Goal: Task Accomplishment & Management: Manage account settings

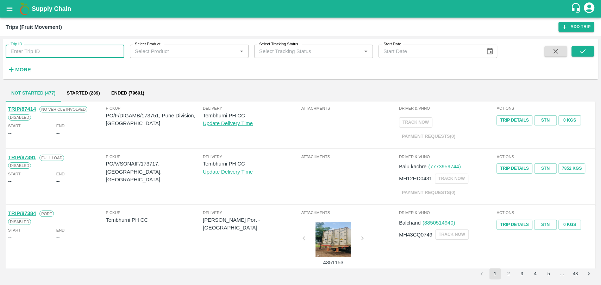
click at [34, 51] on input "Trip ID" at bounding box center [65, 51] width 119 height 13
type input "83892"
click at [580, 53] on icon "submit" at bounding box center [583, 52] width 8 height 8
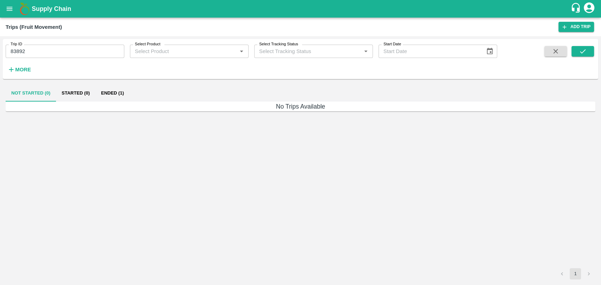
click at [125, 90] on button "Ended (1)" at bounding box center [112, 93] width 34 height 17
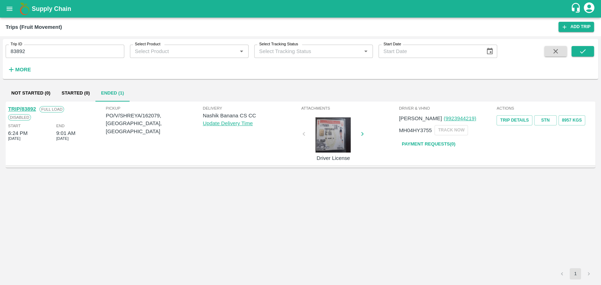
click at [15, 107] on link "TRIP/83892" at bounding box center [22, 109] width 28 height 6
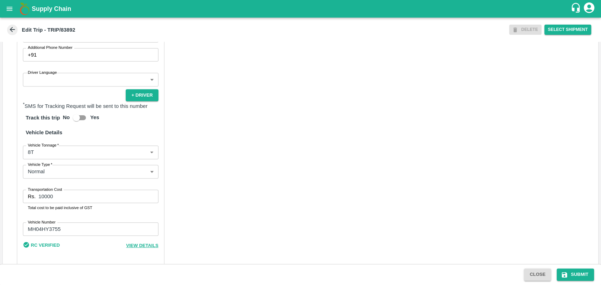
scroll to position [449, 0]
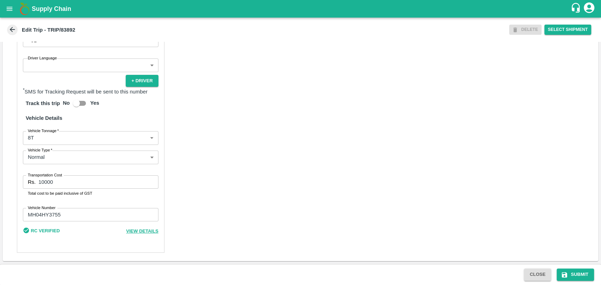
click at [59, 136] on body "Supply Chain Edit Trip - TRIP/83892 DELETE Select Shipment Trip Details Trip Ty…" at bounding box center [300, 142] width 601 height 285
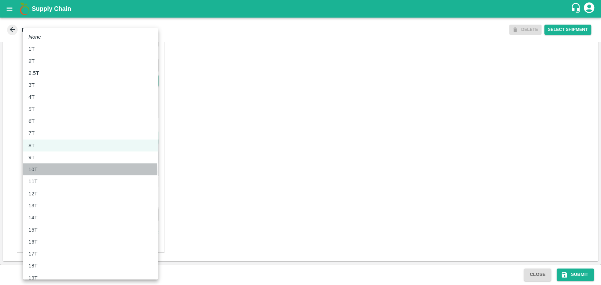
click at [46, 172] on div "10T" at bounding box center [91, 170] width 124 height 8
type input "10000"
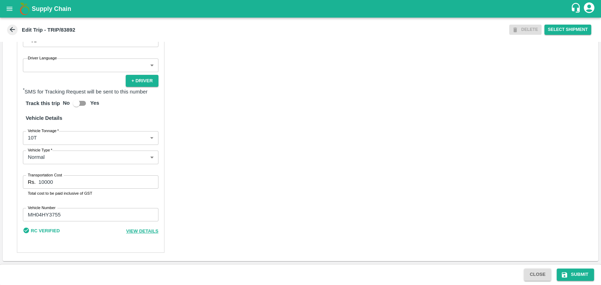
drag, startPoint x: 62, startPoint y: 175, endPoint x: 34, endPoint y: 178, distance: 27.6
click at [34, 178] on div "Transportation Cost Rs. 10000 Transportation Cost Total cost to be paid inclusi…" at bounding box center [91, 186] width 136 height 21
click at [29, 184] on div "Rs. 10000 Transportation Cost" at bounding box center [91, 182] width 136 height 13
type input "20000"
click at [567, 270] on button "Submit" at bounding box center [574, 275] width 37 height 12
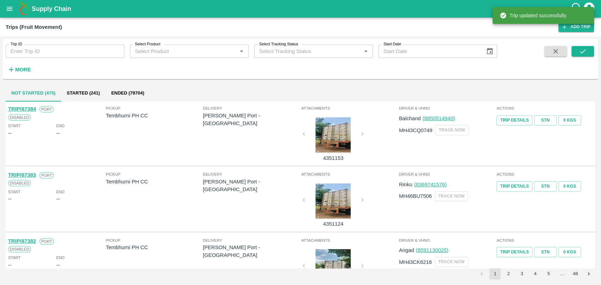
click at [23, 71] on strong "More" at bounding box center [23, 70] width 16 height 6
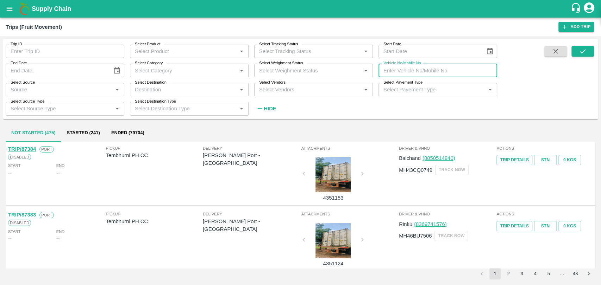
click at [431, 74] on input "Vehicle No/Mobile No" at bounding box center [437, 70] width 119 height 13
paste input "MH15JC1398"
type input "MH15JC1398"
click at [579, 55] on button "submit" at bounding box center [582, 51] width 23 height 11
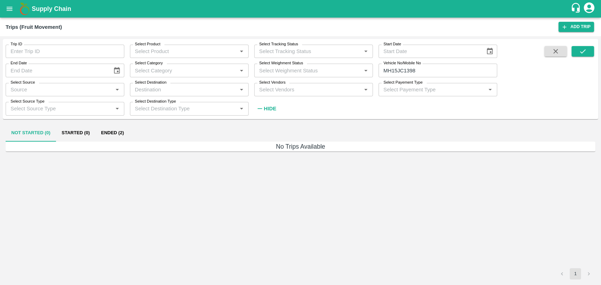
click at [105, 133] on button "Ended (2)" at bounding box center [112, 133] width 34 height 17
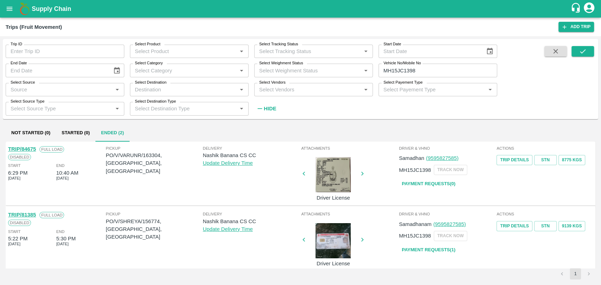
click at [326, 240] on div at bounding box center [333, 240] width 53 height 35
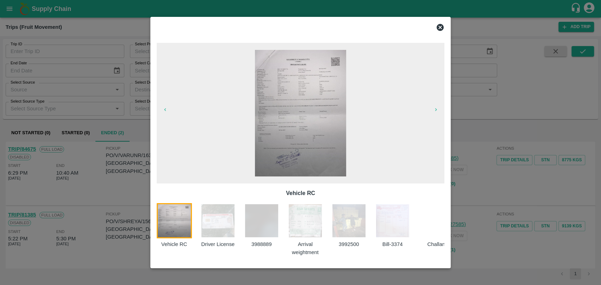
click at [154, 167] on div "Vehicle RC Vehicle RC Driver License 3988889 Arrival weightment 3992500 Bill-33…" at bounding box center [301, 149] width 294 height 231
click at [87, 170] on div at bounding box center [300, 142] width 601 height 285
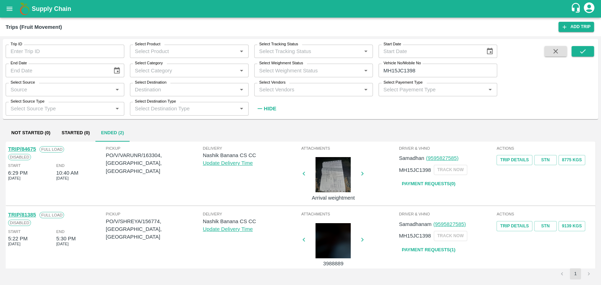
click at [34, 149] on link "TRIP/84675" at bounding box center [22, 149] width 28 height 6
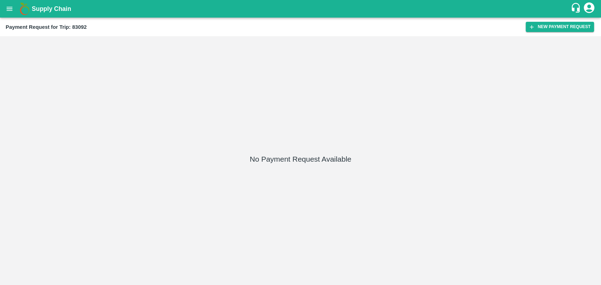
click at [483, 78] on div "No Payment Request Available" at bounding box center [300, 161] width 595 height 244
click at [544, 31] on button "New Payment Request" at bounding box center [559, 27] width 68 height 10
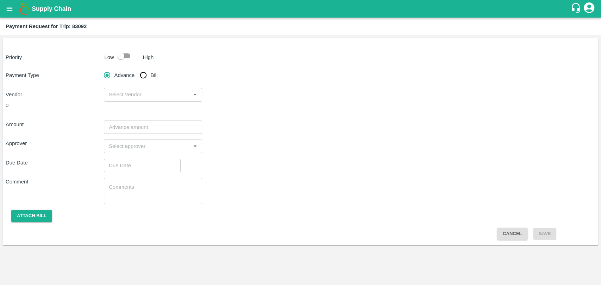
click at [117, 59] on input "checkbox" at bounding box center [121, 55] width 40 height 13
checkbox input "true"
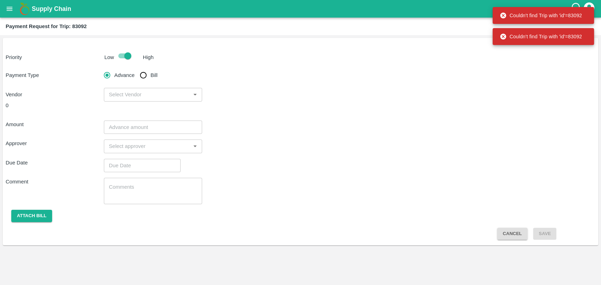
click at [150, 76] on input "Bill" at bounding box center [143, 75] width 14 height 14
radio input "true"
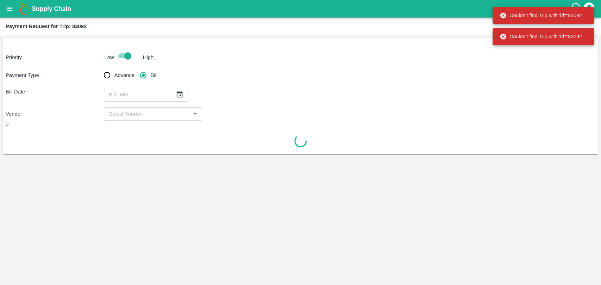
click at [188, 103] on div "Payment Type Advance Bill Bill Date ​ Vendor ​" at bounding box center [301, 94] width 590 height 52
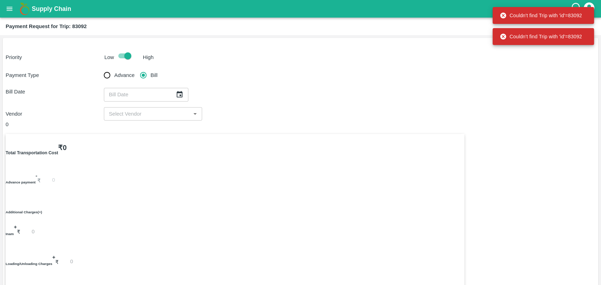
click at [183, 95] on icon "Choose date" at bounding box center [180, 94] width 6 height 7
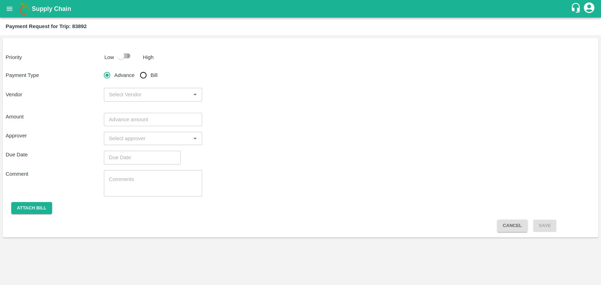
click at [124, 55] on input "checkbox" at bounding box center [121, 55] width 40 height 13
checkbox input "true"
click at [138, 71] on input "Bill" at bounding box center [143, 75] width 14 height 14
radio input "true"
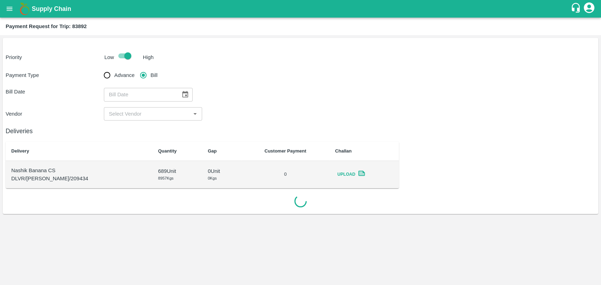
click at [181, 92] on icon "Choose date" at bounding box center [185, 95] width 8 height 8
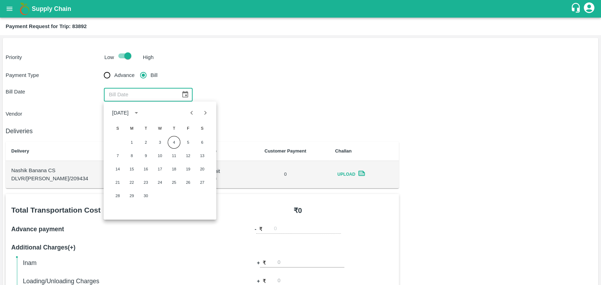
click at [195, 119] on div at bounding box center [198, 112] width 8 height 13
click at [193, 116] on icon "Previous month" at bounding box center [192, 113] width 8 height 8
click at [189, 113] on icon "Previous month" at bounding box center [192, 113] width 8 height 8
click at [171, 180] on button "26" at bounding box center [174, 182] width 13 height 13
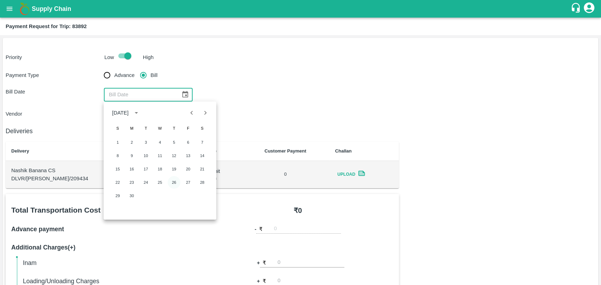
type input "26/06/2025"
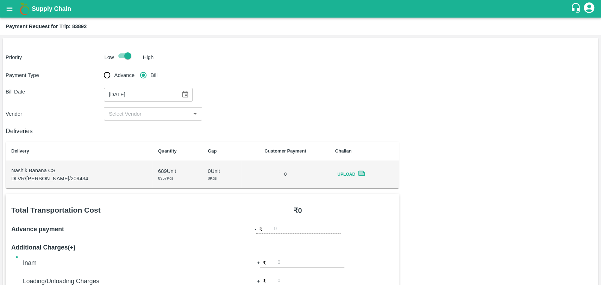
click at [136, 113] on input "input" at bounding box center [147, 113] width 82 height 9
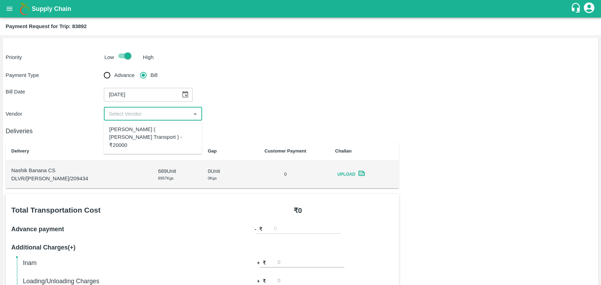
click at [133, 139] on div "Nitin Rasal ( Bhairavnath Transport ) - ₹20000" at bounding box center [152, 138] width 87 height 24
type input "Nitin Rasal ( Bhairavnath Transport ) - ₹20000"
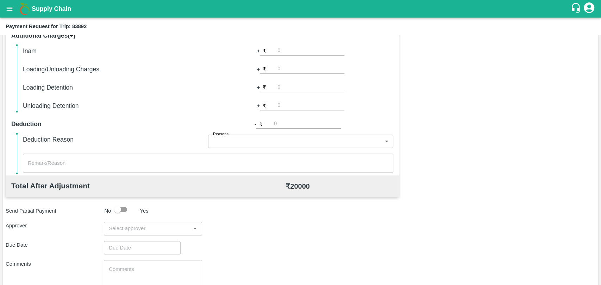
scroll to position [258, 0]
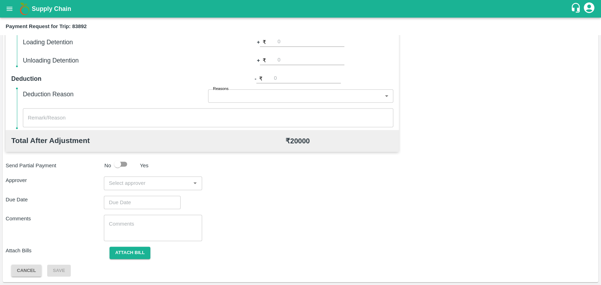
click at [149, 180] on input "input" at bounding box center [147, 183] width 82 height 9
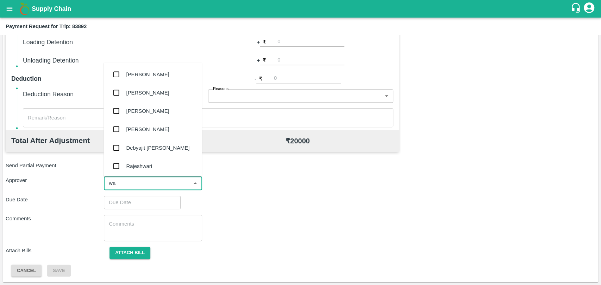
type input "wag"
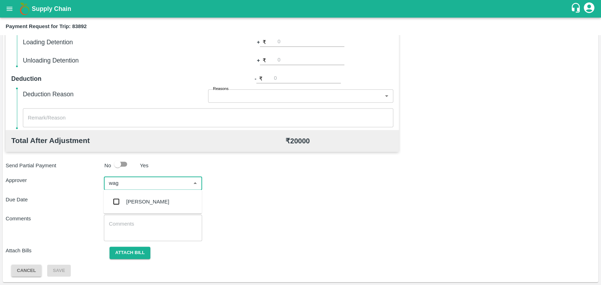
click at [147, 197] on div "[PERSON_NAME]" at bounding box center [152, 202] width 98 height 18
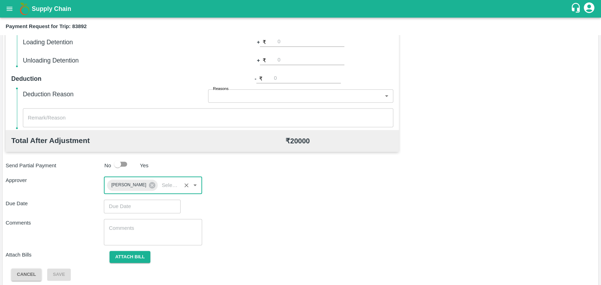
click at [136, 201] on input "Choose date" at bounding box center [140, 206] width 72 height 13
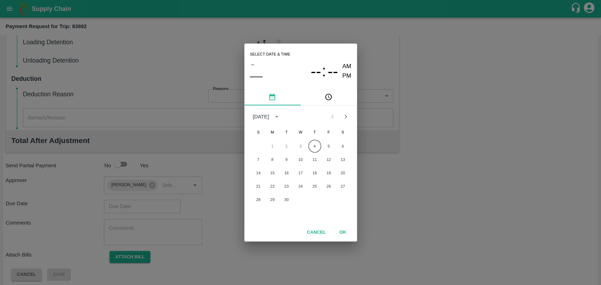
click at [136, 205] on div "Select date & time – –– -- : -- AM PM September 2025 S M T W T F S 1 2 3 4 5 6 …" at bounding box center [300, 142] width 601 height 285
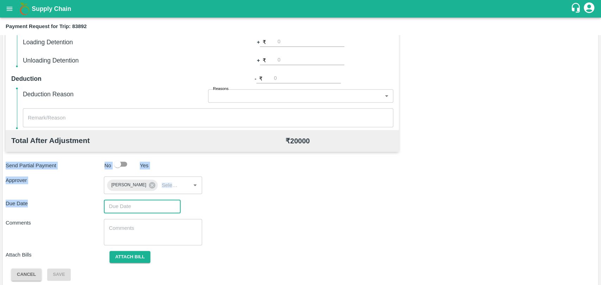
type input "DD/MM/YYYY hh:mm aa"
click at [137, 212] on input "DD/MM/YYYY hh:mm aa" at bounding box center [140, 206] width 72 height 13
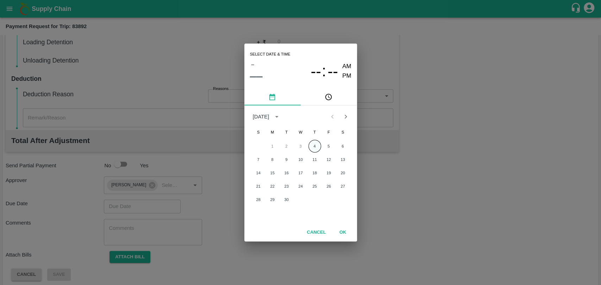
click at [314, 147] on button "4" at bounding box center [314, 146] width 13 height 13
type input "04/09/2025 12:00 AM"
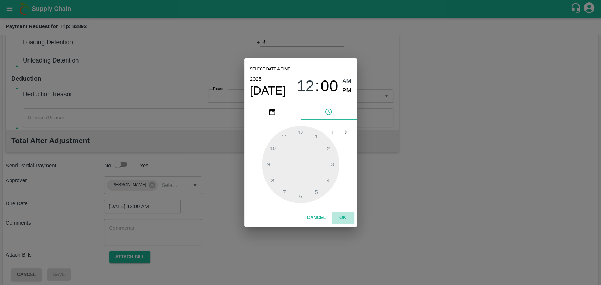
click at [340, 221] on button "OK" at bounding box center [343, 218] width 23 height 12
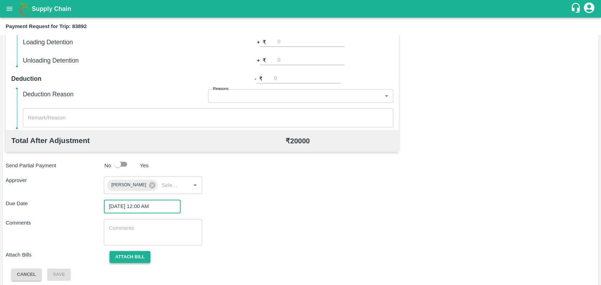
click at [125, 259] on button "Attach bill" at bounding box center [129, 257] width 41 height 12
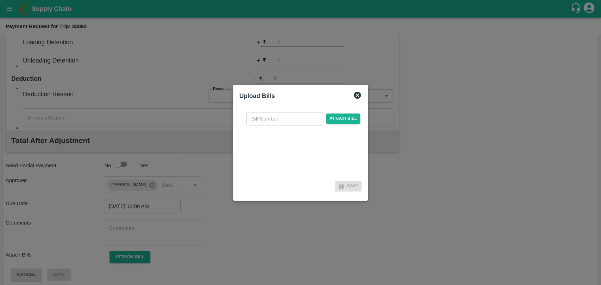
click at [275, 117] on input "text" at bounding box center [284, 118] width 77 height 13
type input "3940"
click at [341, 123] on span "Attach bill" at bounding box center [343, 119] width 34 height 10
click at [0, 0] on input "Attach bill" at bounding box center [0, 0] width 0 height 0
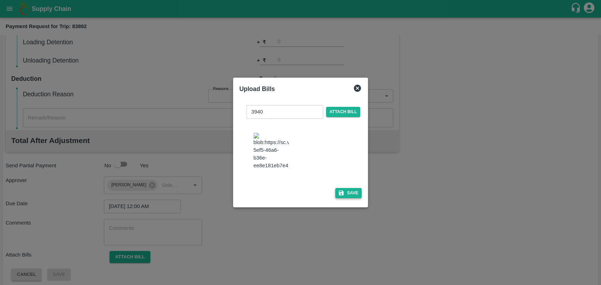
click at [340, 192] on icon "button" at bounding box center [341, 193] width 5 height 5
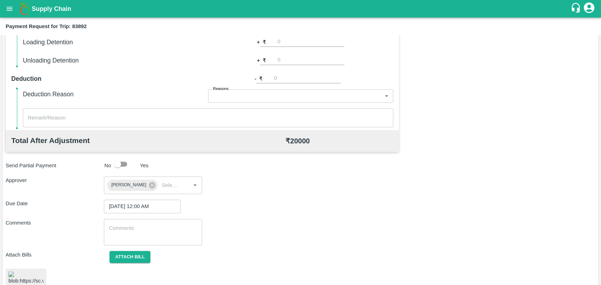
scroll to position [294, 0]
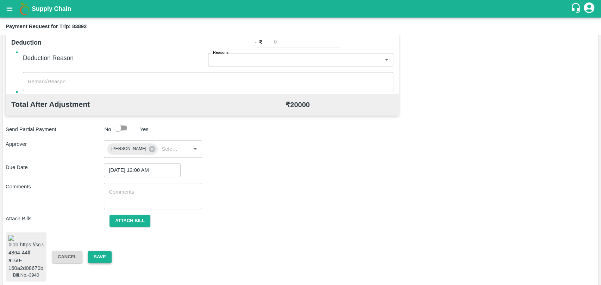
click at [104, 255] on button "Save" at bounding box center [99, 257] width 23 height 12
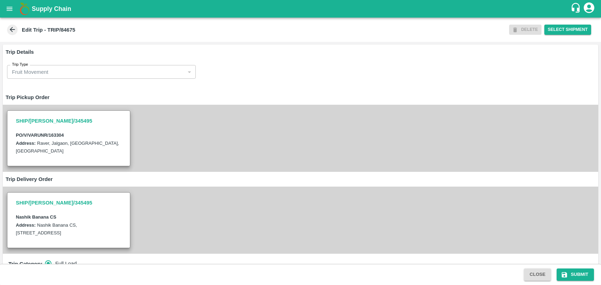
type input "[PERSON_NAME] ( [PERSON_NAME] Transport )-[GEOGRAPHIC_DATA], Pune-9860466997(Tr…"
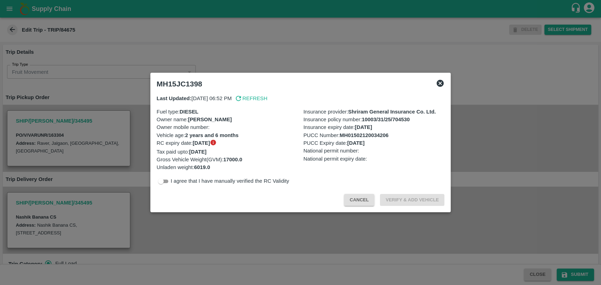
click at [116, 70] on div at bounding box center [300, 142] width 601 height 285
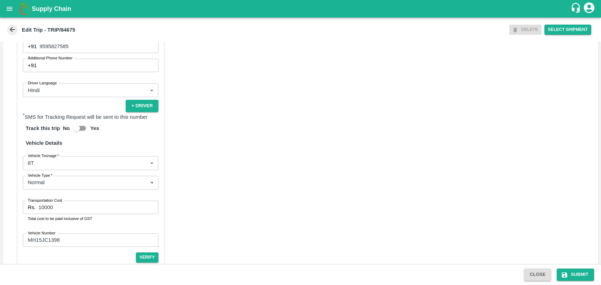
scroll to position [443, 0]
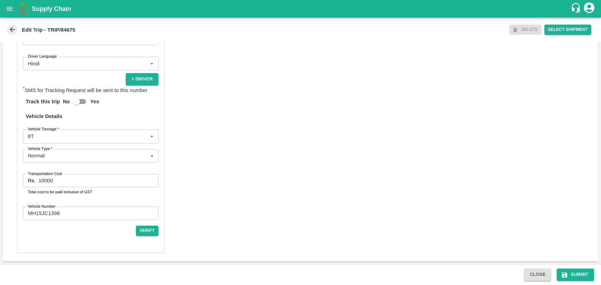
click at [66, 132] on body "Supply Chain Edit Trip - TRIP/84675 DELETE Select Shipment Trip Details Trip Ty…" at bounding box center [300, 142] width 601 height 285
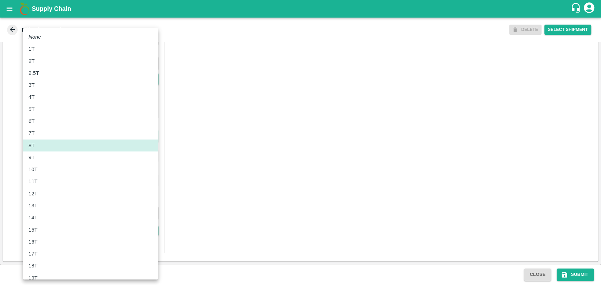
click at [42, 170] on div "10T" at bounding box center [91, 170] width 124 height 8
type input "10000"
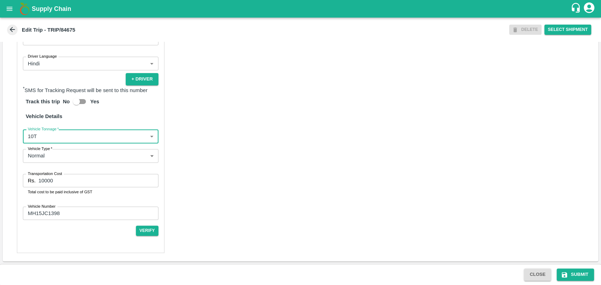
drag, startPoint x: 62, startPoint y: 183, endPoint x: 20, endPoint y: 178, distance: 42.1
click at [20, 178] on div "Partner Details Partner   * Partner Add Transporter Driver 1 Details Driver Nam…" at bounding box center [90, 88] width 147 height 329
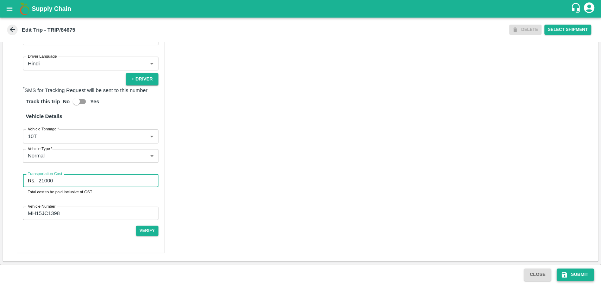
type input "21000"
click at [563, 273] on icon "submit" at bounding box center [564, 274] width 5 height 5
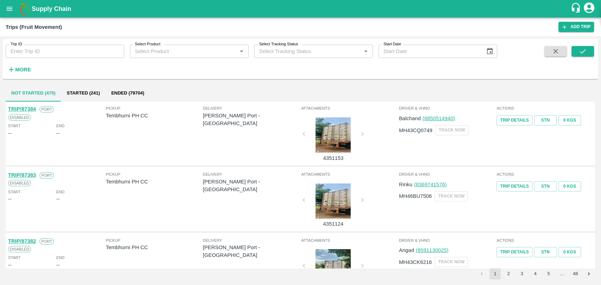
click at [14, 68] on icon "button" at bounding box center [11, 70] width 8 height 8
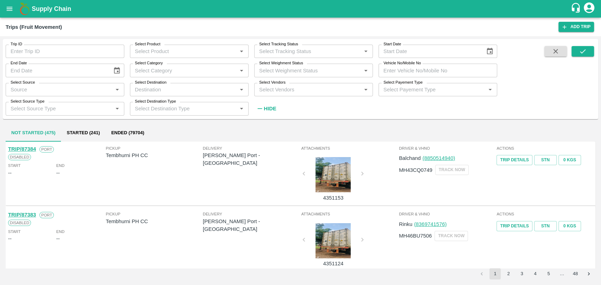
click at [397, 67] on input "Vehicle No/Mobile No" at bounding box center [437, 70] width 119 height 13
paste input "MH19CY8252"
type input "MH19CY8252"
click at [581, 49] on icon "submit" at bounding box center [583, 52] width 8 height 8
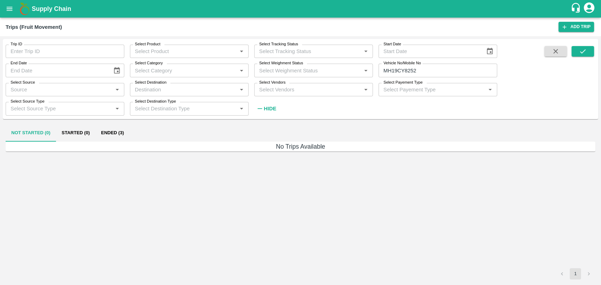
click at [95, 133] on button "Ended (3)" at bounding box center [112, 133] width 34 height 17
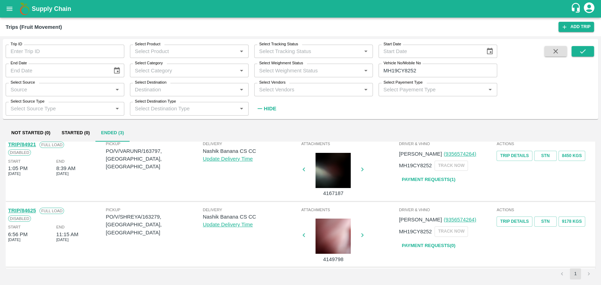
scroll to position [71, 0]
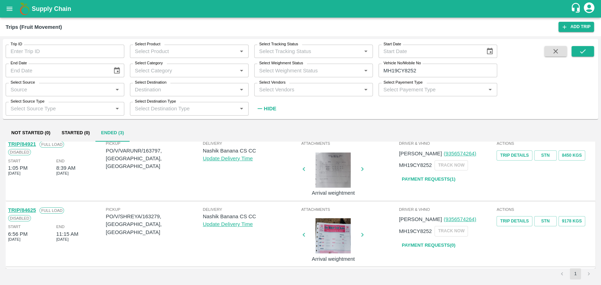
click at [34, 209] on link "TRIP/84625" at bounding box center [22, 211] width 28 height 6
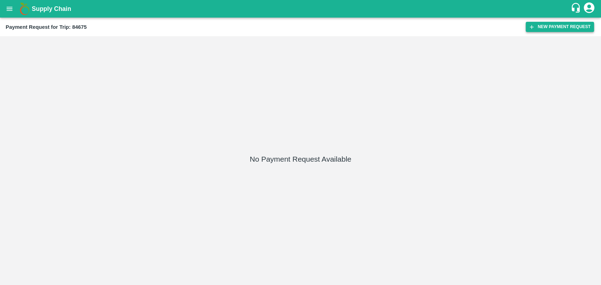
click at [526, 29] on button "New Payment Request" at bounding box center [559, 27] width 68 height 10
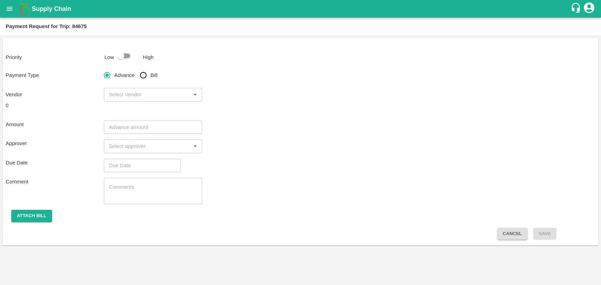
click at [118, 54] on input "checkbox" at bounding box center [121, 55] width 40 height 13
checkbox input "true"
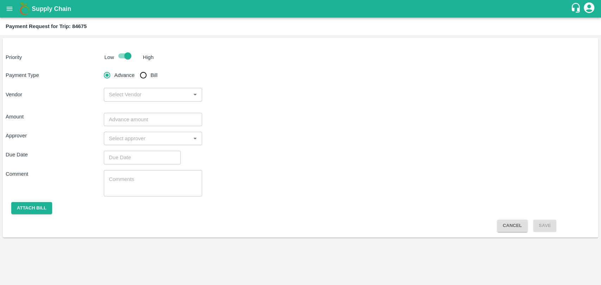
click at [145, 74] on input "Bill" at bounding box center [143, 75] width 14 height 14
radio input "true"
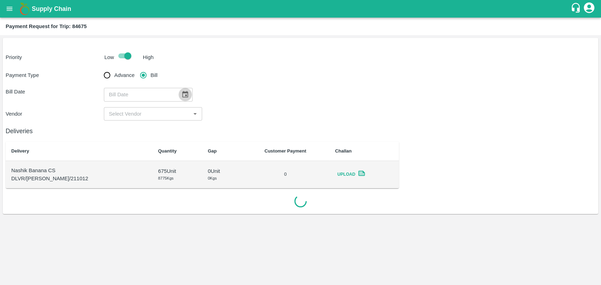
click at [178, 94] on button "Choose date" at bounding box center [184, 94] width 13 height 13
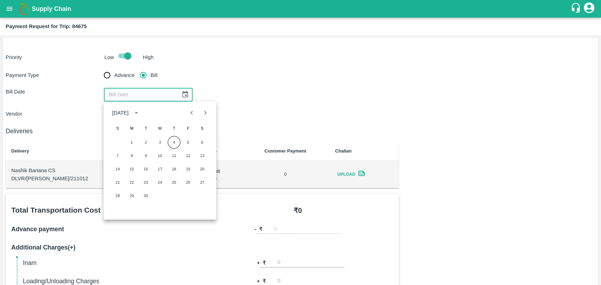
click at [189, 112] on icon "Previous month" at bounding box center [192, 113] width 8 height 8
click at [190, 112] on icon "Previous month" at bounding box center [192, 113] width 8 height 8
click at [200, 156] on button "12" at bounding box center [202, 156] width 13 height 13
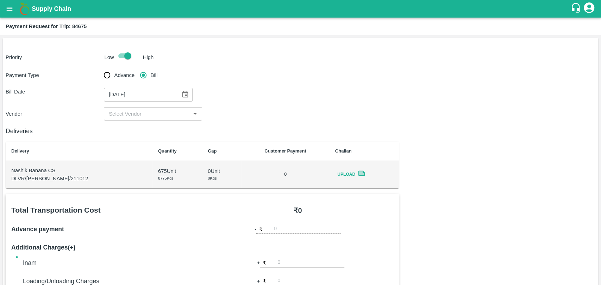
type input "[DATE]"
click at [141, 120] on div "​" at bounding box center [153, 113] width 98 height 13
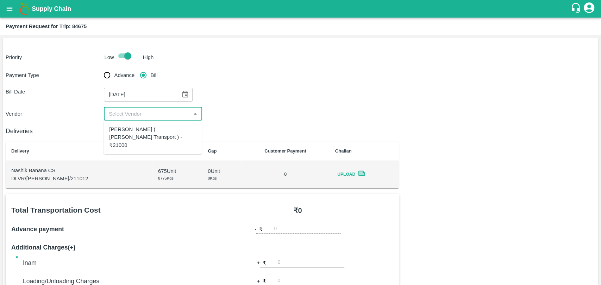
click at [136, 133] on div "[PERSON_NAME] ( [PERSON_NAME] Transport ) - ₹21000" at bounding box center [152, 138] width 87 height 24
type input "[PERSON_NAME] ( [PERSON_NAME] Transport ) - ₹21000"
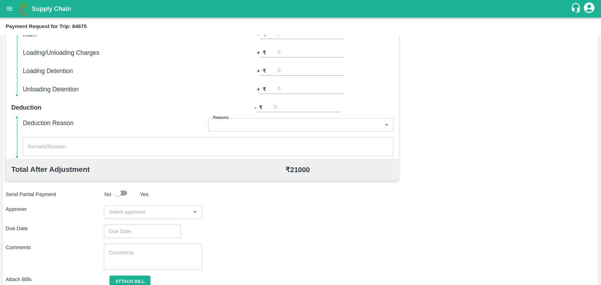
click at [177, 184] on div "Total Transportation Cost ₹ 21000 Advance payment - ₹ Additional Charges(+) Ina…" at bounding box center [301, 136] width 590 height 341
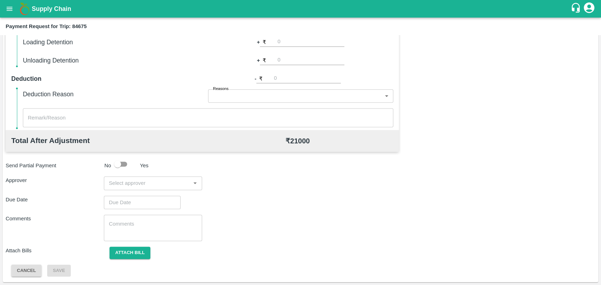
click at [123, 184] on input "input" at bounding box center [147, 183] width 82 height 9
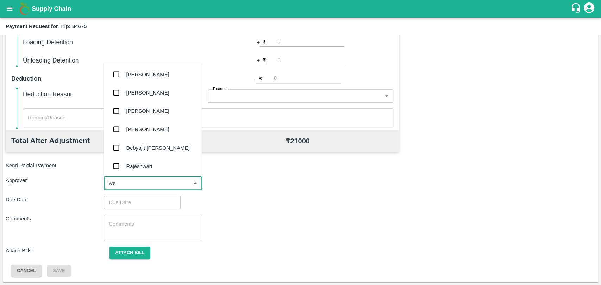
type input "wag"
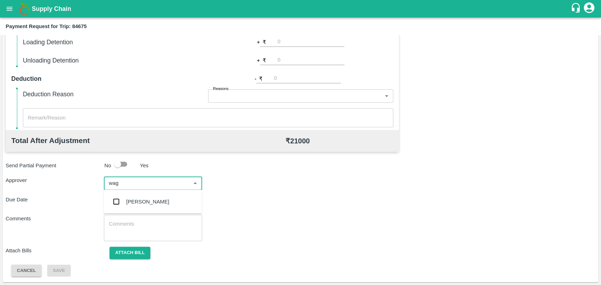
click at [126, 204] on div "[PERSON_NAME]" at bounding box center [147, 202] width 43 height 8
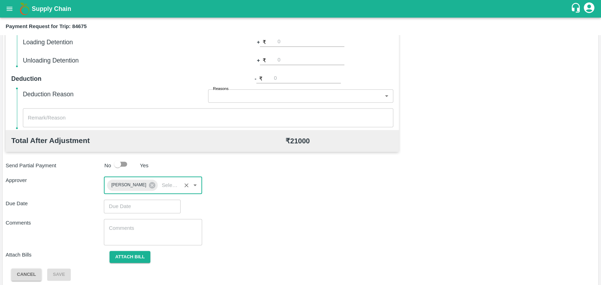
click at [126, 204] on input "Choose date" at bounding box center [140, 206] width 72 height 13
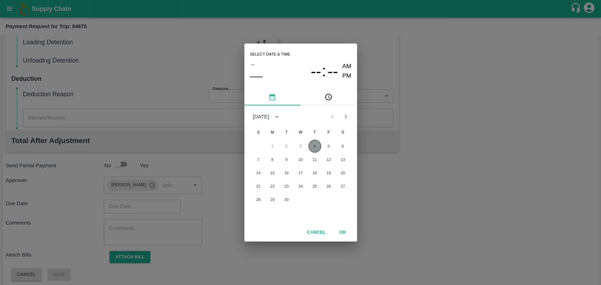
click at [309, 145] on button "4" at bounding box center [314, 146] width 13 height 13
type input "[DATE] 12:00 AM"
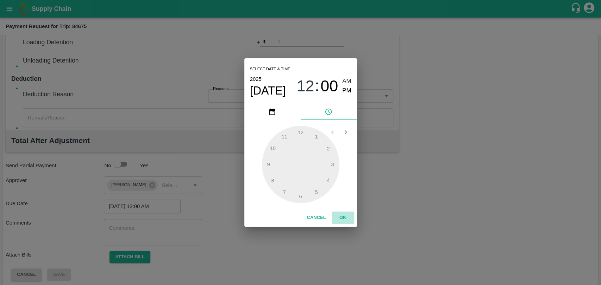
click at [338, 212] on button "OK" at bounding box center [343, 218] width 23 height 12
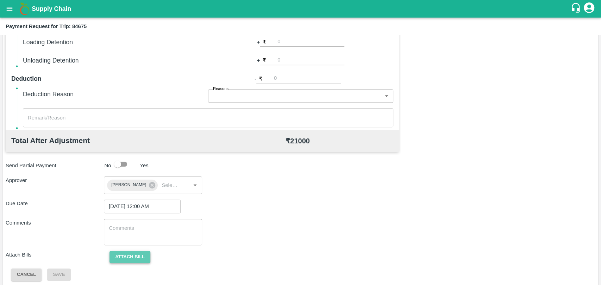
click at [118, 252] on button "Attach bill" at bounding box center [129, 257] width 41 height 12
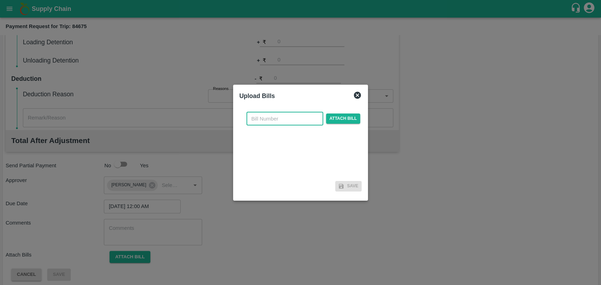
click at [277, 117] on input "text" at bounding box center [284, 118] width 77 height 13
type input "3732"
click at [328, 119] on span "Attach bill" at bounding box center [343, 119] width 34 height 10
click at [0, 0] on input "Attach bill" at bounding box center [0, 0] width 0 height 0
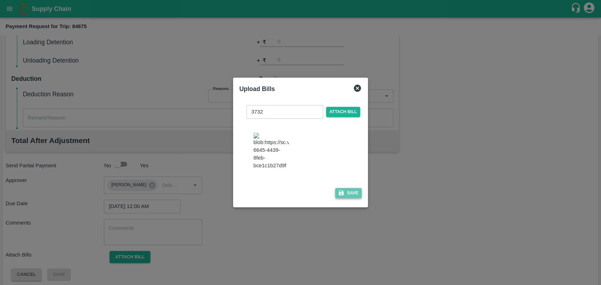
click at [352, 195] on button "Save" at bounding box center [348, 193] width 27 height 10
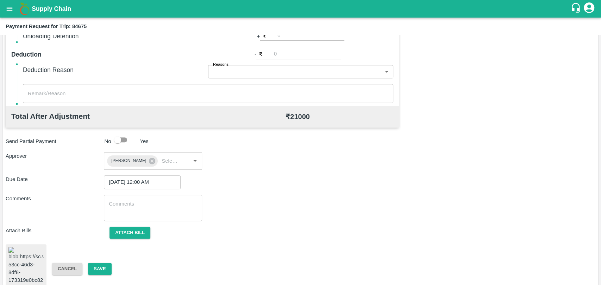
scroll to position [295, 0]
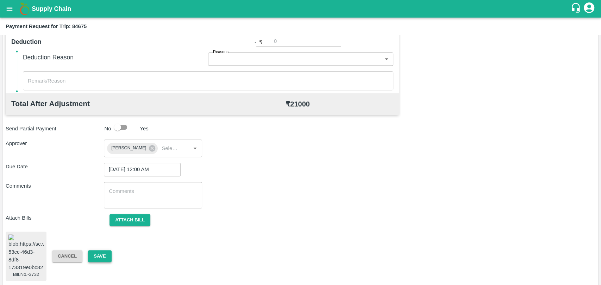
click at [97, 252] on button "Save" at bounding box center [99, 257] width 23 height 12
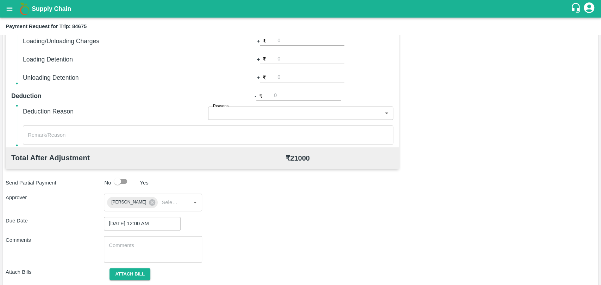
scroll to position [99, 0]
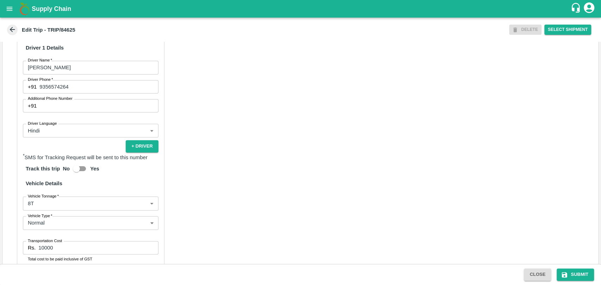
scroll to position [430, 0]
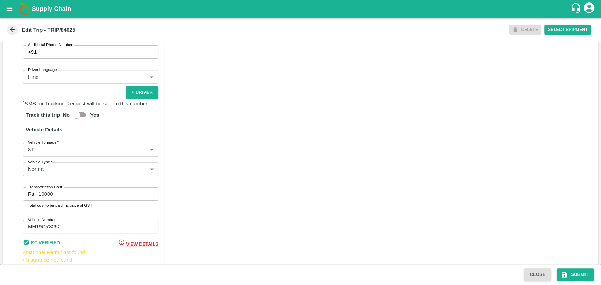
click at [49, 154] on body "Supply Chain Edit Trip - TRIP/84625 DELETE Select Shipment Trip Details Trip Ty…" at bounding box center [300, 142] width 601 height 285
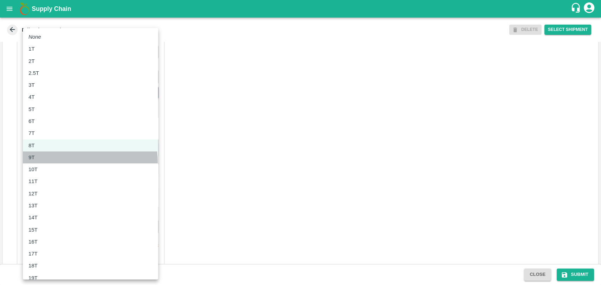
click at [43, 163] on li "9T" at bounding box center [90, 158] width 135 height 12
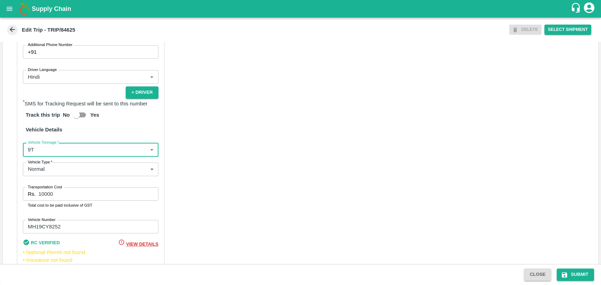
click at [42, 153] on body "Supply Chain Edit Trip - TRIP/84625 DELETE Select Shipment Trip Details Trip Ty…" at bounding box center [300, 142] width 601 height 285
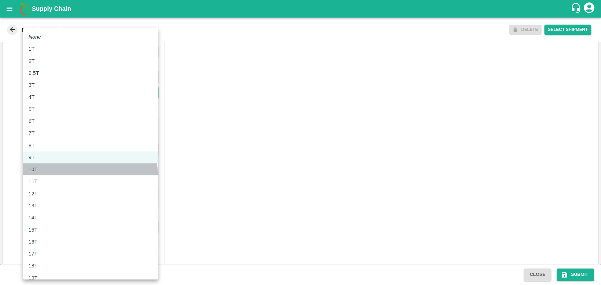
click at [41, 175] on li "10T" at bounding box center [90, 170] width 135 height 12
type input "10000"
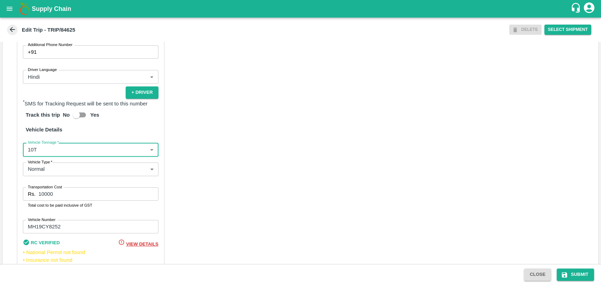
click at [42, 201] on input "10000" at bounding box center [98, 194] width 120 height 13
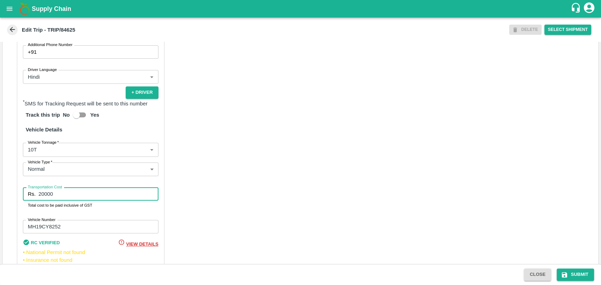
type input "20000"
click at [573, 271] on button "Submit" at bounding box center [574, 275] width 37 height 12
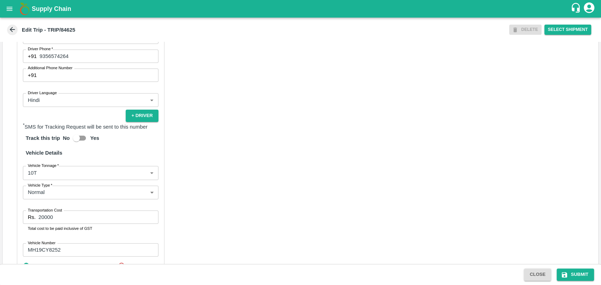
scroll to position [466, 0]
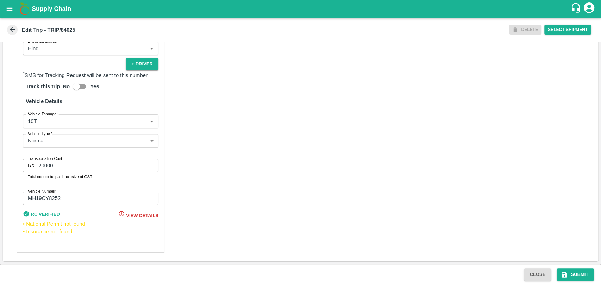
drag, startPoint x: 45, startPoint y: 164, endPoint x: 54, endPoint y: 160, distance: 10.0
click at [45, 164] on input "20000" at bounding box center [98, 165] width 120 height 13
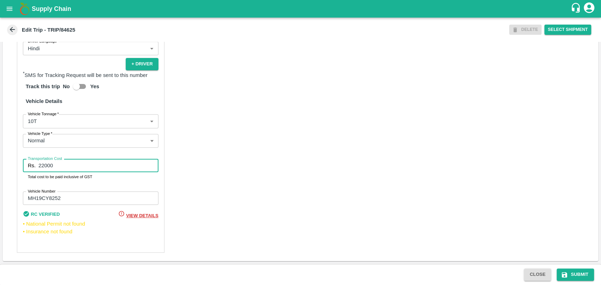
type input "22000"
click at [572, 274] on button "Submit" at bounding box center [574, 275] width 37 height 12
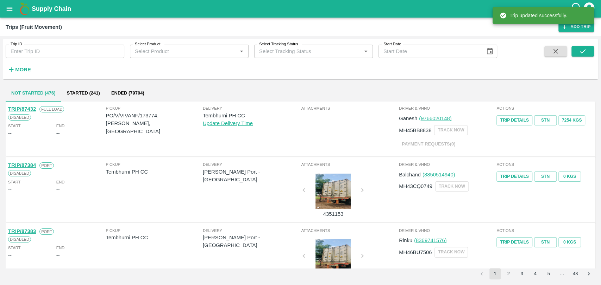
click at [21, 61] on div "More" at bounding box center [16, 67] width 33 height 18
click at [21, 71] on strong "More" at bounding box center [23, 70] width 16 height 6
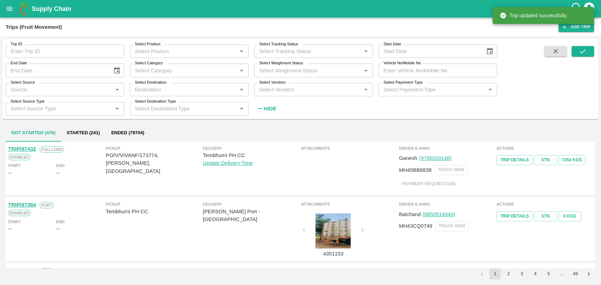
click at [41, 46] on input "Trip ID" at bounding box center [65, 51] width 119 height 13
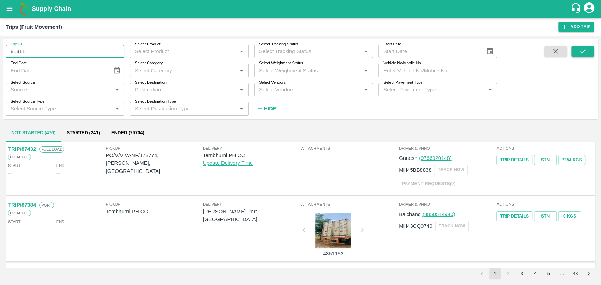
type input "81811"
click at [581, 54] on icon "submit" at bounding box center [583, 52] width 8 height 8
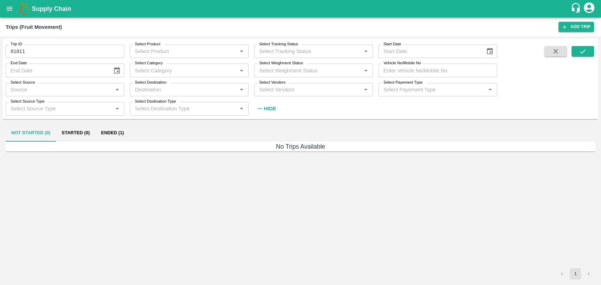
click at [110, 127] on button "Ended (1)" at bounding box center [112, 133] width 34 height 17
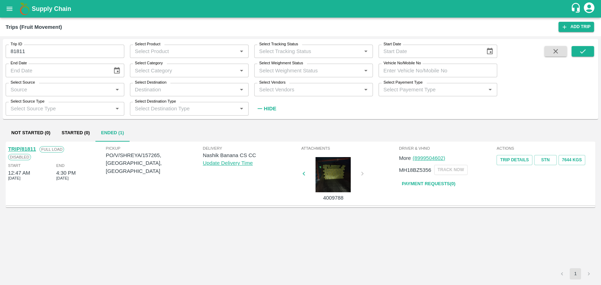
click at [335, 181] on div at bounding box center [333, 174] width 53 height 35
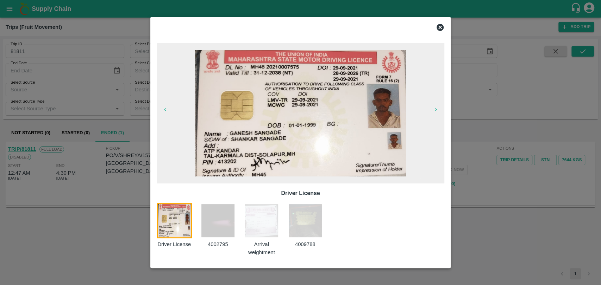
click at [256, 234] on img at bounding box center [261, 220] width 35 height 35
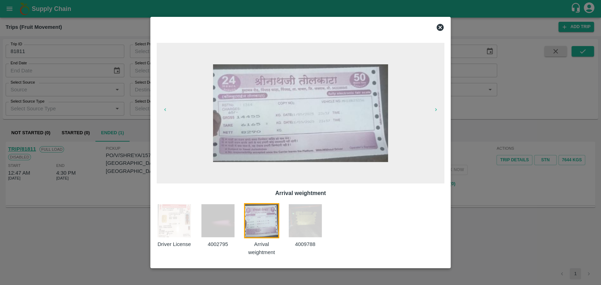
click at [476, 153] on div at bounding box center [300, 142] width 601 height 285
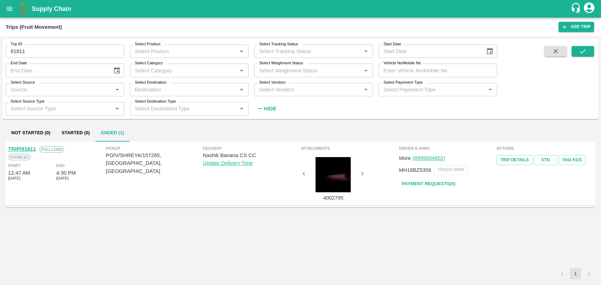
click at [23, 146] on link "TRIP/81811" at bounding box center [22, 149] width 28 height 6
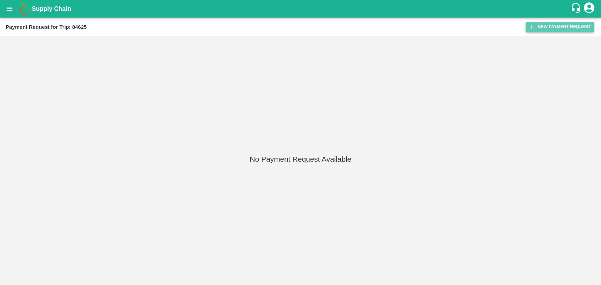
click at [567, 29] on button "New Payment Request" at bounding box center [559, 27] width 68 height 10
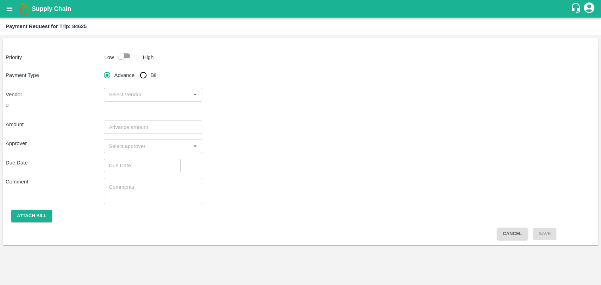
click at [136, 57] on div at bounding box center [127, 55] width 26 height 13
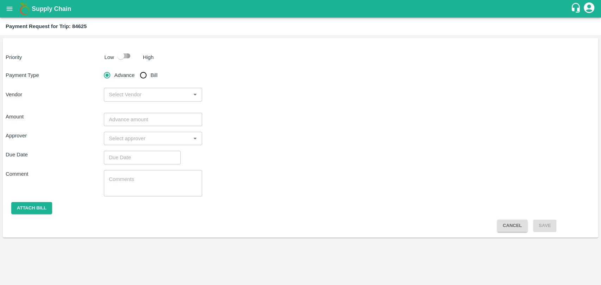
click at [128, 57] on input "checkbox" at bounding box center [121, 55] width 40 height 13
checkbox input "true"
click at [146, 75] on input "Bill" at bounding box center [143, 75] width 14 height 14
radio input "true"
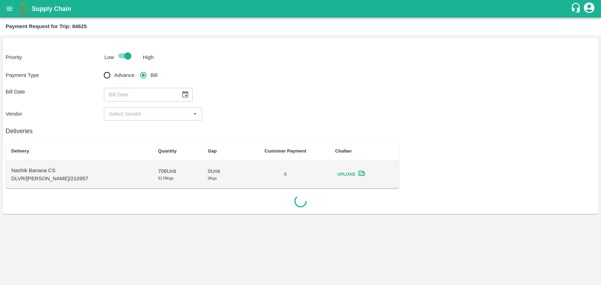
click at [177, 88] on div "Payment Type Advance Bill Bill Date ​ Vendor ​" at bounding box center [301, 94] width 590 height 52
click at [182, 92] on icon "Choose date" at bounding box center [185, 94] width 6 height 7
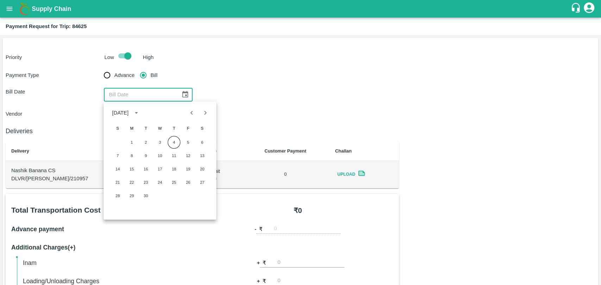
click at [193, 108] on button "Previous month" at bounding box center [191, 112] width 13 height 13
click at [191, 112] on icon "Previous month" at bounding box center [192, 113] width 8 height 8
click at [200, 154] on button "12" at bounding box center [202, 156] width 13 height 13
type input "[DATE]"
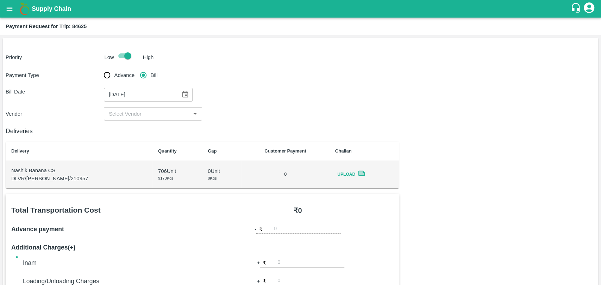
click at [144, 119] on div "​" at bounding box center [153, 113] width 98 height 13
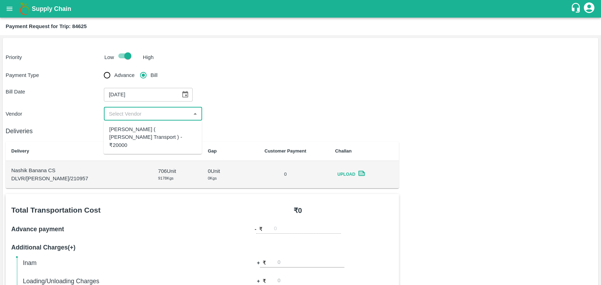
click at [138, 132] on div "Nitin Rasal ( Bhairavnath Transport ) - ₹20000" at bounding box center [152, 138] width 87 height 24
type input "Nitin Rasal ( Bhairavnath Transport ) - ₹20000"
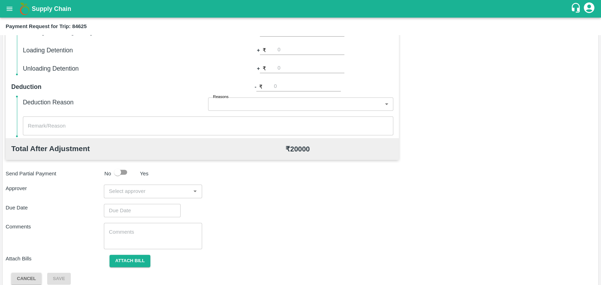
scroll to position [258, 0]
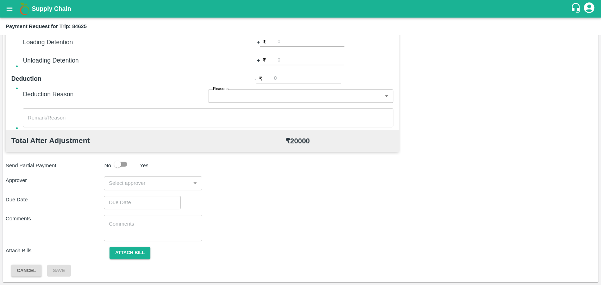
click at [150, 183] on input "input" at bounding box center [147, 183] width 82 height 9
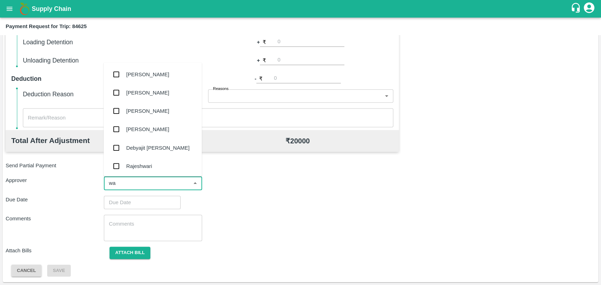
type input "wag"
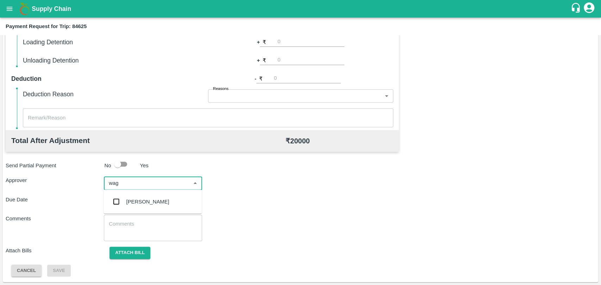
click at [146, 199] on div "Prasad Waghade" at bounding box center [147, 202] width 43 height 8
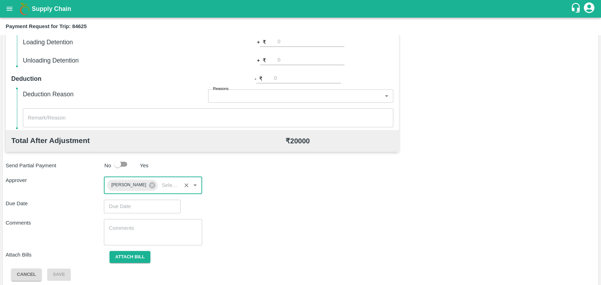
click at [134, 204] on input "Choose date" at bounding box center [140, 206] width 72 height 13
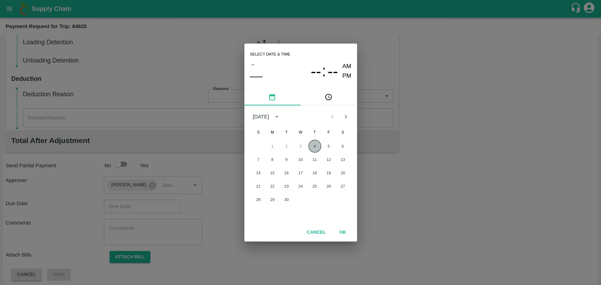
click at [314, 146] on button "4" at bounding box center [314, 146] width 13 height 13
type input "04/09/2025 12:00 AM"
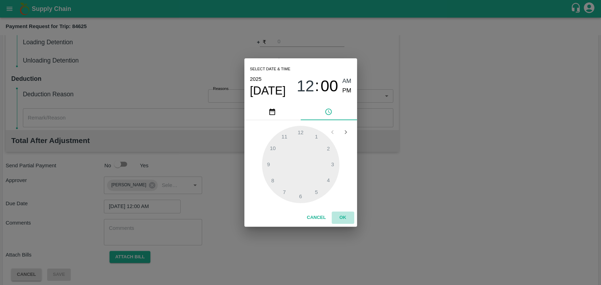
click at [339, 215] on button "OK" at bounding box center [343, 218] width 23 height 12
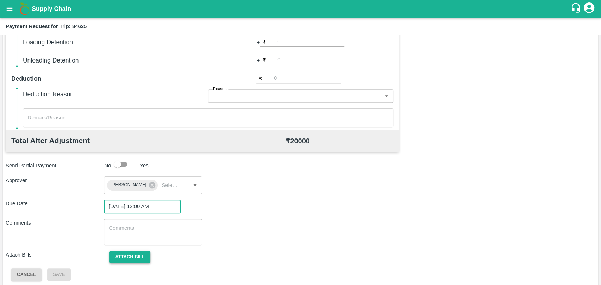
click at [125, 254] on button "Attach bill" at bounding box center [129, 257] width 41 height 12
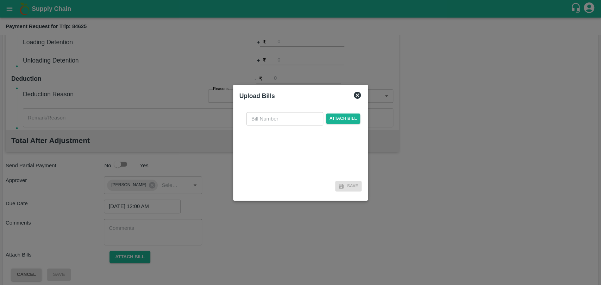
drag, startPoint x: 272, startPoint y: 120, endPoint x: 249, endPoint y: 115, distance: 23.3
click at [272, 120] on input "text" at bounding box center [284, 118] width 77 height 13
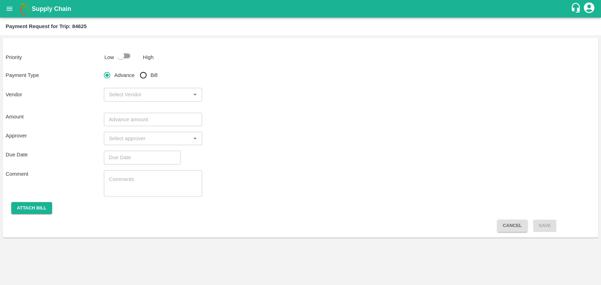
drag, startPoint x: 118, startPoint y: 55, endPoint x: 124, endPoint y: 63, distance: 9.6
click at [118, 55] on input "checkbox" at bounding box center [121, 55] width 40 height 13
checkbox input "true"
click at [139, 74] on input "Bill" at bounding box center [143, 75] width 14 height 14
radio input "true"
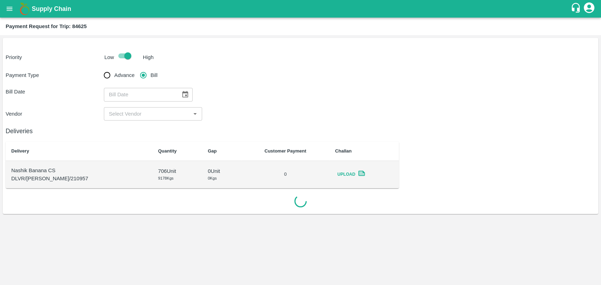
click at [182, 96] on icon "Choose date" at bounding box center [185, 94] width 6 height 7
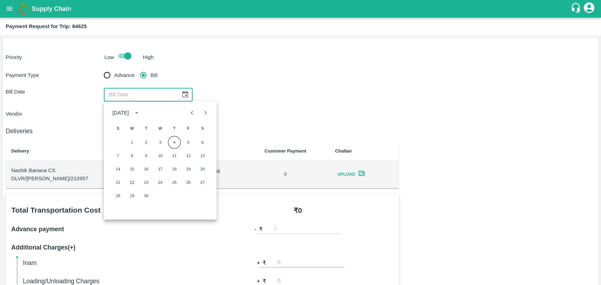
click at [190, 116] on icon "Previous month" at bounding box center [192, 113] width 8 height 8
click at [190, 117] on icon "Previous month" at bounding box center [192, 113] width 8 height 8
click at [200, 113] on button "Next month" at bounding box center [205, 112] width 13 height 13
click at [197, 157] on button "12" at bounding box center [202, 156] width 13 height 13
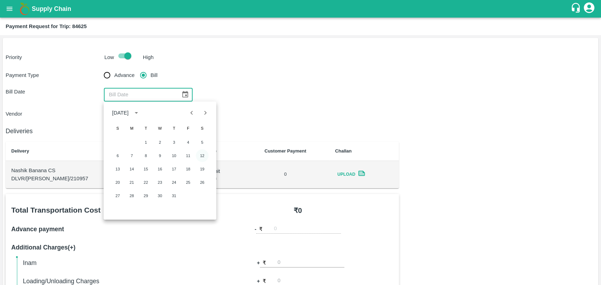
type input "12/07/2025"
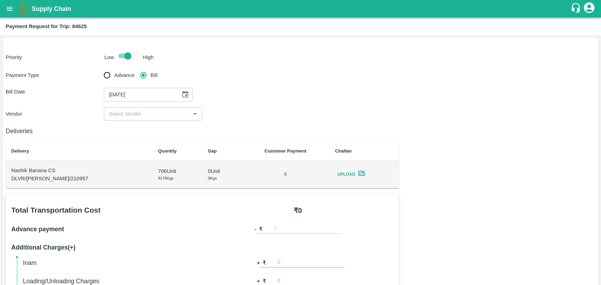
click at [130, 112] on input "input" at bounding box center [147, 113] width 82 height 9
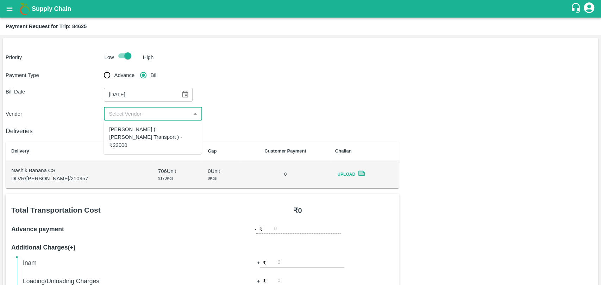
click at [127, 130] on div "Nitin Rasal ( Bhairavnath Transport ) - ₹22000" at bounding box center [152, 138] width 87 height 24
type input "Nitin Rasal ( Bhairavnath Transport ) - ₹22000"
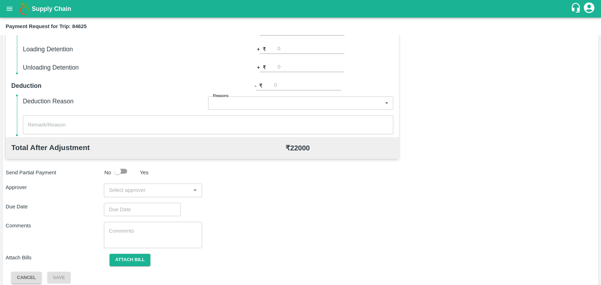
scroll to position [258, 0]
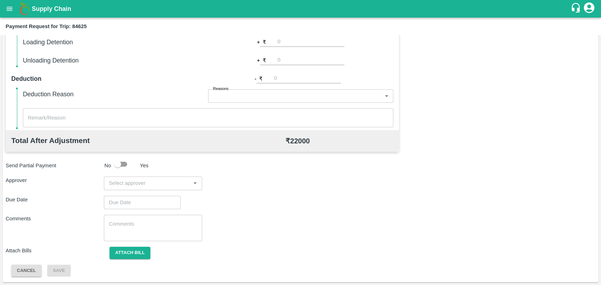
click at [153, 179] on input "input" at bounding box center [147, 183] width 82 height 9
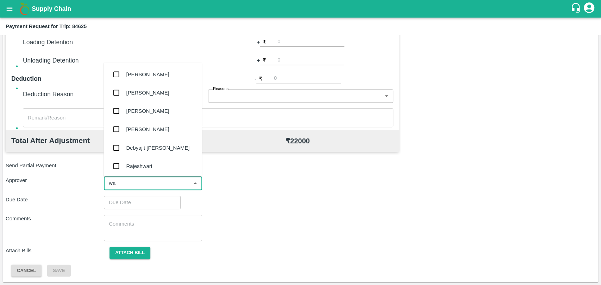
type input "wag"
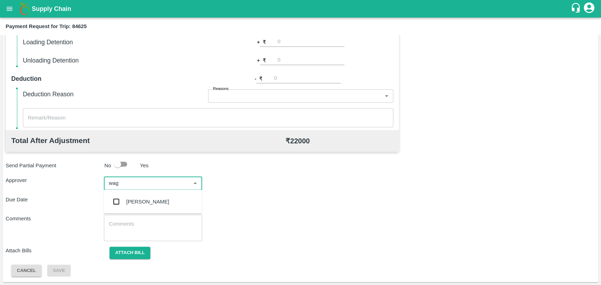
click at [150, 201] on div "[PERSON_NAME]" at bounding box center [147, 202] width 43 height 8
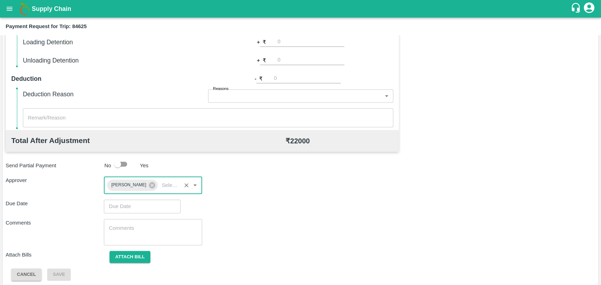
click at [128, 208] on input "Choose date" at bounding box center [140, 206] width 72 height 13
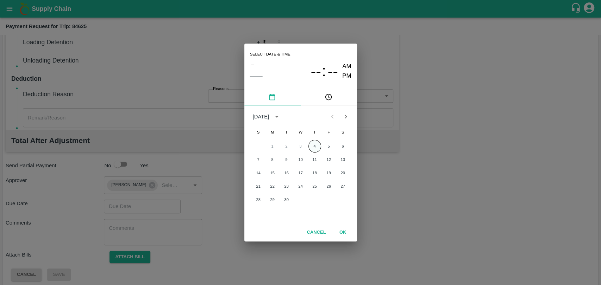
click at [308, 147] on button "4" at bounding box center [314, 146] width 13 height 13
type input "[DATE] 12:00 AM"
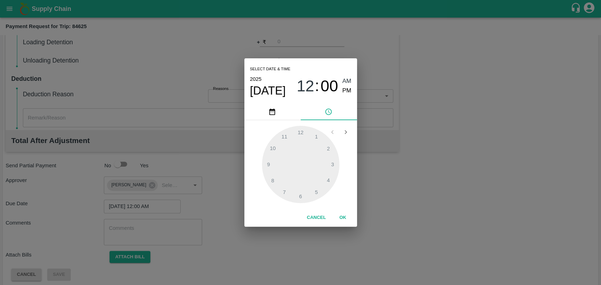
click at [348, 218] on button "OK" at bounding box center [343, 218] width 23 height 12
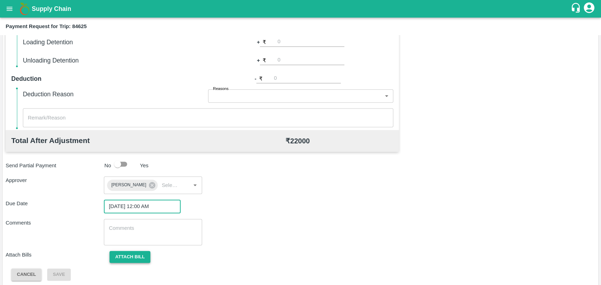
click at [140, 259] on button "Attach bill" at bounding box center [129, 257] width 41 height 12
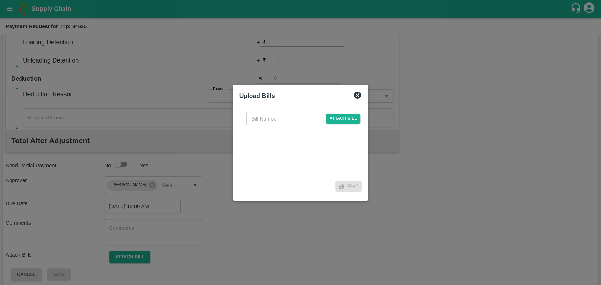
click at [281, 112] on input "text" at bounding box center [284, 118] width 77 height 13
type input "3773"
click at [347, 122] on span "Attach bill" at bounding box center [343, 119] width 34 height 10
click at [0, 0] on input "Attach bill" at bounding box center [0, 0] width 0 height 0
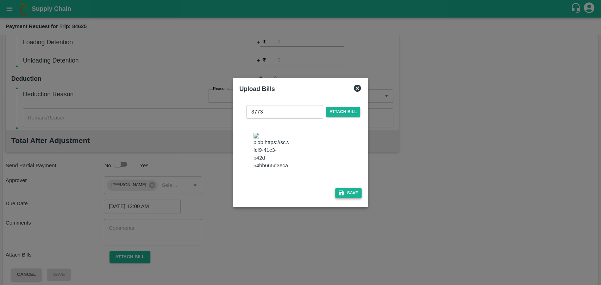
click at [343, 194] on button "Save" at bounding box center [348, 193] width 27 height 10
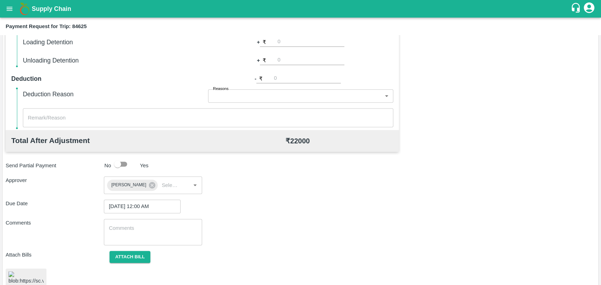
scroll to position [295, 0]
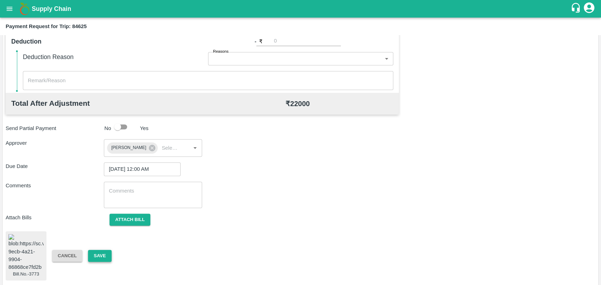
click at [107, 254] on button "Save" at bounding box center [99, 256] width 23 height 12
click at [95, 250] on button "Save" at bounding box center [99, 256] width 23 height 12
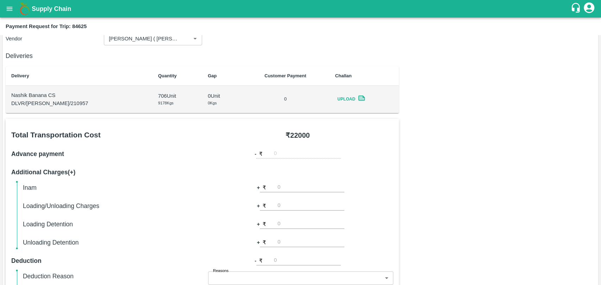
scroll to position [60, 0]
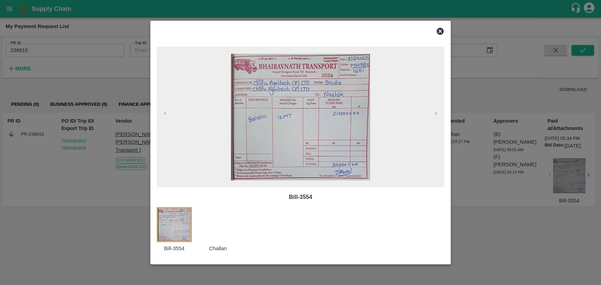
click at [101, 59] on div at bounding box center [300, 142] width 601 height 285
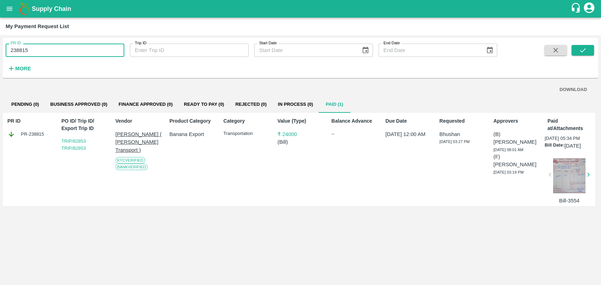
click at [62, 49] on input "238815" at bounding box center [65, 50] width 119 height 13
drag, startPoint x: 62, startPoint y: 49, endPoint x: 0, endPoint y: 42, distance: 62.0
click at [0, 42] on div "PR ID 238815 PR ID Trip ID Trip ID Start Date Start Date End Date End Date More…" at bounding box center [300, 160] width 601 height 250
drag, startPoint x: 582, startPoint y: 44, endPoint x: 582, endPoint y: 48, distance: 3.9
click at [582, 44] on div "PR ID 252089 PR ID Trip ID Trip ID Start Date Start Date End Date End Date More" at bounding box center [300, 58] width 595 height 34
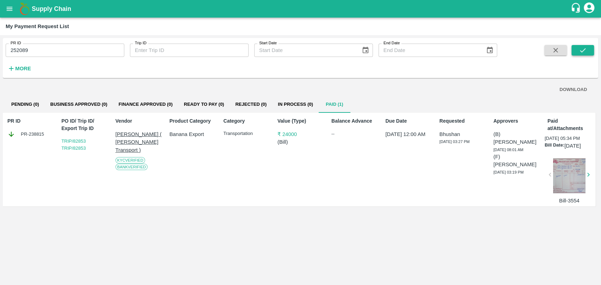
click at [582, 48] on icon "submit" at bounding box center [583, 50] width 8 height 8
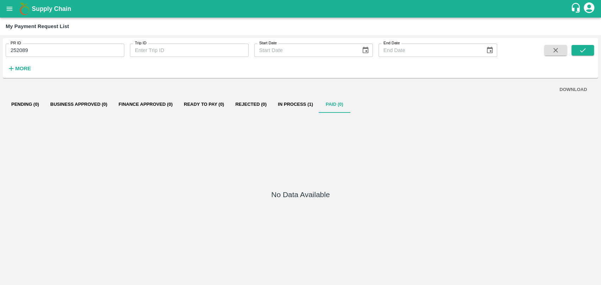
click at [305, 103] on button "In Process (1)" at bounding box center [295, 104] width 46 height 17
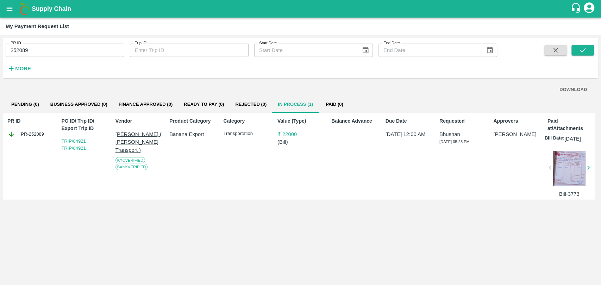
click at [578, 176] on div at bounding box center [569, 168] width 32 height 35
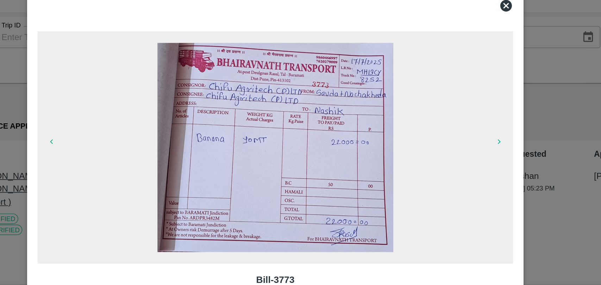
click at [140, 52] on div at bounding box center [300, 142] width 601 height 285
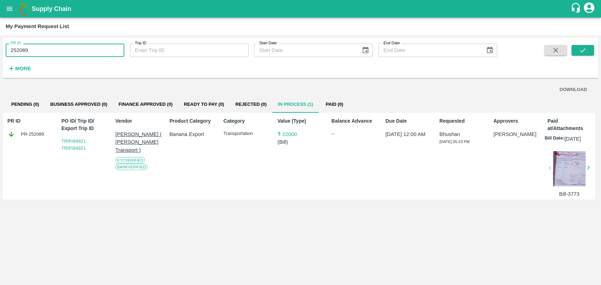
drag, startPoint x: 37, startPoint y: 51, endPoint x: 0, endPoint y: 44, distance: 37.0
click at [0, 43] on div "PR ID 252089 PR ID Trip ID Trip ID Start Date Start Date End Date End Date More…" at bounding box center [300, 160] width 601 height 250
type input "236324"
click at [580, 56] on span at bounding box center [582, 59] width 23 height 29
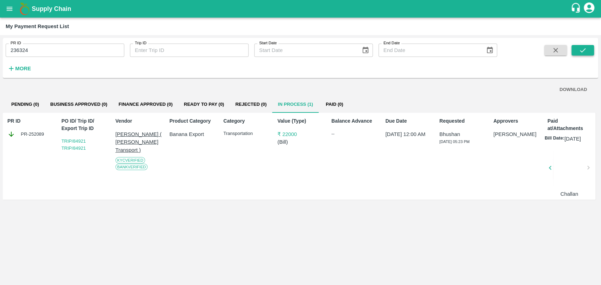
click at [580, 54] on button "submit" at bounding box center [582, 50] width 23 height 11
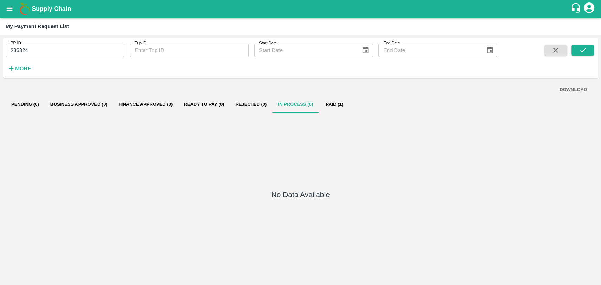
click at [327, 97] on button "Paid (1)" at bounding box center [335, 104] width 32 height 17
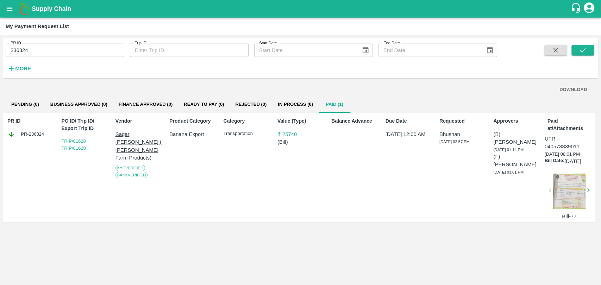
click at [552, 202] on div "Bill-77" at bounding box center [564, 192] width 41 height 55
click at [558, 198] on div at bounding box center [569, 191] width 32 height 35
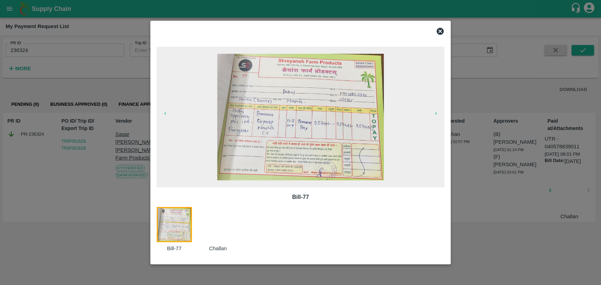
click at [438, 32] on icon at bounding box center [439, 31] width 7 height 7
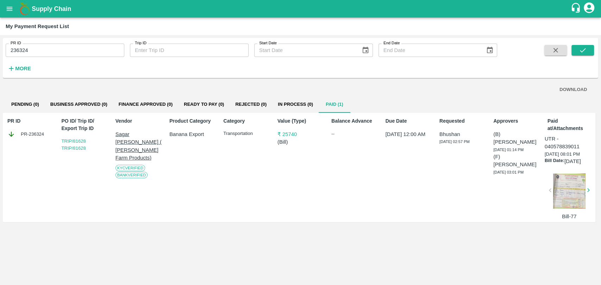
click at [6, 15] on button "open drawer" at bounding box center [9, 9] width 16 height 16
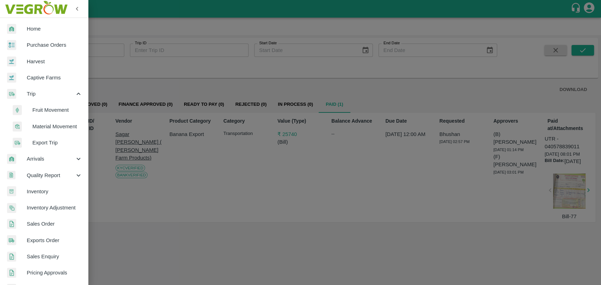
click at [25, 46] on div at bounding box center [17, 45] width 20 height 10
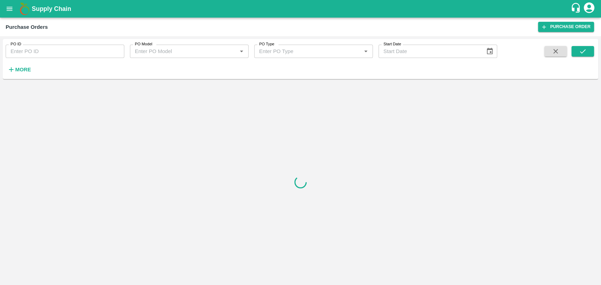
click at [15, 14] on button "open drawer" at bounding box center [9, 9] width 16 height 16
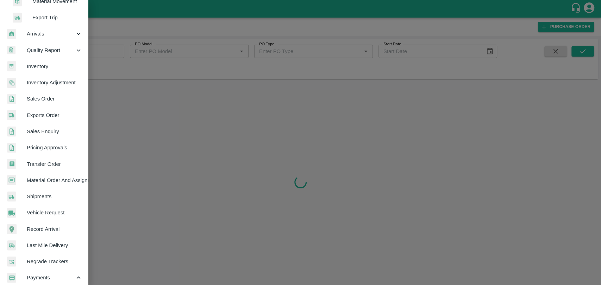
scroll to position [197, 0]
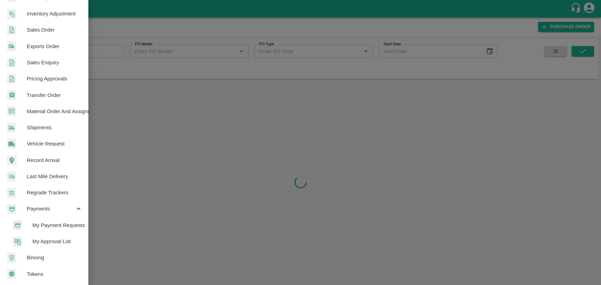
click at [42, 225] on span "My Payment Requests" at bounding box center [57, 226] width 50 height 8
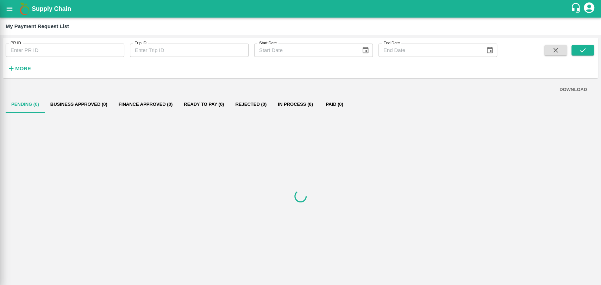
scroll to position [194, 0]
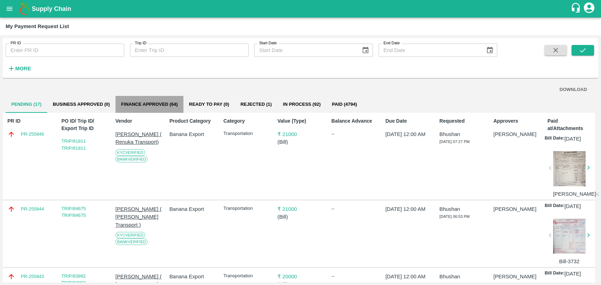
click at [166, 105] on button "Finance Approved (64)" at bounding box center [149, 104] width 68 height 17
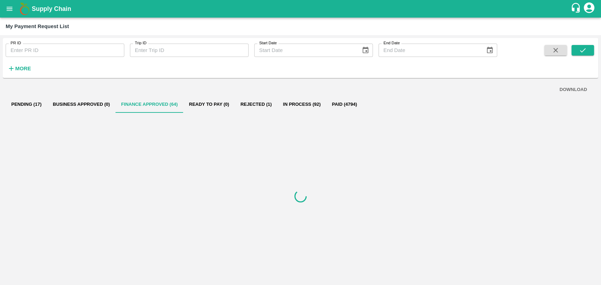
click at [25, 68] on strong "More" at bounding box center [23, 69] width 16 height 6
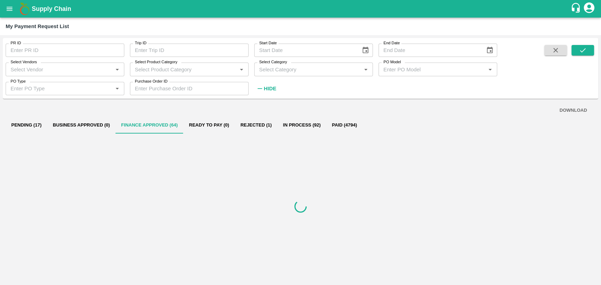
click at [70, 71] on input "Select Vendors" at bounding box center [59, 69] width 103 height 9
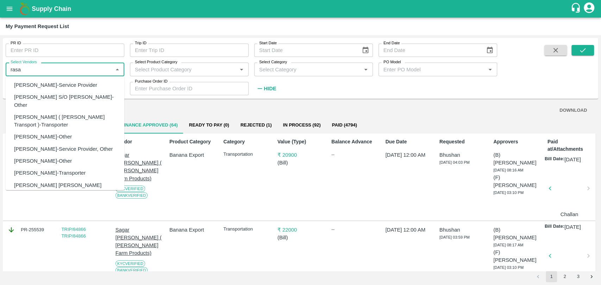
click at [56, 119] on div "Nitin Rasal ( Bhairavnath Transport )-Transporter" at bounding box center [66, 121] width 105 height 16
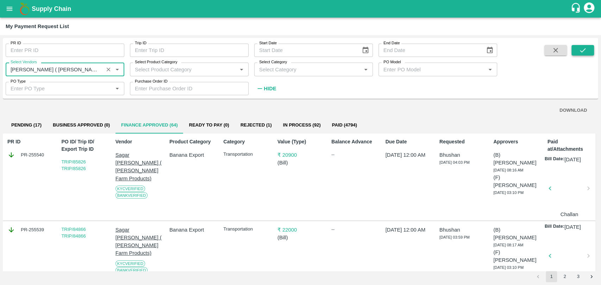
type input "Nitin Rasal ( Bhairavnath Transport )-Transporter"
click at [584, 48] on icon "submit" at bounding box center [583, 50] width 8 height 8
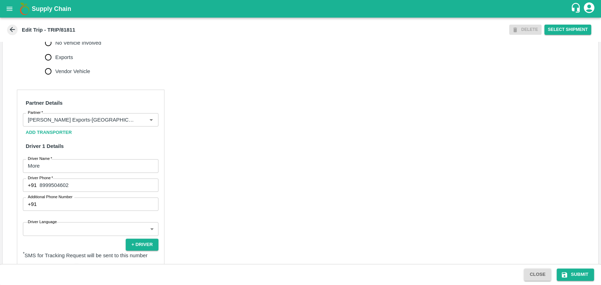
scroll to position [234, 0]
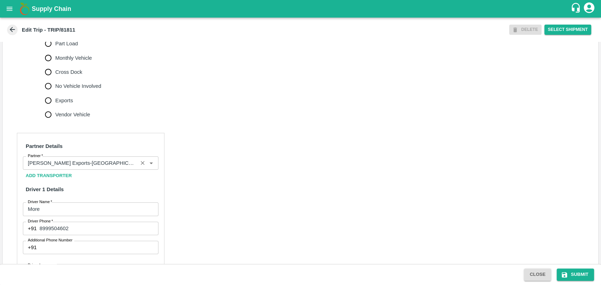
click at [90, 168] on input "Partner   *" at bounding box center [80, 163] width 111 height 9
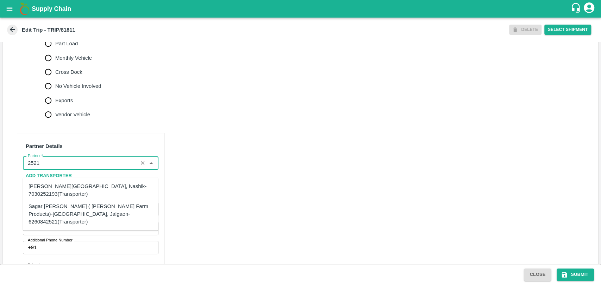
click at [55, 203] on div "Sagar Pramod Patil ( Shreyansh Farm Products)-Jalgaon, Jalgaon-6260842521(Trans…" at bounding box center [91, 214] width 124 height 24
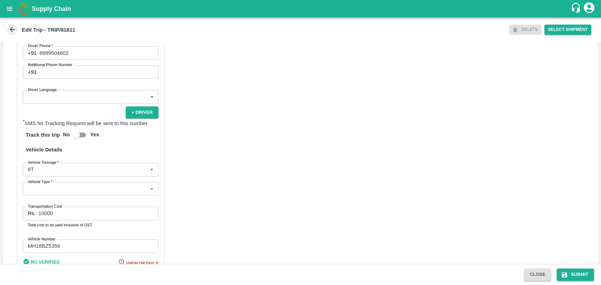
scroll to position [458, 0]
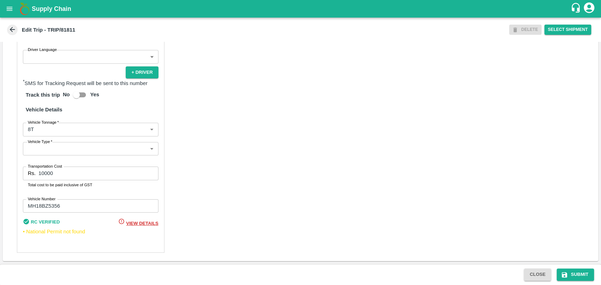
type input "Sagar Pramod Patil ( Shreyansh Farm Products)-Jalgaon, Jalgaon-6260842521(Trans…"
click at [42, 130] on body "Supply Chain Edit Trip - TRIP/81811 DELETE Select Shipment Trip Details Trip Ty…" at bounding box center [300, 142] width 601 height 285
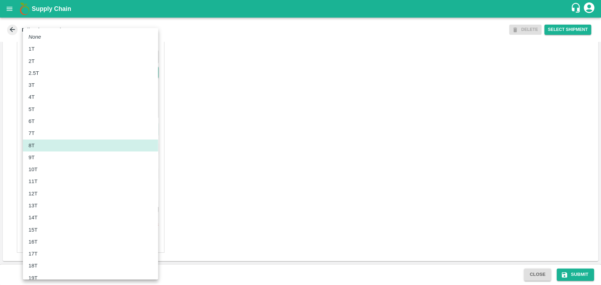
click at [38, 172] on div "10T" at bounding box center [35, 170] width 13 height 8
type input "10000"
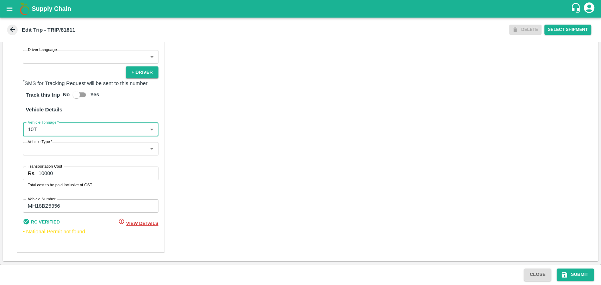
click at [21, 172] on div "Partner Details Partner   * Partner Add Transporter Driver 1 Details Driver Nam…" at bounding box center [90, 85] width 147 height 336
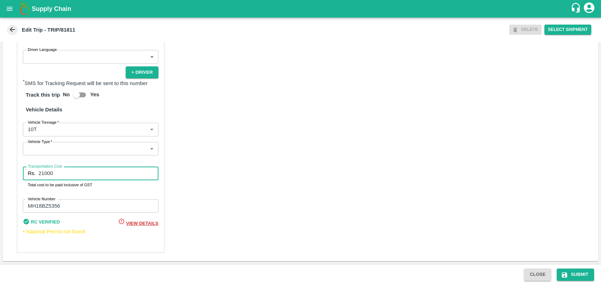
type input "21000"
click at [589, 276] on button "Submit" at bounding box center [574, 275] width 37 height 12
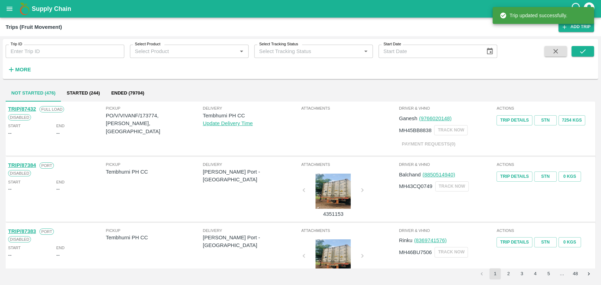
click at [32, 54] on input "Trip ID" at bounding box center [65, 51] width 119 height 13
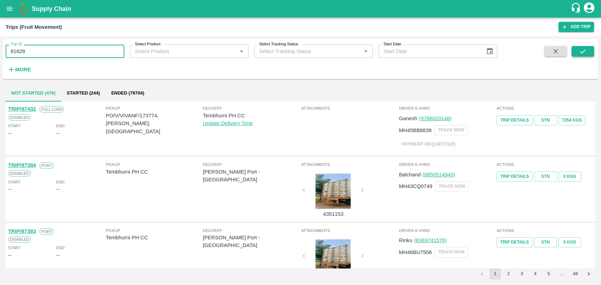
type input "81628"
click at [587, 55] on button "submit" at bounding box center [582, 51] width 23 height 11
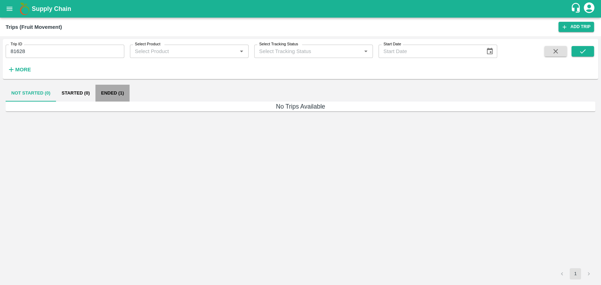
click at [108, 92] on button "Ended (1)" at bounding box center [112, 93] width 34 height 17
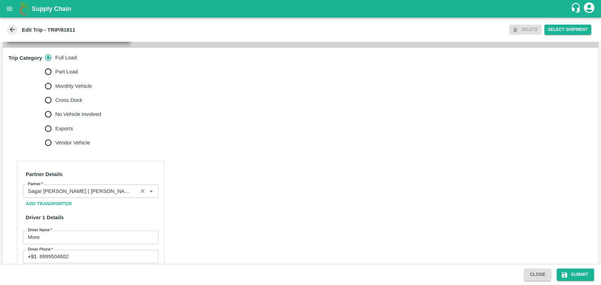
scroll to position [234, 0]
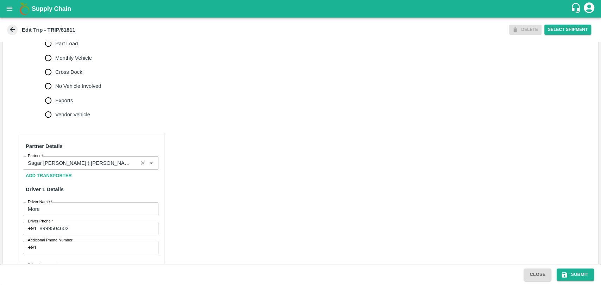
click at [92, 170] on div "Partner" at bounding box center [91, 163] width 136 height 13
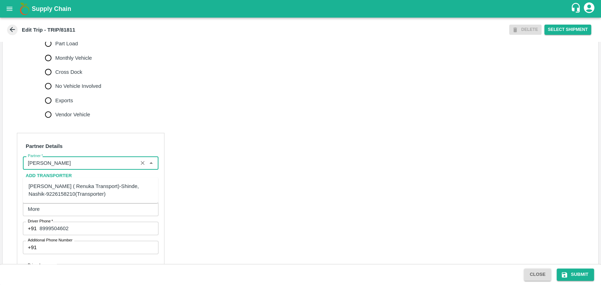
click at [87, 188] on div "Harish S Shinde ( Renuka Transport)-Shinde, Nashik-9226158210(Transporter)" at bounding box center [91, 191] width 124 height 16
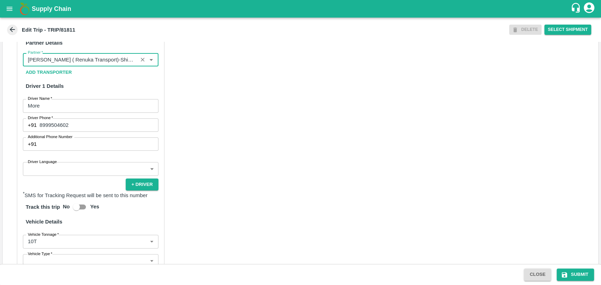
scroll to position [430, 0]
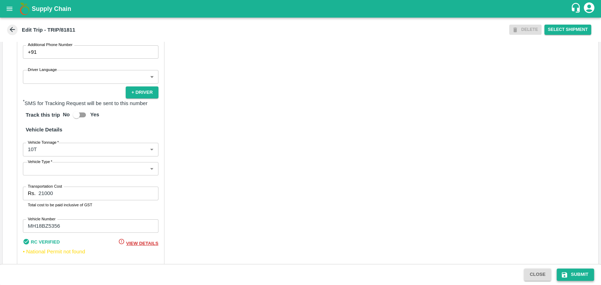
type input "Harish S Shinde ( Renuka Transport)-Shinde, Nashik-9226158210(Transporter)"
click at [575, 272] on button "Submit" at bounding box center [574, 275] width 37 height 12
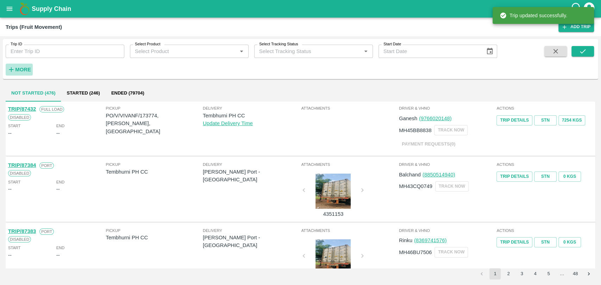
click at [14, 64] on button "More" at bounding box center [19, 70] width 27 height 12
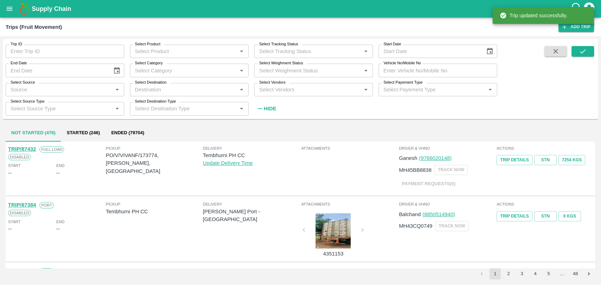
click at [421, 72] on input "Vehicle No/Mobile No" at bounding box center [437, 70] width 119 height 13
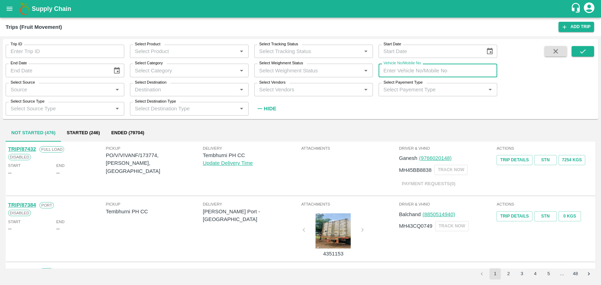
paste input "MH15JC4062"
type input "MH15JC4062"
click at [580, 49] on icon "submit" at bounding box center [583, 52] width 8 height 8
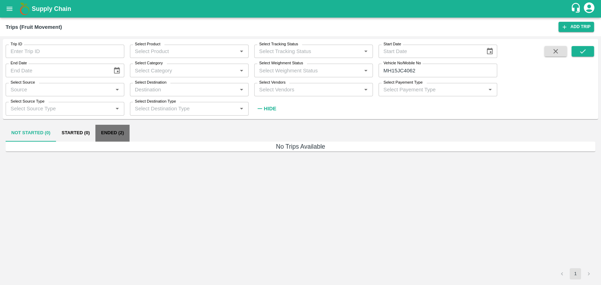
click at [119, 133] on button "Ended (2)" at bounding box center [112, 133] width 34 height 17
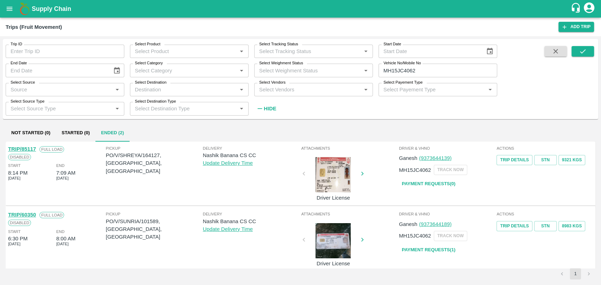
click at [29, 150] on link "TRIP/85117" at bounding box center [22, 149] width 28 height 6
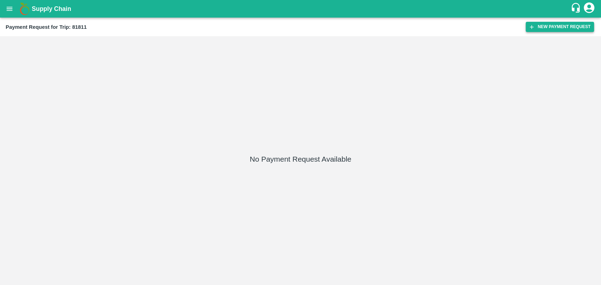
click at [572, 30] on button "New Payment Request" at bounding box center [559, 27] width 68 height 10
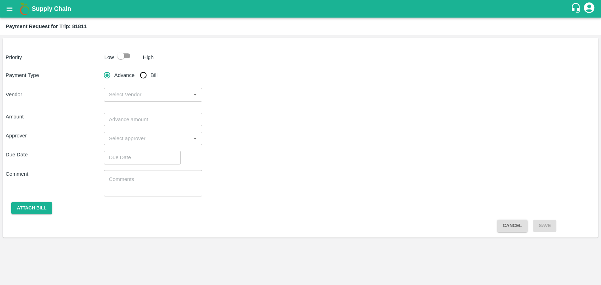
drag, startPoint x: 121, startPoint y: 54, endPoint x: 124, endPoint y: 57, distance: 3.7
click at [121, 54] on input "checkbox" at bounding box center [121, 55] width 40 height 13
checkbox input "true"
click at [145, 75] on input "Bill" at bounding box center [143, 75] width 14 height 14
radio input "true"
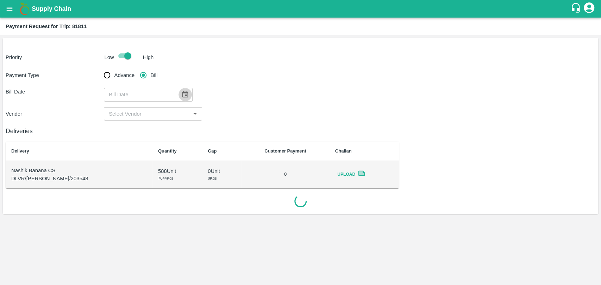
click at [184, 91] on icon "Choose date" at bounding box center [185, 95] width 8 height 8
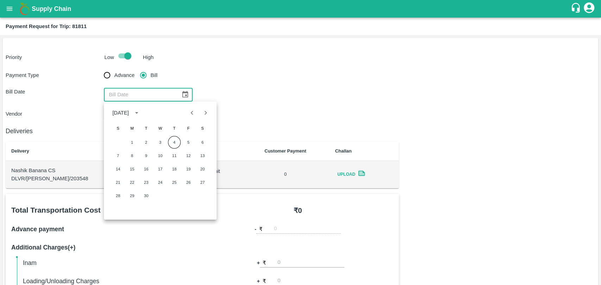
click at [191, 116] on icon "Previous month" at bounding box center [192, 113] width 8 height 8
click at [186, 109] on button "Previous month" at bounding box center [191, 112] width 13 height 13
click at [117, 167] on button "11" at bounding box center [117, 169] width 13 height 13
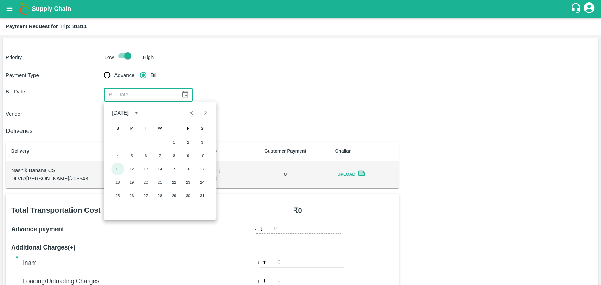
type input "[DATE]"
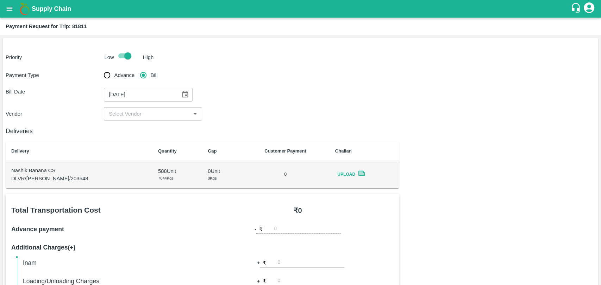
click at [130, 112] on input "input" at bounding box center [147, 113] width 82 height 9
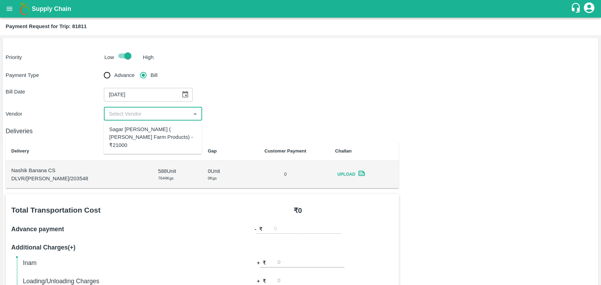
click at [128, 126] on div "Sagar Pramod Patil ( Shreyansh Farm Products) - ₹21000" at bounding box center [152, 138] width 87 height 24
type input "Sagar Pramod Patil ( Shreyansh Farm Products) - ₹21000"
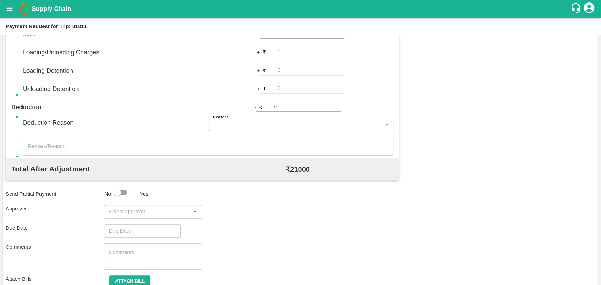
scroll to position [234, 0]
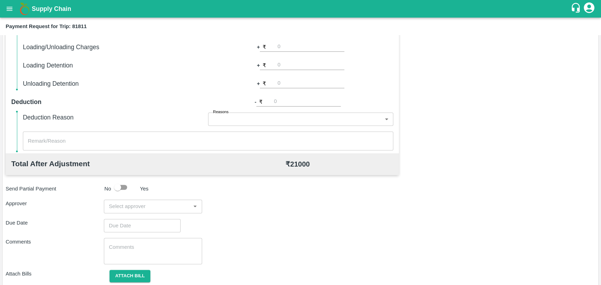
click at [154, 201] on div "​" at bounding box center [153, 206] width 98 height 13
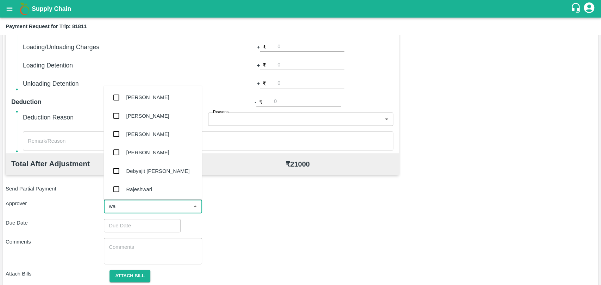
type input "wag"
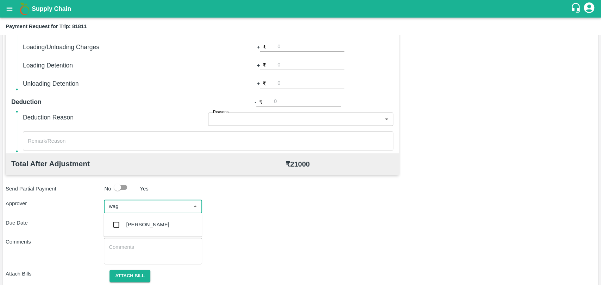
click at [156, 220] on div "[PERSON_NAME]" at bounding box center [152, 225] width 98 height 18
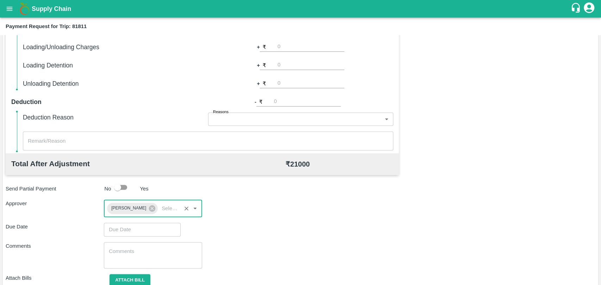
click at [132, 227] on input "Choose date" at bounding box center [140, 229] width 72 height 13
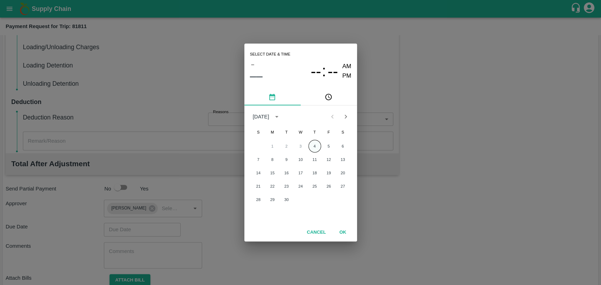
click at [316, 147] on button "4" at bounding box center [314, 146] width 13 height 13
type input "[DATE] 12:00 AM"
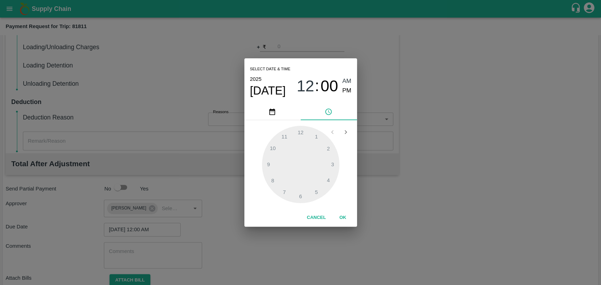
click at [338, 215] on button "OK" at bounding box center [343, 218] width 23 height 12
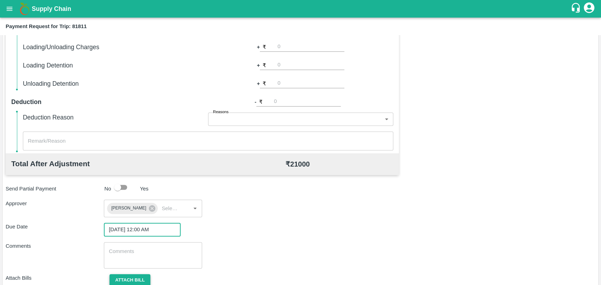
click at [137, 277] on button "Attach bill" at bounding box center [129, 281] width 41 height 12
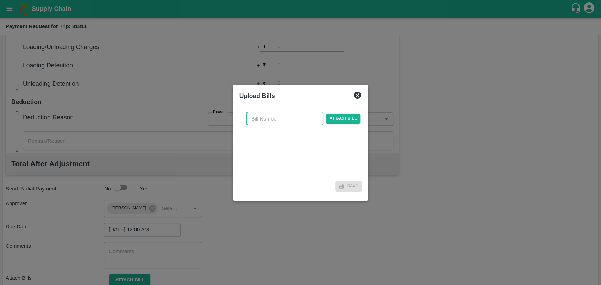
click at [299, 122] on input "text" at bounding box center [284, 118] width 77 height 13
type input "77"
click at [324, 117] on div "77 ​ Attach bill" at bounding box center [303, 118] width 117 height 13
click at [326, 117] on span "Attach bill" at bounding box center [343, 119] width 34 height 10
click at [0, 0] on input "Attach bill" at bounding box center [0, 0] width 0 height 0
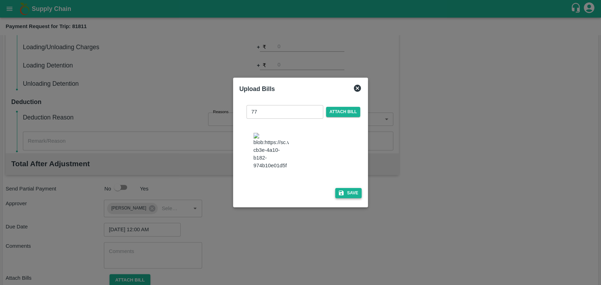
click at [343, 188] on button "Save" at bounding box center [348, 193] width 27 height 10
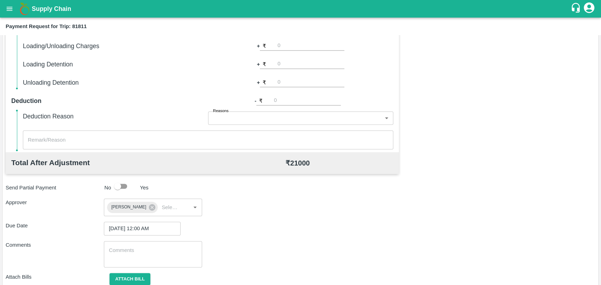
scroll to position [288, 0]
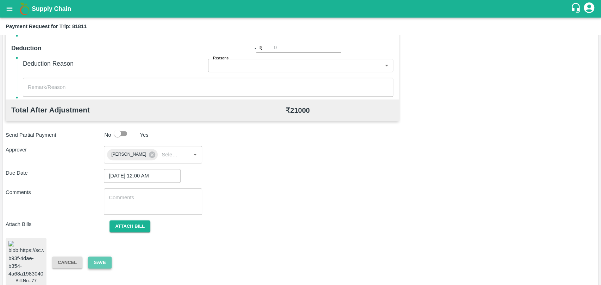
click at [92, 257] on button "Save" at bounding box center [99, 263] width 23 height 12
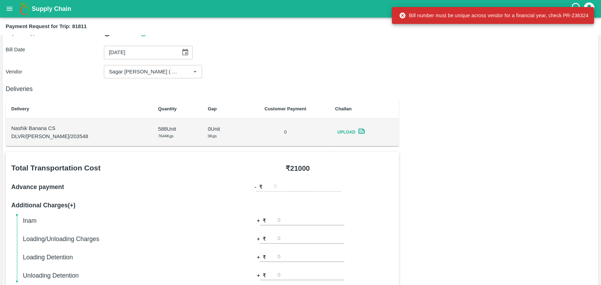
scroll to position [0, 0]
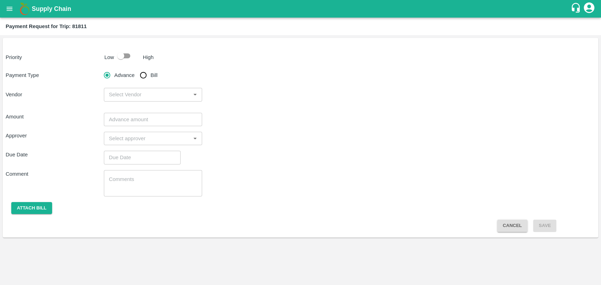
click at [118, 57] on input "checkbox" at bounding box center [121, 55] width 40 height 13
checkbox input "true"
click at [145, 73] on input "Bill" at bounding box center [143, 75] width 14 height 14
radio input "true"
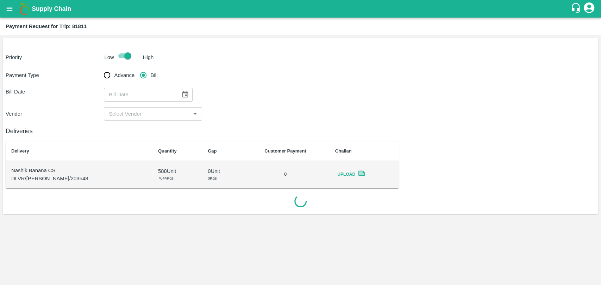
click at [181, 91] on icon "Choose date" at bounding box center [185, 95] width 8 height 8
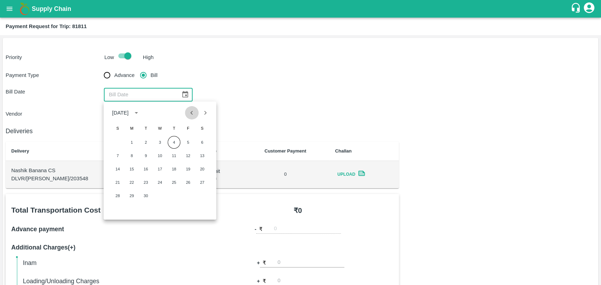
click at [194, 112] on icon "Previous month" at bounding box center [192, 113] width 8 height 8
click at [192, 118] on button "Previous month" at bounding box center [191, 112] width 13 height 13
click at [191, 113] on icon "Previous month" at bounding box center [192, 113] width 8 height 8
click at [120, 170] on button "11" at bounding box center [117, 169] width 13 height 13
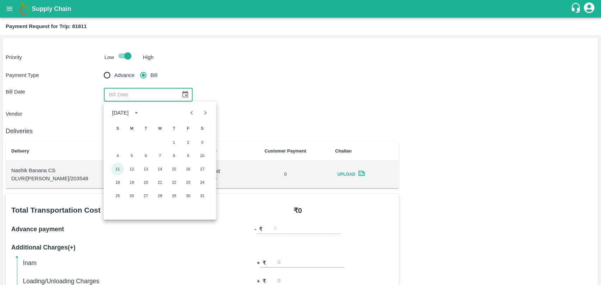
type input "[DATE]"
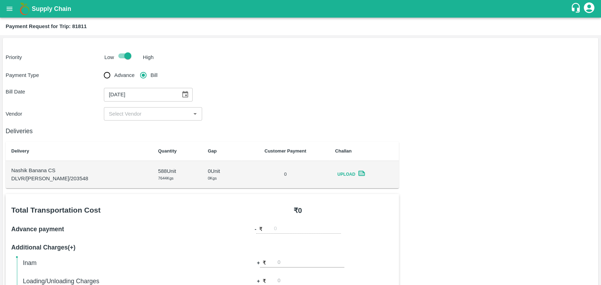
click at [122, 114] on input "input" at bounding box center [147, 113] width 82 height 9
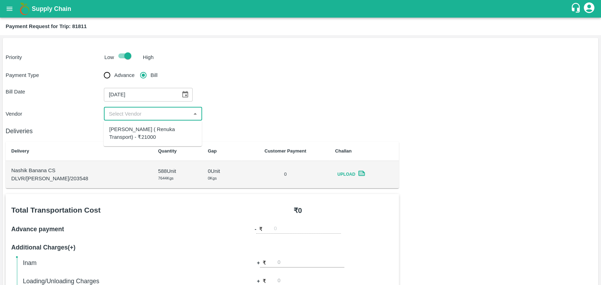
click at [125, 134] on div "Harish S Shinde ( Renuka Transport) - ₹21000" at bounding box center [152, 134] width 87 height 16
type input "Harish S Shinde ( Renuka Transport) - ₹21000"
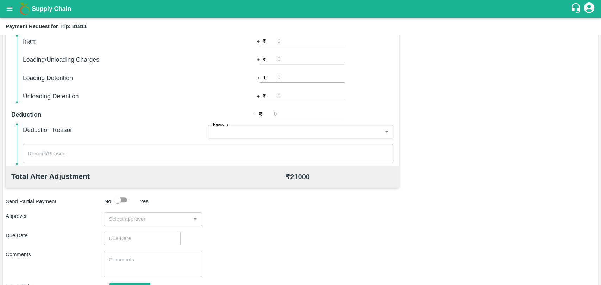
scroll to position [258, 0]
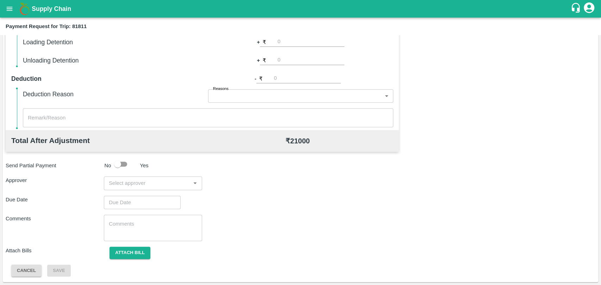
click at [147, 181] on input "input" at bounding box center [147, 183] width 82 height 9
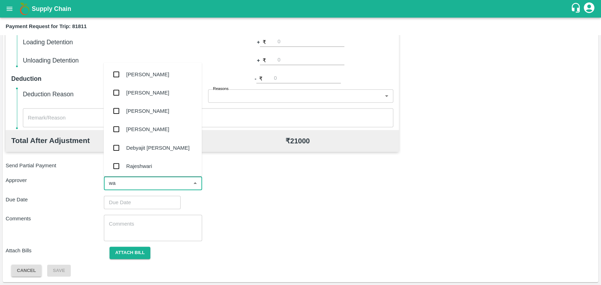
type input "wag"
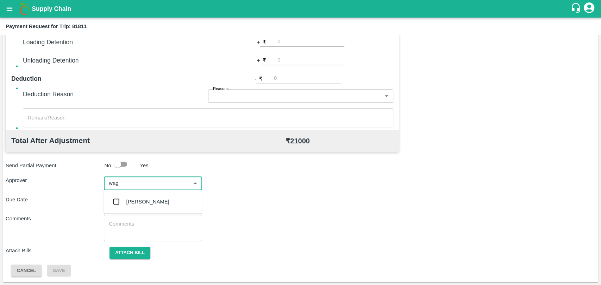
click at [147, 201] on div "Prasad Waghade" at bounding box center [147, 202] width 43 height 8
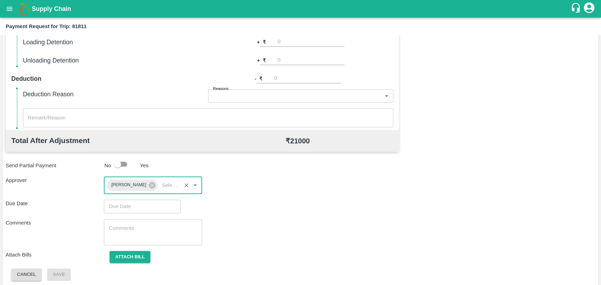
click at [135, 206] on input "Choose date" at bounding box center [140, 206] width 72 height 13
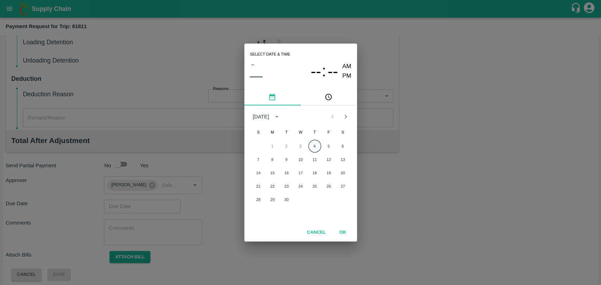
click at [309, 145] on button "4" at bounding box center [314, 146] width 13 height 13
type input "04/09/2025 12:00 AM"
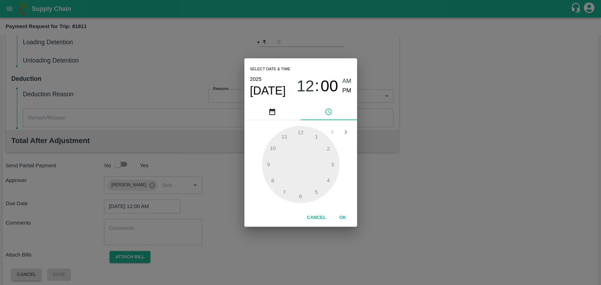
click at [338, 215] on button "OK" at bounding box center [343, 218] width 23 height 12
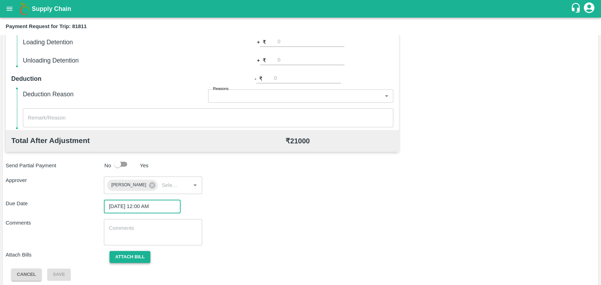
click at [120, 253] on button "Attach bill" at bounding box center [129, 257] width 41 height 12
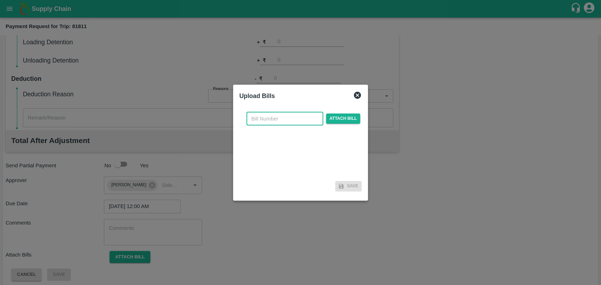
click at [279, 121] on input "text" at bounding box center [284, 118] width 77 height 13
click at [267, 116] on input "text" at bounding box center [284, 118] width 77 height 13
type input "283"
click at [332, 117] on span "Attach bill" at bounding box center [343, 119] width 34 height 10
click at [0, 0] on input "Attach bill" at bounding box center [0, 0] width 0 height 0
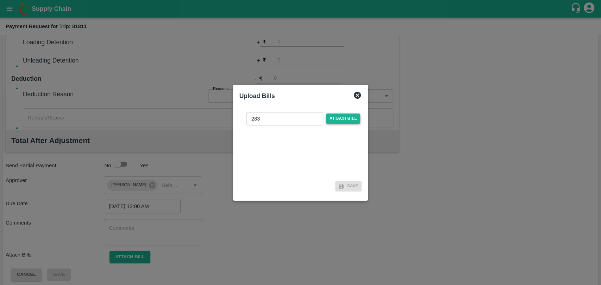
click at [344, 115] on span "Attach bill" at bounding box center [343, 119] width 34 height 10
click at [0, 0] on input "Attach bill" at bounding box center [0, 0] width 0 height 0
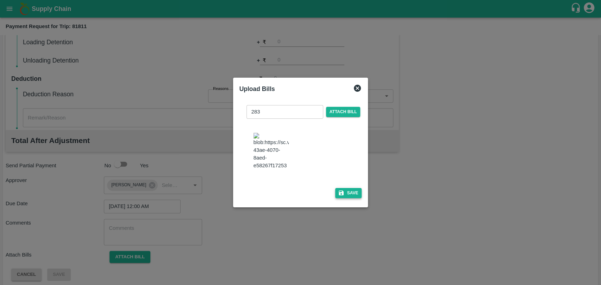
click at [346, 188] on button "Save" at bounding box center [348, 193] width 27 height 10
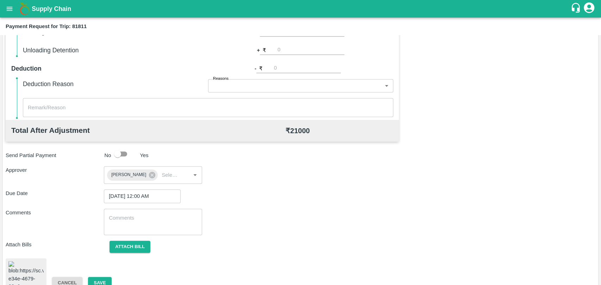
scroll to position [284, 0]
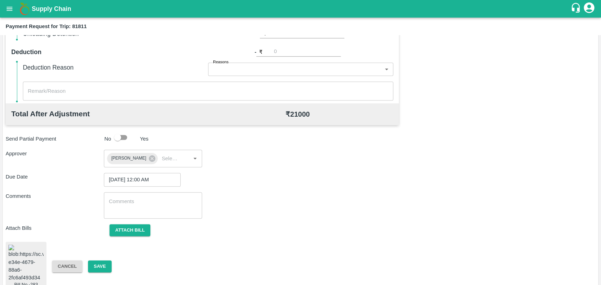
click at [112, 261] on div "Cancel Save" at bounding box center [95, 267] width 98 height 12
click at [105, 261] on button "Save" at bounding box center [99, 267] width 23 height 12
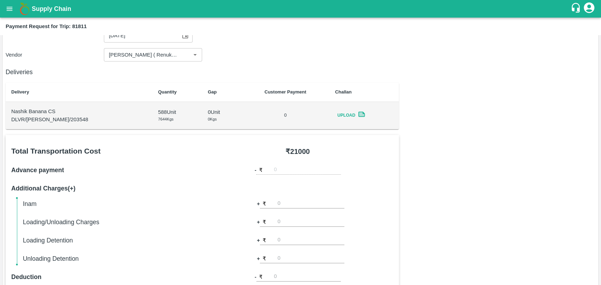
scroll to position [0, 0]
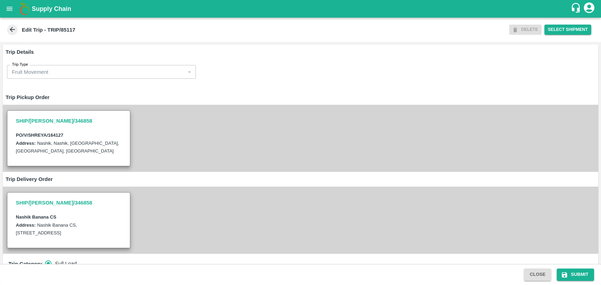
scroll to position [234, 0]
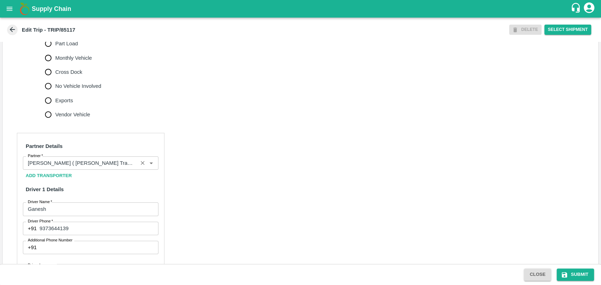
click at [96, 165] on div "Partner" at bounding box center [91, 163] width 136 height 13
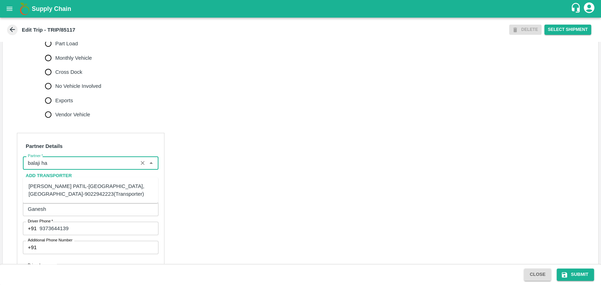
click at [80, 185] on div "[PERSON_NAME] PATIL-[GEOGRAPHIC_DATA], [GEOGRAPHIC_DATA]-9022942223(Transporter)" at bounding box center [91, 191] width 124 height 16
type input "[PERSON_NAME] PATIL-[GEOGRAPHIC_DATA], [GEOGRAPHIC_DATA]-9022942223(Transporter)"
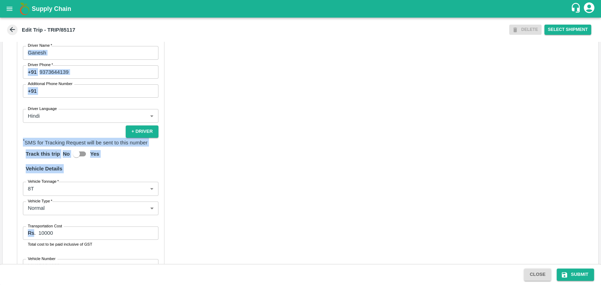
scroll to position [449, 0]
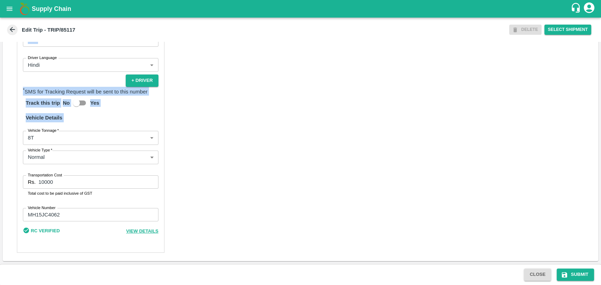
drag, startPoint x: 80, startPoint y: 185, endPoint x: 56, endPoint y: 146, distance: 46.8
click at [56, 146] on div "Partner Details Partner   * Partner Add Transporter Driver 1 Details Driver Nam…" at bounding box center [90, 89] width 147 height 328
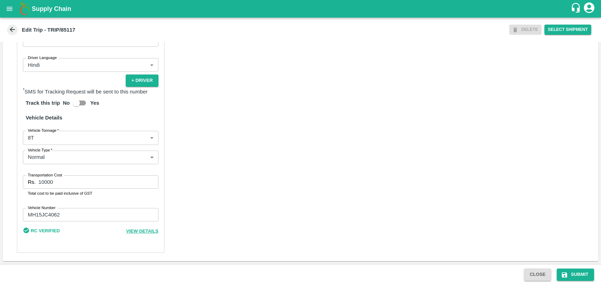
click at [55, 142] on body "Supply Chain Edit Trip - TRIP/85117 DELETE Select Shipment Trip Details Trip Ty…" at bounding box center [300, 142] width 601 height 285
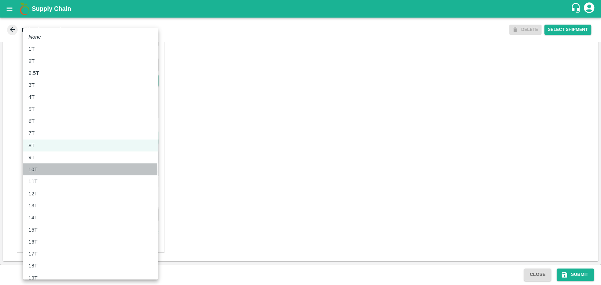
click at [45, 171] on div "10T" at bounding box center [91, 170] width 124 height 8
type input "10000"
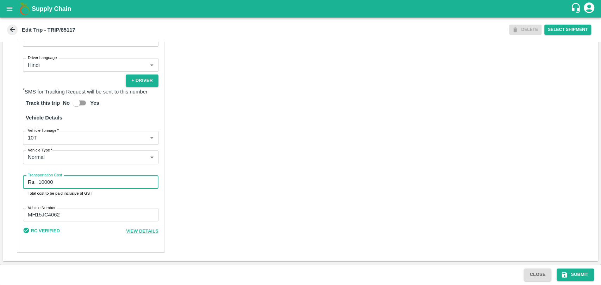
click at [5, 178] on div "Partner Details Partner   * Partner Add Transporter Driver 1 Details Driver Nam…" at bounding box center [300, 89] width 595 height 345
type input "22000"
click at [572, 274] on button "Submit" at bounding box center [574, 275] width 37 height 12
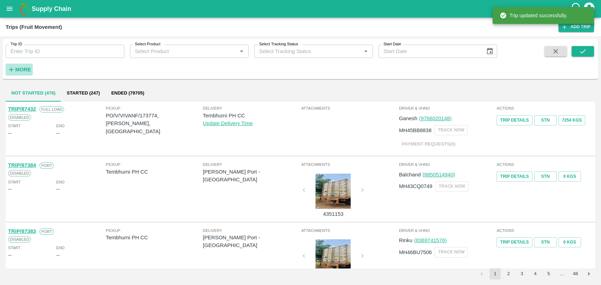
click at [25, 70] on strong "More" at bounding box center [23, 70] width 16 height 6
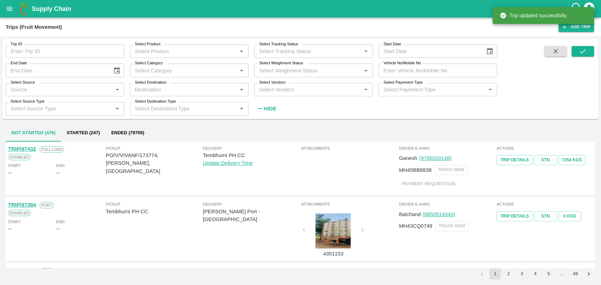
click at [415, 68] on input "Vehicle No/Mobile No" at bounding box center [437, 70] width 119 height 13
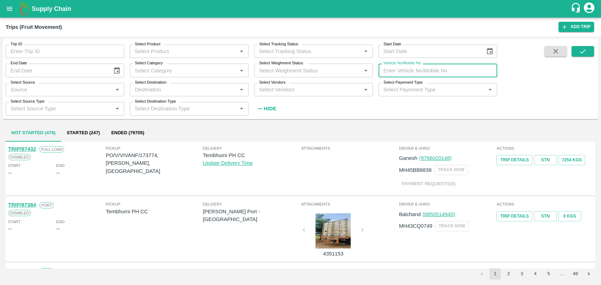
paste input "MH18BA5188"
type input "MH18BA5188"
click at [579, 52] on icon "submit" at bounding box center [583, 52] width 8 height 8
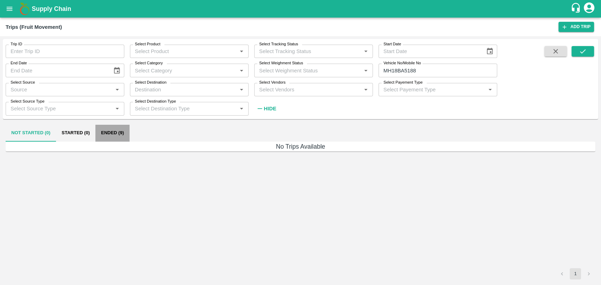
click at [118, 129] on button "Ended (9)" at bounding box center [112, 133] width 34 height 17
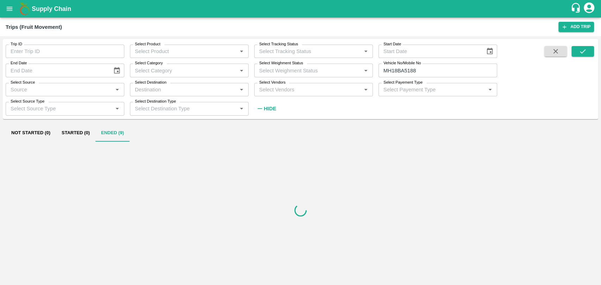
click at [94, 167] on div at bounding box center [301, 211] width 590 height 138
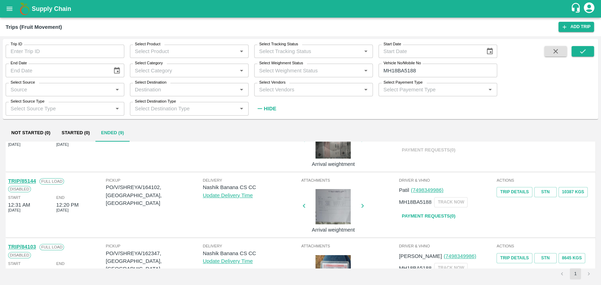
scroll to position [352, 0]
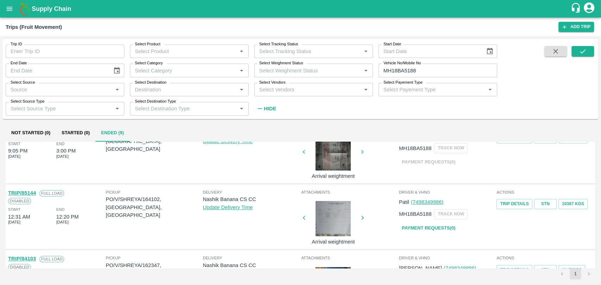
click at [36, 194] on div "Full Load" at bounding box center [50, 193] width 28 height 8
click at [34, 193] on link "TRIP/85144" at bounding box center [22, 193] width 28 height 6
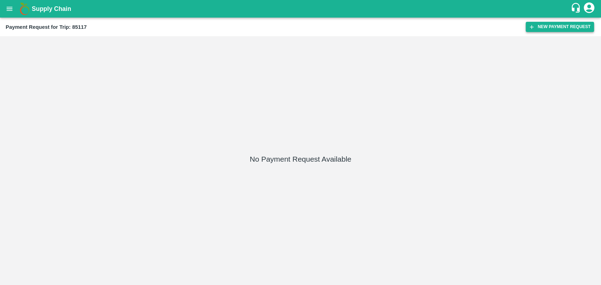
click at [584, 29] on button "New Payment Request" at bounding box center [559, 27] width 68 height 10
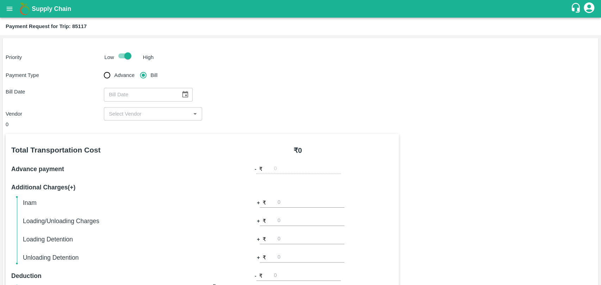
click at [186, 96] on button "Choose date" at bounding box center [184, 94] width 13 height 13
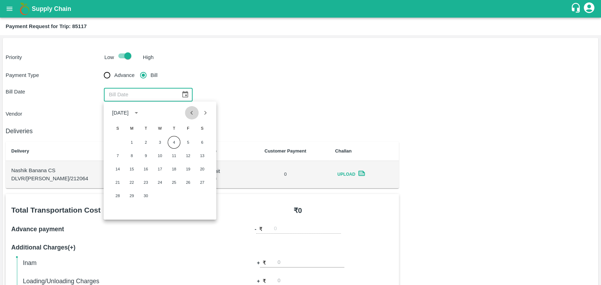
click at [198, 113] on button "Previous month" at bounding box center [191, 112] width 13 height 13
click at [194, 113] on icon "Previous month" at bounding box center [192, 113] width 8 height 8
click at [115, 181] on button "20" at bounding box center [117, 182] width 13 height 13
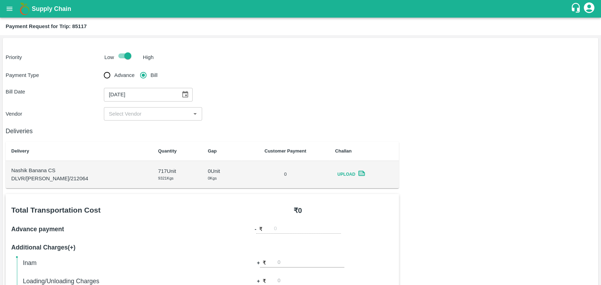
type input "[DATE]"
click at [124, 114] on input "input" at bounding box center [147, 113] width 82 height 9
click at [126, 130] on div "BALAJI HARIDAS PATIL - ₹22000" at bounding box center [149, 130] width 81 height 8
type input "BALAJI HARIDAS PATIL - ₹22000"
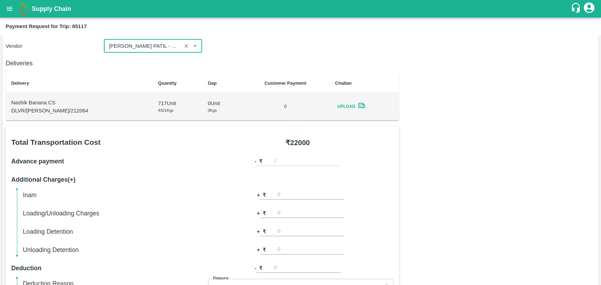
scroll to position [156, 0]
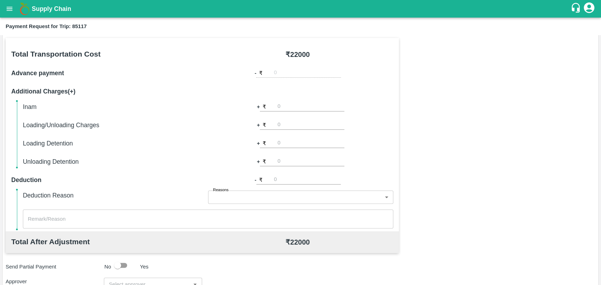
click at [282, 126] on input "number" at bounding box center [310, 125] width 67 height 10
click at [287, 143] on input "number" at bounding box center [310, 144] width 67 height 10
type input "1000"
click at [468, 123] on div "Total Transportation Cost ₹ 22000 Advance payment - ₹ Additional Charges(+) Ina…" at bounding box center [301, 208] width 590 height 341
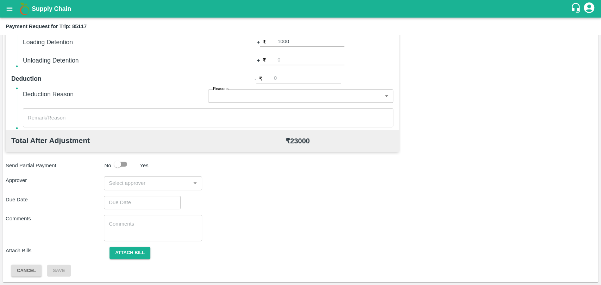
click at [137, 186] on input "input" at bounding box center [147, 183] width 82 height 9
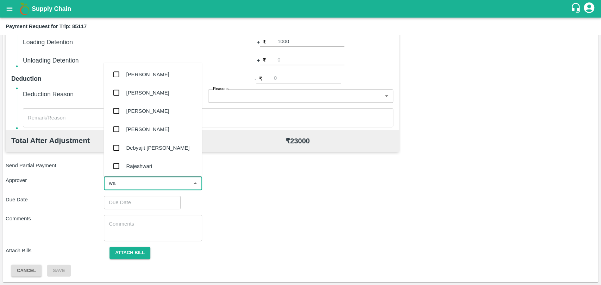
type input "wag"
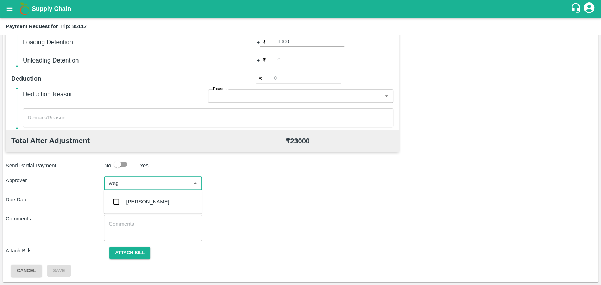
click at [137, 203] on div "[PERSON_NAME]" at bounding box center [147, 202] width 43 height 8
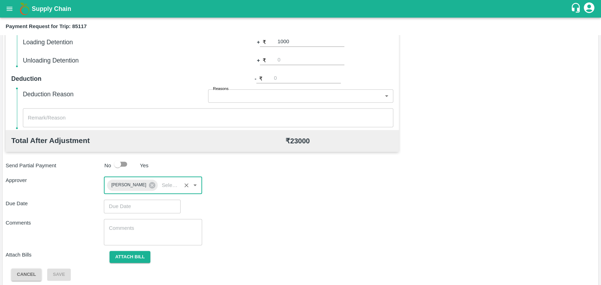
click at [135, 204] on input "Choose date" at bounding box center [140, 206] width 72 height 13
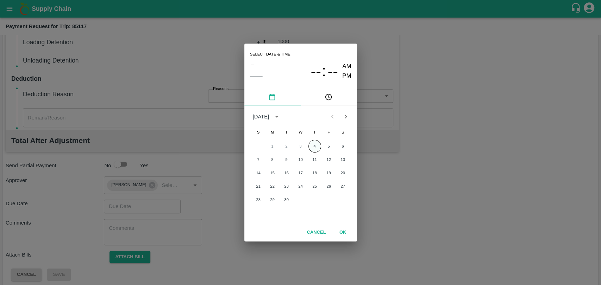
click at [316, 147] on button "4" at bounding box center [314, 146] width 13 height 13
type input "[DATE] 12:00 AM"
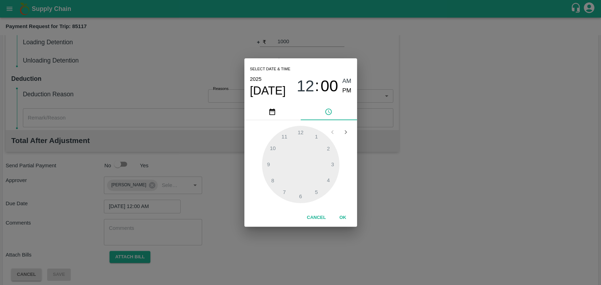
click at [338, 216] on button "OK" at bounding box center [343, 218] width 23 height 12
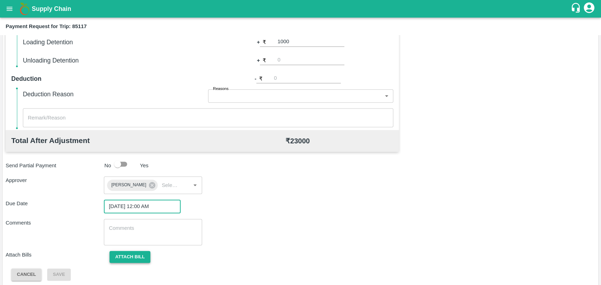
click at [114, 253] on button "Attach bill" at bounding box center [129, 257] width 41 height 12
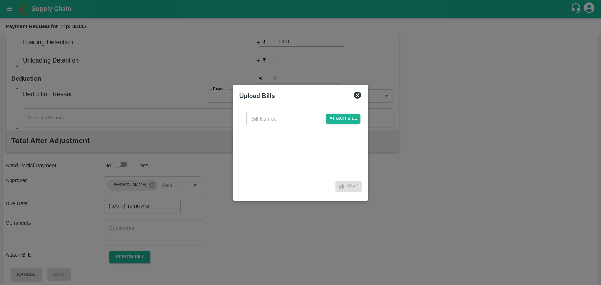
click at [289, 116] on input "text" at bounding box center [284, 118] width 77 height 13
type input "357"
click at [350, 119] on span "Attach bill" at bounding box center [343, 119] width 34 height 10
click at [0, 0] on input "Attach bill" at bounding box center [0, 0] width 0 height 0
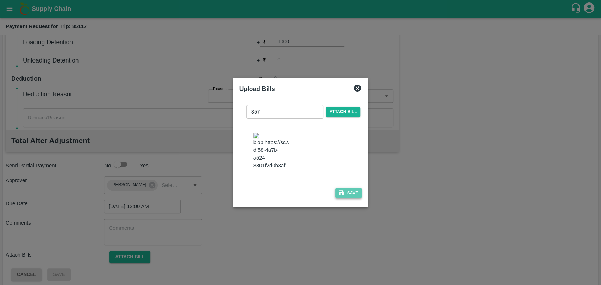
click at [335, 188] on button "Save" at bounding box center [348, 193] width 27 height 10
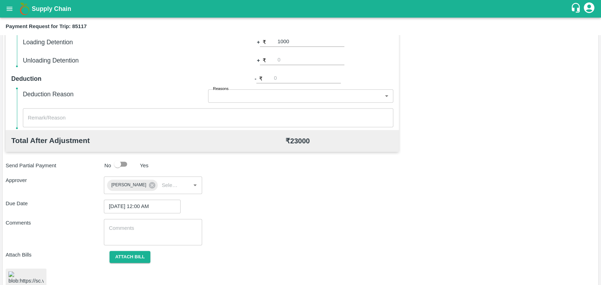
scroll to position [292, 0]
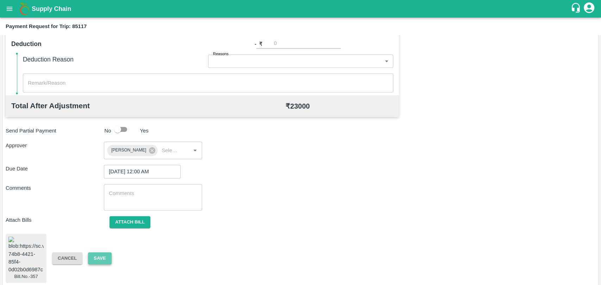
click at [101, 253] on button "Save" at bounding box center [99, 259] width 23 height 12
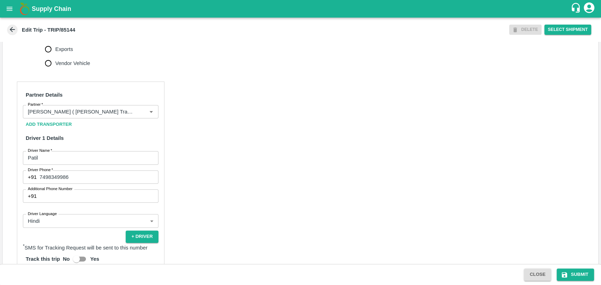
scroll to position [313, 0]
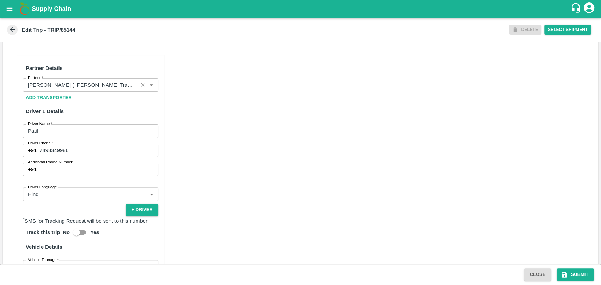
click at [76, 90] on input "Partner   *" at bounding box center [80, 85] width 111 height 9
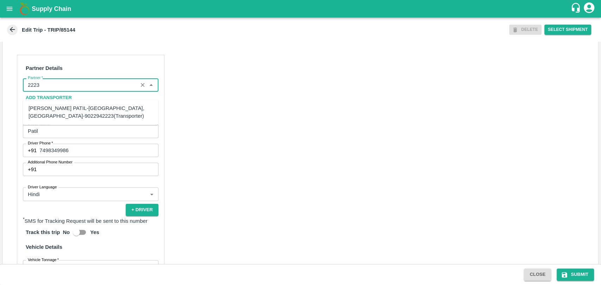
click at [74, 109] on div "BALAJI HARIDAS PATIL-Solapur, Solapur-9022942223(Transporter)" at bounding box center [91, 113] width 124 height 16
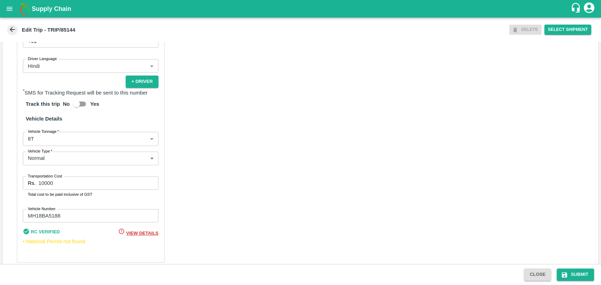
scroll to position [458, 0]
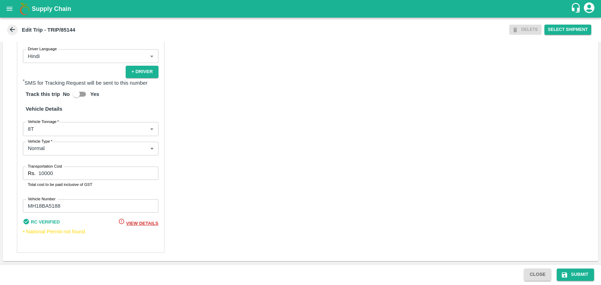
type input "BALAJI HARIDAS PATIL-Solapur, Solapur-9022942223(Transporter)"
click at [51, 130] on body "Supply Chain Edit Trip - TRIP/85144 DELETE Select Shipment Trip Details Trip Ty…" at bounding box center [300, 142] width 601 height 285
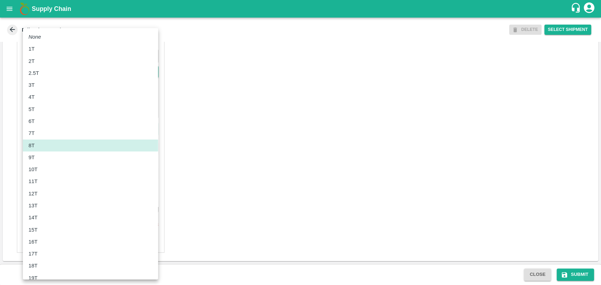
click at [46, 191] on div "12T" at bounding box center [91, 194] width 124 height 8
type input "12000"
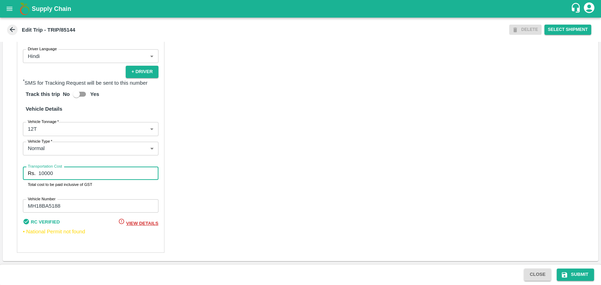
drag, startPoint x: 58, startPoint y: 175, endPoint x: 20, endPoint y: 172, distance: 38.4
click at [20, 172] on div "Partner Details Partner   * Partner Add Transporter Driver 1 Details Driver Nam…" at bounding box center [90, 85] width 147 height 336
type input "25300"
click at [572, 272] on button "Submit" at bounding box center [574, 275] width 37 height 12
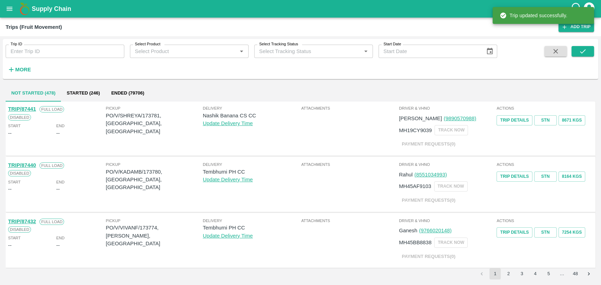
click at [23, 67] on strong "More" at bounding box center [23, 70] width 16 height 6
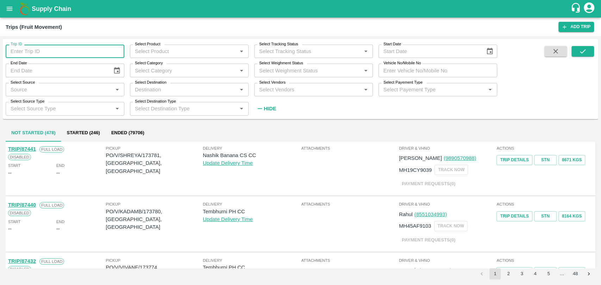
click at [19, 51] on input "Trip ID" at bounding box center [65, 51] width 119 height 13
type input "84315"
click at [590, 50] on button "submit" at bounding box center [582, 51] width 23 height 11
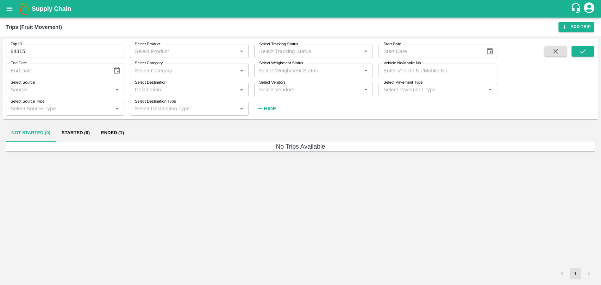
click at [116, 133] on button "Ended (1)" at bounding box center [112, 133] width 34 height 17
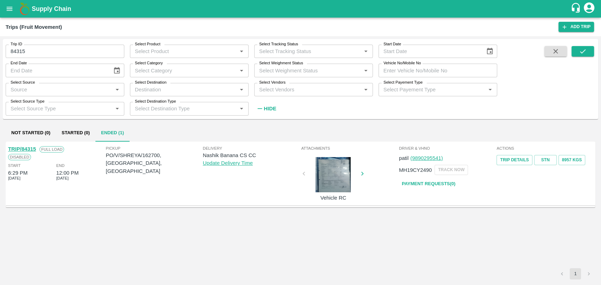
click at [31, 150] on link "TRIP/84315" at bounding box center [22, 149] width 28 height 6
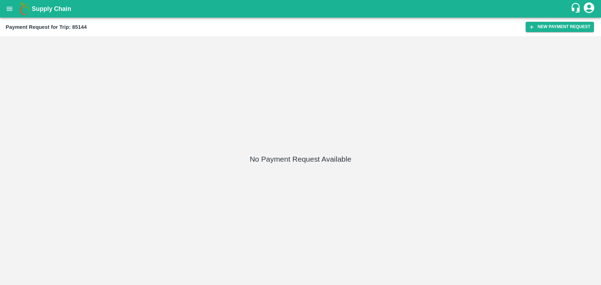
click at [572, 23] on button "New Payment Request" at bounding box center [559, 27] width 68 height 10
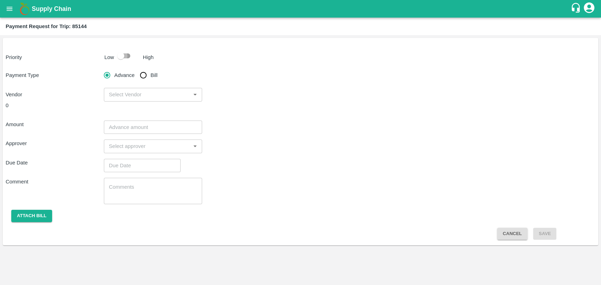
click at [115, 52] on input "checkbox" at bounding box center [121, 55] width 40 height 13
checkbox input "true"
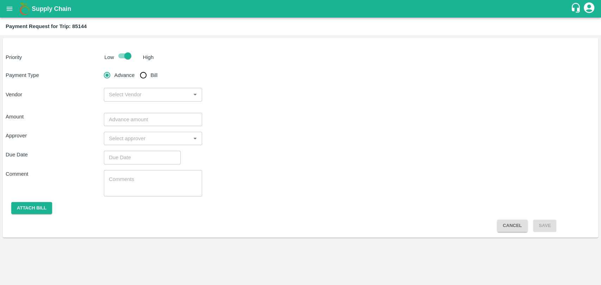
click at [146, 72] on input "Bill" at bounding box center [143, 75] width 14 height 14
radio input "true"
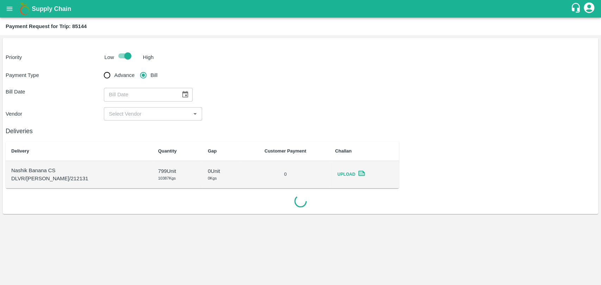
click at [181, 90] on button "Choose date" at bounding box center [184, 94] width 13 height 13
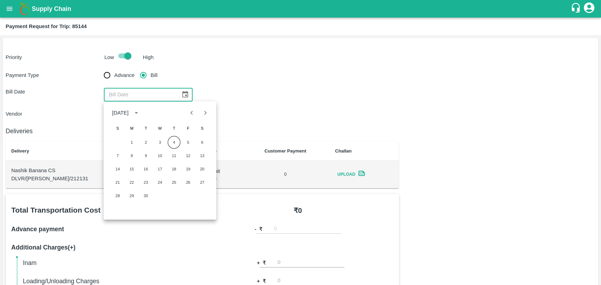
click at [197, 114] on button "Previous month" at bounding box center [191, 112] width 13 height 13
click at [190, 116] on icon "Previous month" at bounding box center [192, 113] width 8 height 8
click at [116, 180] on button "20" at bounding box center [117, 182] width 13 height 13
type input "[DATE]"
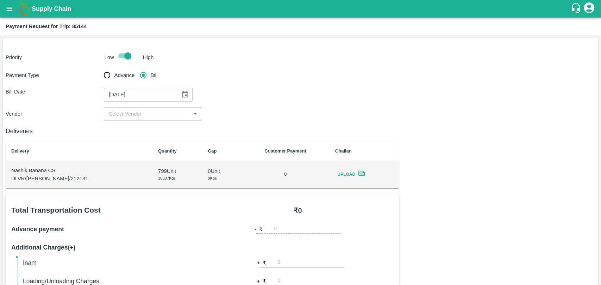
click at [128, 117] on input "input" at bounding box center [147, 113] width 82 height 9
click at [129, 127] on div "[PERSON_NAME] PATIL - ₹25300" at bounding box center [149, 130] width 81 height 8
type input "[PERSON_NAME] PATIL - ₹25300"
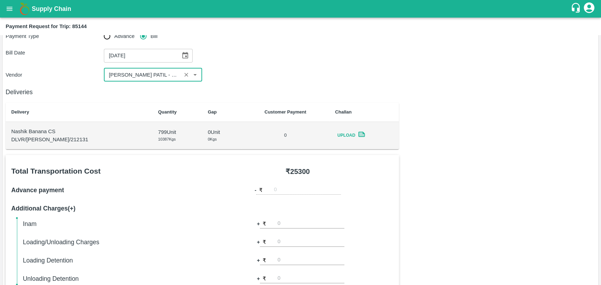
scroll to position [234, 0]
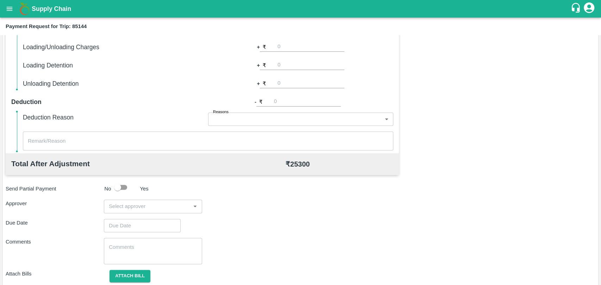
click at [143, 206] on input "input" at bounding box center [147, 206] width 82 height 9
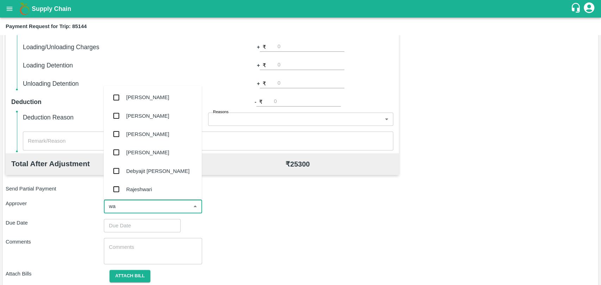
type input "wag"
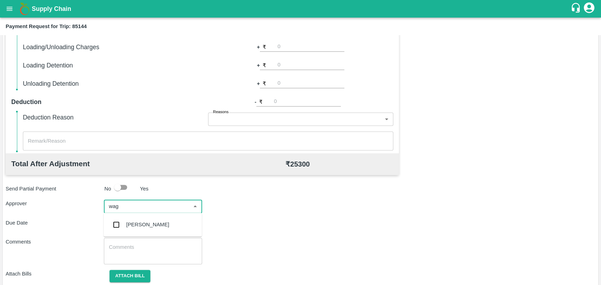
click at [141, 222] on div "[PERSON_NAME]" at bounding box center [147, 225] width 43 height 8
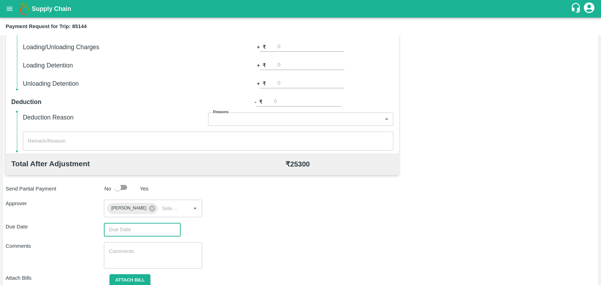
click at [133, 226] on input "Choose date" at bounding box center [140, 229] width 72 height 13
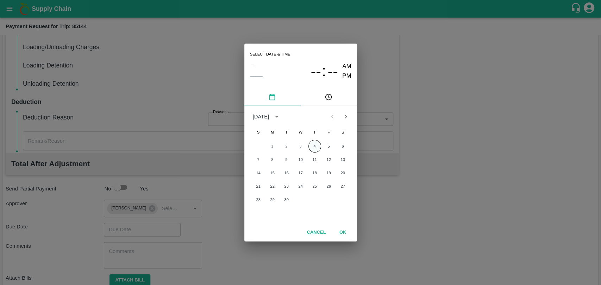
click at [312, 144] on button "4" at bounding box center [314, 146] width 13 height 13
type input "[DATE] 12:00 AM"
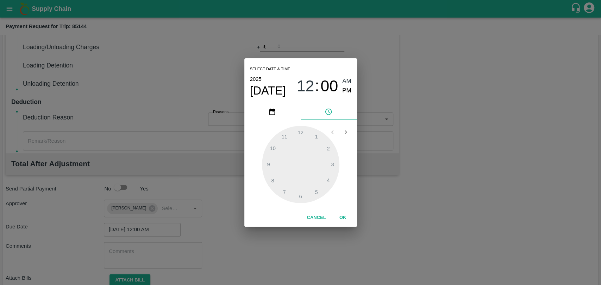
click at [335, 218] on button "OK" at bounding box center [343, 218] width 23 height 12
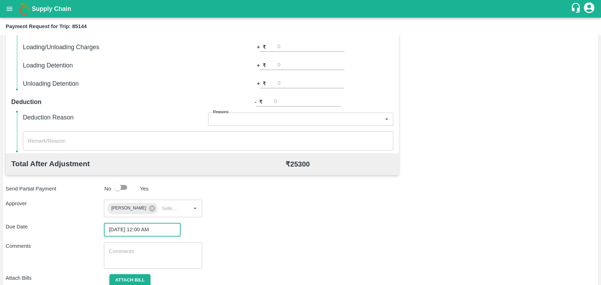
click at [132, 279] on button "Attach bill" at bounding box center [129, 281] width 41 height 12
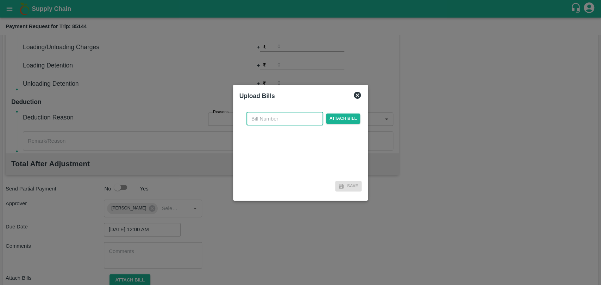
click at [290, 113] on input "text" at bounding box center [284, 118] width 77 height 13
type input "356"
click at [330, 120] on span "Attach bill" at bounding box center [343, 119] width 34 height 10
click at [0, 0] on input "Attach bill" at bounding box center [0, 0] width 0 height 0
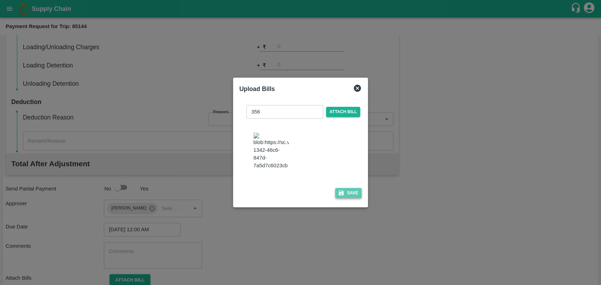
click at [340, 188] on button "Save" at bounding box center [348, 193] width 27 height 10
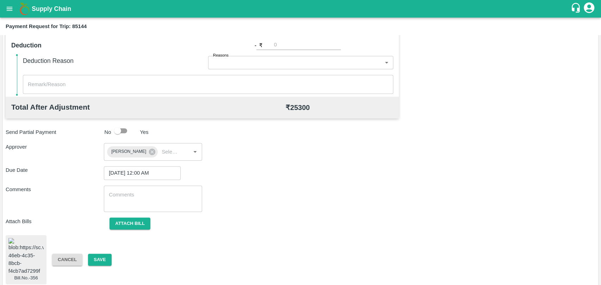
scroll to position [292, 0]
click at [91, 253] on button "Save" at bounding box center [99, 259] width 23 height 12
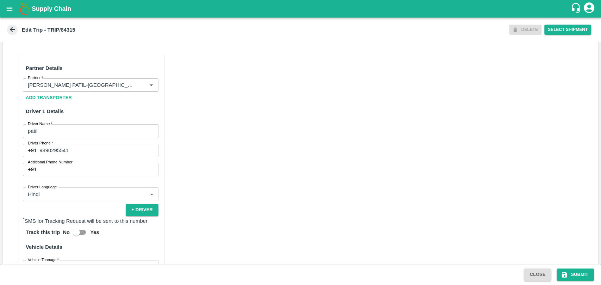
scroll to position [442, 0]
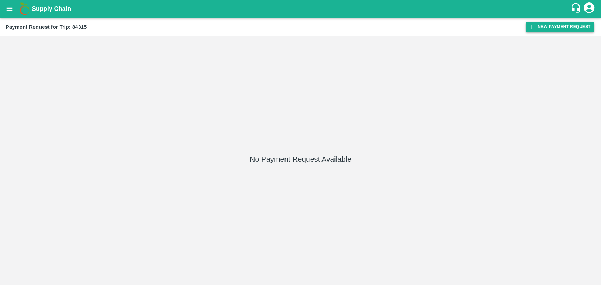
click at [569, 27] on button "New Payment Request" at bounding box center [559, 27] width 68 height 10
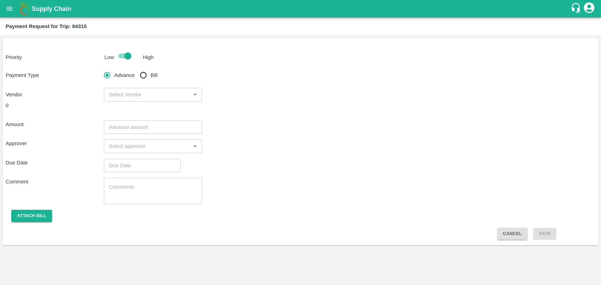
click at [144, 74] on input "Bill" at bounding box center [143, 75] width 14 height 14
radio input "true"
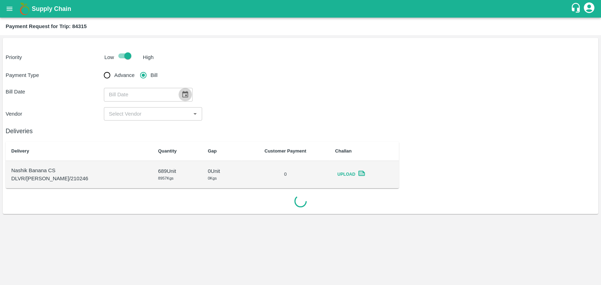
click at [184, 95] on icon "Choose date" at bounding box center [185, 95] width 8 height 8
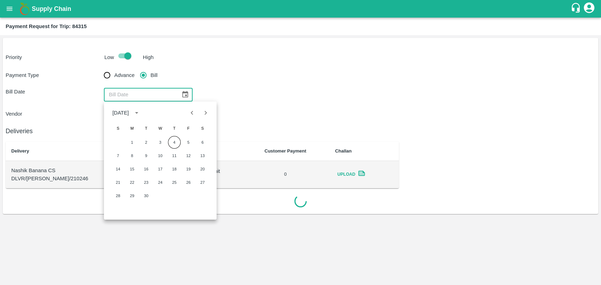
click at [188, 112] on button "Previous month" at bounding box center [191, 112] width 13 height 13
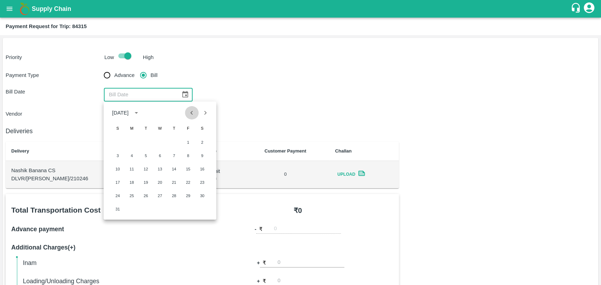
click at [188, 112] on icon "Previous month" at bounding box center [192, 113] width 8 height 8
click at [122, 154] on button "6" at bounding box center [117, 156] width 13 height 13
type input "[DATE]"
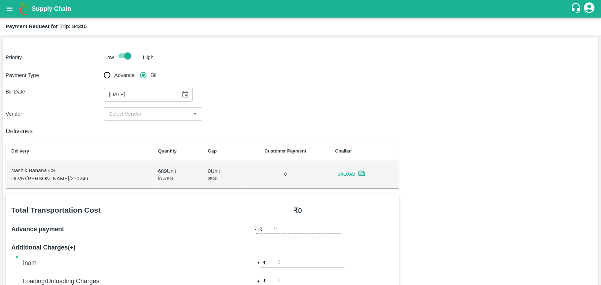
click at [123, 113] on input "input" at bounding box center [147, 113] width 82 height 9
click at [128, 130] on div "[PERSON_NAME] - ₹20000" at bounding box center [142, 130] width 66 height 8
type input "[PERSON_NAME] - ₹20000"
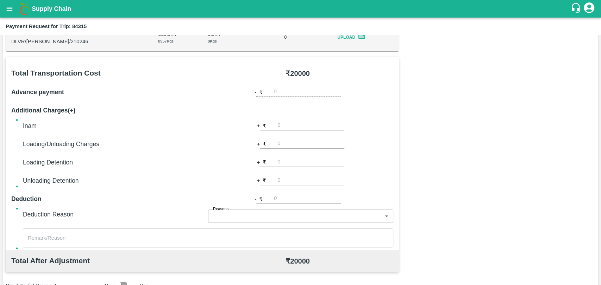
scroll to position [195, 0]
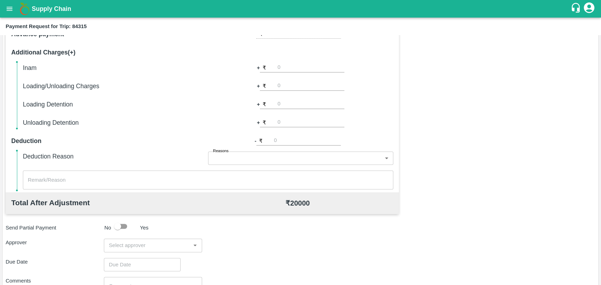
click at [287, 103] on input "number" at bounding box center [310, 105] width 67 height 10
type input "1000"
click at [283, 89] on input "number" at bounding box center [310, 86] width 67 height 10
type input "300"
click at [560, 185] on div "Total Transportation Cost ₹ 20000 Advance payment - ₹ Additional Charges(+) Ina…" at bounding box center [301, 169] width 590 height 341
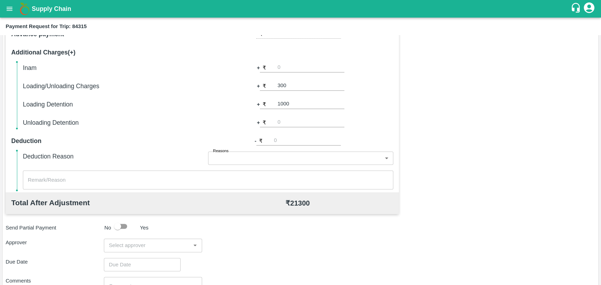
click at [161, 243] on input "input" at bounding box center [147, 245] width 82 height 9
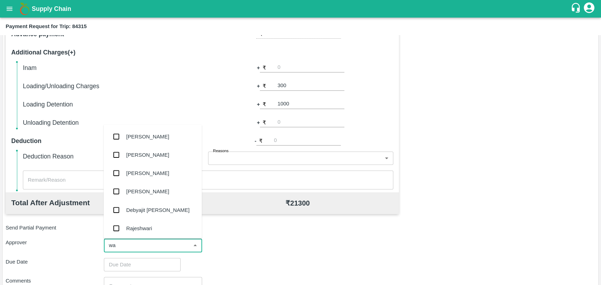
type input "wag"
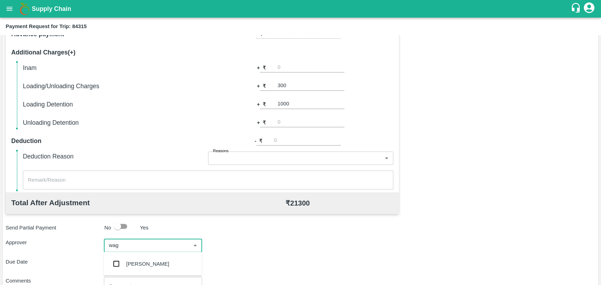
click at [160, 262] on div "[PERSON_NAME]" at bounding box center [147, 264] width 43 height 8
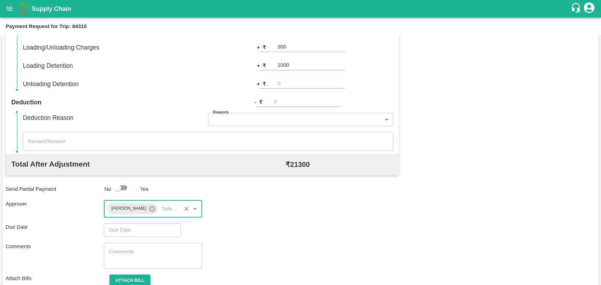
scroll to position [262, 0]
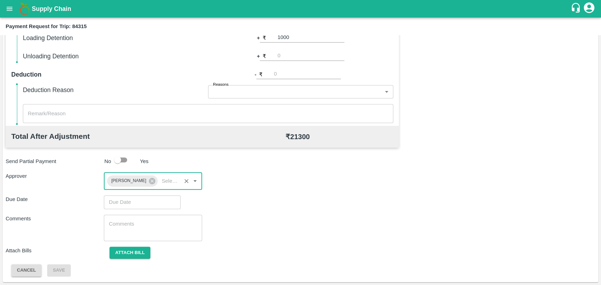
click at [130, 207] on input "Choose date" at bounding box center [140, 202] width 72 height 13
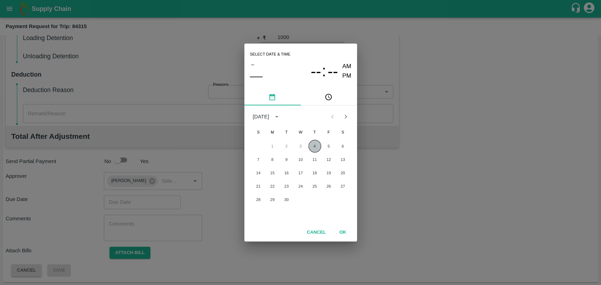
click at [313, 147] on button "4" at bounding box center [314, 146] width 13 height 13
type input "04/09/2025 12:00 AM"
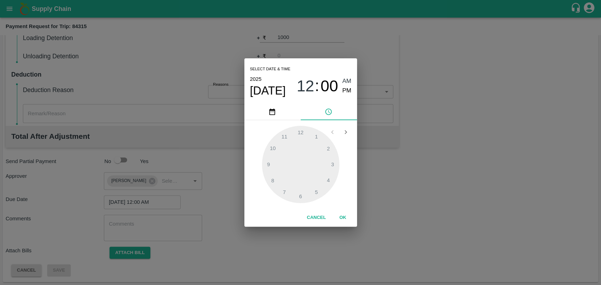
click at [339, 216] on button "OK" at bounding box center [343, 218] width 23 height 12
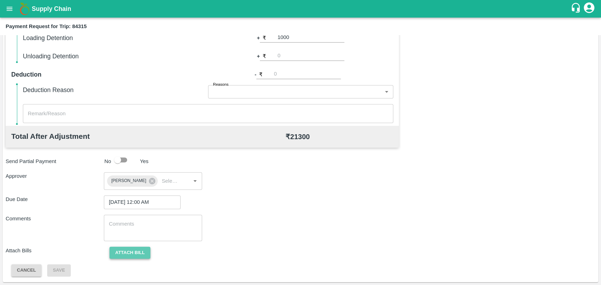
click at [126, 247] on button "Attach bill" at bounding box center [129, 253] width 41 height 12
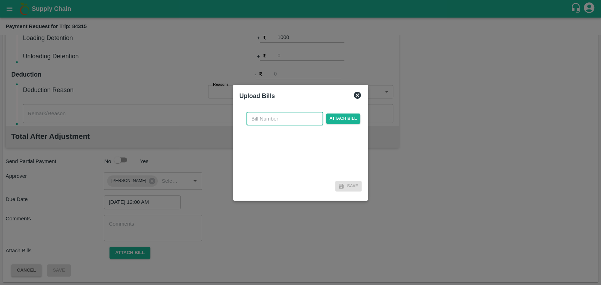
click at [261, 121] on input "text" at bounding box center [284, 118] width 77 height 13
type input "313"
click at [348, 120] on span "Attach bill" at bounding box center [343, 119] width 34 height 10
click at [0, 0] on input "Attach bill" at bounding box center [0, 0] width 0 height 0
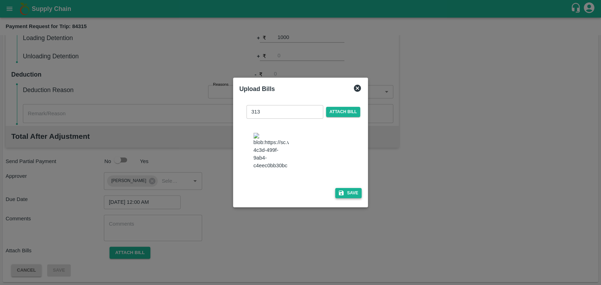
click at [351, 191] on button "Save" at bounding box center [348, 193] width 27 height 10
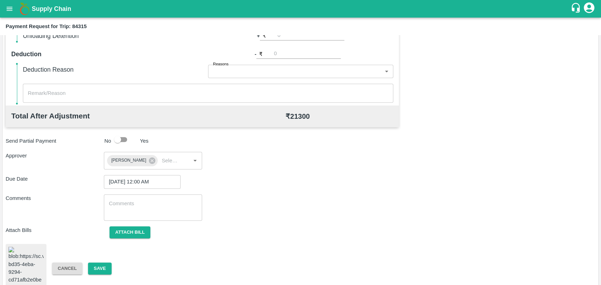
scroll to position [292, 0]
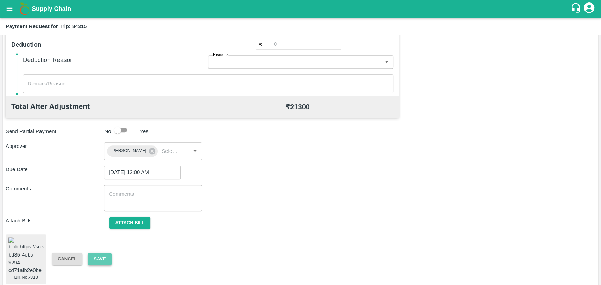
click at [102, 255] on button "Save" at bounding box center [99, 259] width 23 height 12
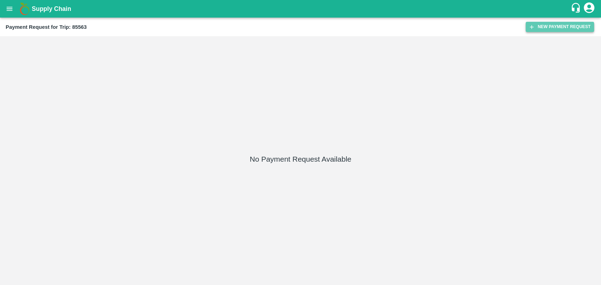
click at [571, 28] on button "New Payment Request" at bounding box center [559, 27] width 68 height 10
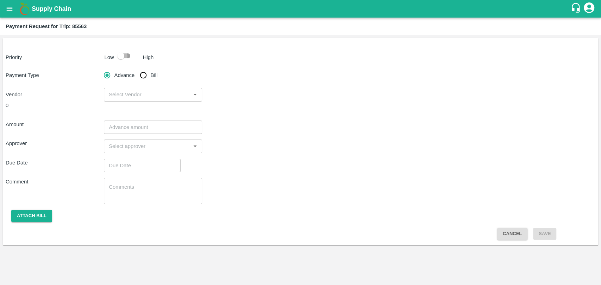
click at [125, 60] on input "checkbox" at bounding box center [121, 55] width 40 height 13
checkbox input "true"
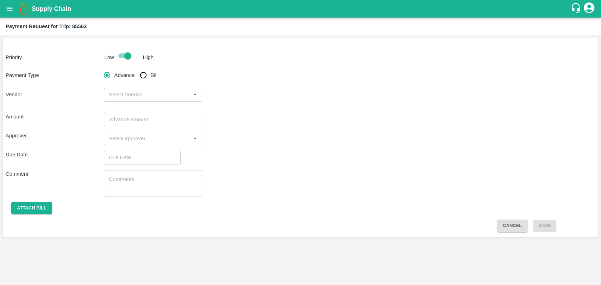
click at [144, 77] on input "Bill" at bounding box center [143, 75] width 14 height 14
radio input "true"
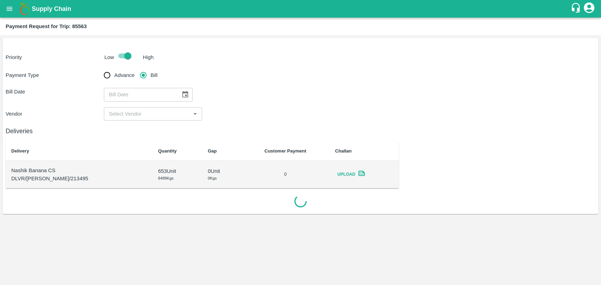
click at [181, 91] on icon "Choose date" at bounding box center [185, 95] width 8 height 8
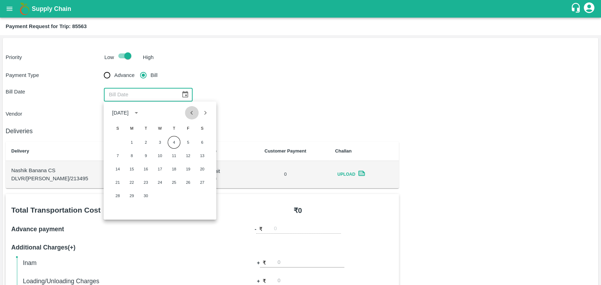
click at [189, 112] on icon "Previous month" at bounding box center [192, 113] width 8 height 8
click at [181, 181] on div "20 21 22 23 24 25 26" at bounding box center [159, 182] width 113 height 13
click at [187, 181] on button "25" at bounding box center [188, 182] width 13 height 13
type input "25/07/2025"
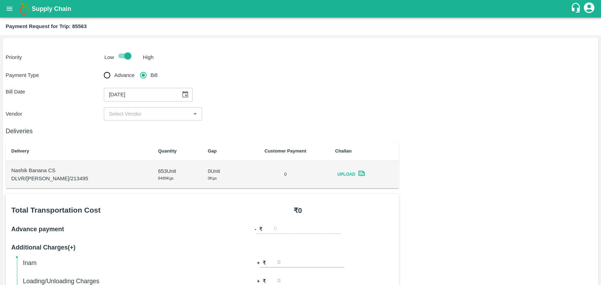
click at [130, 118] on input "input" at bounding box center [147, 113] width 82 height 9
click at [130, 131] on div "BALAJI HARIDAS PATIL - ₹22000" at bounding box center [149, 130] width 81 height 8
type input "BALAJI HARIDAS PATIL - ₹22000"
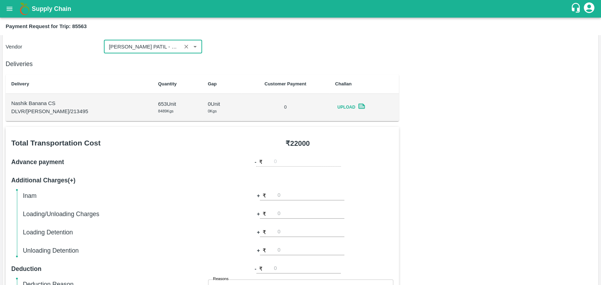
scroll to position [195, 0]
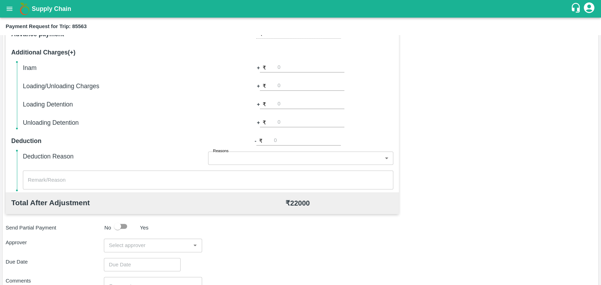
click at [284, 102] on input "number" at bounding box center [310, 105] width 67 height 10
type input "1000"
click at [487, 94] on div "Total Transportation Cost ₹ 22000 Advance payment - ₹ Additional Charges(+) Ina…" at bounding box center [301, 169] width 590 height 341
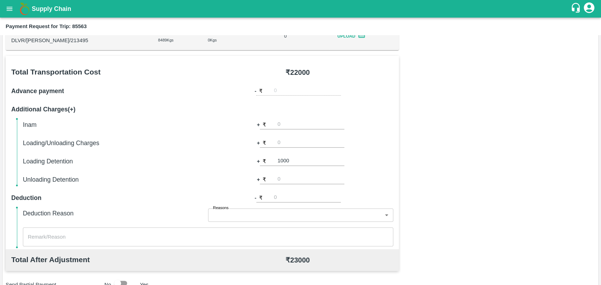
scroll to position [258, 0]
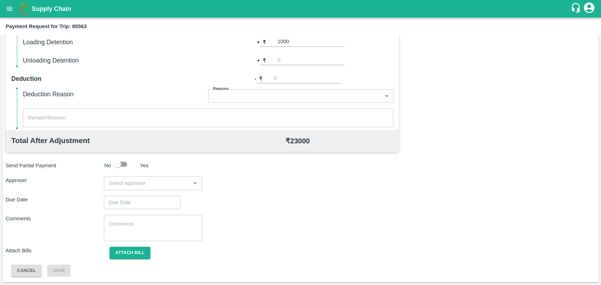
click at [121, 185] on input "input" at bounding box center [147, 183] width 82 height 9
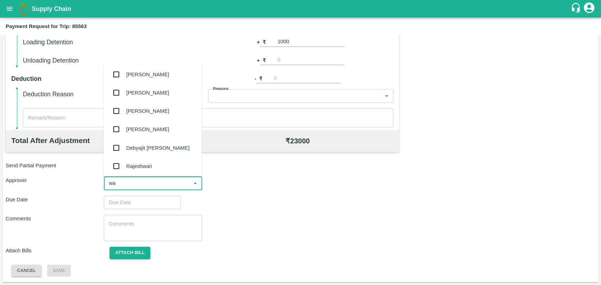
type input "wag"
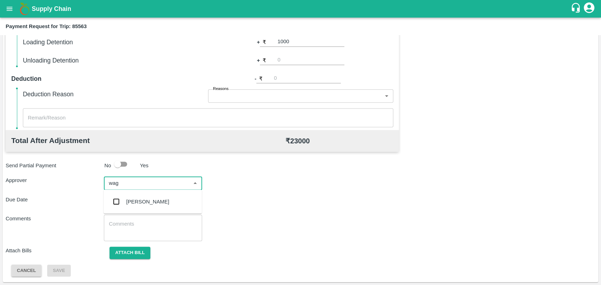
click at [131, 202] on div "[PERSON_NAME]" at bounding box center [147, 202] width 43 height 8
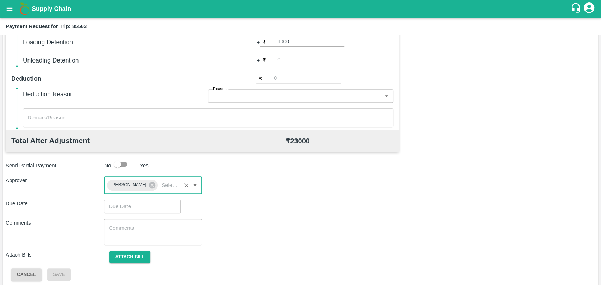
click at [133, 199] on div "Total Transportation Cost ₹ 22000 Advance payment - ₹ Additional Charges(+) Ina…" at bounding box center [301, 109] width 590 height 345
type input "DD/MM/YYYY hh:mm aa"
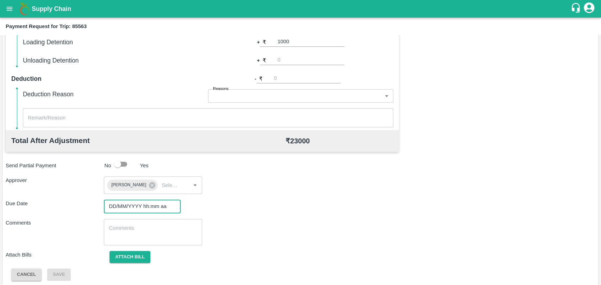
click at [130, 203] on input "DD/MM/YYYY hh:mm aa" at bounding box center [140, 206] width 72 height 13
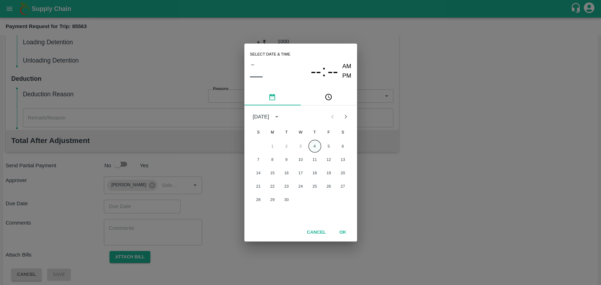
click at [314, 147] on button "4" at bounding box center [314, 146] width 13 height 13
type input "[DATE] 12:00 AM"
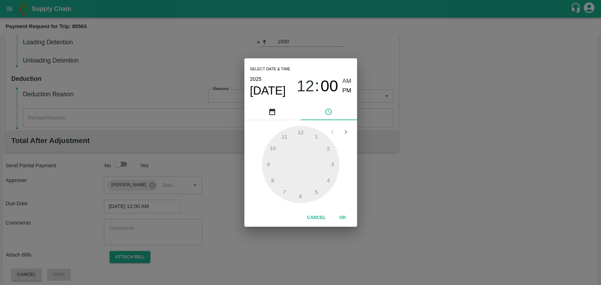
click at [343, 216] on button "OK" at bounding box center [343, 218] width 23 height 12
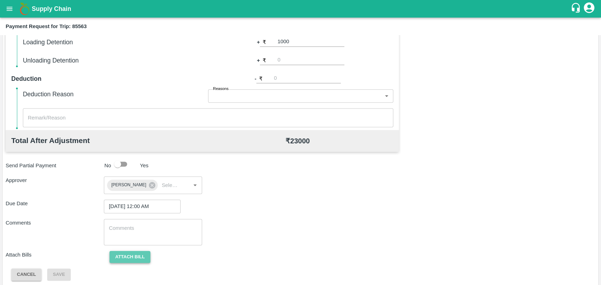
click at [114, 259] on button "Attach bill" at bounding box center [129, 257] width 41 height 12
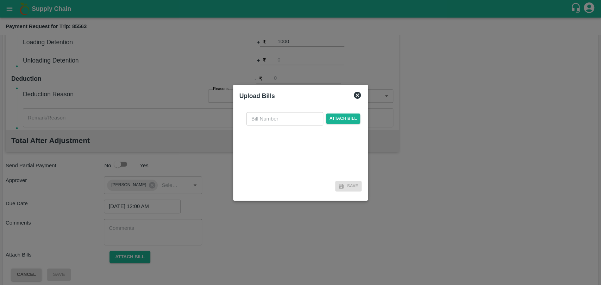
click at [310, 115] on input "text" at bounding box center [284, 118] width 77 height 13
type input "371"
click at [329, 115] on span "Attach bill" at bounding box center [343, 119] width 34 height 10
click at [0, 0] on input "Attach bill" at bounding box center [0, 0] width 0 height 0
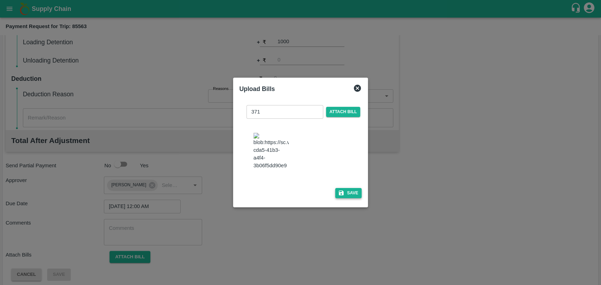
click at [345, 188] on button "Save" at bounding box center [348, 193] width 27 height 10
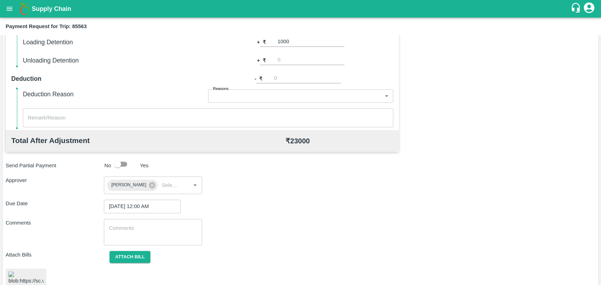
scroll to position [292, 0]
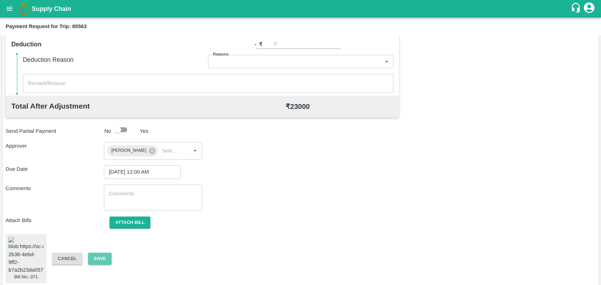
drag, startPoint x: 97, startPoint y: 251, endPoint x: 99, endPoint y: 170, distance: 81.3
click at [97, 253] on button "Save" at bounding box center [99, 259] width 23 height 12
drag, startPoint x: 95, startPoint y: 254, endPoint x: 127, endPoint y: 241, distance: 34.1
click at [95, 254] on button "Save" at bounding box center [99, 259] width 23 height 12
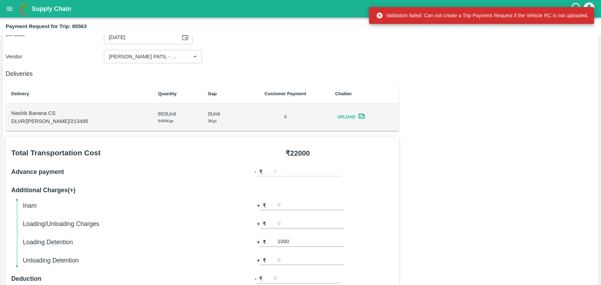
scroll to position [0, 0]
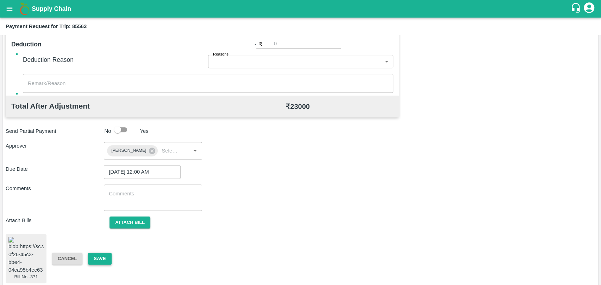
click at [109, 258] on button "Save" at bounding box center [99, 259] width 23 height 12
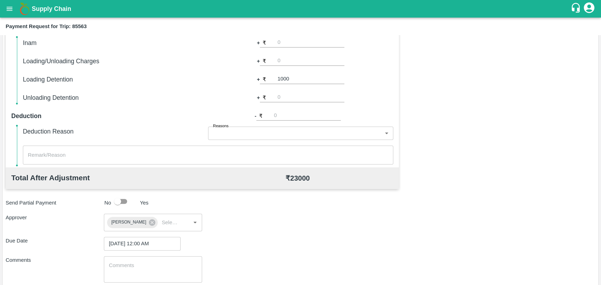
scroll to position [96, 0]
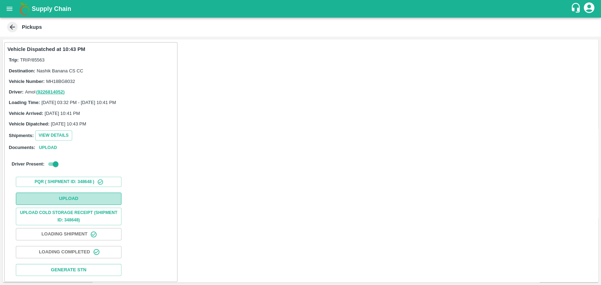
click at [92, 197] on button "Upload" at bounding box center [69, 199] width 106 height 12
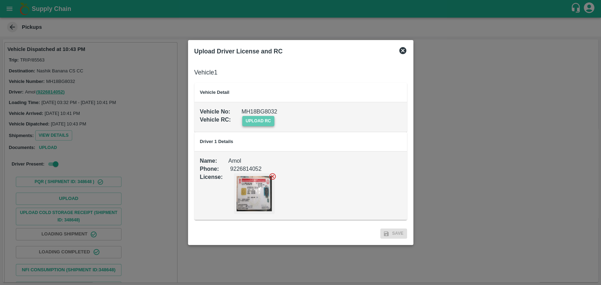
click at [262, 121] on span "upload rc" at bounding box center [258, 121] width 32 height 10
click at [0, 0] on input "upload rc" at bounding box center [0, 0] width 0 height 0
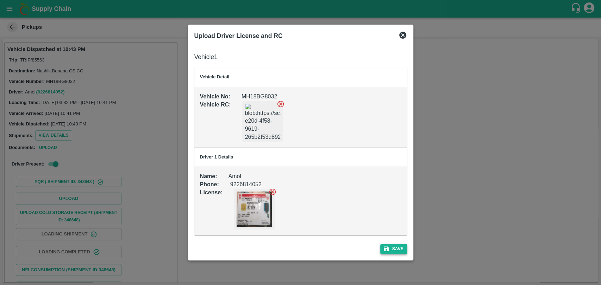
click at [397, 250] on button "Save" at bounding box center [393, 249] width 27 height 10
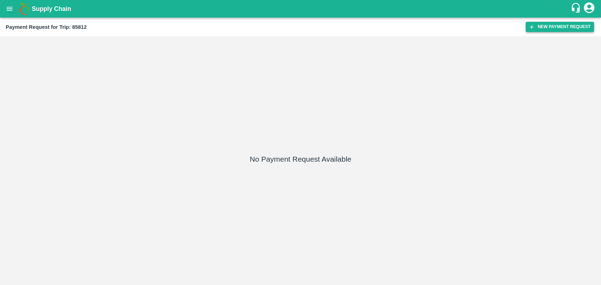
click at [548, 26] on button "New Payment Request" at bounding box center [559, 27] width 68 height 10
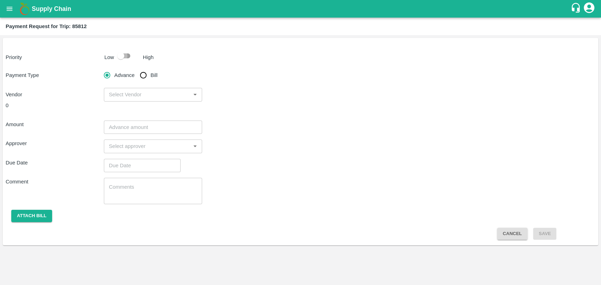
click at [124, 56] on input "checkbox" at bounding box center [121, 55] width 40 height 13
checkbox input "true"
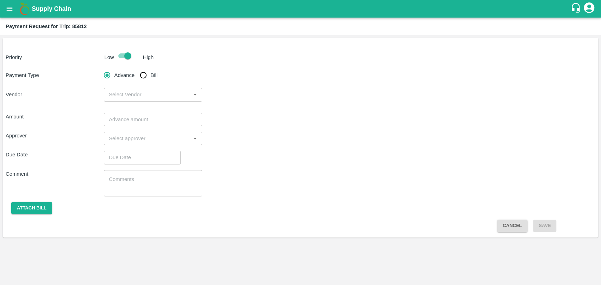
click at [146, 74] on input "Bill" at bounding box center [143, 75] width 14 height 14
radio input "true"
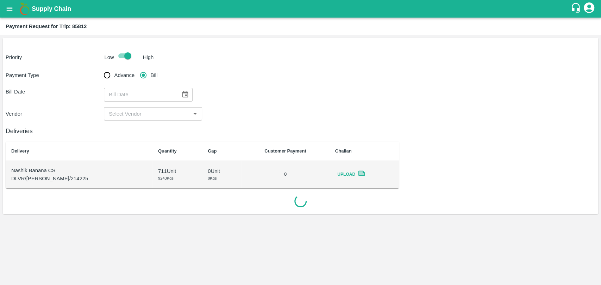
click at [182, 95] on icon "Choose date" at bounding box center [185, 94] width 6 height 7
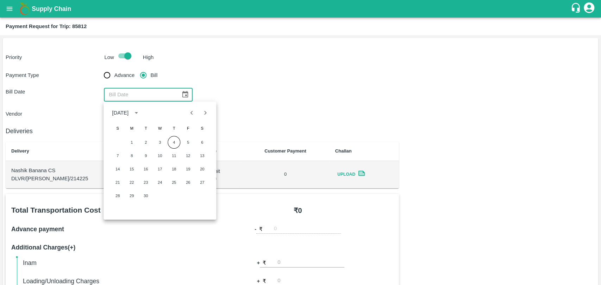
click at [189, 111] on icon "Previous month" at bounding box center [192, 113] width 8 height 8
click at [189, 110] on icon "Previous month" at bounding box center [192, 113] width 8 height 8
click at [132, 195] on button "28" at bounding box center [131, 196] width 13 height 13
type input "[DATE]"
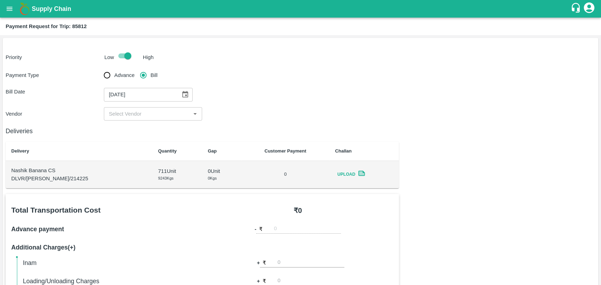
click at [121, 105] on div "Payment Type Advance Bill Bill Date [DATE] ​ Vendor ​" at bounding box center [301, 94] width 590 height 52
click at [121, 112] on input "input" at bounding box center [147, 113] width 82 height 9
click at [128, 130] on div "BALAJI HARIDAS PATIL - ₹22000" at bounding box center [149, 130] width 81 height 8
type input "BALAJI HARIDAS PATIL - ₹22000"
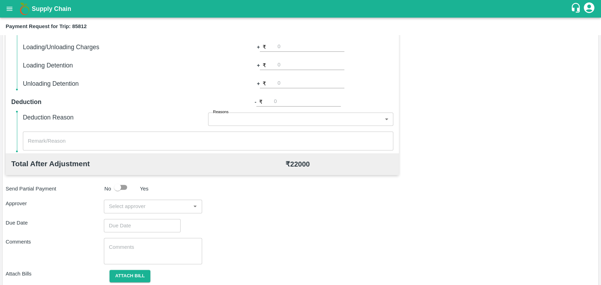
scroll to position [258, 0]
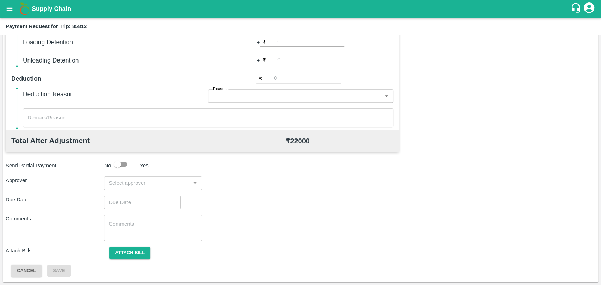
click at [136, 183] on input "input" at bounding box center [147, 183] width 82 height 9
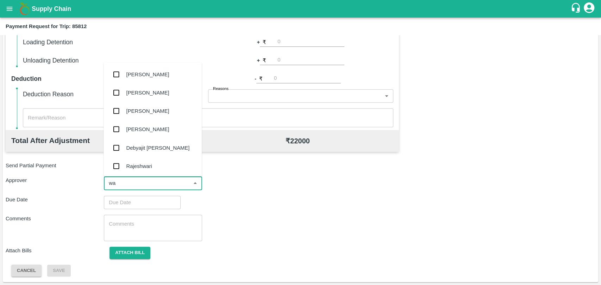
type input "wag"
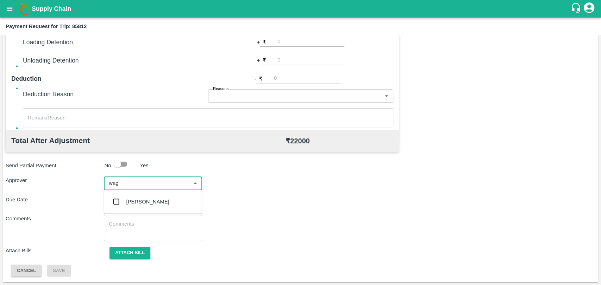
click at [143, 198] on div "Prasad Waghade" at bounding box center [147, 202] width 43 height 8
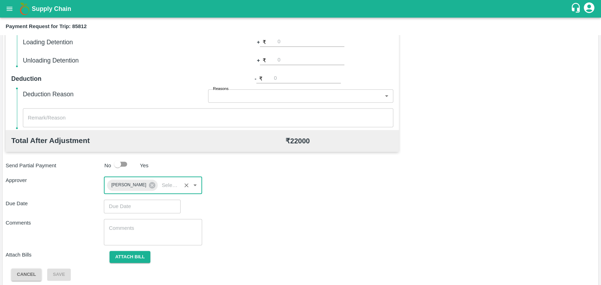
click at [129, 203] on input "Choose date" at bounding box center [140, 206] width 72 height 13
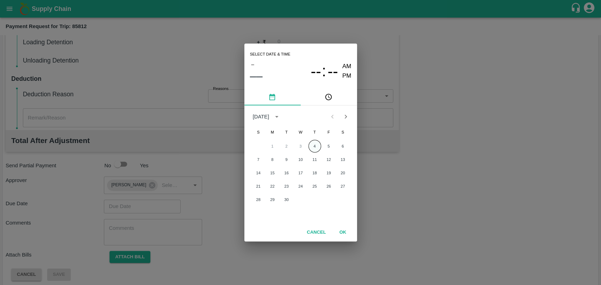
click at [309, 148] on button "4" at bounding box center [314, 146] width 13 height 13
type input "04/09/2025 12:00 AM"
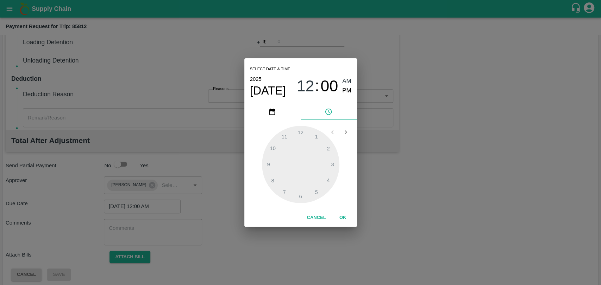
click at [335, 216] on button "OK" at bounding box center [343, 218] width 23 height 12
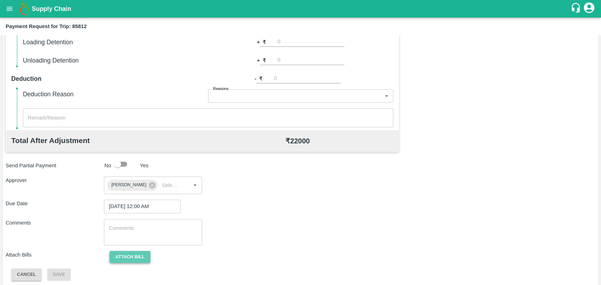
click at [132, 257] on button "Attach bill" at bounding box center [129, 257] width 41 height 12
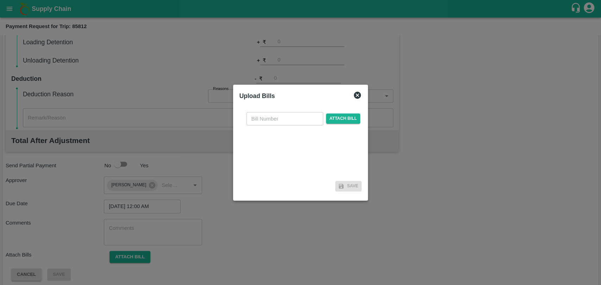
click at [265, 122] on input "text" at bounding box center [284, 118] width 77 height 13
type input "378"
click at [338, 113] on div "378 ​ Attach bill" at bounding box center [303, 118] width 117 height 13
click at [338, 118] on span "Attach bill" at bounding box center [343, 119] width 34 height 10
click at [0, 0] on input "Attach bill" at bounding box center [0, 0] width 0 height 0
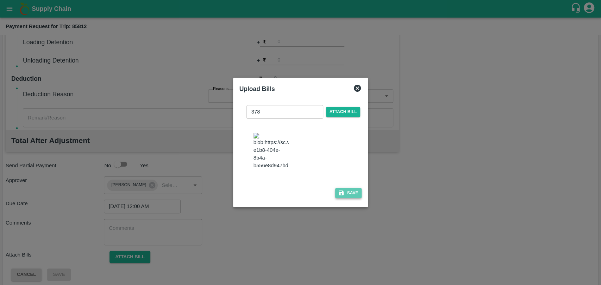
click at [340, 190] on icon "button" at bounding box center [341, 193] width 6 height 6
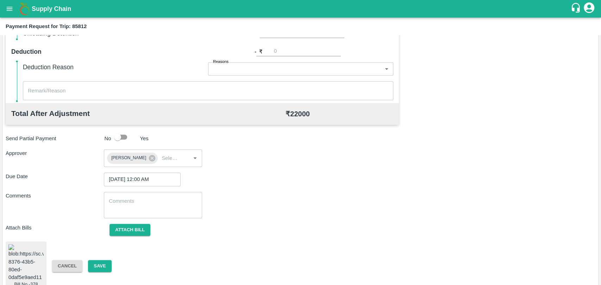
scroll to position [292, 0]
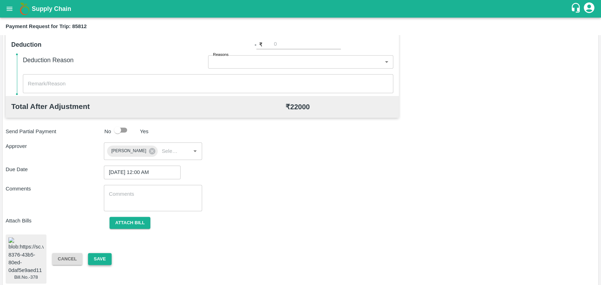
click at [99, 254] on button "Save" at bounding box center [99, 259] width 23 height 12
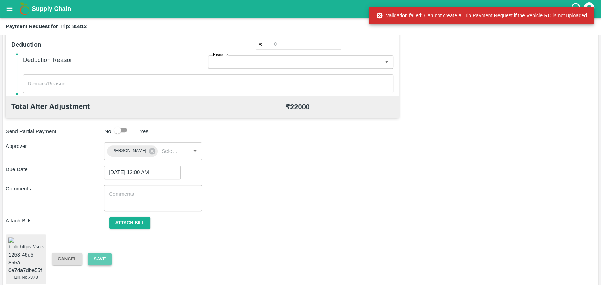
click at [89, 259] on button "Save" at bounding box center [99, 259] width 23 height 12
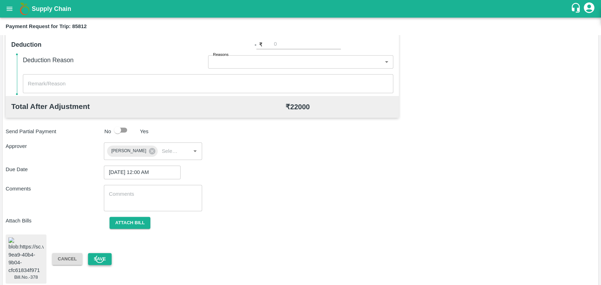
scroll to position [57, 0]
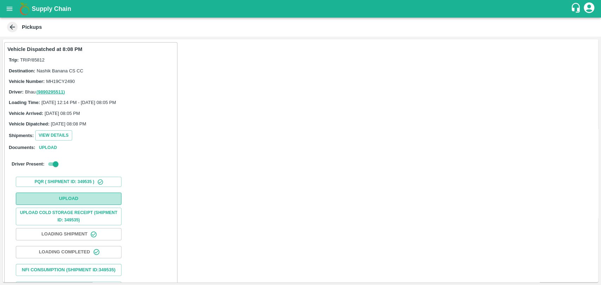
click at [79, 195] on button "Upload" at bounding box center [69, 199] width 106 height 12
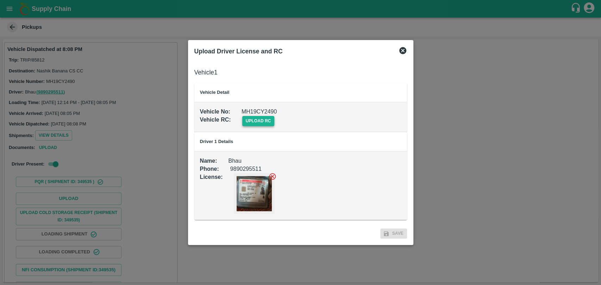
click at [245, 123] on span "upload rc" at bounding box center [258, 121] width 32 height 10
click at [0, 0] on input "upload rc" at bounding box center [0, 0] width 0 height 0
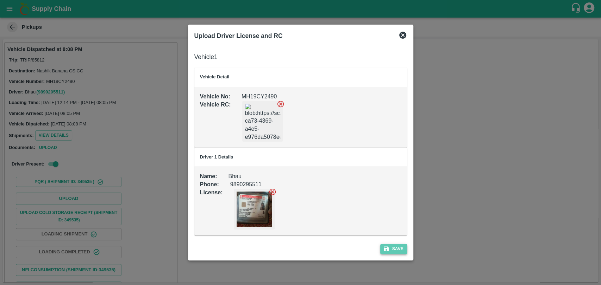
click at [388, 246] on icon "submit" at bounding box center [386, 249] width 6 height 6
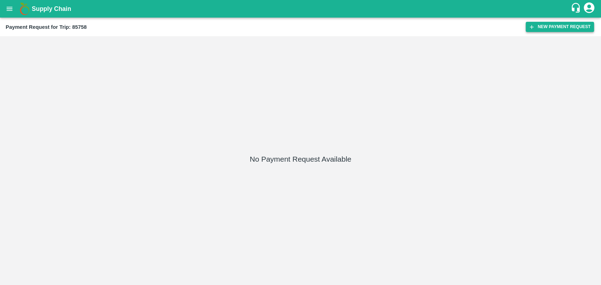
click at [566, 32] on button "New Payment Request" at bounding box center [559, 27] width 68 height 10
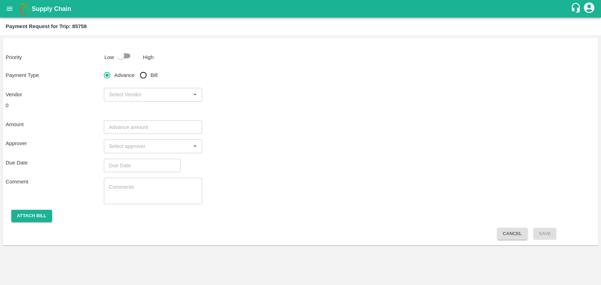
click at [101, 51] on div "Priority" at bounding box center [52, 56] width 99 height 11
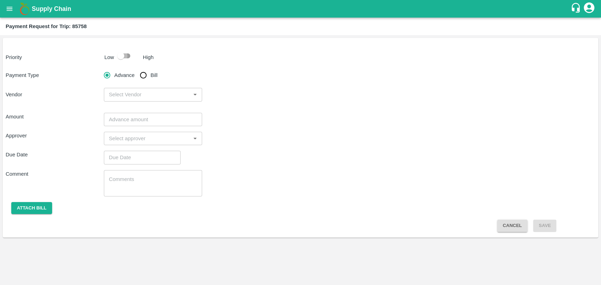
click at [124, 57] on input "checkbox" at bounding box center [121, 55] width 40 height 13
checkbox input "true"
click at [148, 75] on input "Bill" at bounding box center [143, 75] width 14 height 14
radio input "true"
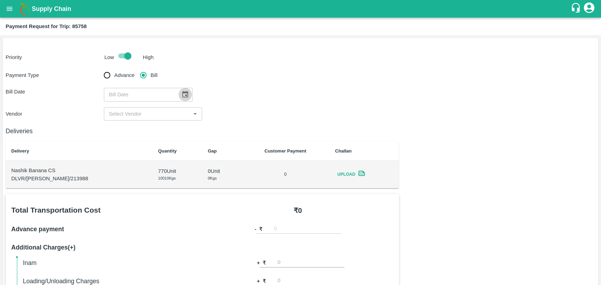
click at [179, 89] on button "Choose date" at bounding box center [184, 94] width 13 height 13
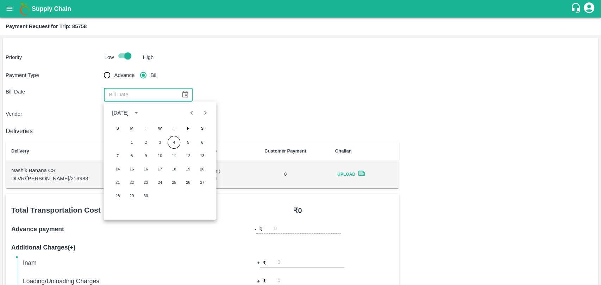
click at [194, 111] on icon "Previous month" at bounding box center [192, 113] width 8 height 8
click at [119, 197] on button "27" at bounding box center [117, 196] width 13 height 13
type input "27/07/2025"
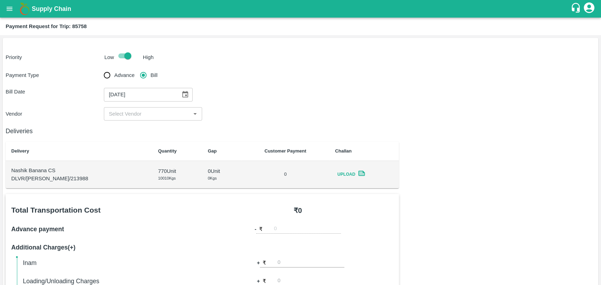
click at [118, 96] on input "27/07/2025" at bounding box center [140, 94] width 72 height 13
click at [116, 112] on input "input" at bounding box center [147, 113] width 82 height 9
click at [123, 131] on div "Shreyansh Exports - ₹10000" at bounding box center [151, 130] width 85 height 8
type input "Shreyansh Exports - ₹10000"
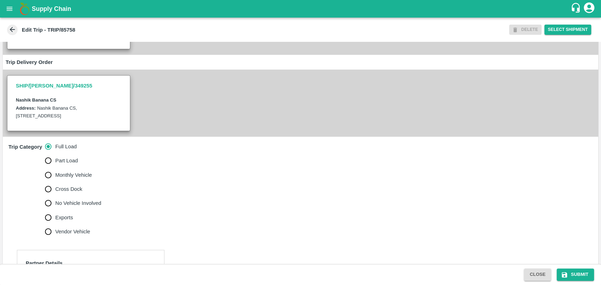
scroll to position [273, 0]
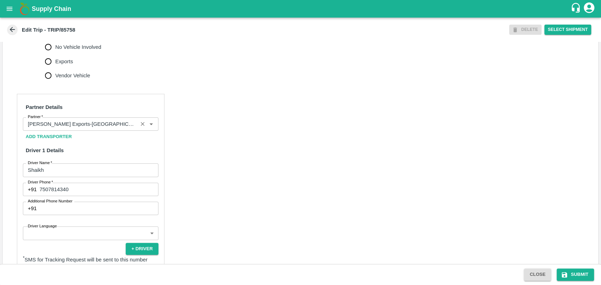
click at [80, 131] on div "Partner" at bounding box center [91, 124] width 136 height 13
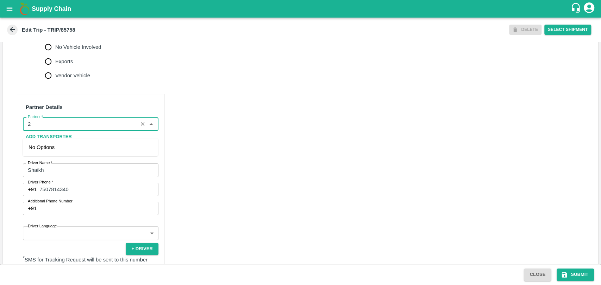
scroll to position [0, 0]
click at [46, 148] on div "[PERSON_NAME] PATIL-[GEOGRAPHIC_DATA], [GEOGRAPHIC_DATA]-9022942223(Transporter)" at bounding box center [91, 152] width 124 height 16
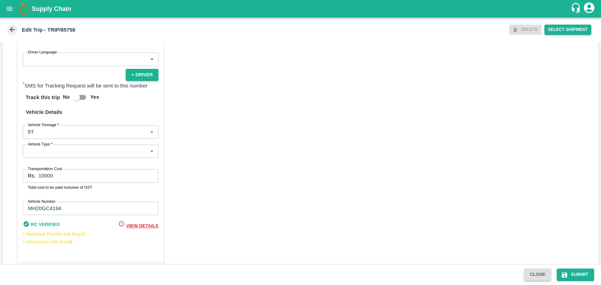
scroll to position [465, 0]
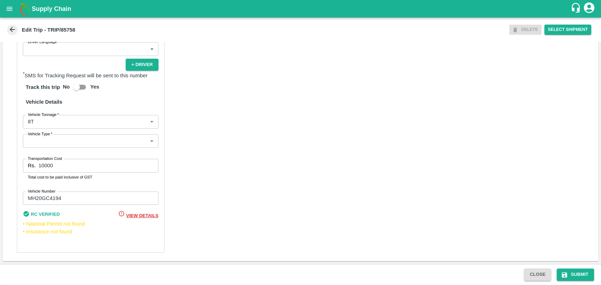
type input "[PERSON_NAME] PATIL-[GEOGRAPHIC_DATA], [GEOGRAPHIC_DATA]-9022942223(Transporter)"
click at [44, 125] on body "Supply Chain Edit Trip - TRIP/85758 DELETE Select Shipment Trip Details Trip Ty…" at bounding box center [300, 142] width 601 height 285
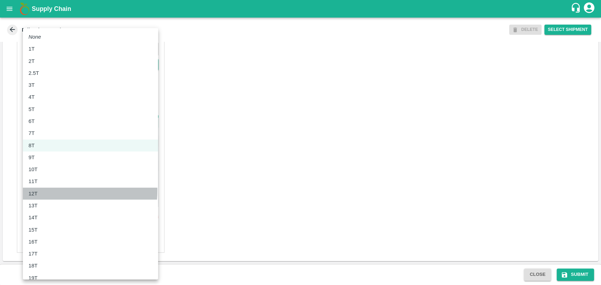
click at [45, 191] on div "12T" at bounding box center [91, 194] width 124 height 8
type input "12000"
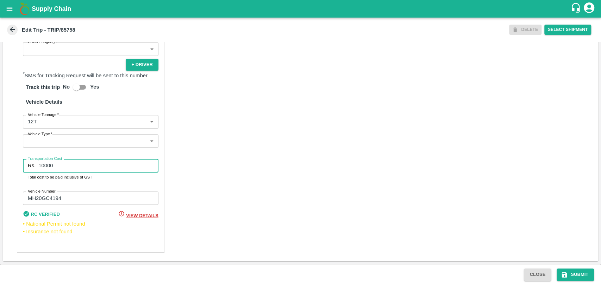
click at [29, 164] on div "Rs. 10000 Transportation Cost" at bounding box center [91, 165] width 136 height 13
type input "26400"
click at [574, 271] on button "Submit" at bounding box center [574, 275] width 37 height 12
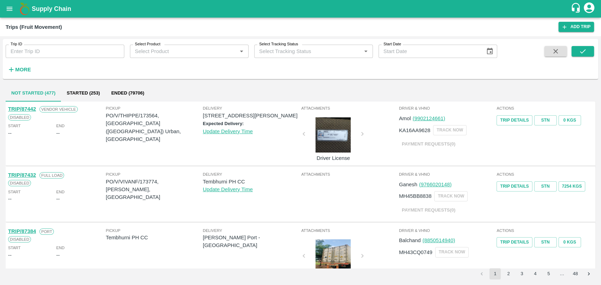
click at [23, 62] on div "More" at bounding box center [16, 67] width 33 height 18
click at [23, 65] on button "More" at bounding box center [19, 70] width 27 height 12
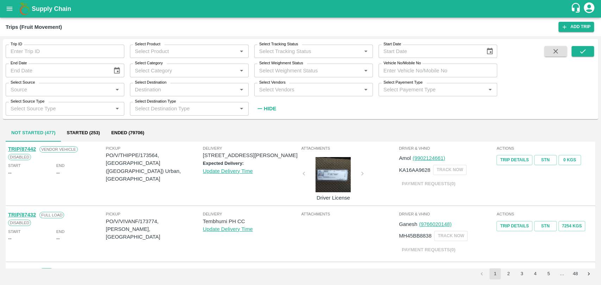
click at [415, 69] on input "Vehicle No/Mobile No" at bounding box center [437, 70] width 119 height 13
paste input "MH19CX6697"
drag, startPoint x: 415, startPoint y: 69, endPoint x: 492, endPoint y: 68, distance: 77.8
click at [492, 68] on input "MH19CX6697" at bounding box center [437, 70] width 119 height 13
type input "MH19CX6697"
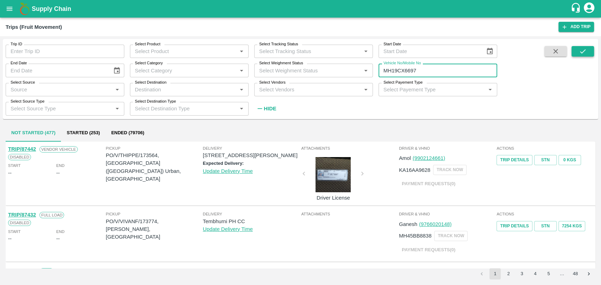
click at [586, 54] on icon "submit" at bounding box center [583, 52] width 8 height 8
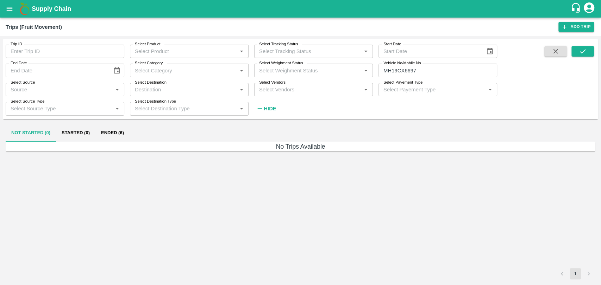
click at [119, 130] on button "Ended (6)" at bounding box center [112, 133] width 34 height 17
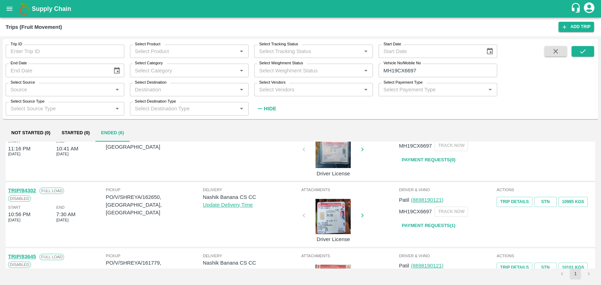
scroll to position [117, 0]
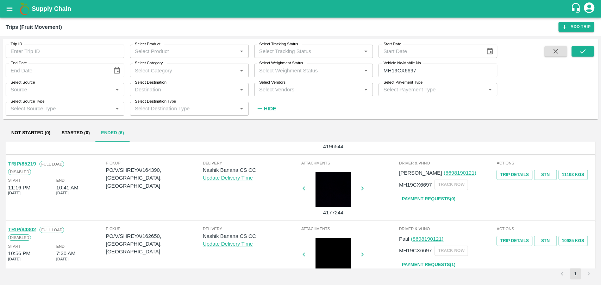
click at [31, 163] on link "TRIP/85219" at bounding box center [22, 164] width 28 height 6
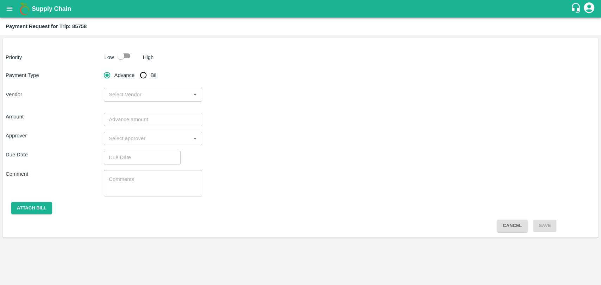
click at [125, 56] on input "checkbox" at bounding box center [121, 55] width 40 height 13
checkbox input "true"
click at [143, 77] on input "Bill" at bounding box center [143, 75] width 14 height 14
radio input "true"
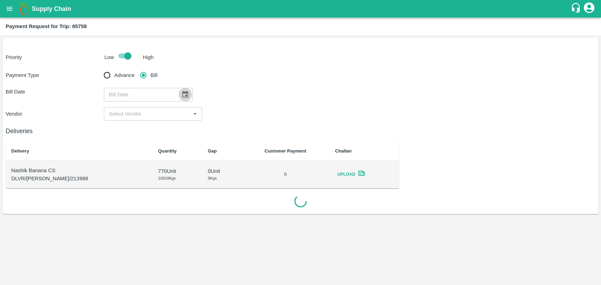
click at [179, 90] on button "Choose date" at bounding box center [184, 94] width 13 height 13
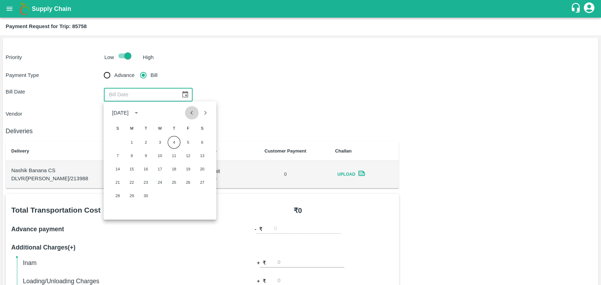
click at [193, 109] on icon "Previous month" at bounding box center [192, 113] width 8 height 8
click at [193, 110] on icon "Previous month" at bounding box center [192, 113] width 8 height 8
click at [116, 194] on button "27" at bounding box center [117, 196] width 13 height 13
type input "27/07/2025"
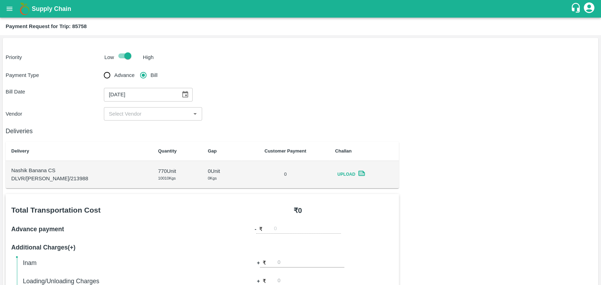
click at [133, 111] on input "input" at bounding box center [147, 113] width 82 height 9
click at [132, 132] on div "BALAJI HARIDAS PATIL - ₹26400" at bounding box center [149, 130] width 81 height 8
type input "BALAJI HARIDAS PATIL - ₹26400"
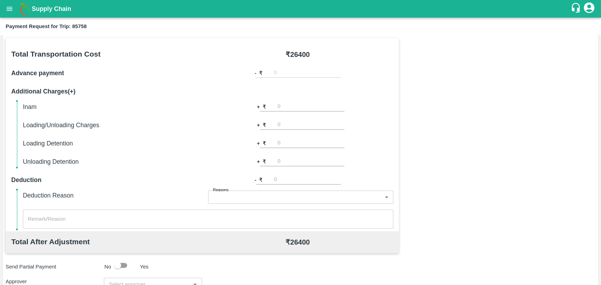
scroll to position [195, 0]
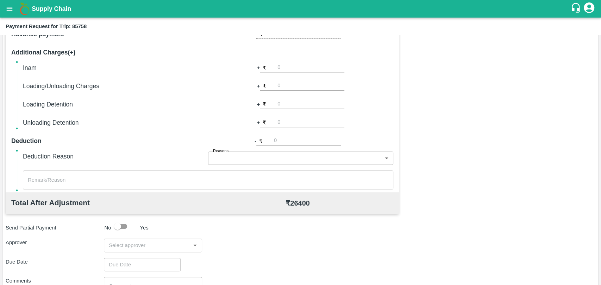
click at [287, 141] on input "number" at bounding box center [307, 141] width 67 height 10
type input "1200"
click at [288, 104] on input "number" at bounding box center [310, 105] width 67 height 10
type input "1"
type input "3000"
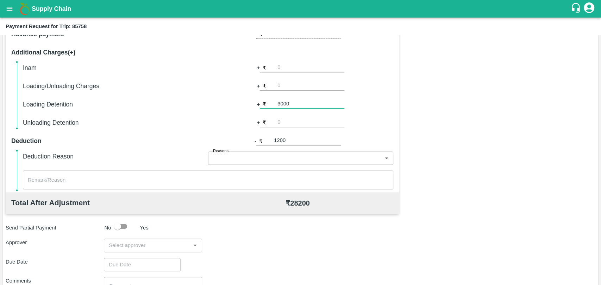
click at [401, 141] on div "Total Transportation Cost ₹ 26400 Advance payment - ₹ Additional Charges(+) Ina…" at bounding box center [301, 169] width 590 height 341
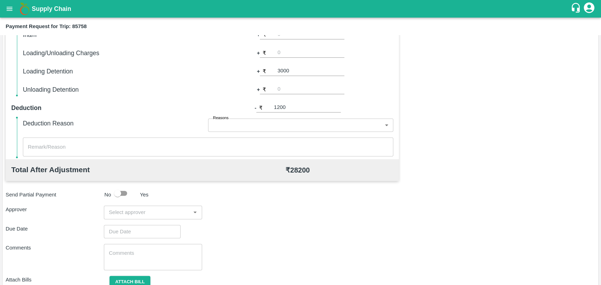
scroll to position [258, 0]
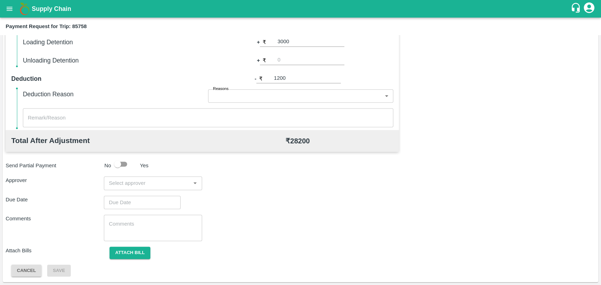
click at [155, 177] on div "​" at bounding box center [153, 183] width 98 height 13
click at [141, 185] on input "input" at bounding box center [147, 183] width 82 height 9
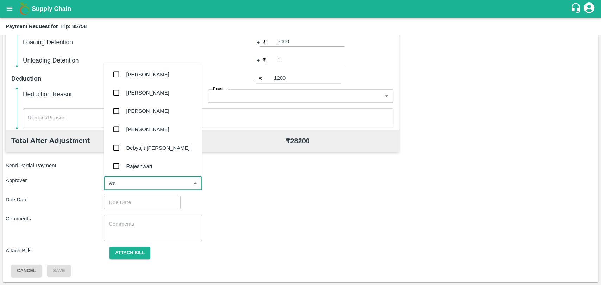
type input "wag"
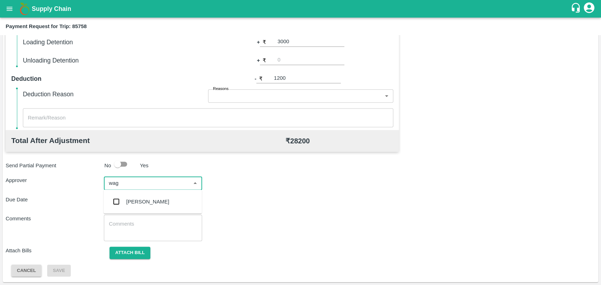
click at [139, 206] on div "Prasad Waghade" at bounding box center [147, 202] width 43 height 8
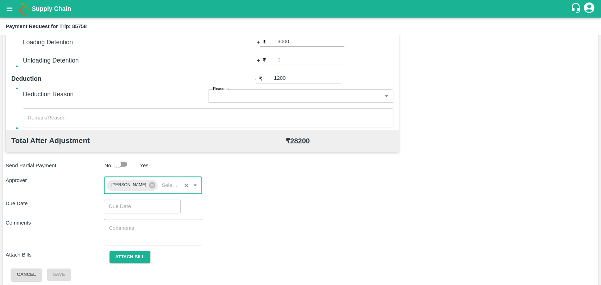
click at [138, 204] on input "Choose date" at bounding box center [140, 206] width 72 height 13
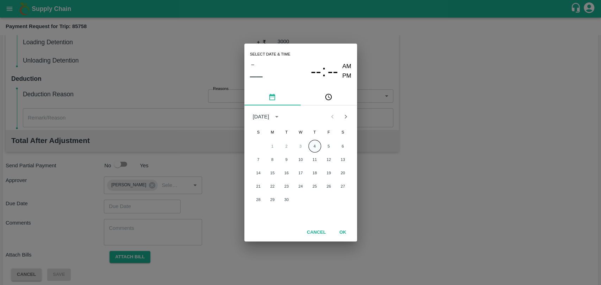
click at [316, 146] on button "4" at bounding box center [314, 146] width 13 height 13
type input "04/09/2025 12:00 AM"
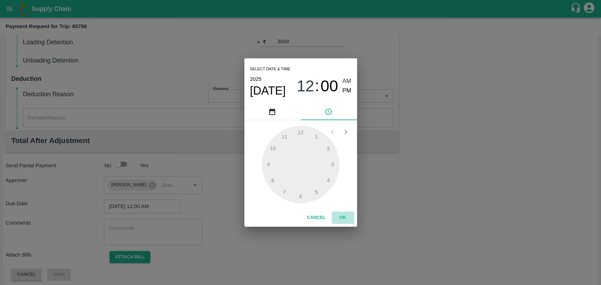
click at [338, 222] on button "OK" at bounding box center [343, 218] width 23 height 12
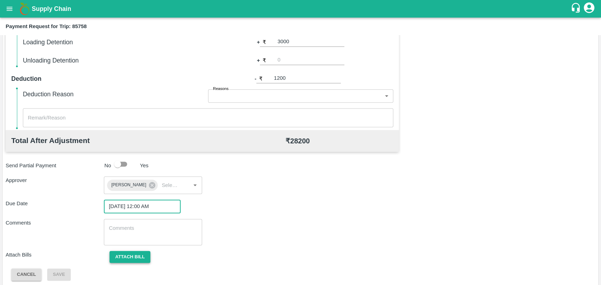
click at [122, 258] on button "Attach bill" at bounding box center [129, 257] width 41 height 12
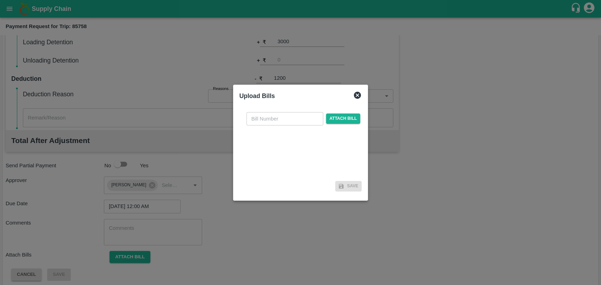
click at [282, 112] on input "text" at bounding box center [284, 118] width 77 height 13
type input "377"
click at [335, 122] on span "Attach bill" at bounding box center [343, 119] width 34 height 10
click at [0, 0] on input "Attach bill" at bounding box center [0, 0] width 0 height 0
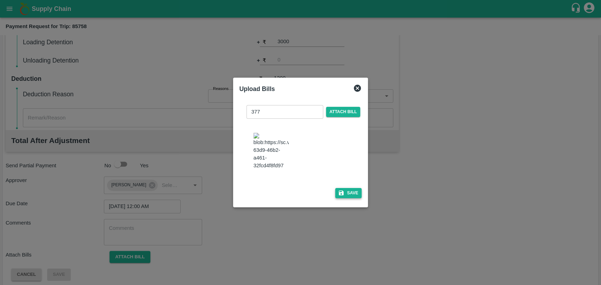
click at [350, 189] on button "Save" at bounding box center [348, 193] width 27 height 10
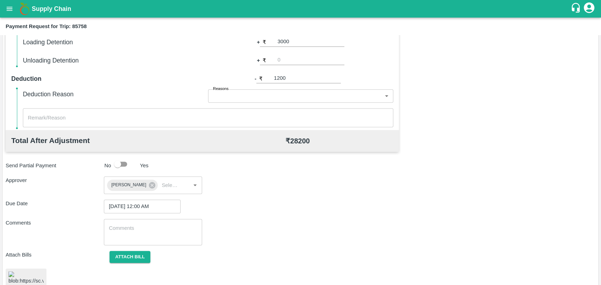
click at [242, 99] on body "Supply Chain Payment Request for Trip: 85758 Priority Low High Payment Type Adv…" at bounding box center [300, 142] width 601 height 285
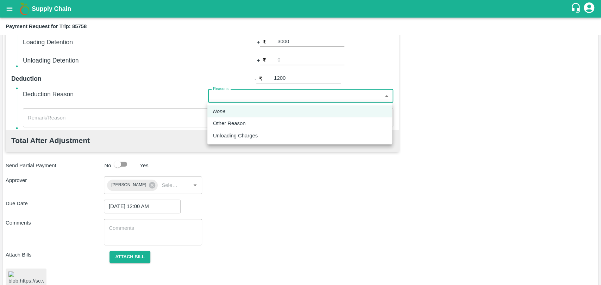
click at [232, 125] on p "Other Reason" at bounding box center [229, 124] width 32 height 8
type input "Other Reason"
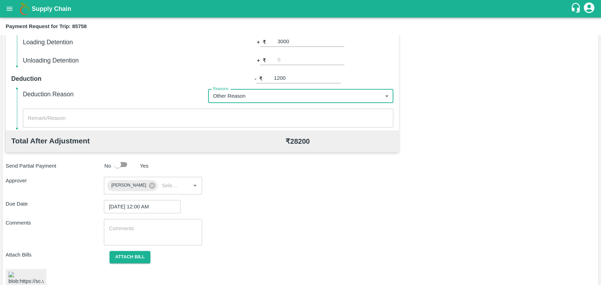
click at [171, 118] on textarea at bounding box center [208, 118] width 360 height 7
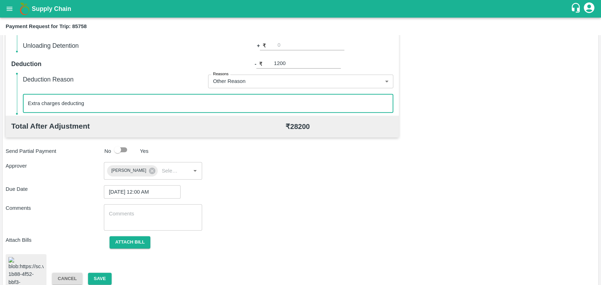
scroll to position [292, 0]
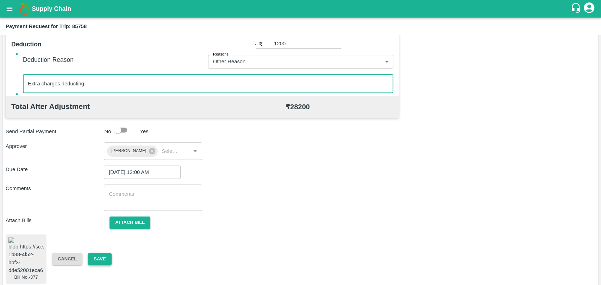
type textarea "Extra charges deducting"
click at [101, 257] on button "Save" at bounding box center [99, 259] width 23 height 12
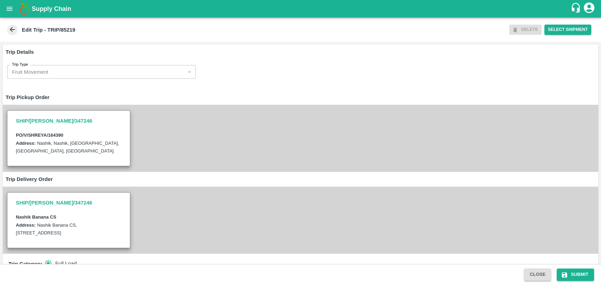
scroll to position [234, 0]
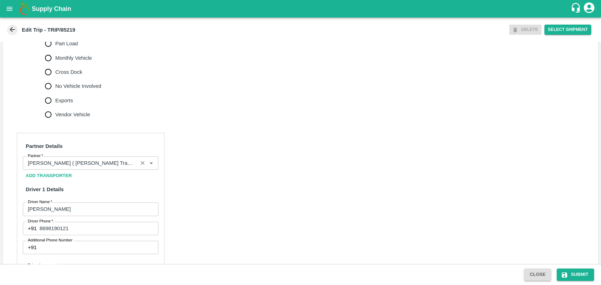
click at [87, 168] on input "Partner   *" at bounding box center [80, 163] width 111 height 9
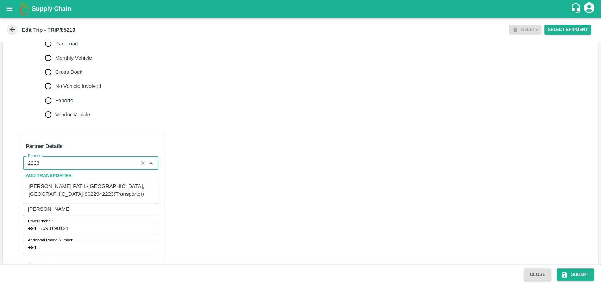
click at [79, 187] on div "[PERSON_NAME] PATIL-[GEOGRAPHIC_DATA], [GEOGRAPHIC_DATA]-9022942223(Transporter)" at bounding box center [91, 191] width 124 height 16
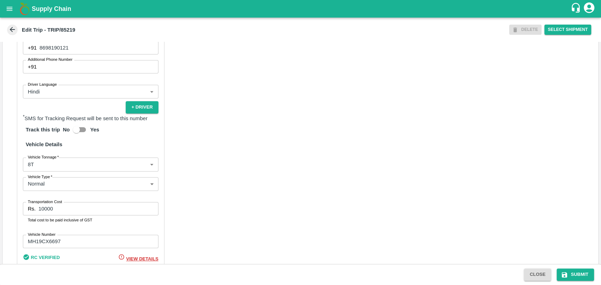
scroll to position [430, 0]
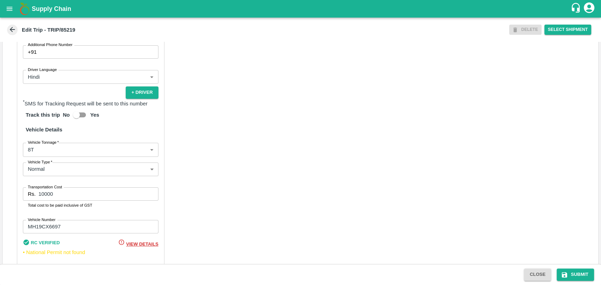
type input "[PERSON_NAME] PATIL-[GEOGRAPHIC_DATA], [GEOGRAPHIC_DATA]-9022942223(Transporter)"
click at [37, 161] on body "Supply Chain Edit Trip - TRIP/85219 DELETE Select Shipment Trip Details Trip Ty…" at bounding box center [300, 142] width 601 height 285
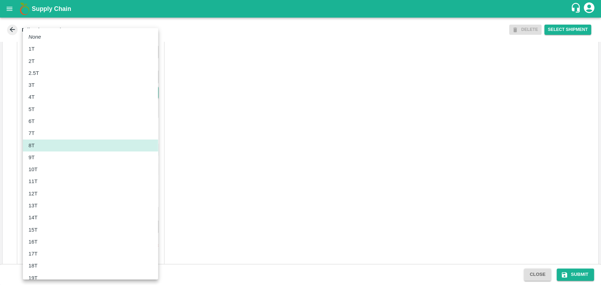
click at [38, 191] on div "12T" at bounding box center [35, 194] width 13 height 8
type input "12000"
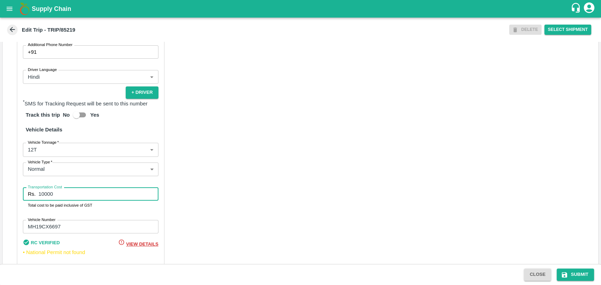
drag, startPoint x: 65, startPoint y: 201, endPoint x: 0, endPoint y: 195, distance: 65.0
click at [0, 196] on div "Trip Details Trip Type Fruit Movement 1 Trip Type Trip Pickup Order SHIP/[PERSO…" at bounding box center [300, 153] width 601 height 222
type input "26400"
click at [574, 277] on button "Submit" at bounding box center [574, 275] width 37 height 12
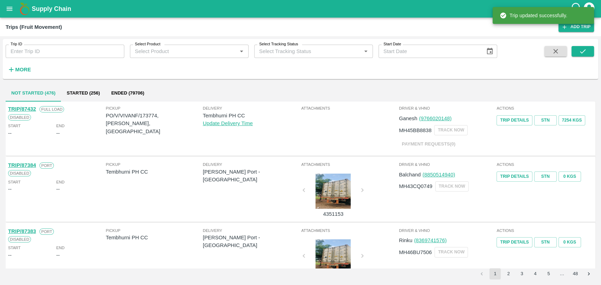
click at [30, 65] on button "More" at bounding box center [19, 70] width 27 height 12
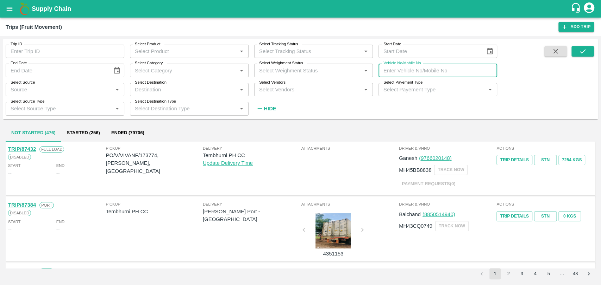
click at [413, 70] on input "Vehicle No/Mobile No" at bounding box center [437, 70] width 119 height 13
paste input "MH18BZ0253"
type input "MH18BZ0253"
click at [582, 52] on icon "submit" at bounding box center [583, 51] width 6 height 4
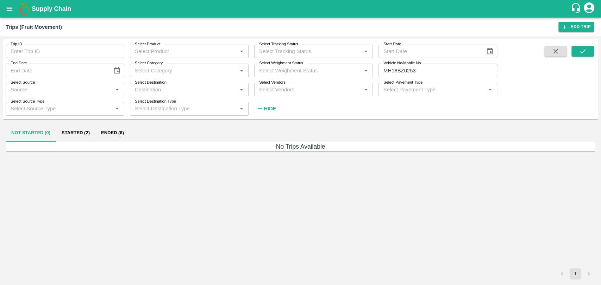
click at [122, 131] on button "Ended (8)" at bounding box center [112, 133] width 34 height 17
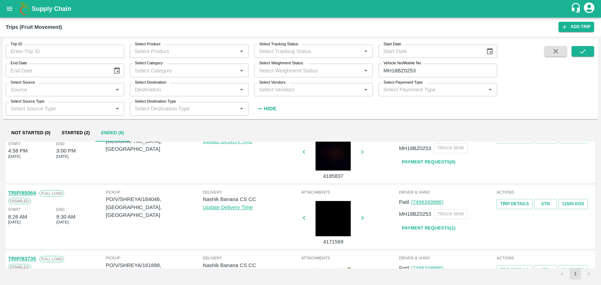
scroll to position [313, 0]
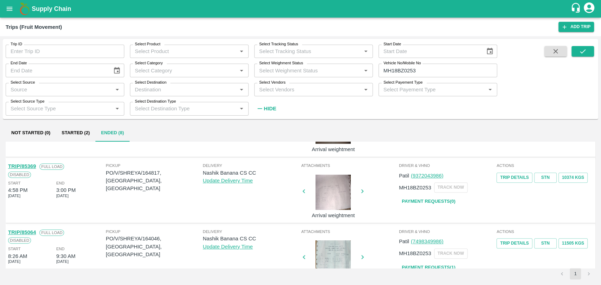
click at [34, 166] on link "TRIP/85369" at bounding box center [22, 167] width 28 height 6
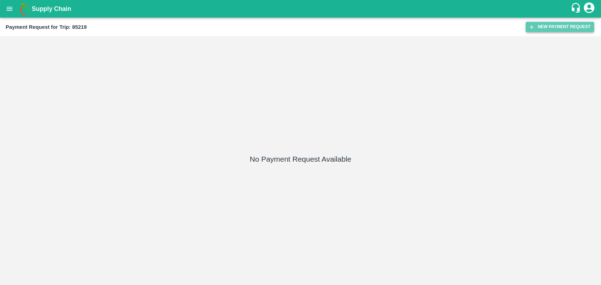
click at [539, 27] on button "New Payment Request" at bounding box center [559, 27] width 68 height 10
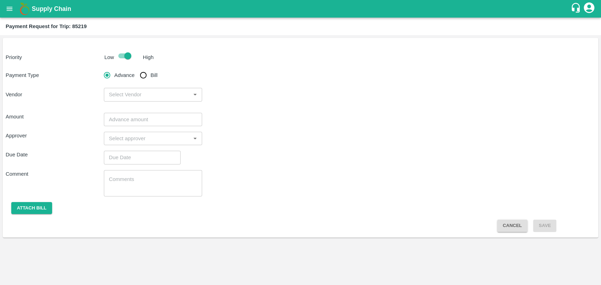
click at [149, 74] on input "Bill" at bounding box center [143, 75] width 14 height 14
radio input "true"
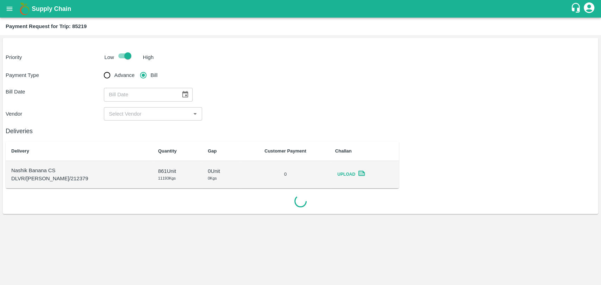
click at [177, 88] on div "​" at bounding box center [148, 94] width 89 height 13
type input "DD/MM/YYYY"
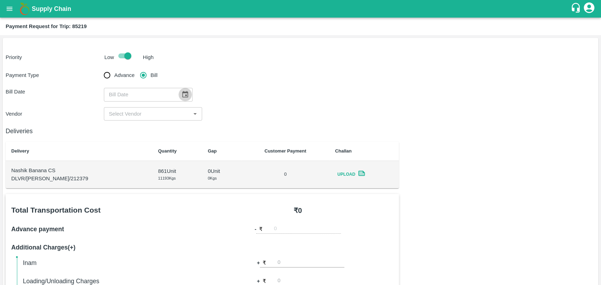
click at [182, 92] on icon "Choose date" at bounding box center [185, 94] width 6 height 7
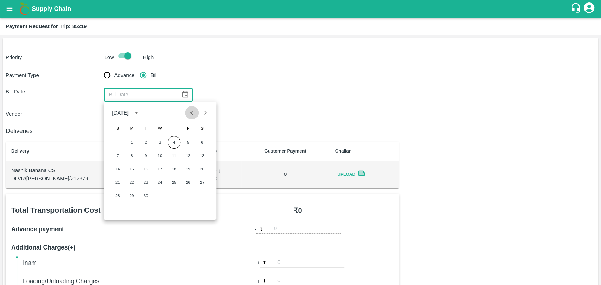
click at [188, 111] on icon "Previous month" at bounding box center [192, 113] width 8 height 8
click at [189, 114] on icon "Previous month" at bounding box center [192, 113] width 8 height 8
click at [131, 178] on button "21" at bounding box center [131, 182] width 13 height 13
type input "21/07/2025"
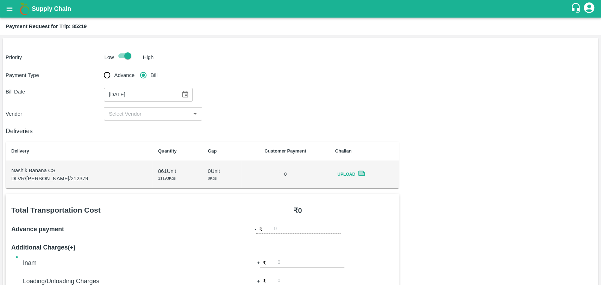
click at [125, 116] on input "input" at bounding box center [147, 113] width 82 height 9
click at [126, 130] on div "BALAJI HARIDAS PATIL - ₹26400" at bounding box center [149, 130] width 81 height 8
type input "BALAJI HARIDAS PATIL - ₹26400"
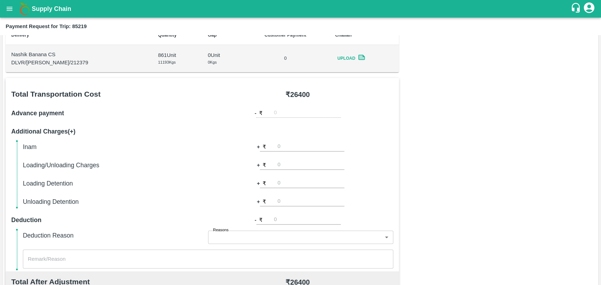
scroll to position [234, 0]
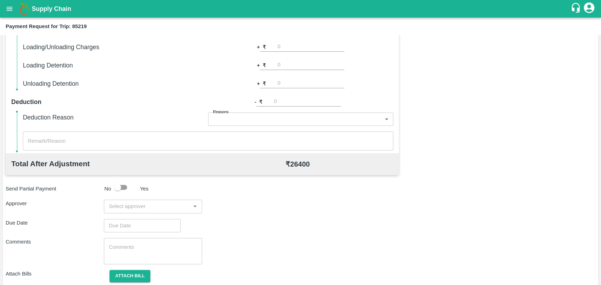
click at [282, 77] on div "Inam + ₹ Loading/Unloading Charges + ₹ Loading Detention + ₹ Unloading Detentio…" at bounding box center [208, 56] width 370 height 65
click at [287, 60] on div "Inam + ₹ Loading/Unloading Charges + ₹ Loading Detention + ₹ Unloading Detentio…" at bounding box center [208, 56] width 370 height 65
click at [285, 63] on input "number" at bounding box center [310, 66] width 67 height 10
type input "1000"
drag, startPoint x: 371, startPoint y: 270, endPoint x: 369, endPoint y: 265, distance: 5.2
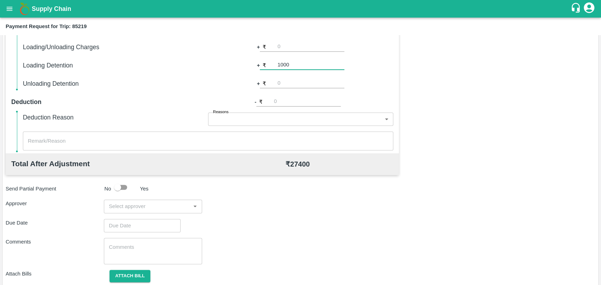
click at [371, 269] on div "Total Transportation Cost ₹ 26400 Advance payment - ₹ Additional Charges(+) Ina…" at bounding box center [301, 130] width 590 height 341
click at [115, 204] on input "input" at bounding box center [147, 206] width 82 height 9
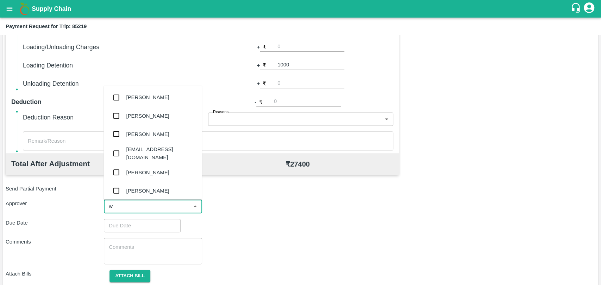
type input "wa"
click at [149, 133] on div "Prasad Waghade" at bounding box center [147, 135] width 43 height 8
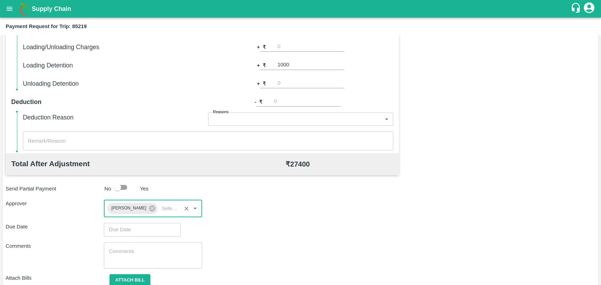
scroll to position [262, 0]
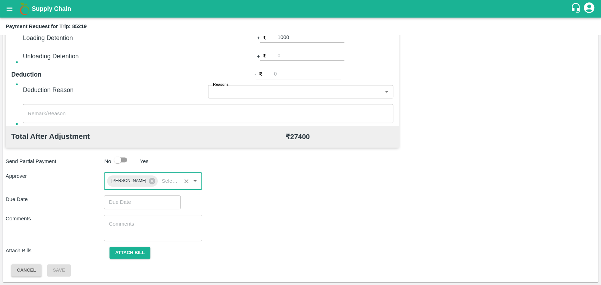
click at [127, 206] on input "Choose date" at bounding box center [140, 202] width 72 height 13
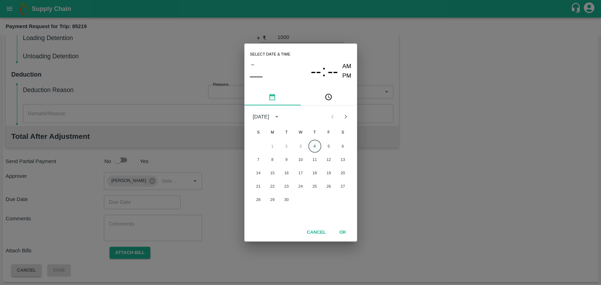
click at [318, 143] on button "4" at bounding box center [314, 146] width 13 height 13
type input "[DATE] 12:00 AM"
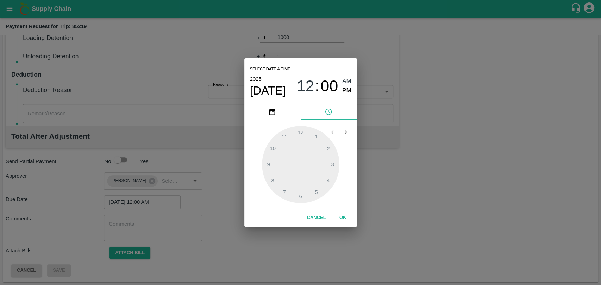
click at [342, 209] on div "Cancel OK" at bounding box center [300, 218] width 113 height 18
click at [343, 214] on button "OK" at bounding box center [343, 218] width 23 height 12
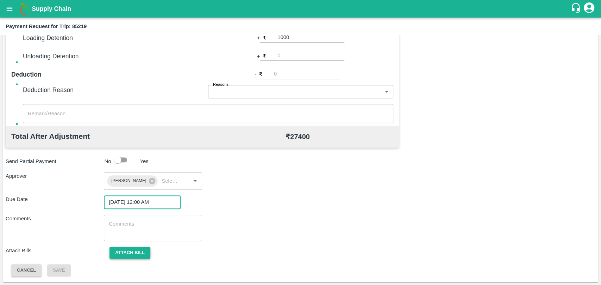
click at [139, 252] on button "Attach bill" at bounding box center [129, 253] width 41 height 12
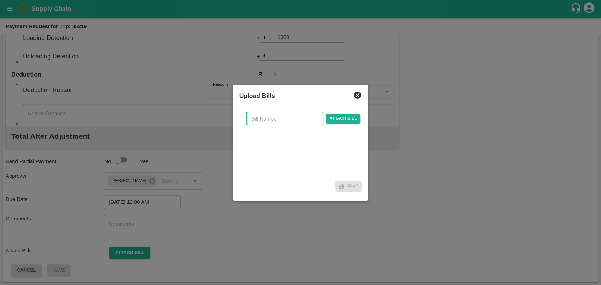
click at [262, 118] on input "text" at bounding box center [284, 118] width 77 height 13
type input "358"
click at [341, 120] on span "Attach bill" at bounding box center [343, 119] width 34 height 10
click at [0, 0] on input "Attach bill" at bounding box center [0, 0] width 0 height 0
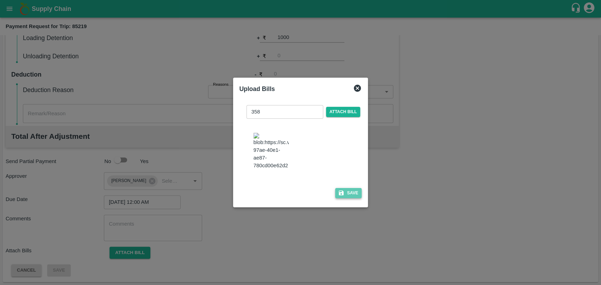
click at [345, 188] on button "Save" at bounding box center [348, 193] width 27 height 10
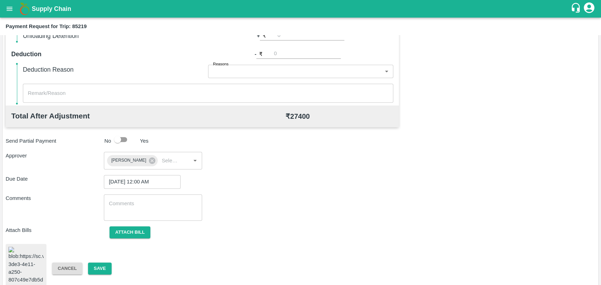
scroll to position [292, 0]
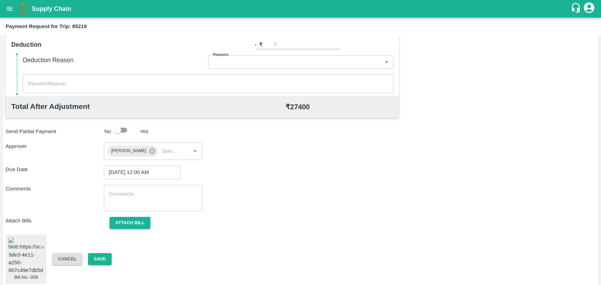
click at [106, 256] on button "Save" at bounding box center [99, 259] width 23 height 12
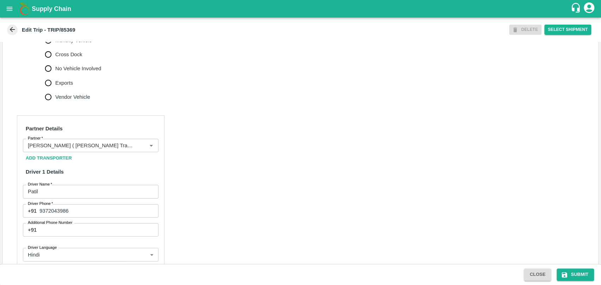
scroll to position [313, 0]
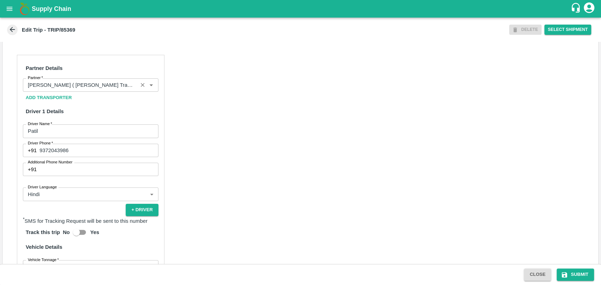
click at [77, 90] on input "Partner   *" at bounding box center [80, 85] width 111 height 9
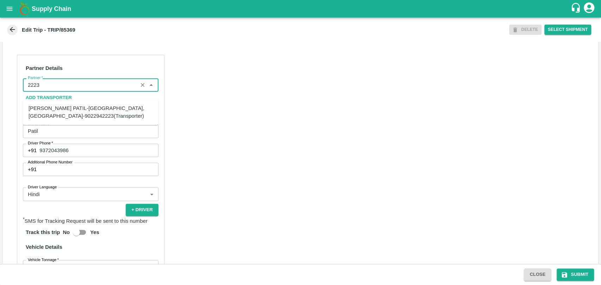
click at [67, 114] on div "BALAJI HARIDAS PATIL-Solapur, Solapur-9022942223(Transporter)" at bounding box center [91, 113] width 124 height 16
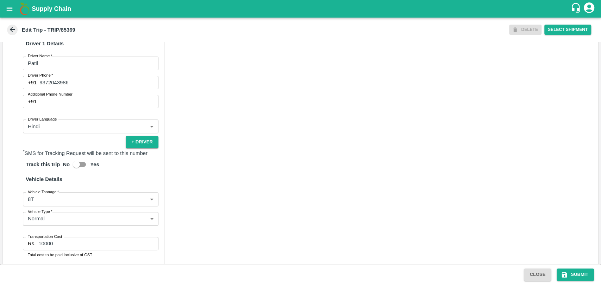
scroll to position [458, 0]
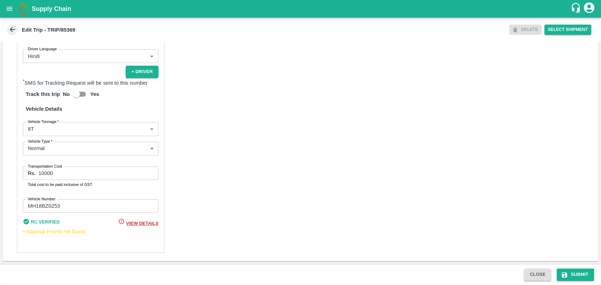
type input "BALAJI HARIDAS PATIL-Solapur, Solapur-9022942223(Transporter)"
click at [55, 134] on body "Supply Chain Edit Trip - TRIP/85369 DELETE Select Shipment Trip Details Trip Ty…" at bounding box center [300, 142] width 601 height 285
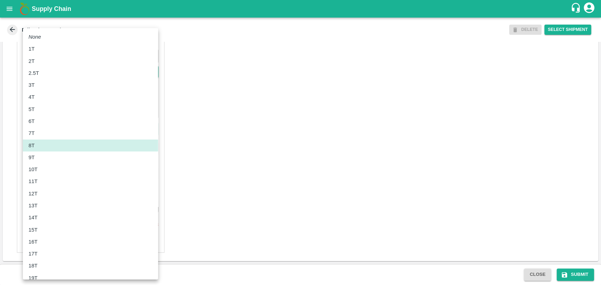
click at [42, 192] on div "12T" at bounding box center [91, 194] width 124 height 8
type input "12000"
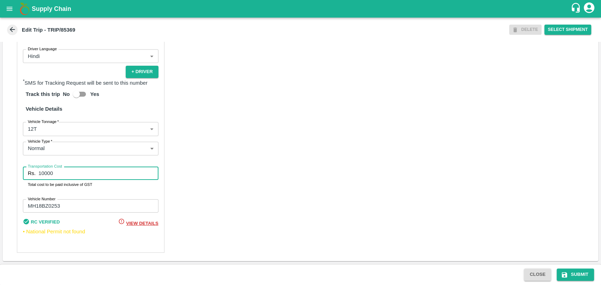
drag, startPoint x: 34, startPoint y: 172, endPoint x: 13, endPoint y: 171, distance: 20.4
click at [18, 171] on div "Partner Details Partner   * Partner Add Transporter Driver 1 Details Driver Nam…" at bounding box center [90, 85] width 147 height 336
type input "26400"
click at [565, 275] on icon "submit" at bounding box center [564, 274] width 5 height 5
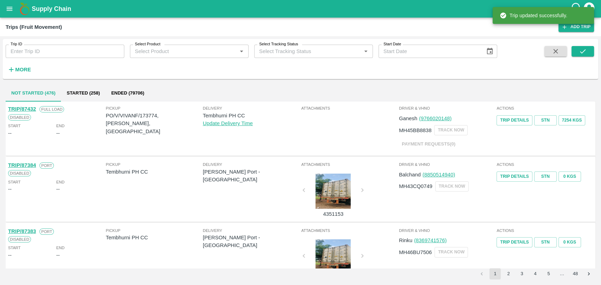
click at [27, 64] on button "More" at bounding box center [19, 70] width 27 height 12
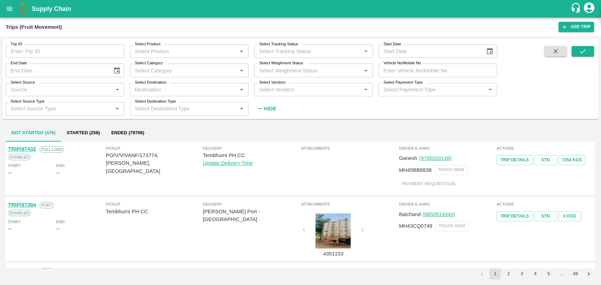
click at [467, 70] on input "Vehicle No/Mobile No" at bounding box center [437, 70] width 119 height 13
paste input "MH48BG9781"
click at [574, 52] on button "submit" at bounding box center [582, 51] width 23 height 11
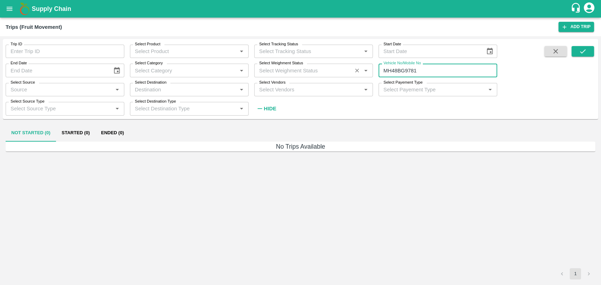
drag, startPoint x: 404, startPoint y: 70, endPoint x: 351, endPoint y: 71, distance: 53.5
click at [351, 71] on div "Trip ID Trip ID Select Product Select Product   * Select Tracking Status Select…" at bounding box center [248, 77] width 497 height 76
type input "9781"
click at [580, 52] on icon "submit" at bounding box center [583, 51] width 6 height 4
click at [128, 128] on button "Ended (34)" at bounding box center [113, 133] width 37 height 17
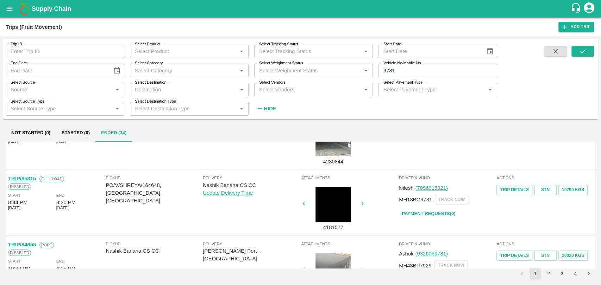
scroll to position [234, 0]
click at [34, 179] on link "TRIP/85315" at bounding box center [22, 179] width 28 height 6
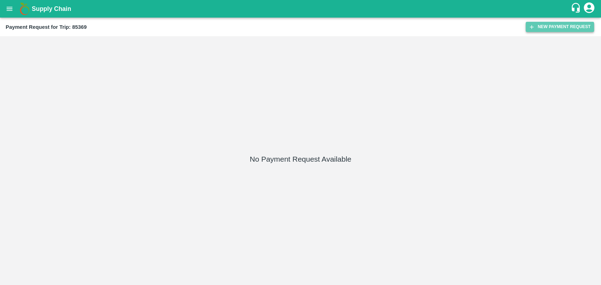
click at [541, 25] on button "New Payment Request" at bounding box center [559, 27] width 68 height 10
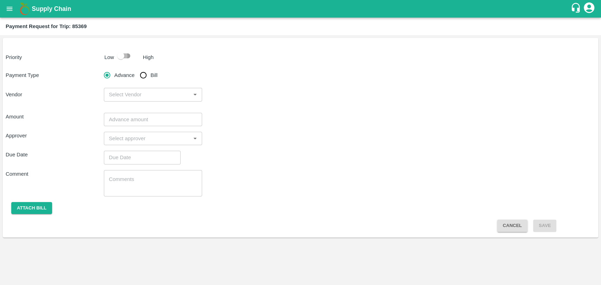
click at [130, 54] on input "checkbox" at bounding box center [121, 55] width 40 height 13
checkbox input "true"
click at [145, 76] on input "Bill" at bounding box center [143, 75] width 14 height 14
radio input "true"
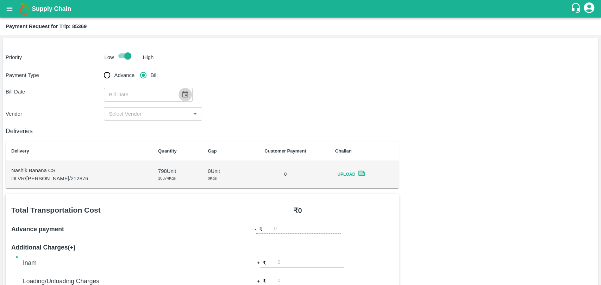
click at [182, 94] on icon "Choose date" at bounding box center [185, 94] width 6 height 7
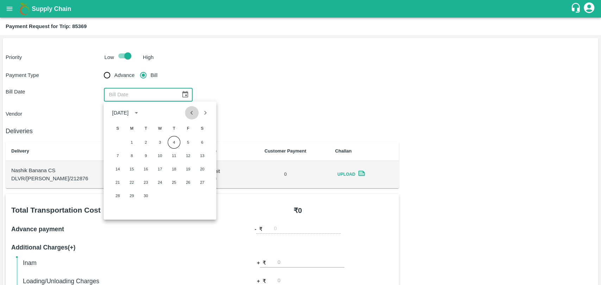
click at [187, 112] on button "Previous month" at bounding box center [191, 112] width 13 height 13
click at [143, 180] on button "22" at bounding box center [145, 182] width 13 height 13
type input "22/07/2025"
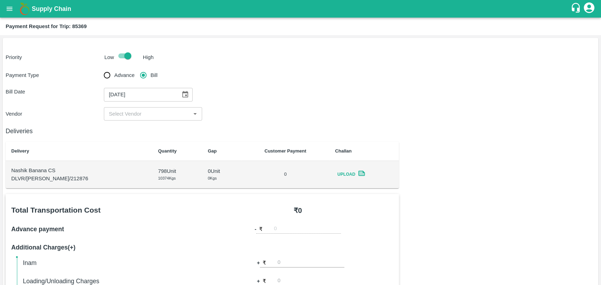
click at [127, 118] on input "input" at bounding box center [147, 113] width 82 height 9
click at [128, 133] on div "BALAJI HARIDAS PATIL - ₹26400" at bounding box center [149, 130] width 81 height 8
type input "BALAJI HARIDAS PATIL - ₹26400"
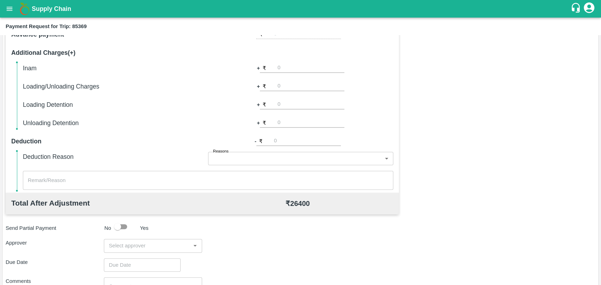
scroll to position [195, 0]
click at [295, 120] on input "number" at bounding box center [310, 123] width 67 height 10
click at [287, 107] on input "number" at bounding box center [310, 105] width 67 height 10
type input "1000"
click at [504, 92] on div "Total Transportation Cost ₹ 26400 Advance payment - ₹ Additional Charges(+) Ina…" at bounding box center [301, 169] width 590 height 341
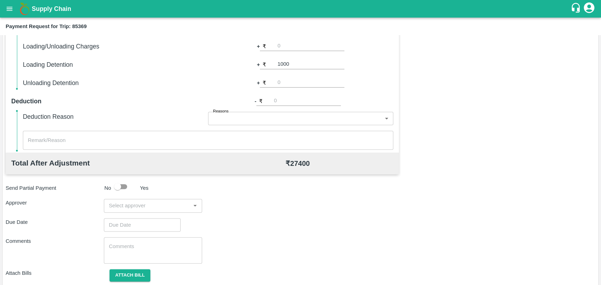
scroll to position [258, 0]
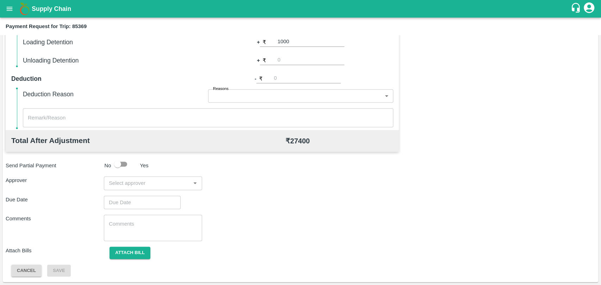
click at [148, 182] on input "input" at bounding box center [147, 183] width 82 height 9
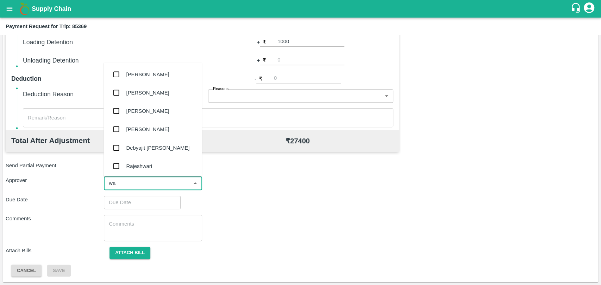
type input "wag"
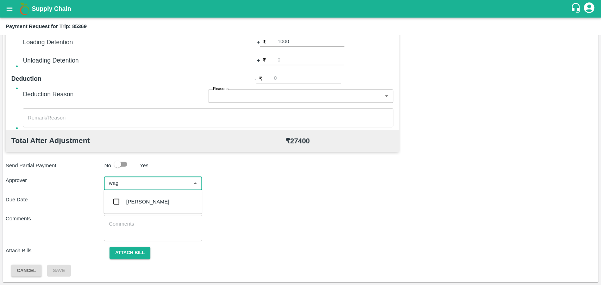
click at [147, 203] on div "Prasad Waghade" at bounding box center [147, 202] width 43 height 8
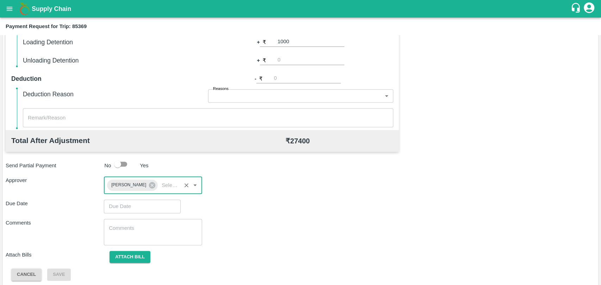
type input "DD/MM/YYYY hh:mm aa"
click at [138, 202] on input "DD/MM/YYYY hh:mm aa" at bounding box center [140, 206] width 72 height 13
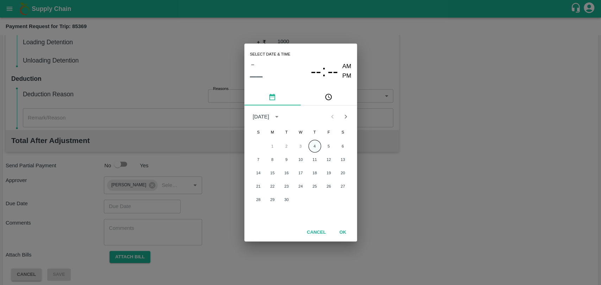
click at [314, 145] on button "4" at bounding box center [314, 146] width 13 height 13
type input "04/09/2025 12:00 AM"
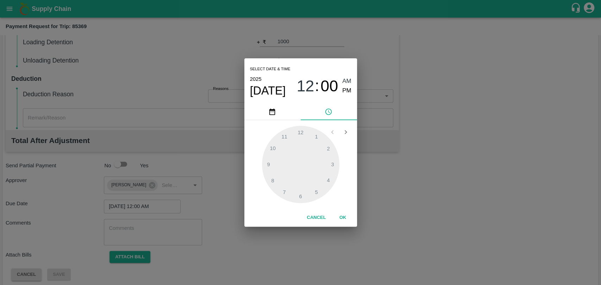
click at [340, 215] on button "OK" at bounding box center [343, 218] width 23 height 12
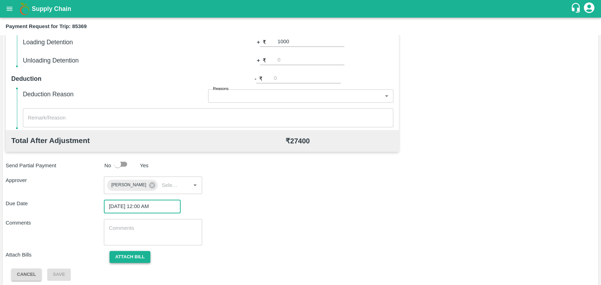
click at [148, 257] on button "Attach bill" at bounding box center [129, 257] width 41 height 12
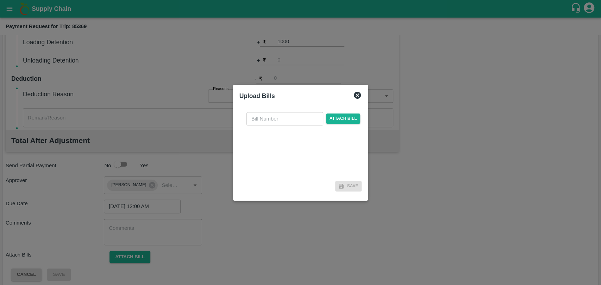
click at [279, 122] on input "text" at bounding box center [284, 118] width 77 height 13
type input "364"
click at [330, 119] on span "Attach bill" at bounding box center [343, 119] width 34 height 10
click at [0, 0] on input "Attach bill" at bounding box center [0, 0] width 0 height 0
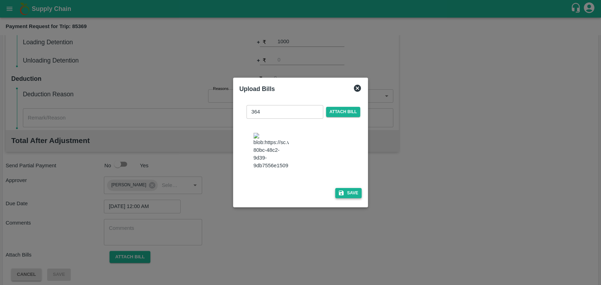
click at [341, 190] on icon "button" at bounding box center [341, 193] width 6 height 6
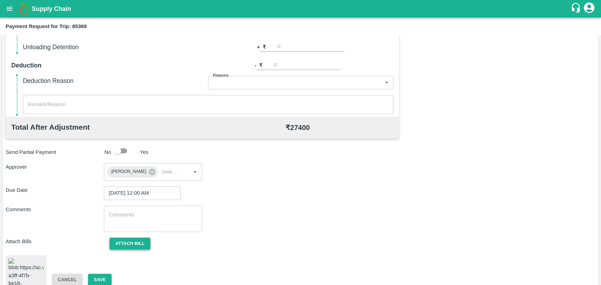
scroll to position [291, 0]
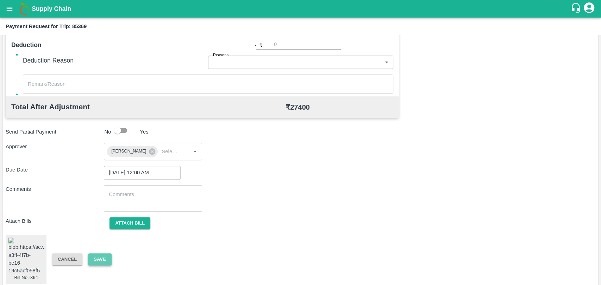
click at [97, 254] on button "Save" at bounding box center [99, 260] width 23 height 12
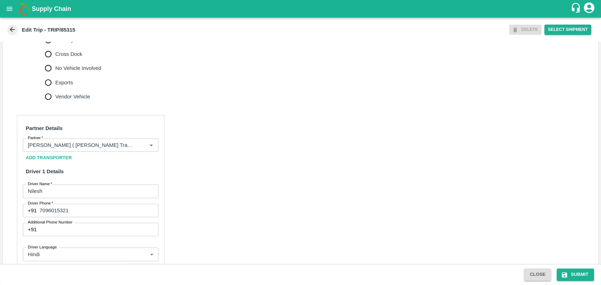
scroll to position [273, 0]
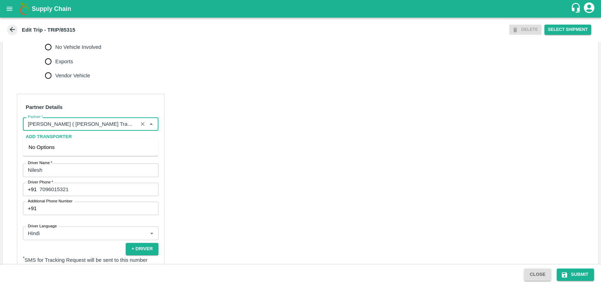
click at [92, 129] on input "Partner   *" at bounding box center [80, 124] width 111 height 9
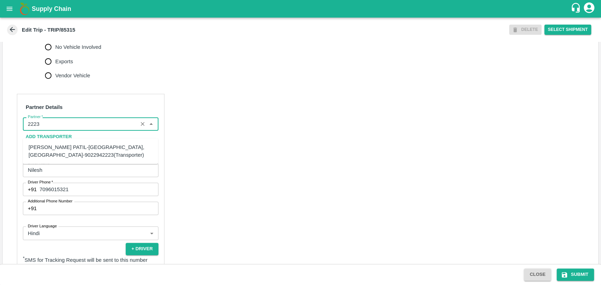
click at [85, 153] on div "[PERSON_NAME] PATIL-[GEOGRAPHIC_DATA], [GEOGRAPHIC_DATA]-9022942223(Transporter)" at bounding box center [91, 152] width 124 height 16
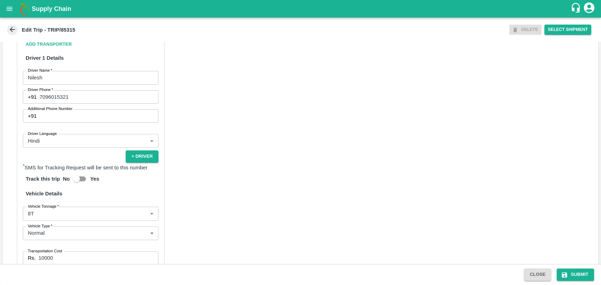
scroll to position [449, 0]
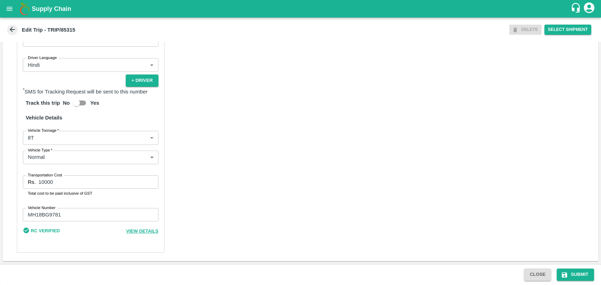
type input "[PERSON_NAME] PATIL-[GEOGRAPHIC_DATA], [GEOGRAPHIC_DATA]-9022942223(Transporter)"
click at [48, 142] on body "Supply Chain Edit Trip - TRIP/85315 DELETE Select Shipment Trip Details Trip Ty…" at bounding box center [300, 142] width 601 height 285
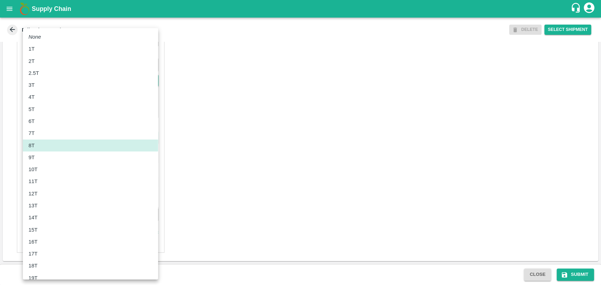
click at [39, 180] on div "11T" at bounding box center [35, 182] width 13 height 8
type input "11000"
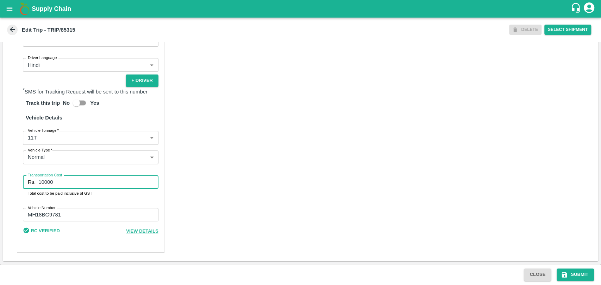
drag, startPoint x: 47, startPoint y: 178, endPoint x: 10, endPoint y: 167, distance: 38.7
click at [11, 168] on div "Partner Details Partner   * Partner Add Transporter Driver 1 Details Driver Nam…" at bounding box center [300, 89] width 595 height 345
type input "25300"
drag, startPoint x: 572, startPoint y: 273, endPoint x: 567, endPoint y: 275, distance: 5.2
click at [572, 273] on button "Submit" at bounding box center [574, 275] width 37 height 12
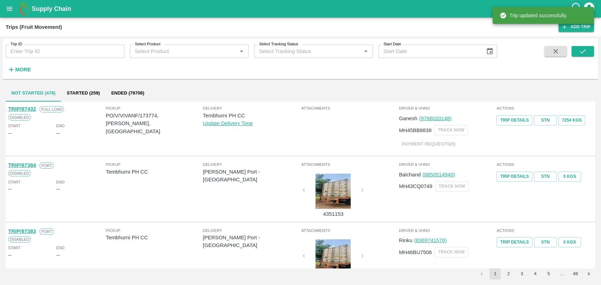
click at [22, 71] on strong "More" at bounding box center [23, 70] width 16 height 6
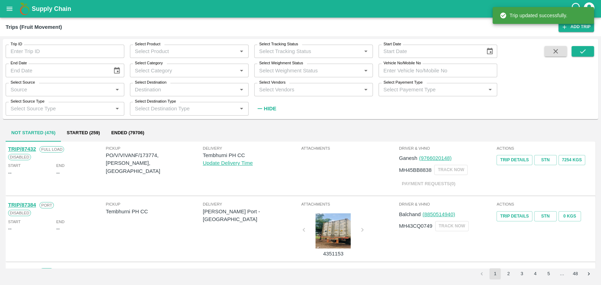
click at [426, 65] on input "Vehicle No/Mobile No" at bounding box center [437, 70] width 119 height 13
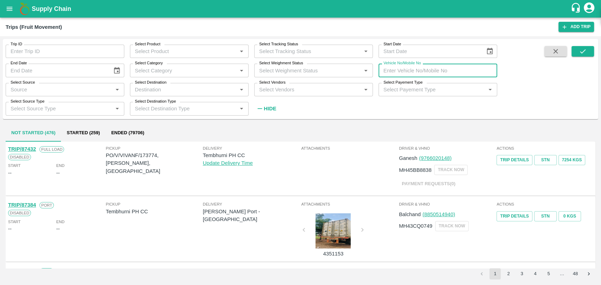
paste input "MH19CY8252"
type input "MH19CY8252"
click at [575, 51] on button "submit" at bounding box center [582, 51] width 23 height 11
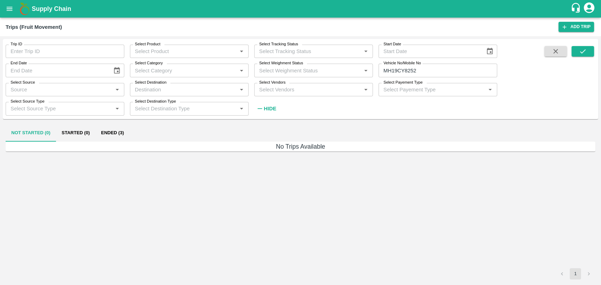
click at [107, 133] on button "Ended (3)" at bounding box center [112, 133] width 34 height 17
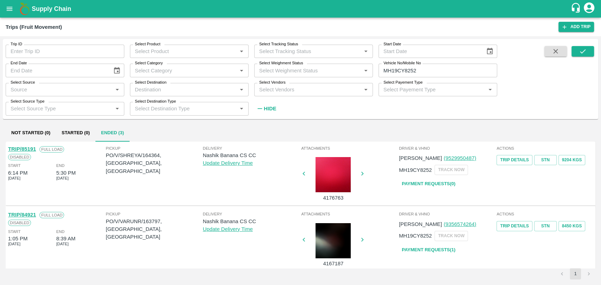
click at [25, 150] on link "TRIP/85191" at bounding box center [22, 149] width 28 height 6
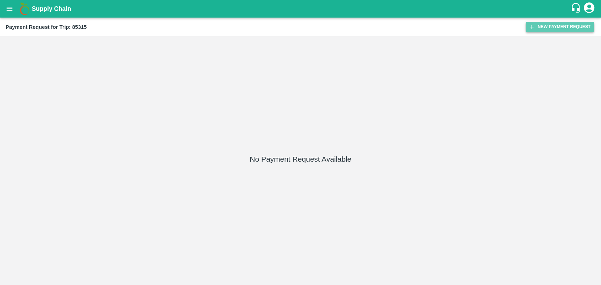
click at [547, 29] on button "New Payment Request" at bounding box center [559, 27] width 68 height 10
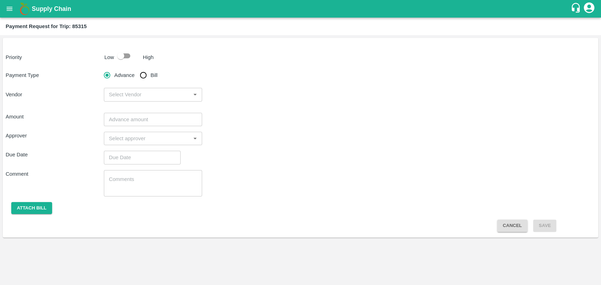
click at [103, 52] on div "Low" at bounding box center [108, 56] width 12 height 11
click at [118, 54] on input "checkbox" at bounding box center [121, 55] width 40 height 13
checkbox input "true"
click at [149, 73] on input "Bill" at bounding box center [143, 75] width 14 height 14
radio input "true"
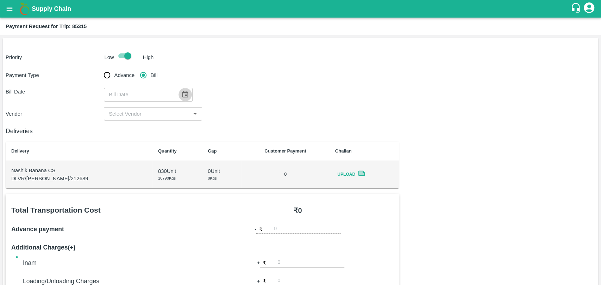
click at [182, 94] on icon "Choose date" at bounding box center [185, 95] width 8 height 8
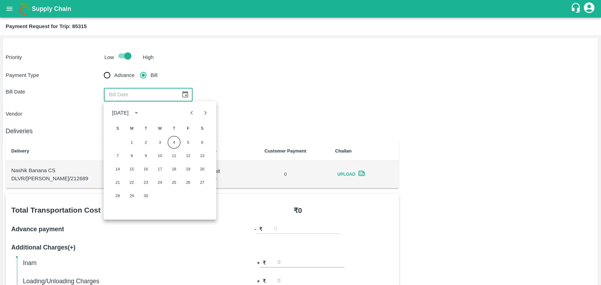
click at [191, 111] on icon "Previous month" at bounding box center [192, 113] width 8 height 8
click at [190, 113] on icon "Previous month" at bounding box center [192, 113] width 8 height 8
click at [145, 177] on button "22" at bounding box center [145, 182] width 13 height 13
type input "[DATE]"
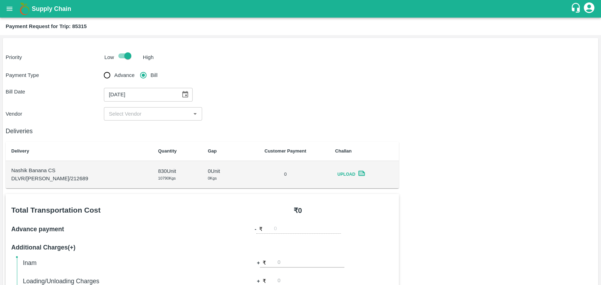
click at [136, 119] on div "​" at bounding box center [153, 113] width 98 height 13
click at [136, 130] on div "[PERSON_NAME] PATIL - ₹25300" at bounding box center [149, 130] width 81 height 8
type input "[PERSON_NAME] PATIL - ₹25300"
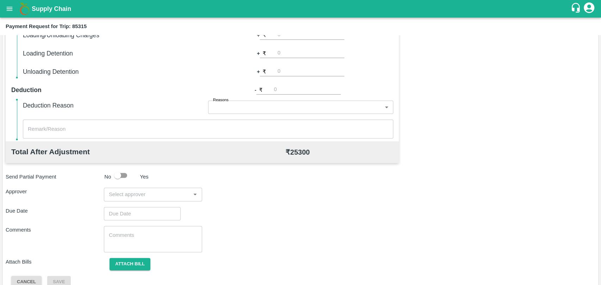
scroll to position [258, 0]
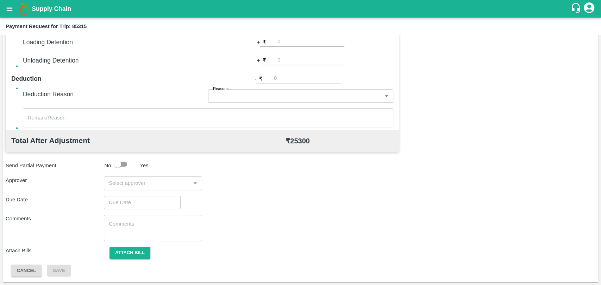
click at [134, 187] on input "input" at bounding box center [147, 183] width 82 height 9
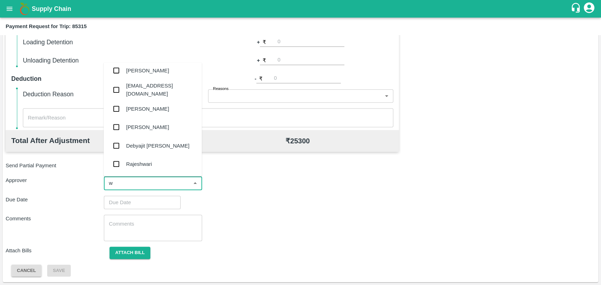
scroll to position [0, 0]
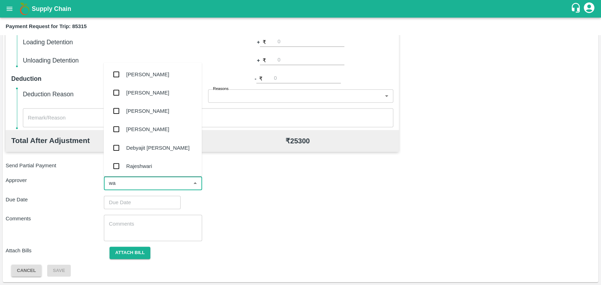
type input "wag"
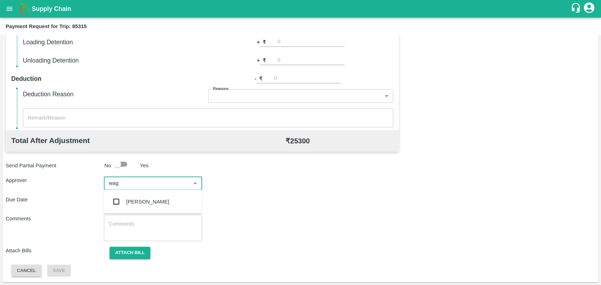
click at [139, 196] on div "[PERSON_NAME]" at bounding box center [152, 202] width 98 height 18
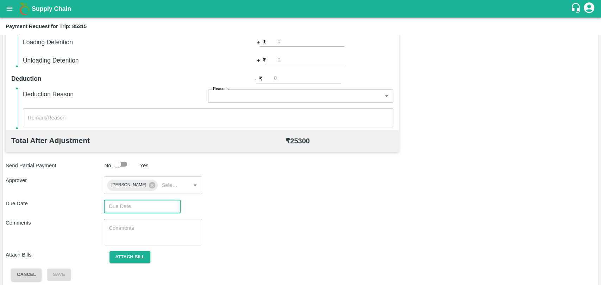
type input "DD/MM/YYYY hh:mm aa"
click at [133, 204] on input "DD/MM/YYYY hh:mm aa" at bounding box center [140, 206] width 72 height 13
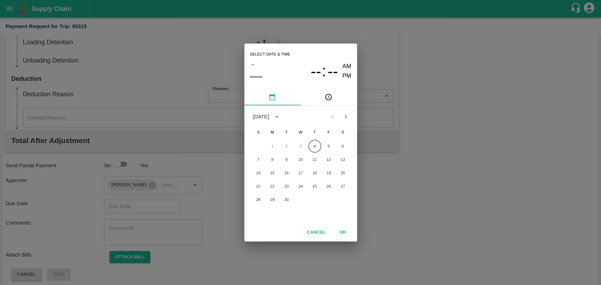
click at [316, 148] on button "4" at bounding box center [314, 146] width 13 height 13
type input "[DATE] 12:00 AM"
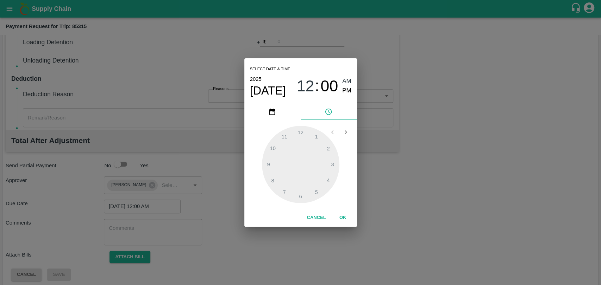
click at [341, 219] on button "OK" at bounding box center [343, 218] width 23 height 12
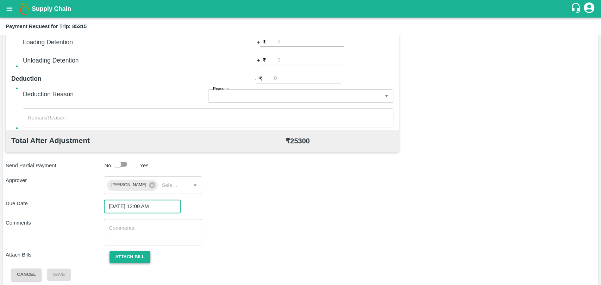
click at [139, 251] on button "Attach bill" at bounding box center [129, 257] width 41 height 12
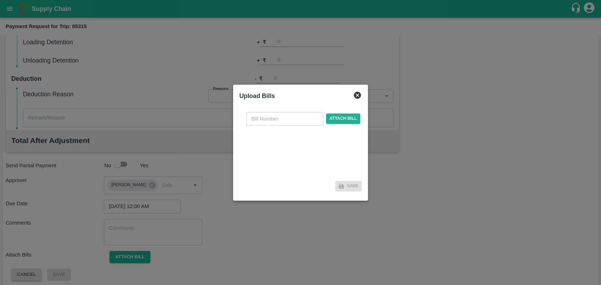
click at [274, 111] on div "​ Attach bill" at bounding box center [300, 143] width 122 height 72
click at [273, 116] on input "text" at bounding box center [284, 118] width 77 height 13
type input "362"
click at [348, 122] on span "Attach bill" at bounding box center [343, 119] width 34 height 10
click at [0, 0] on input "Attach bill" at bounding box center [0, 0] width 0 height 0
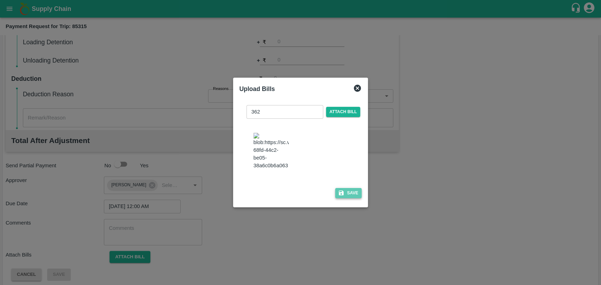
click at [341, 191] on icon "button" at bounding box center [341, 193] width 5 height 5
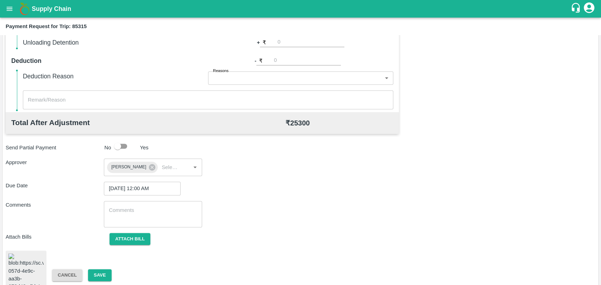
scroll to position [293, 0]
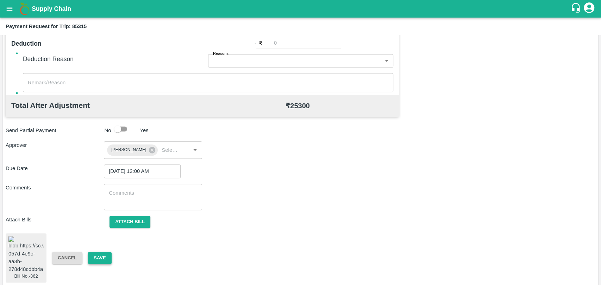
click at [97, 254] on button "Save" at bounding box center [99, 258] width 23 height 12
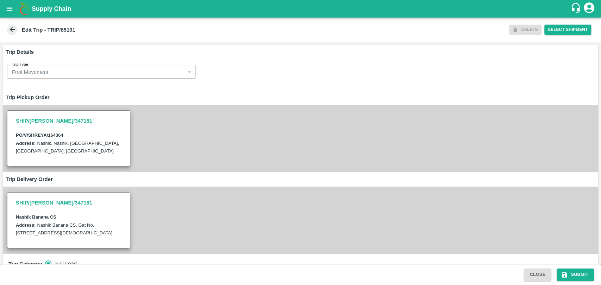
scroll to position [234, 0]
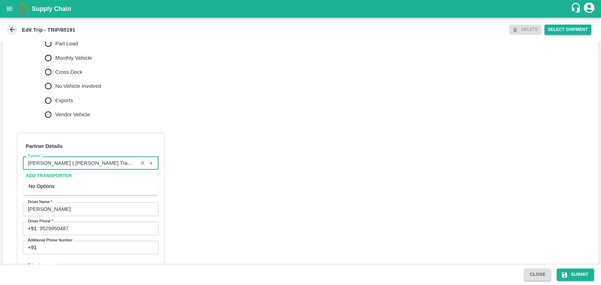
click at [68, 168] on input "Partner   *" at bounding box center [80, 163] width 111 height 9
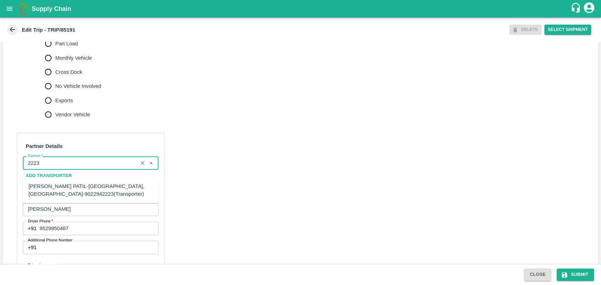
click at [60, 189] on div "BALAJI HARIDAS PATIL-Solapur, Solapur-9022942223(Transporter)" at bounding box center [91, 191] width 124 height 16
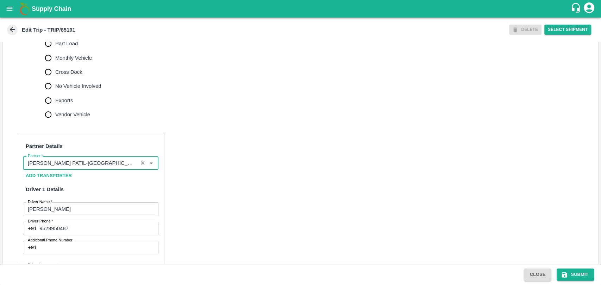
scroll to position [466, 0]
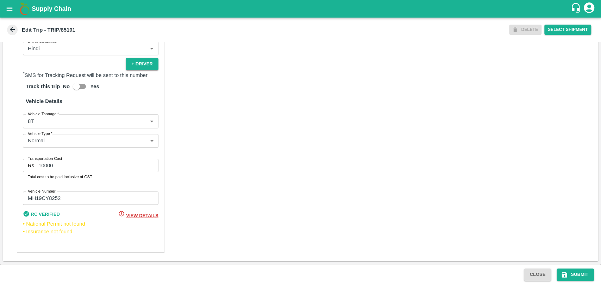
type input "BALAJI HARIDAS PATIL-Solapur, Solapur-9022942223(Transporter)"
click at [45, 121] on body "Supply Chain Edit Trip - TRIP/85191 DELETE Select Shipment Trip Details Trip Ty…" at bounding box center [300, 142] width 601 height 285
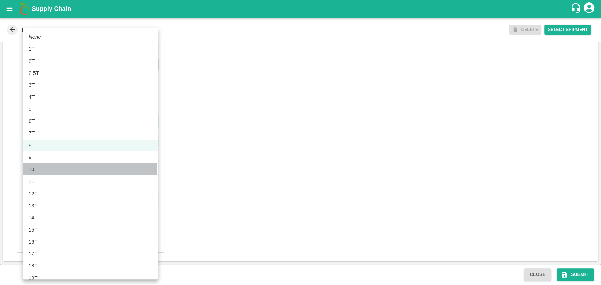
click at [40, 174] on li "10T" at bounding box center [90, 170] width 135 height 12
type input "10000"
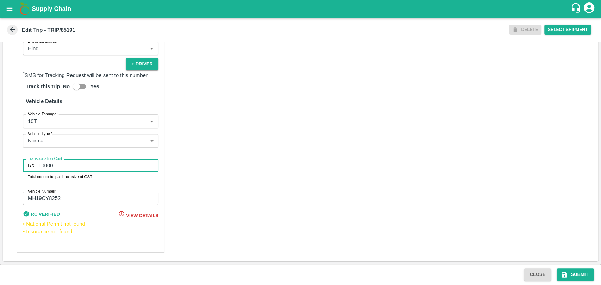
drag, startPoint x: 55, startPoint y: 169, endPoint x: 5, endPoint y: 157, distance: 51.0
click at [5, 158] on div "Partner Details Partner   * Partner Add Transporter Driver 1 Details Driver Nam…" at bounding box center [300, 80] width 595 height 361
type input "22000"
click at [568, 275] on button "Submit" at bounding box center [574, 275] width 37 height 12
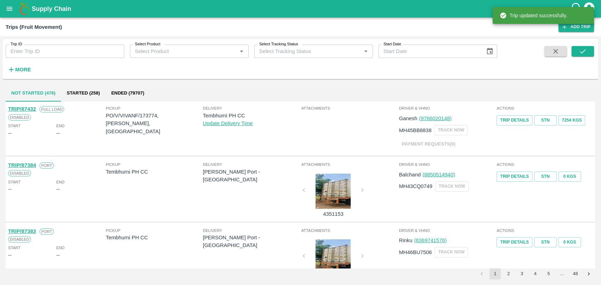
click at [23, 61] on div "More" at bounding box center [16, 67] width 33 height 18
click at [23, 65] on button "More" at bounding box center [19, 70] width 27 height 12
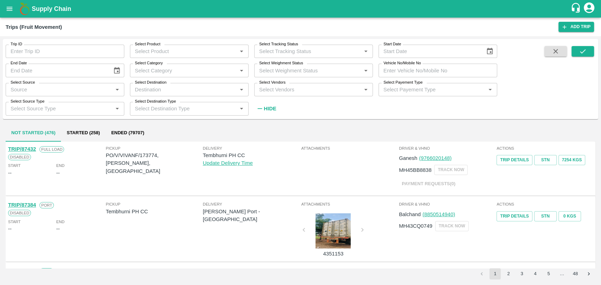
click at [415, 77] on input "Vehicle No/Mobile No" at bounding box center [437, 70] width 119 height 13
paste input "MH04KF0864"
type input "MH04KF0864"
click at [588, 50] on button "submit" at bounding box center [582, 51] width 23 height 11
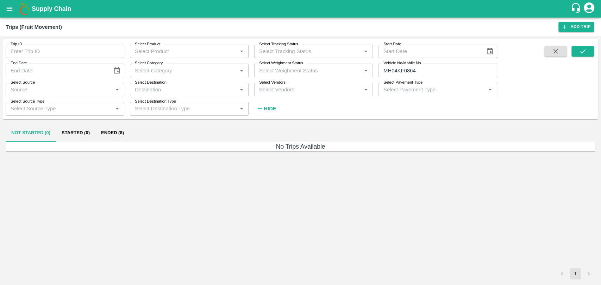
click at [118, 130] on button "Ended (8)" at bounding box center [112, 133] width 34 height 17
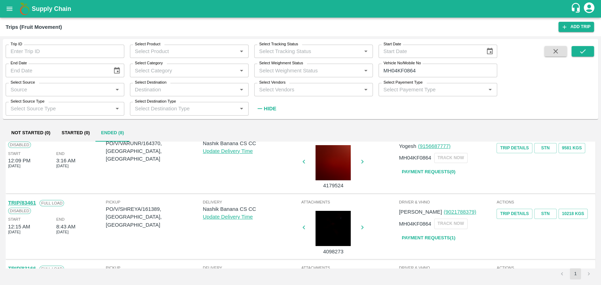
scroll to position [39, 0]
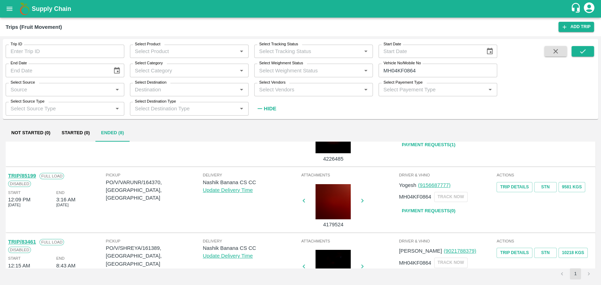
click at [32, 176] on link "TRIP/85199" at bounding box center [22, 176] width 28 height 6
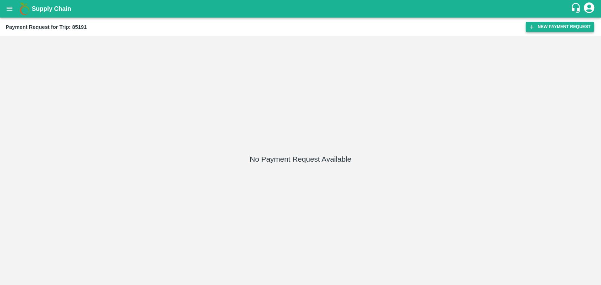
click at [543, 29] on button "New Payment Request" at bounding box center [559, 27] width 68 height 10
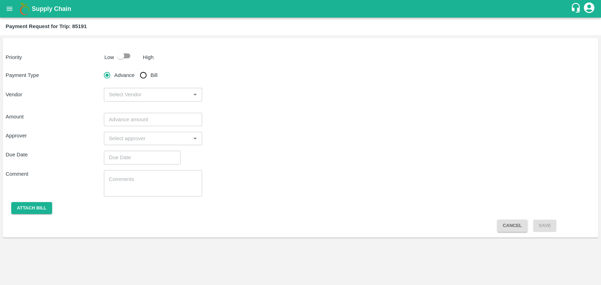
click at [136, 60] on div at bounding box center [127, 55] width 26 height 13
click at [127, 60] on input "checkbox" at bounding box center [121, 55] width 40 height 13
checkbox input "true"
drag, startPoint x: 147, startPoint y: 77, endPoint x: 155, endPoint y: 83, distance: 9.5
click at [147, 78] on input "Bill" at bounding box center [143, 75] width 14 height 14
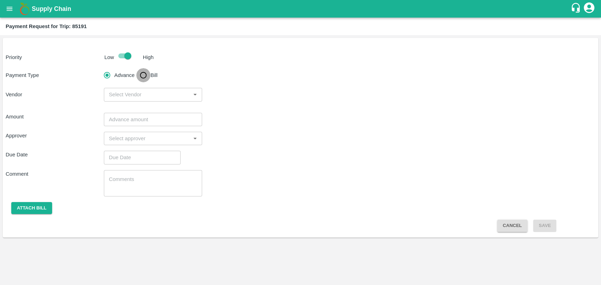
radio input "true"
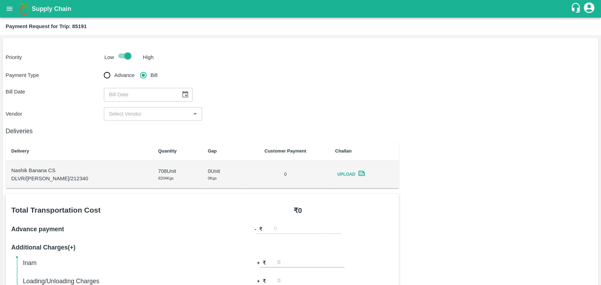
click at [173, 90] on div "​" at bounding box center [148, 94] width 89 height 13
type input "DD/MM/YYYY"
click at [183, 97] on icon "Choose date" at bounding box center [185, 95] width 8 height 8
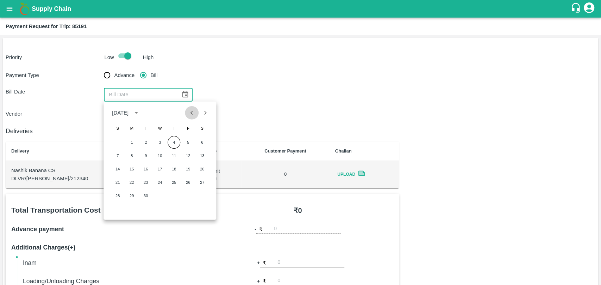
click at [189, 113] on icon "Previous month" at bounding box center [192, 113] width 8 height 8
click at [193, 111] on icon "Previous month" at bounding box center [192, 113] width 8 height 8
click at [133, 182] on button "21" at bounding box center [131, 182] width 13 height 13
type input "[DATE]"
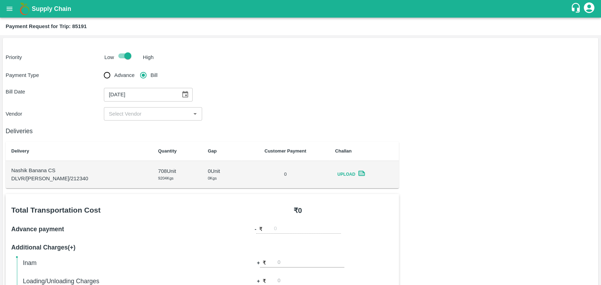
click at [119, 111] on input "input" at bounding box center [147, 113] width 82 height 9
click at [122, 130] on div "BALAJI HARIDAS PATIL - ₹22000" at bounding box center [149, 130] width 81 height 8
type input "BALAJI HARIDAS PATIL - ₹22000"
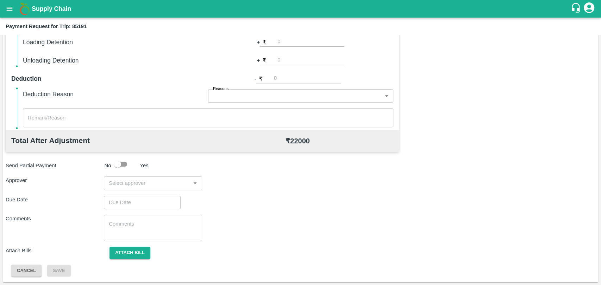
click at [134, 185] on input "input" at bounding box center [147, 183] width 82 height 9
type input "wag"
click at [134, 198] on div "Prasad Waghade" at bounding box center [147, 202] width 43 height 8
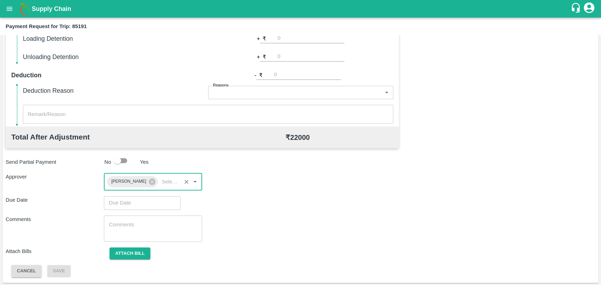
scroll to position [262, 0]
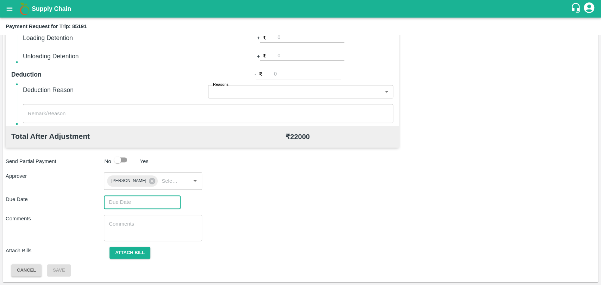
type input "DD/MM/YYYY hh:mm aa"
click at [122, 198] on input "DD/MM/YYYY hh:mm aa" at bounding box center [140, 202] width 72 height 13
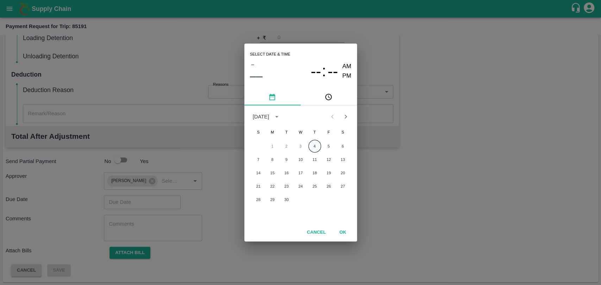
click at [315, 145] on button "4" at bounding box center [314, 146] width 13 height 13
type input "04/09/2025 12:00 AM"
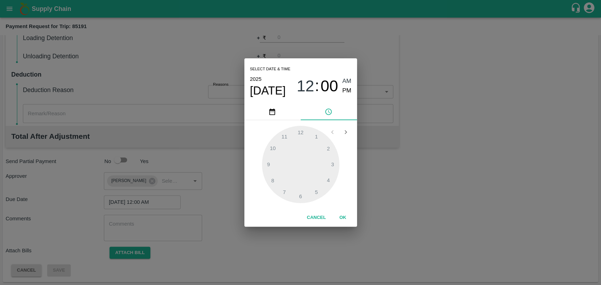
click at [336, 219] on button "OK" at bounding box center [343, 218] width 23 height 12
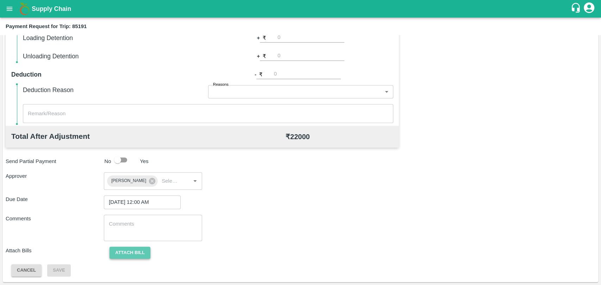
click at [141, 252] on button "Attach bill" at bounding box center [129, 253] width 41 height 12
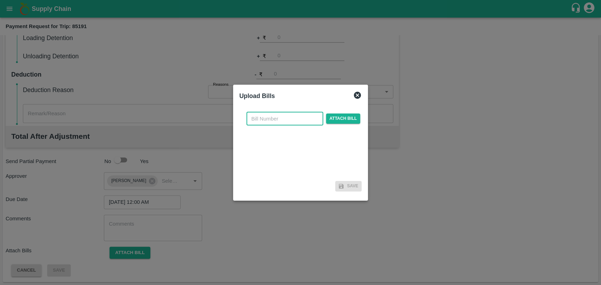
click at [267, 120] on input "text" at bounding box center [284, 118] width 77 height 13
type input "361"
click at [334, 119] on span "Attach bill" at bounding box center [343, 119] width 34 height 10
click at [0, 0] on input "Attach bill" at bounding box center [0, 0] width 0 height 0
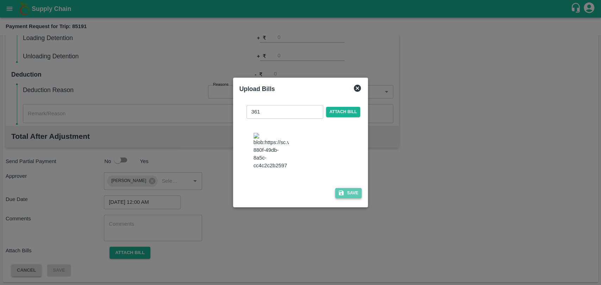
click at [346, 188] on button "Save" at bounding box center [348, 193] width 27 height 10
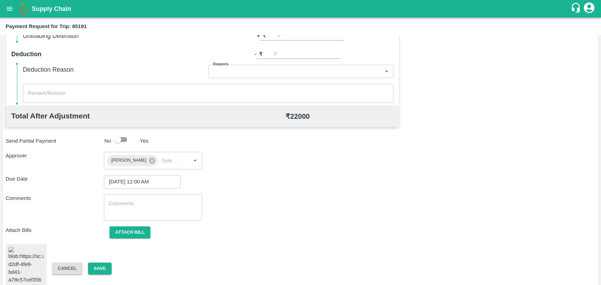
scroll to position [293, 0]
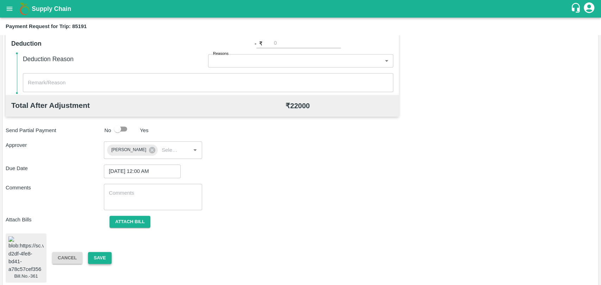
click at [103, 252] on button "Save" at bounding box center [99, 258] width 23 height 12
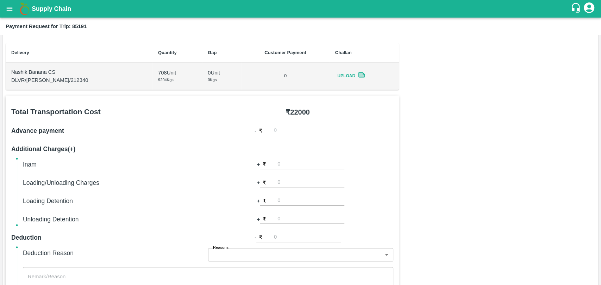
scroll to position [97, 0]
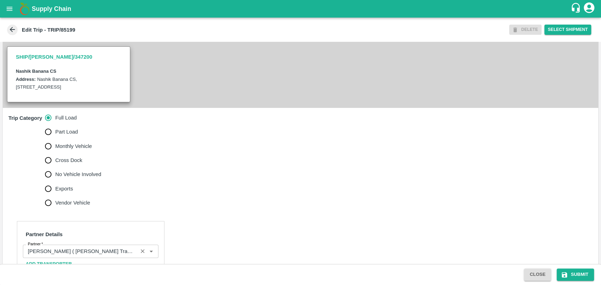
scroll to position [234, 0]
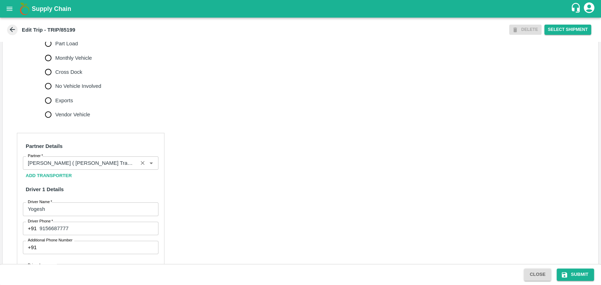
click at [75, 167] on input "Partner   *" at bounding box center [80, 163] width 111 height 9
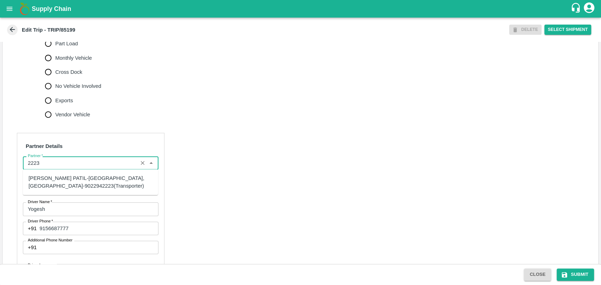
click at [62, 182] on div "BALAJI HARIDAS PATIL-Solapur, Solapur-9022942223(Transporter)" at bounding box center [91, 183] width 124 height 16
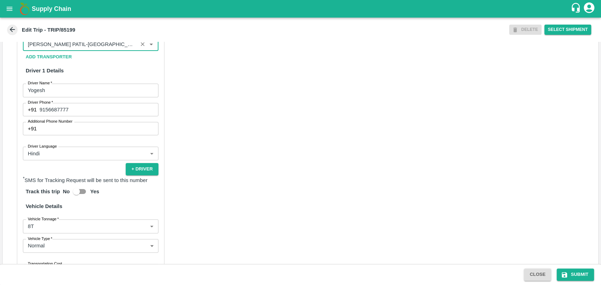
scroll to position [451, 0]
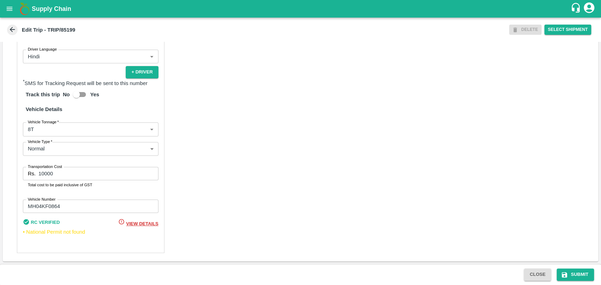
type input "BALAJI HARIDAS PATIL-Solapur, Solapur-9022942223(Transporter)"
click at [44, 129] on body "Supply Chain Edit Trip - TRIP/85199 DELETE Select Shipment Trip Details Trip Ty…" at bounding box center [300, 142] width 601 height 285
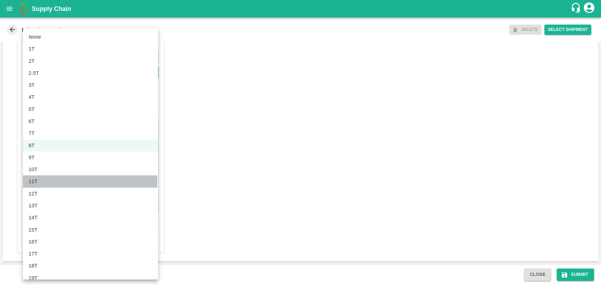
click at [42, 179] on div "11T" at bounding box center [91, 182] width 124 height 8
type input "11000"
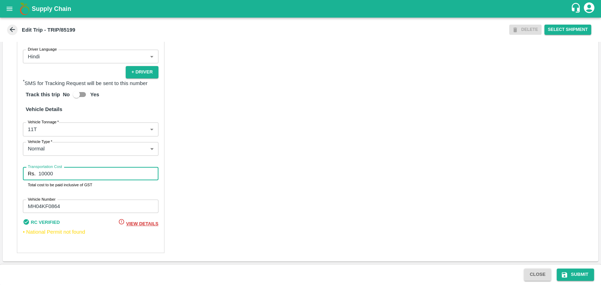
drag, startPoint x: 28, startPoint y: 167, endPoint x: 14, endPoint y: 165, distance: 13.9
click at [15, 165] on div "Partner Details Partner   * Partner Add Transporter Driver 1 Details Driver Nam…" at bounding box center [300, 84] width 595 height 353
type input "23100"
click at [571, 277] on button "Submit" at bounding box center [574, 275] width 37 height 12
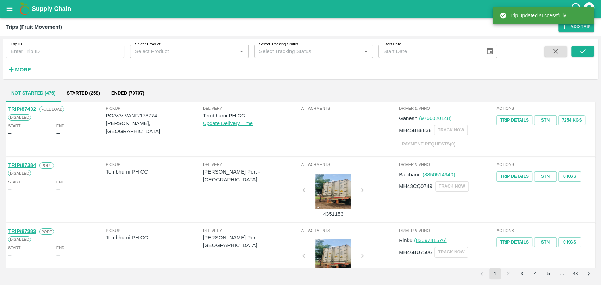
click at [15, 69] on strong "More" at bounding box center [23, 70] width 16 height 6
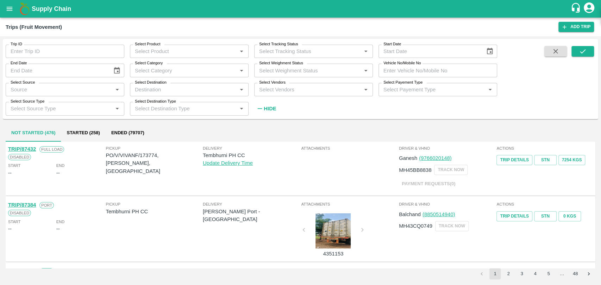
click at [424, 67] on input "Vehicle No/Mobile No" at bounding box center [437, 70] width 119 height 13
paste input "MH18BG6682"
type input "MH18BG6682"
click at [579, 50] on icon "submit" at bounding box center [583, 52] width 8 height 8
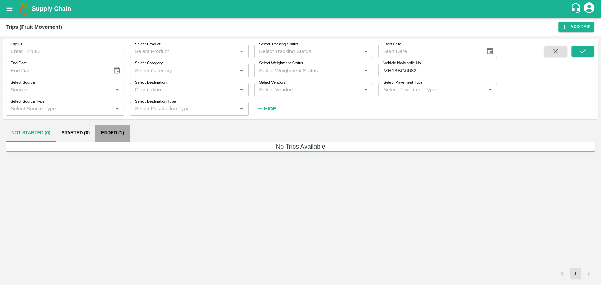
click at [114, 135] on button "Ended (1)" at bounding box center [112, 133] width 34 height 17
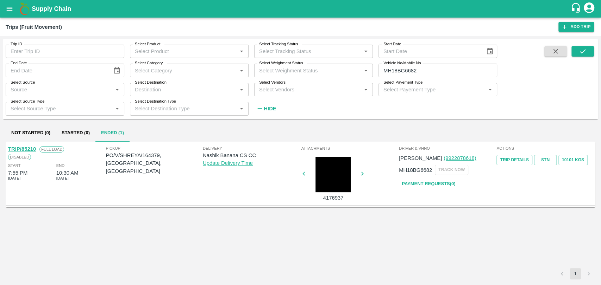
click at [31, 147] on link "TRIP/85210" at bounding box center [22, 149] width 28 height 6
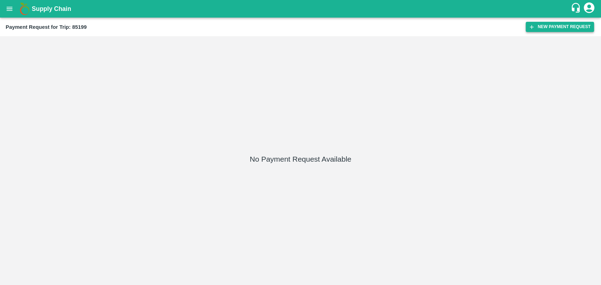
click at [546, 26] on button "New Payment Request" at bounding box center [559, 27] width 68 height 10
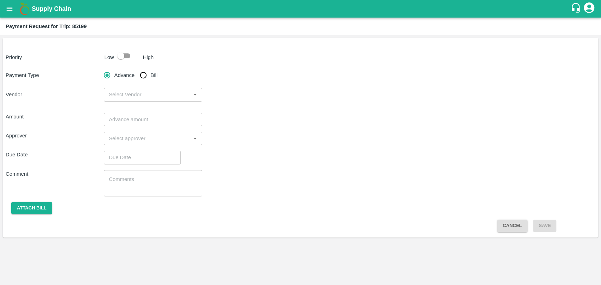
click at [124, 52] on input "checkbox" at bounding box center [121, 55] width 40 height 13
checkbox input "true"
click at [140, 73] on input "Bill" at bounding box center [143, 75] width 14 height 14
radio input "true"
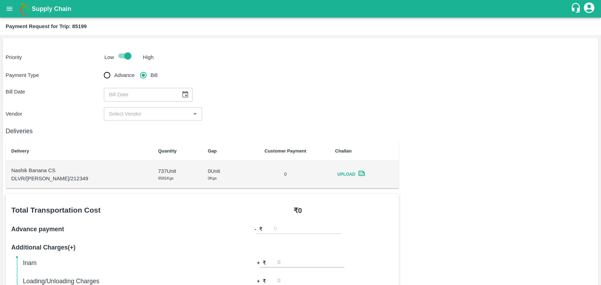
click at [182, 92] on icon "Choose date" at bounding box center [185, 94] width 6 height 7
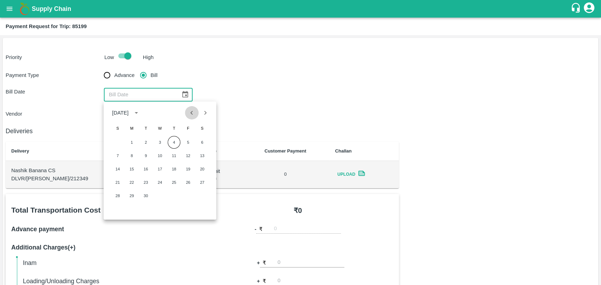
click at [188, 113] on icon "Previous month" at bounding box center [192, 113] width 8 height 8
click at [188, 110] on icon "Previous month" at bounding box center [192, 113] width 8 height 8
click at [132, 178] on button "21" at bounding box center [131, 182] width 13 height 13
type input "21/07/2025"
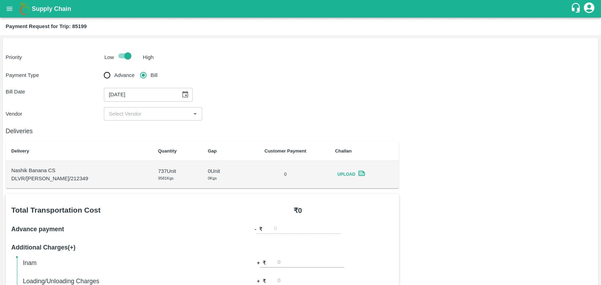
click at [137, 113] on input "input" at bounding box center [147, 113] width 82 height 9
click at [135, 124] on div "BALAJI HARIDAS PATIL - ₹23100" at bounding box center [152, 130] width 98 height 12
type input "BALAJI HARIDAS PATIL - ₹23100"
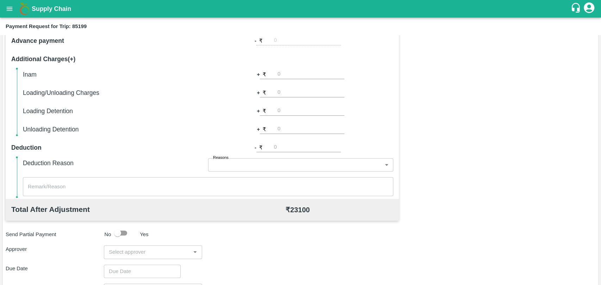
scroll to position [140, 0]
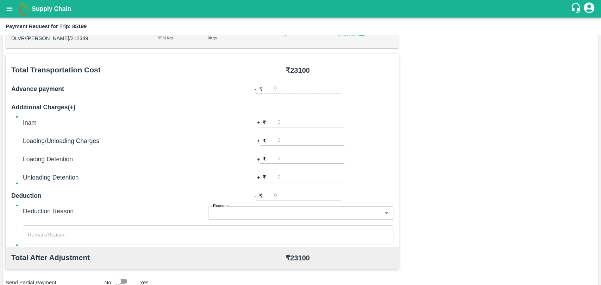
click at [291, 166] on div "Inam + ₹ Loading/Unloading Charges + ₹ Loading Detention + ₹ Unloading Detentio…" at bounding box center [208, 150] width 370 height 65
click at [291, 161] on input "number" at bounding box center [310, 160] width 67 height 10
type input "1000"
click at [411, 168] on div "Total Transportation Cost ₹ 23100 Advance payment - ₹ Additional Charges(+) Ina…" at bounding box center [301, 224] width 590 height 341
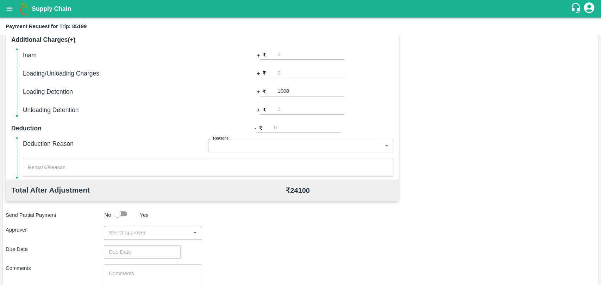
scroll to position [258, 0]
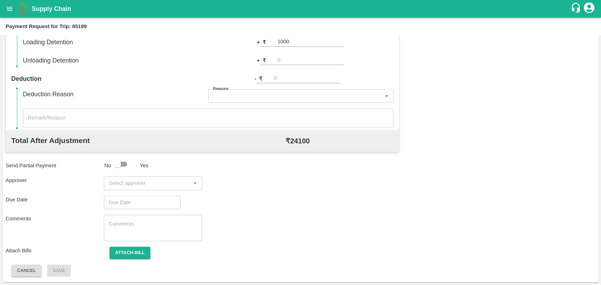
click at [125, 183] on input "input" at bounding box center [147, 183] width 82 height 9
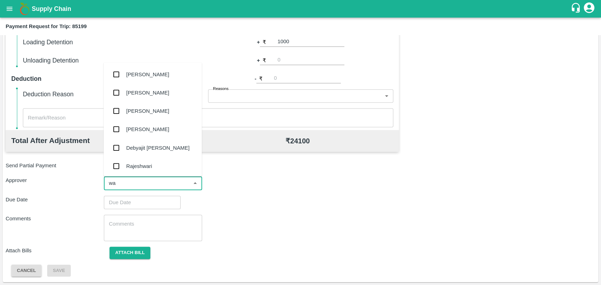
type input "wag"
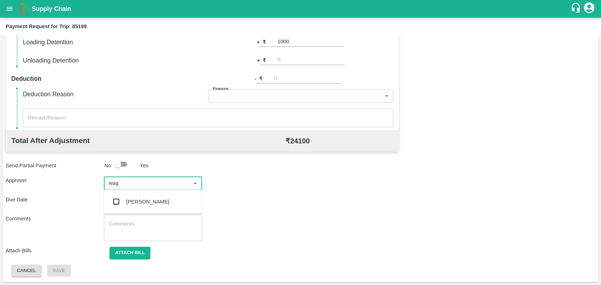
click at [130, 198] on div "Prasad Waghade" at bounding box center [147, 202] width 43 height 8
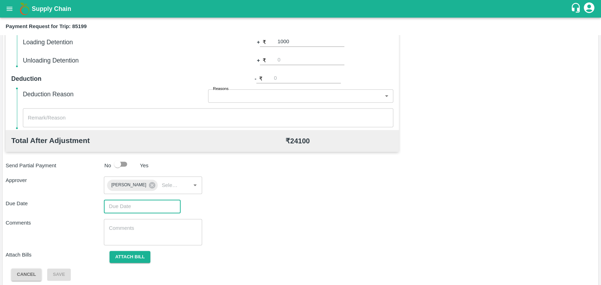
type input "DD/MM/YYYY hh:mm aa"
click at [129, 202] on input "DD/MM/YYYY hh:mm aa" at bounding box center [140, 206] width 72 height 13
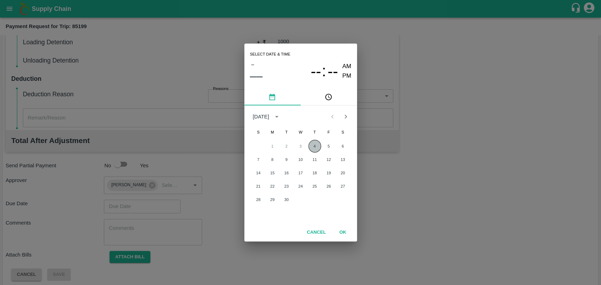
click at [313, 146] on button "4" at bounding box center [314, 146] width 13 height 13
type input "04/09/2025 12:00 AM"
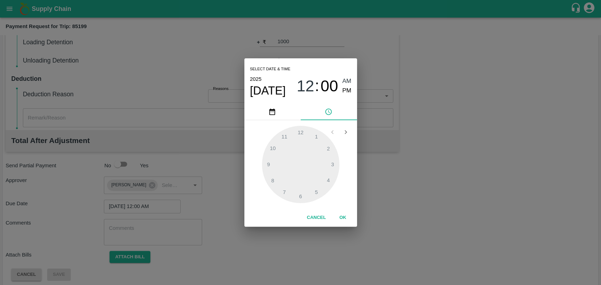
click at [335, 216] on button "OK" at bounding box center [343, 218] width 23 height 12
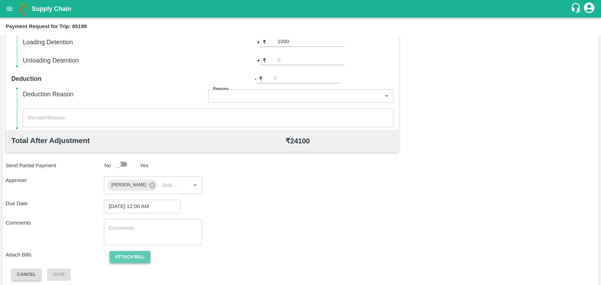
click at [149, 258] on button "Attach bill" at bounding box center [129, 257] width 41 height 12
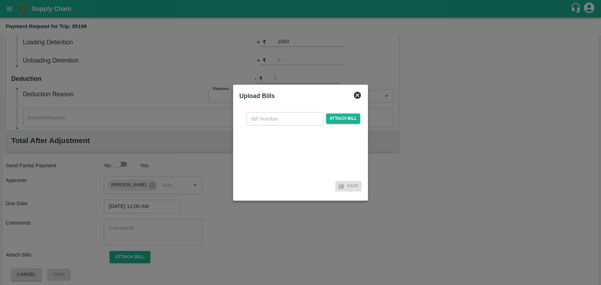
click at [259, 120] on input "text" at bounding box center [284, 118] width 77 height 13
type input "360"
click at [329, 121] on span "Attach bill" at bounding box center [343, 119] width 34 height 10
click at [0, 0] on input "Attach bill" at bounding box center [0, 0] width 0 height 0
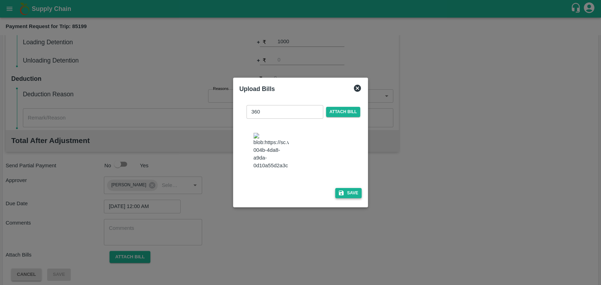
click at [341, 190] on icon "button" at bounding box center [341, 193] width 6 height 6
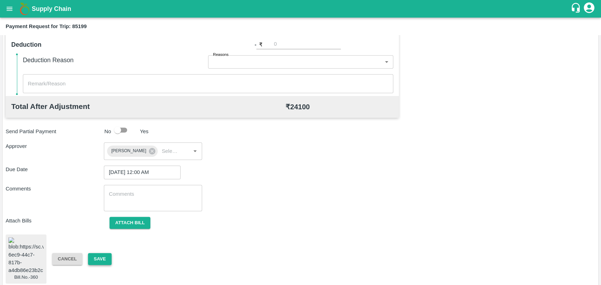
click at [105, 253] on button "Save" at bounding box center [99, 259] width 23 height 12
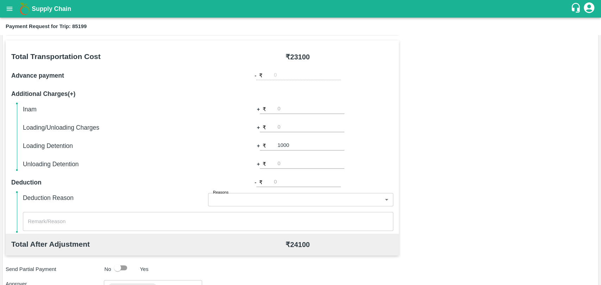
scroll to position [96, 0]
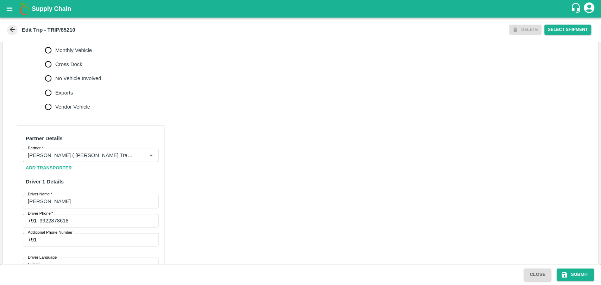
scroll to position [313, 0]
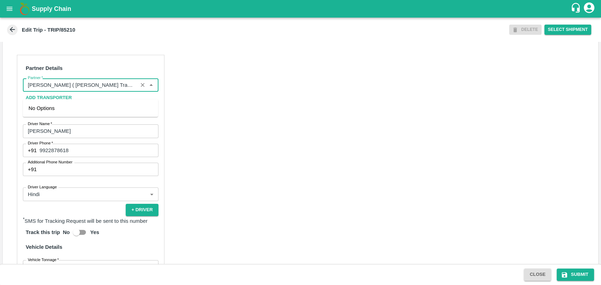
click at [65, 90] on input "Partner   *" at bounding box center [80, 85] width 111 height 9
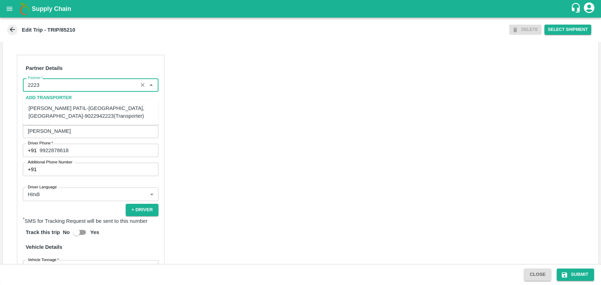
click at [50, 119] on div "BALAJI HARIDAS PATIL-Solapur, Solapur-9022942223(Transporter)" at bounding box center [91, 113] width 124 height 16
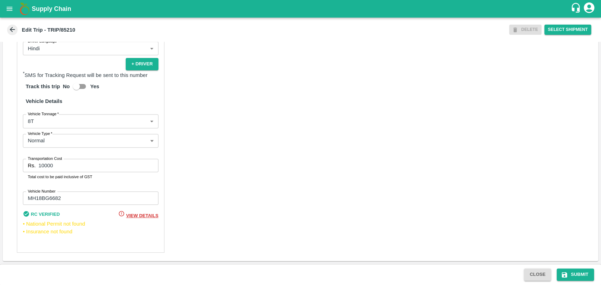
scroll to position [466, 0]
type input "BALAJI HARIDAS PATIL-Solapur, Solapur-9022942223(Transporter)"
click at [44, 123] on body "Supply Chain Edit Trip - TRIP/85210 DELETE Select Shipment Trip Details Trip Ty…" at bounding box center [300, 142] width 601 height 285
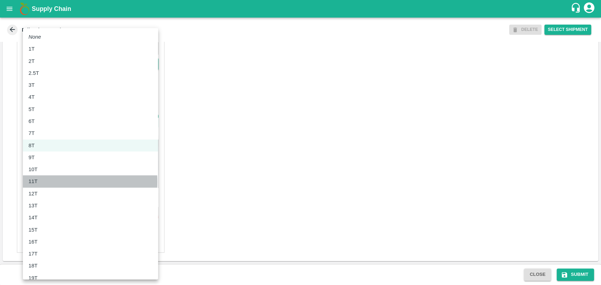
click at [42, 182] on div "11T" at bounding box center [91, 182] width 124 height 8
type input "11000"
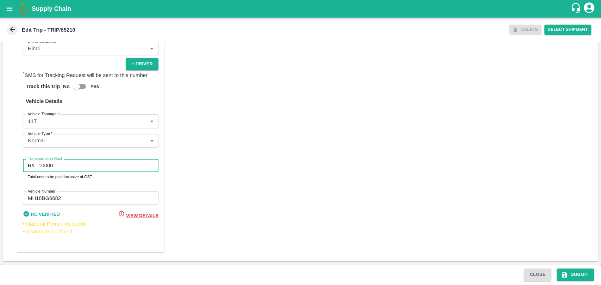
drag, startPoint x: 31, startPoint y: 162, endPoint x: 2, endPoint y: 160, distance: 29.0
click at [2, 160] on div "Trip Details Trip Type Fruit Movement 1 Trip Type Trip Pickup Order SHIP/NASH/3…" at bounding box center [300, 153] width 601 height 222
type input "24200"
click at [569, 271] on button "Submit" at bounding box center [574, 275] width 37 height 12
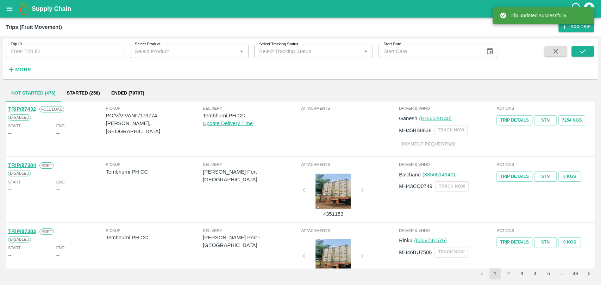
click at [31, 66] on button "More" at bounding box center [19, 70] width 27 height 12
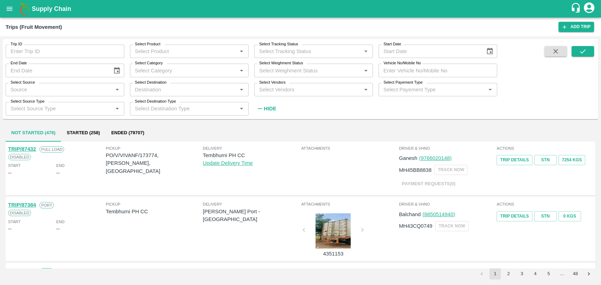
click at [439, 69] on input "Vehicle No/Mobile No" at bounding box center [437, 70] width 119 height 13
paste input "MH19CY7950"
type input "MH19CY7950"
click at [572, 57] on span at bounding box center [582, 80] width 23 height 69
click at [573, 56] on button "submit" at bounding box center [582, 51] width 23 height 11
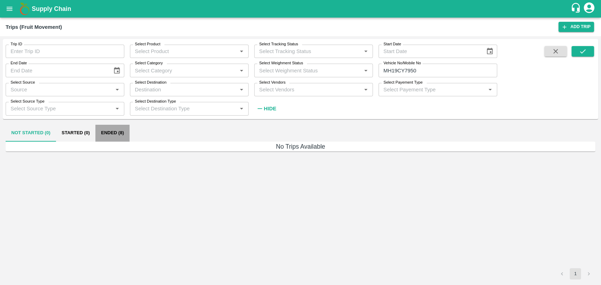
click at [119, 132] on button "Ended (8)" at bounding box center [112, 133] width 34 height 17
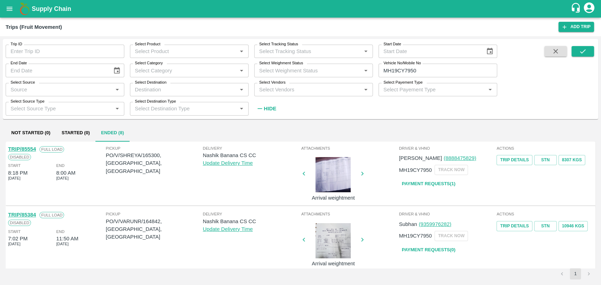
click at [32, 213] on link "TRIP/85384" at bounding box center [22, 215] width 28 height 6
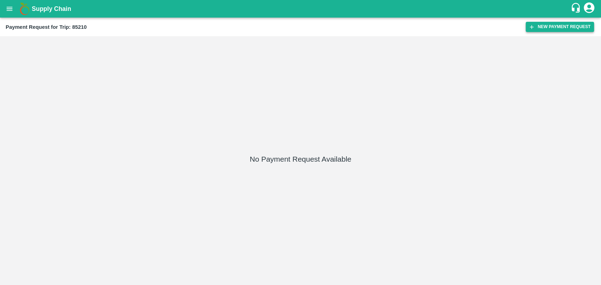
click at [536, 31] on button "New Payment Request" at bounding box center [559, 27] width 68 height 10
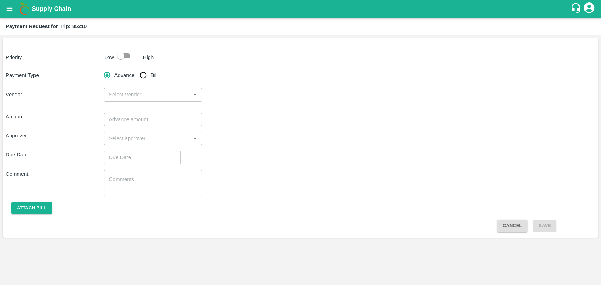
click at [114, 56] on input "checkbox" at bounding box center [121, 55] width 40 height 13
checkbox input "true"
click at [139, 67] on div "Priority Low High Payment Type Advance Bill Vendor ​ Amount ​ Approver ​ Due Da…" at bounding box center [300, 138] width 595 height 200
click at [141, 76] on input "Bill" at bounding box center [143, 75] width 14 height 14
radio input "true"
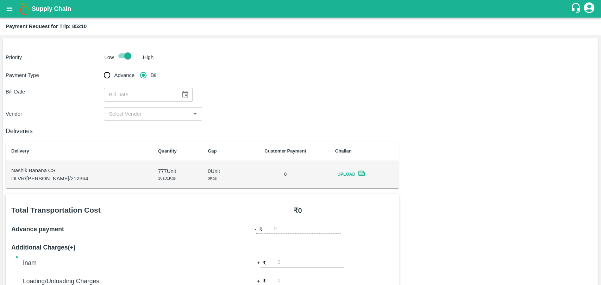
click at [190, 93] on div "​" at bounding box center [153, 94] width 98 height 13
click at [175, 92] on div "​" at bounding box center [148, 94] width 89 height 13
type input "DD/MM/YYYY"
click at [181, 94] on icon "Choose date" at bounding box center [185, 95] width 8 height 8
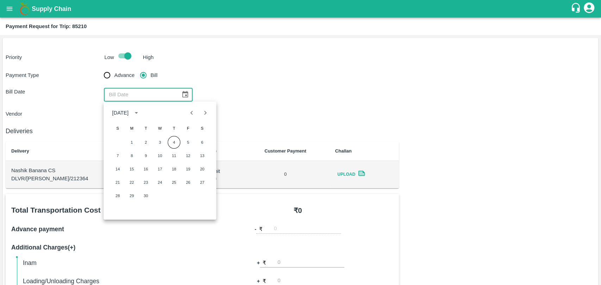
click at [184, 117] on div "[DATE]" at bounding box center [159, 113] width 113 height 14
click at [187, 114] on button "Previous month" at bounding box center [191, 112] width 13 height 13
click at [129, 180] on button "21" at bounding box center [131, 182] width 13 height 13
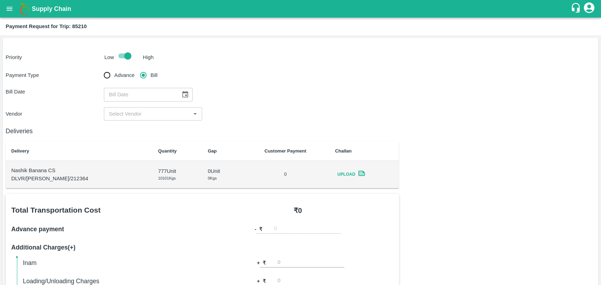
type input "21/07/2025"
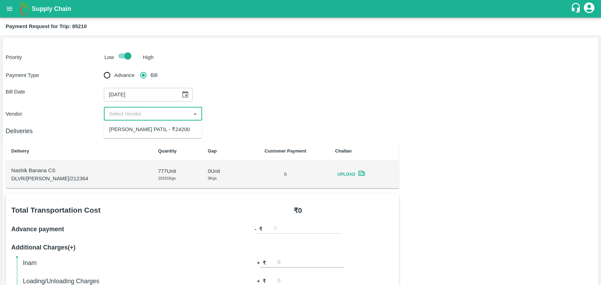
click at [124, 117] on input "input" at bounding box center [147, 113] width 82 height 9
click at [124, 127] on div "BALAJI HARIDAS PATIL - ₹24200" at bounding box center [149, 130] width 81 height 8
type input "BALAJI HARIDAS PATIL - ₹24200"
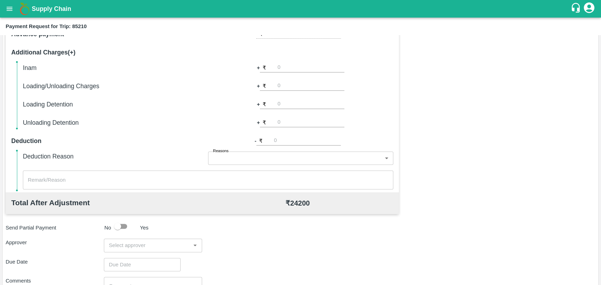
scroll to position [258, 0]
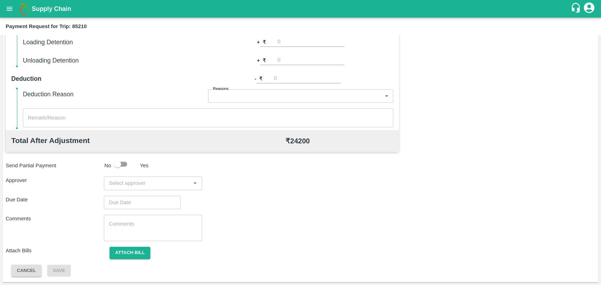
click at [124, 180] on input "input" at bounding box center [147, 183] width 82 height 9
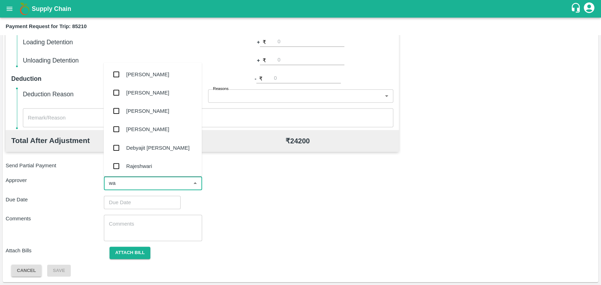
type input "wag"
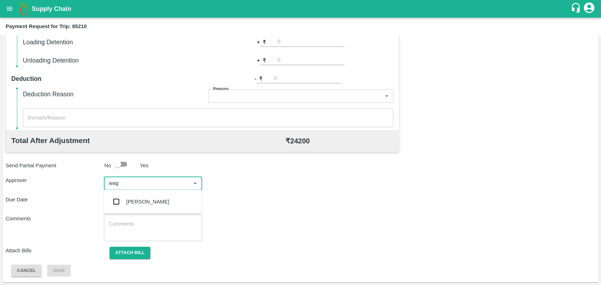
click at [131, 202] on div "Prasad Waghade" at bounding box center [147, 202] width 43 height 8
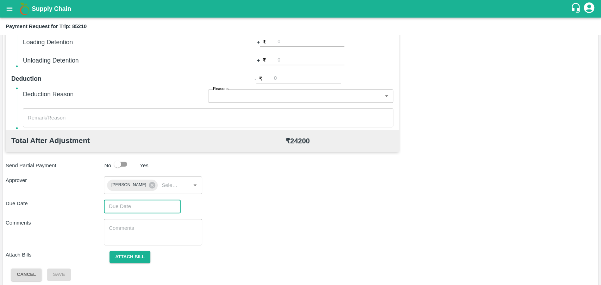
type input "DD/MM/YYYY hh:mm aa"
click at [128, 204] on input "DD/MM/YYYY hh:mm aa" at bounding box center [140, 206] width 72 height 13
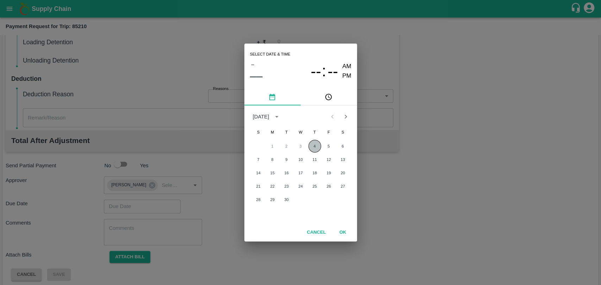
click at [314, 145] on button "4" at bounding box center [314, 146] width 13 height 13
type input "04/09/2025 12:00 AM"
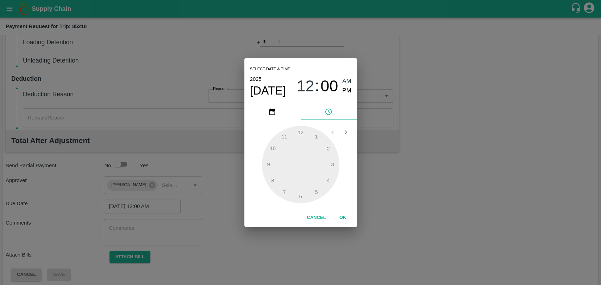
click at [341, 220] on button "OK" at bounding box center [343, 218] width 23 height 12
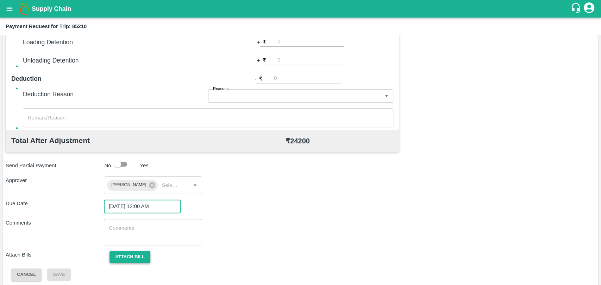
click at [137, 255] on button "Attach bill" at bounding box center [129, 257] width 41 height 12
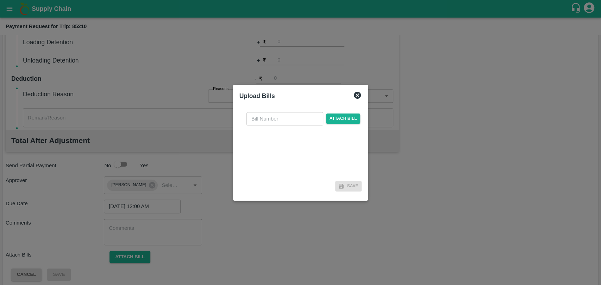
drag, startPoint x: 260, startPoint y: 117, endPoint x: 251, endPoint y: 115, distance: 9.7
click at [260, 117] on input "text" at bounding box center [284, 118] width 77 height 13
type input "359"
click at [330, 119] on span "Attach bill" at bounding box center [343, 119] width 34 height 10
click at [0, 0] on input "Attach bill" at bounding box center [0, 0] width 0 height 0
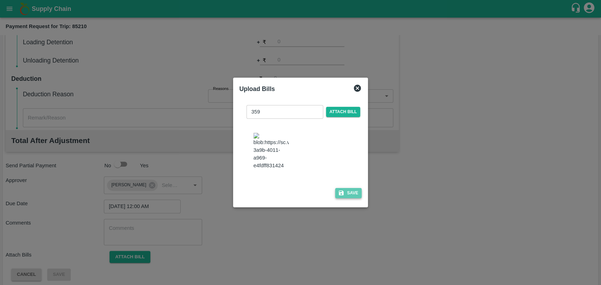
click at [346, 192] on button "Save" at bounding box center [348, 193] width 27 height 10
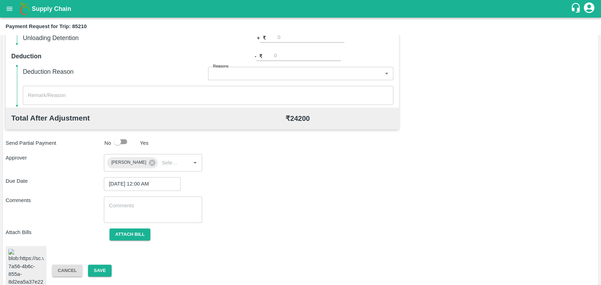
scroll to position [291, 0]
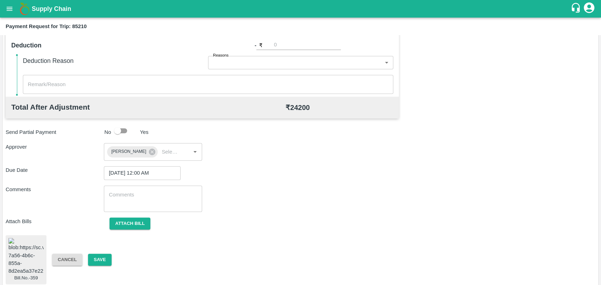
click at [86, 263] on div "Bill.No.-359 Cancel Save" at bounding box center [301, 259] width 590 height 49
click at [94, 258] on button "Save" at bounding box center [99, 260] width 23 height 12
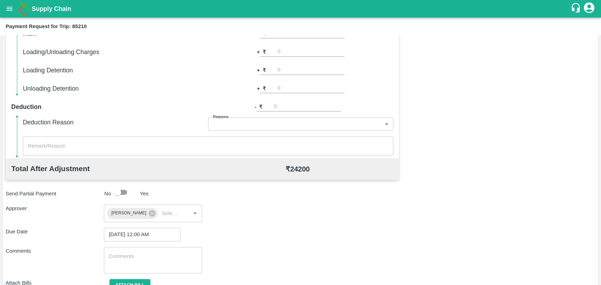
scroll to position [96, 0]
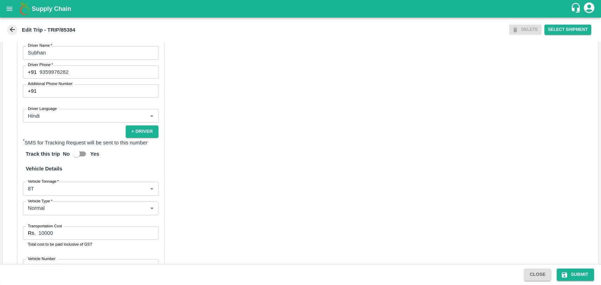
scroll to position [352, 0]
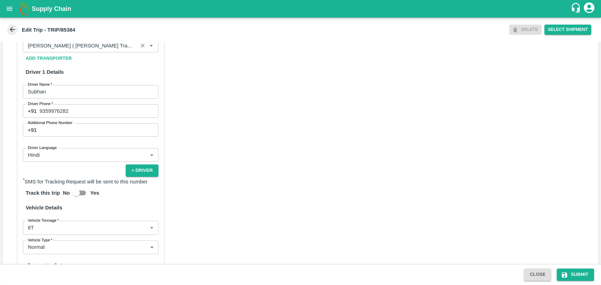
click at [86, 47] on input "Partner   *" at bounding box center [80, 45] width 111 height 9
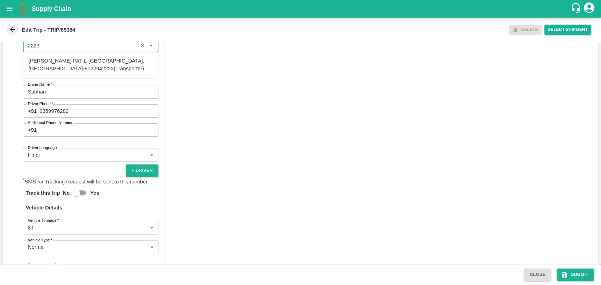
click at [64, 67] on div "[PERSON_NAME] PATIL-[GEOGRAPHIC_DATA], [GEOGRAPHIC_DATA]-9022942223(Transporter)" at bounding box center [91, 65] width 124 height 16
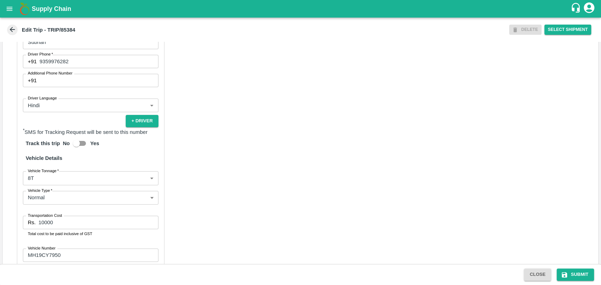
scroll to position [451, 0]
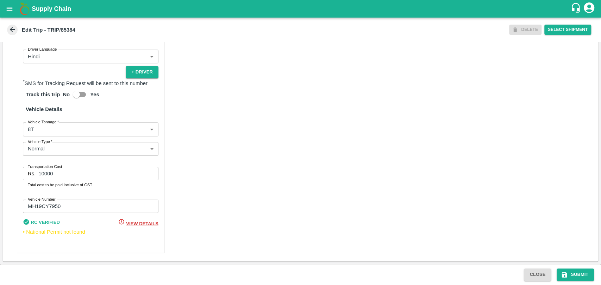
type input "[PERSON_NAME] PATIL-[GEOGRAPHIC_DATA], [GEOGRAPHIC_DATA]-9022942223(Transporter)"
click at [45, 130] on body "Supply Chain Edit Trip - TRIP/85384 DELETE Select Shipment Trip Details Trip Ty…" at bounding box center [300, 142] width 601 height 285
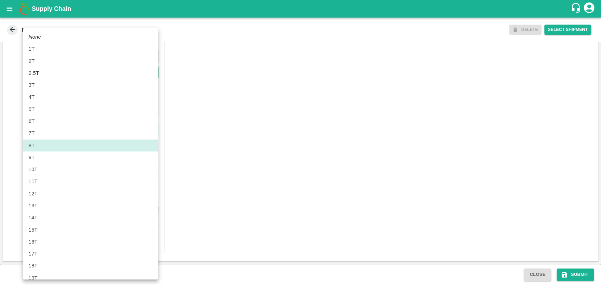
click at [45, 192] on div "12T" at bounding box center [91, 194] width 124 height 8
type input "12000"
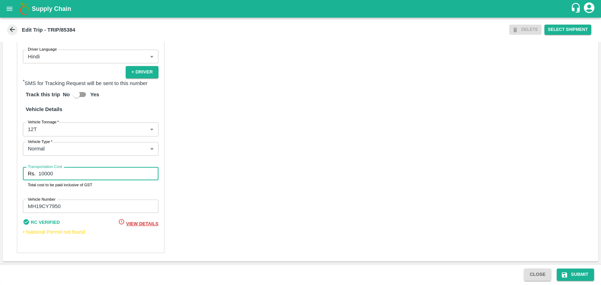
drag, startPoint x: 56, startPoint y: 171, endPoint x: 27, endPoint y: 168, distance: 29.7
click at [27, 168] on div "Rs. 10000 Transportation Cost" at bounding box center [91, 173] width 136 height 13
type input "26400"
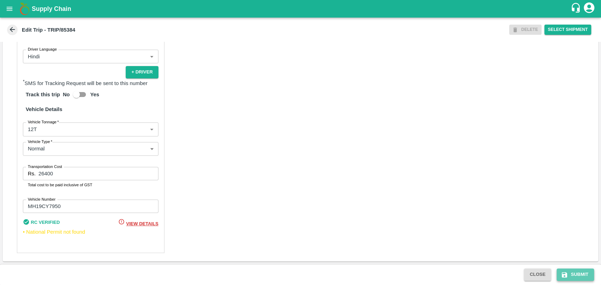
drag, startPoint x: 566, startPoint y: 274, endPoint x: 481, endPoint y: 260, distance: 85.7
click at [565, 274] on icon "submit" at bounding box center [564, 274] width 5 height 5
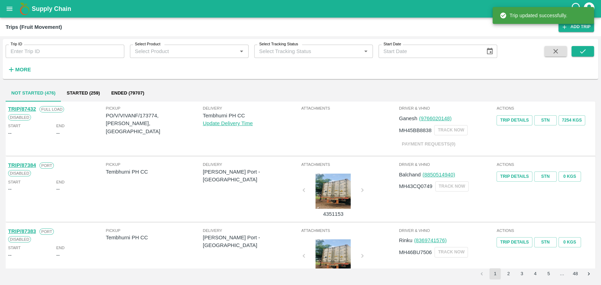
click at [24, 62] on div "More" at bounding box center [16, 67] width 33 height 18
click at [23, 67] on strong "More" at bounding box center [23, 70] width 16 height 6
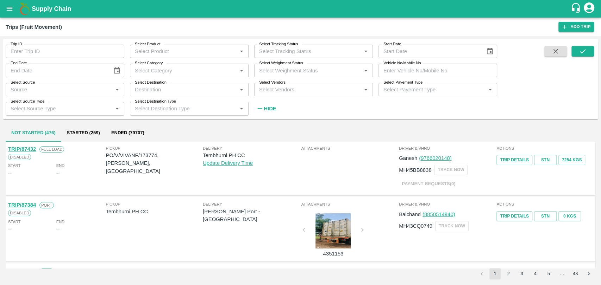
click at [428, 67] on input "Vehicle No/Mobile No" at bounding box center [437, 70] width 119 height 13
paste input "MH19CY7287"
type input "MH19CY7287"
click at [583, 49] on icon "submit" at bounding box center [583, 52] width 8 height 8
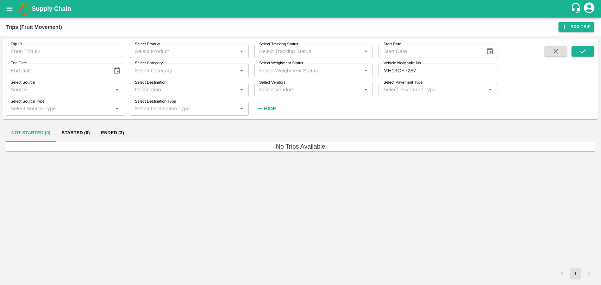
click at [107, 133] on button "Ended (3)" at bounding box center [112, 133] width 34 height 17
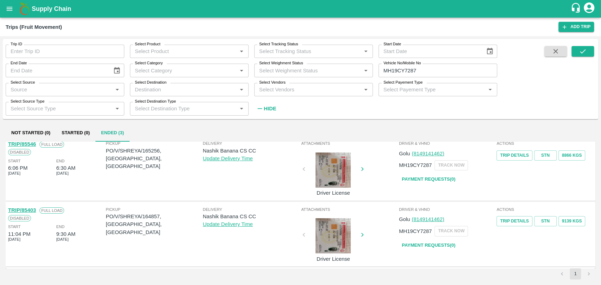
scroll to position [73, 0]
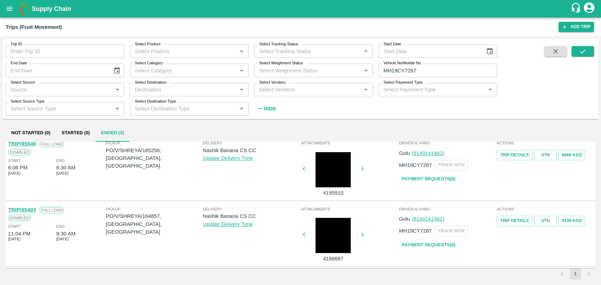
click at [29, 211] on link "TRIP/85403" at bounding box center [22, 210] width 28 height 6
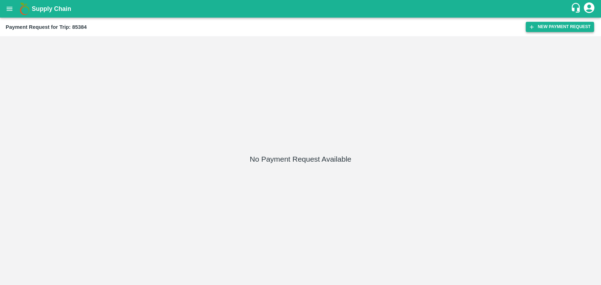
click at [543, 27] on button "New Payment Request" at bounding box center [559, 27] width 68 height 10
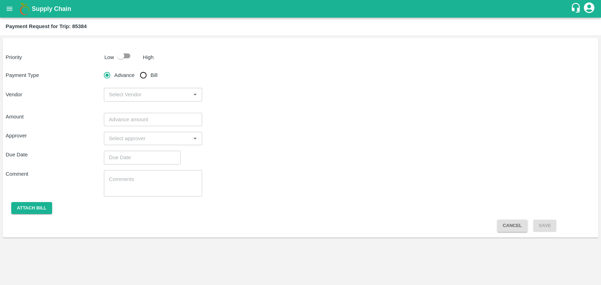
click at [125, 58] on input "checkbox" at bounding box center [121, 55] width 40 height 13
checkbox input "true"
click at [148, 74] on input "Bill" at bounding box center [143, 75] width 14 height 14
radio input "true"
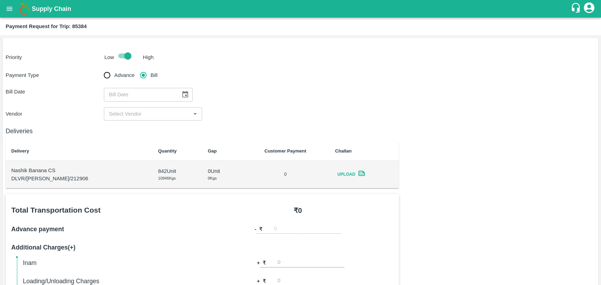
click at [181, 95] on icon "Choose date" at bounding box center [185, 95] width 8 height 8
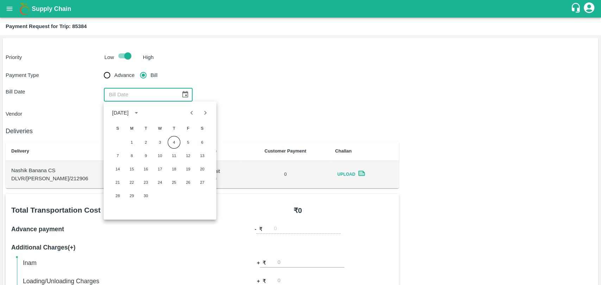
click at [200, 106] on div at bounding box center [198, 112] width 8 height 13
click at [191, 110] on icon "Previous month" at bounding box center [192, 113] width 8 height 8
click at [196, 112] on button "Previous month" at bounding box center [191, 112] width 13 height 13
click at [155, 181] on button "23" at bounding box center [159, 182] width 13 height 13
type input "[DATE]"
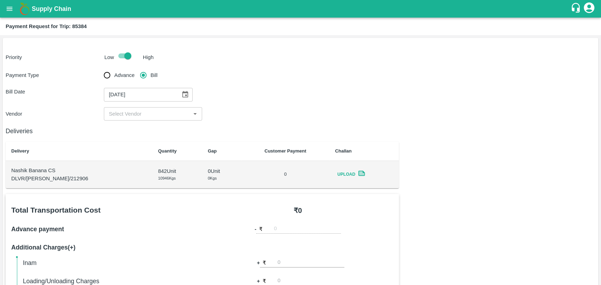
click at [133, 115] on input "input" at bounding box center [147, 113] width 82 height 9
click at [133, 127] on div "[PERSON_NAME] PATIL - ₹26400" at bounding box center [149, 130] width 81 height 8
type input "[PERSON_NAME] PATIL - ₹26400"
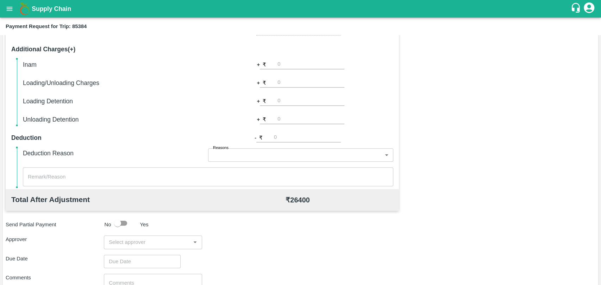
scroll to position [234, 0]
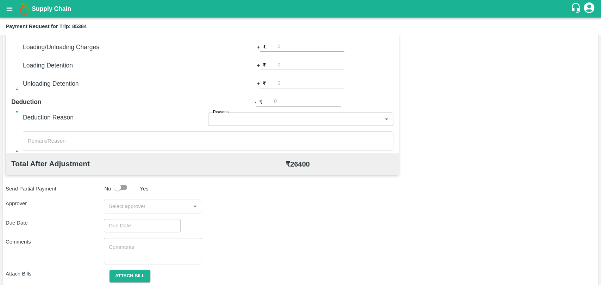
click at [136, 208] on input "input" at bounding box center [147, 206] width 82 height 9
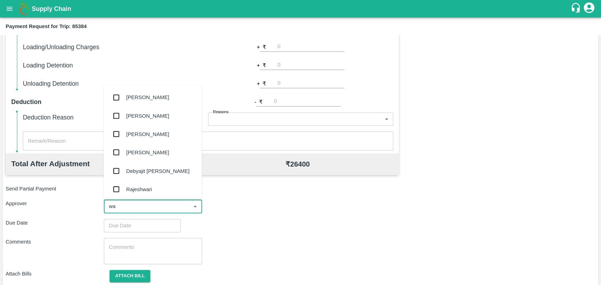
type input "wag"
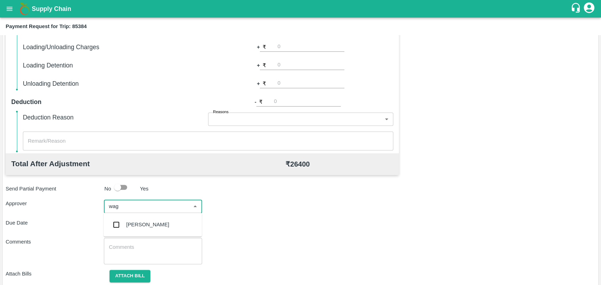
click at [136, 222] on div "[PERSON_NAME]" at bounding box center [147, 225] width 43 height 8
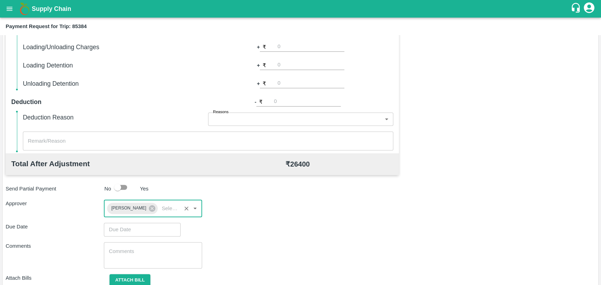
type input "DD/MM/YYYY hh:mm aa"
click at [132, 227] on input "DD/MM/YYYY hh:mm aa" at bounding box center [140, 229] width 72 height 13
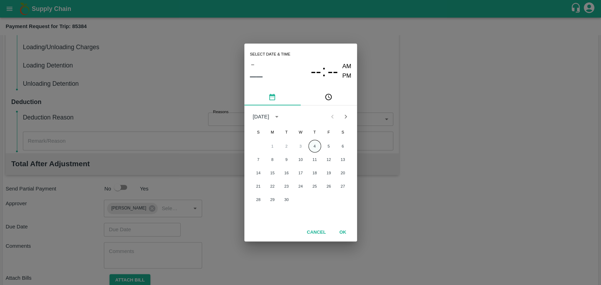
click at [316, 146] on button "4" at bounding box center [314, 146] width 13 height 13
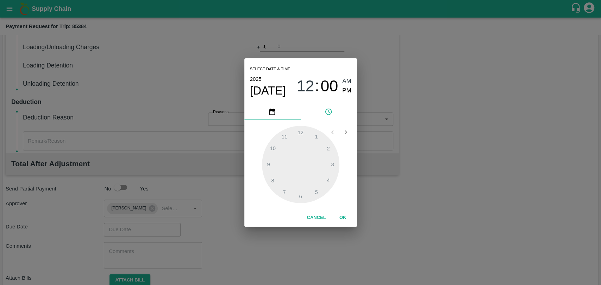
type input "[DATE] 12:00 AM"
click at [333, 215] on button "OK" at bounding box center [343, 218] width 23 height 12
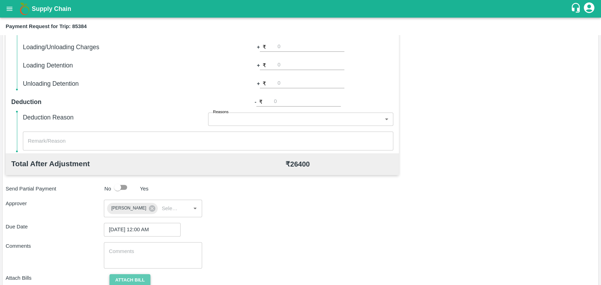
click at [133, 279] on button "Attach bill" at bounding box center [129, 281] width 41 height 12
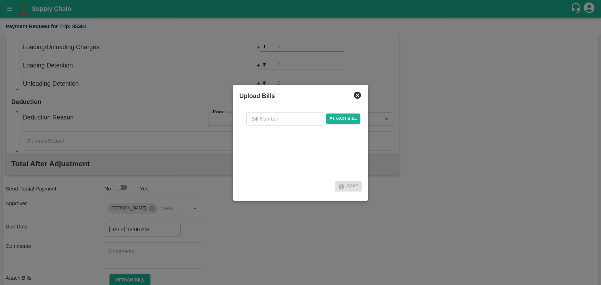
click at [269, 122] on input "text" at bounding box center [284, 118] width 77 height 13
type input "365"
click at [344, 122] on span "Attach bill" at bounding box center [343, 119] width 34 height 10
click at [0, 0] on input "Attach bill" at bounding box center [0, 0] width 0 height 0
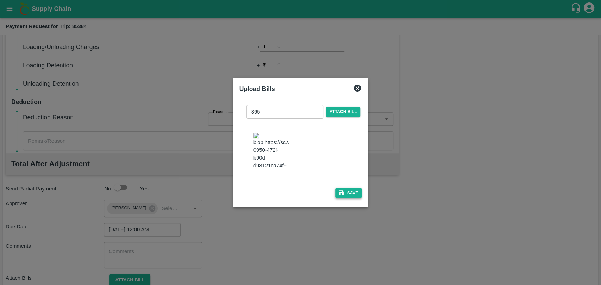
click at [341, 191] on icon "button" at bounding box center [341, 193] width 5 height 5
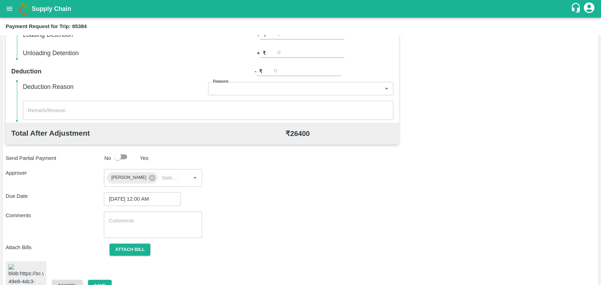
scroll to position [292, 0]
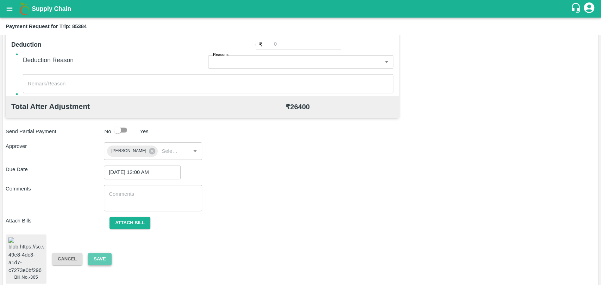
click at [100, 255] on button "Save" at bounding box center [99, 259] width 23 height 12
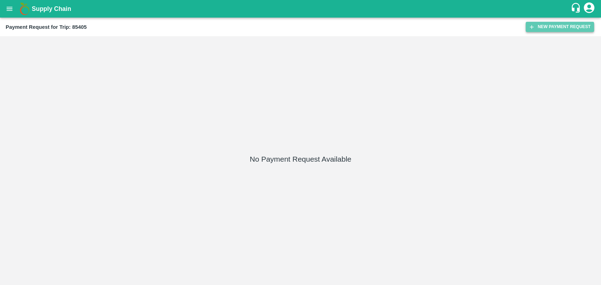
click at [556, 29] on button "New Payment Request" at bounding box center [559, 27] width 68 height 10
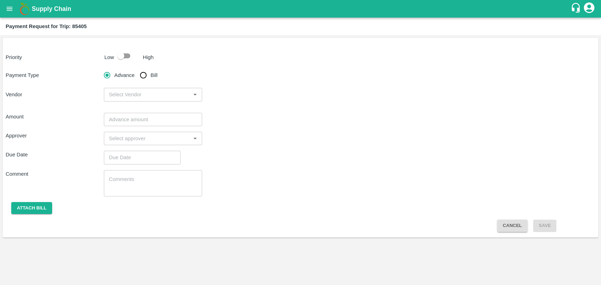
click at [130, 57] on input "checkbox" at bounding box center [121, 55] width 40 height 13
checkbox input "true"
click at [143, 76] on input "Bill" at bounding box center [143, 75] width 14 height 14
radio input "true"
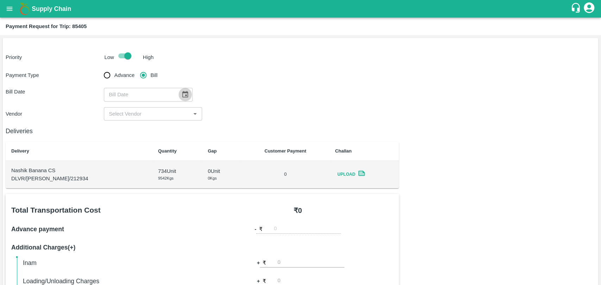
click at [181, 94] on icon "Choose date" at bounding box center [185, 95] width 8 height 8
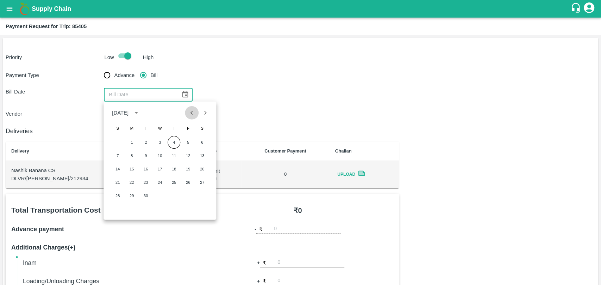
click at [191, 109] on icon "Previous month" at bounding box center [192, 113] width 8 height 8
click at [191, 113] on icon "Previous month" at bounding box center [191, 113] width 2 height 4
click at [156, 182] on button "23" at bounding box center [159, 182] width 13 height 13
type input "23/07/2025"
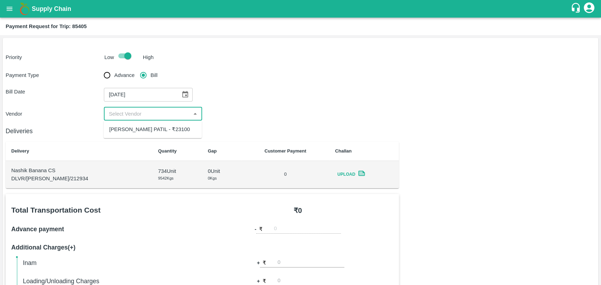
click at [139, 118] on input "input" at bounding box center [147, 113] width 82 height 9
click at [140, 131] on div "BALAJI HARIDAS PATIL - ₹23100" at bounding box center [149, 130] width 81 height 8
type input "BALAJI HARIDAS PATIL - ₹23100"
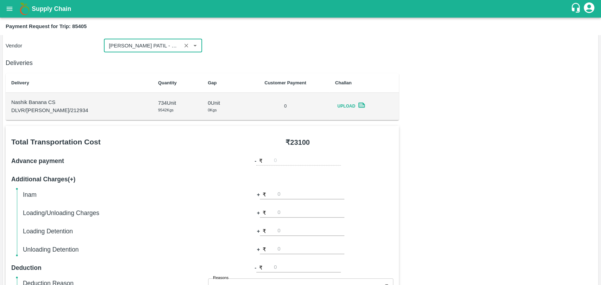
scroll to position [195, 0]
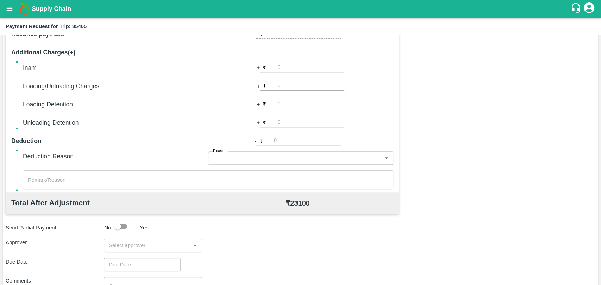
click at [290, 107] on input "number" at bounding box center [310, 105] width 67 height 10
type input "1000"
click at [204, 119] on h6 "Unloading Detention" at bounding box center [115, 123] width 185 height 10
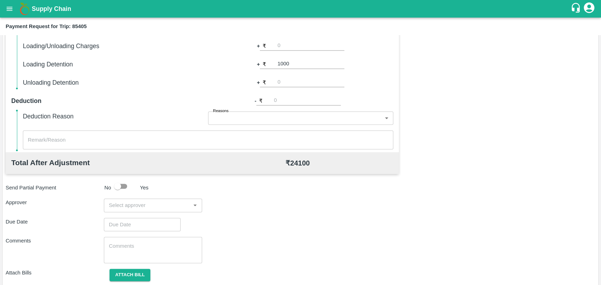
scroll to position [258, 0]
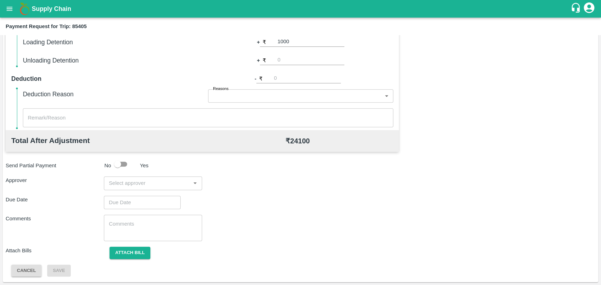
click at [140, 185] on input "input" at bounding box center [147, 183] width 82 height 9
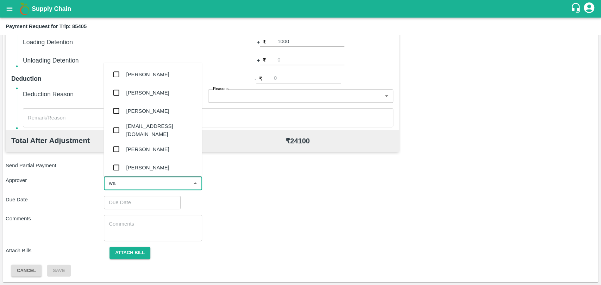
type input "wag"
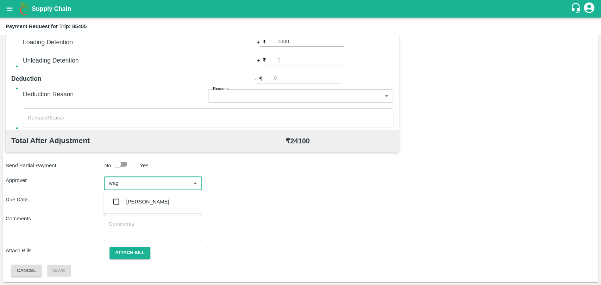
click at [145, 201] on div "Prasad Waghade" at bounding box center [147, 202] width 43 height 8
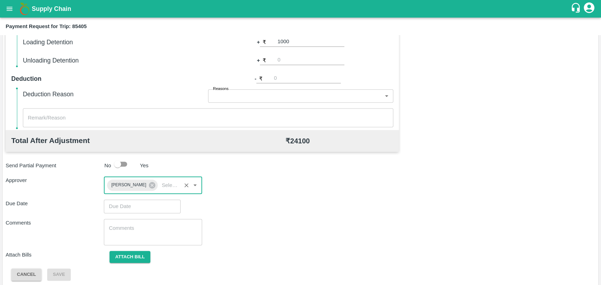
type input "DD/MM/YYYY hh:mm aa"
click at [138, 203] on input "DD/MM/YYYY hh:mm aa" at bounding box center [140, 206] width 72 height 13
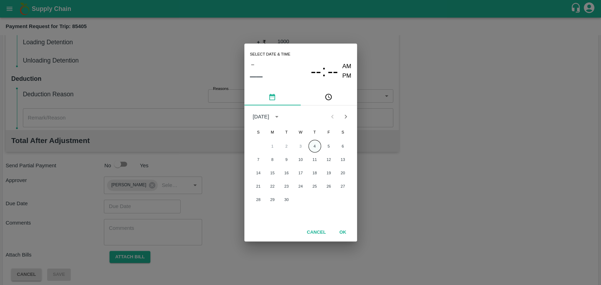
click at [311, 146] on button "4" at bounding box center [314, 146] width 13 height 13
type input "04/09/2025 12:00 AM"
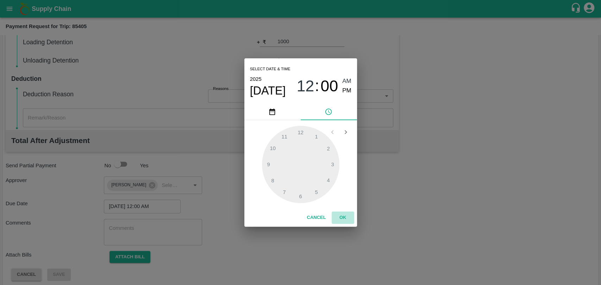
click at [340, 220] on button "OK" at bounding box center [343, 218] width 23 height 12
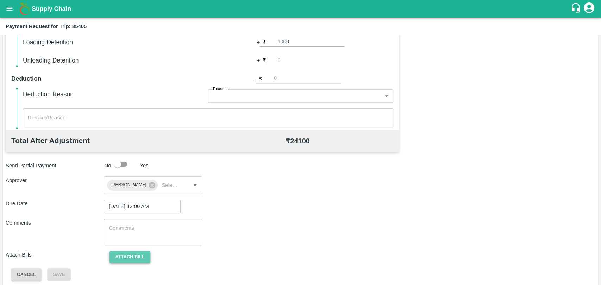
click at [118, 260] on button "Attach bill" at bounding box center [129, 257] width 41 height 12
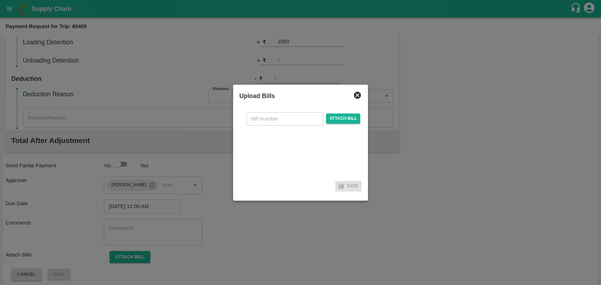
click at [267, 120] on input "text" at bounding box center [284, 118] width 77 height 13
type input "368"
click at [340, 125] on div "368 ​ Attach bill" at bounding box center [303, 118] width 117 height 13
click at [340, 120] on span "Attach bill" at bounding box center [343, 119] width 34 height 10
click at [0, 0] on input "Attach bill" at bounding box center [0, 0] width 0 height 0
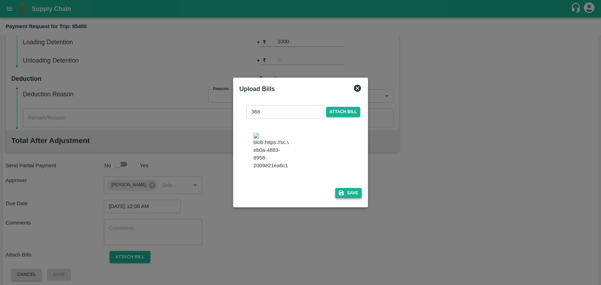
click at [339, 190] on icon "button" at bounding box center [341, 193] width 6 height 6
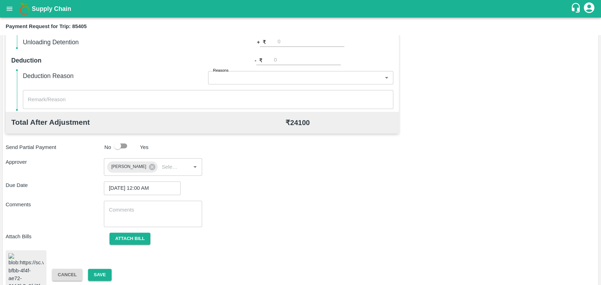
scroll to position [292, 0]
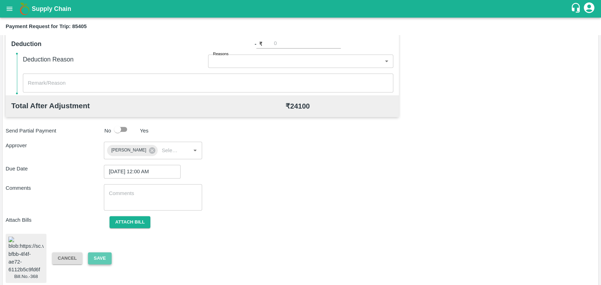
click at [104, 253] on button "Save" at bounding box center [99, 259] width 23 height 12
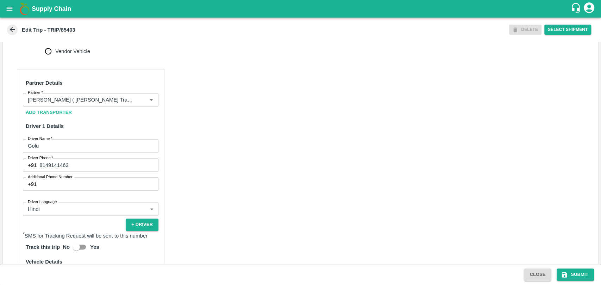
scroll to position [313, 0]
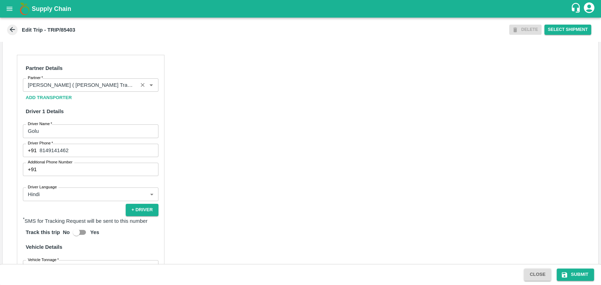
click at [79, 90] on input "Partner   *" at bounding box center [80, 85] width 111 height 9
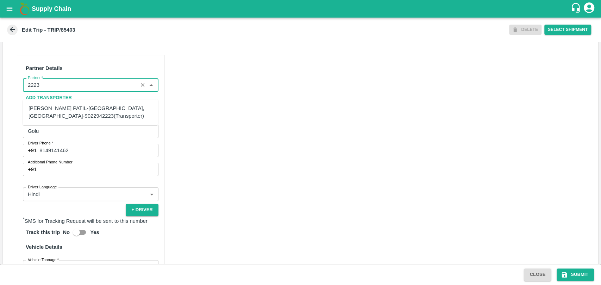
click at [64, 112] on div "[PERSON_NAME] PATIL-[GEOGRAPHIC_DATA], [GEOGRAPHIC_DATA]-9022942223(Transporter)" at bounding box center [91, 113] width 124 height 16
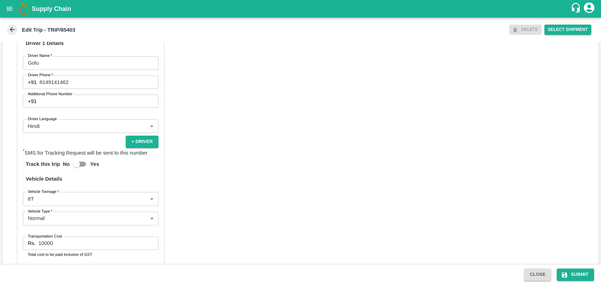
scroll to position [466, 0]
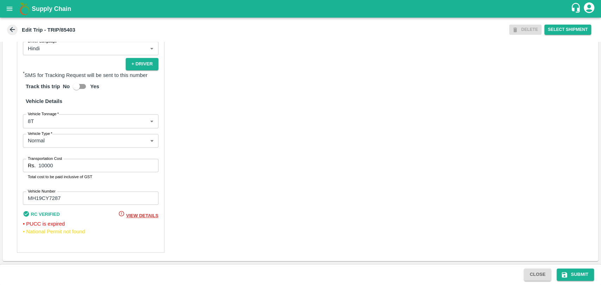
type input "[PERSON_NAME] PATIL-[GEOGRAPHIC_DATA], [GEOGRAPHIC_DATA]-9022942223(Transporter)"
click at [39, 126] on body "Supply Chain Edit Trip - TRIP/85403 DELETE Select Shipment Trip Details Trip Ty…" at bounding box center [300, 142] width 601 height 285
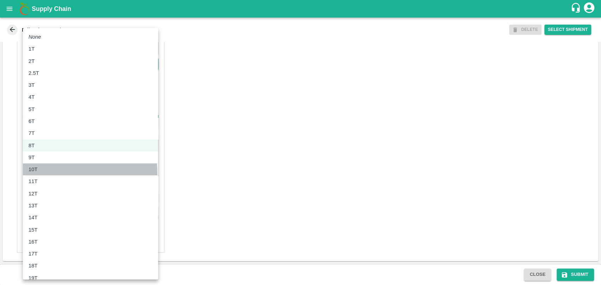
click at [39, 174] on li "10T" at bounding box center [90, 170] width 135 height 12
type input "10000"
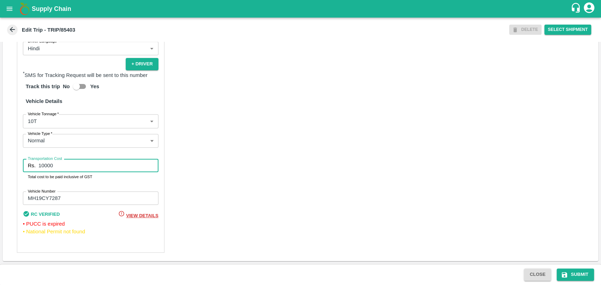
drag, startPoint x: 28, startPoint y: 161, endPoint x: 15, endPoint y: 160, distance: 13.1
click at [15, 160] on div "Partner Details Partner   * Partner Add Transporter Driver 1 Details Driver Nam…" at bounding box center [300, 80] width 595 height 361
type input "22000"
click at [562, 272] on icon "submit" at bounding box center [564, 275] width 7 height 7
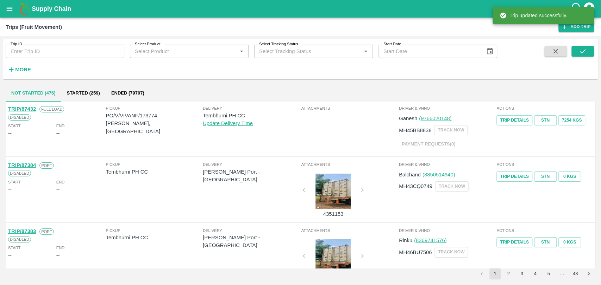
click at [26, 79] on div "Trip ID Trip ID Select Product Select Product   * Select Tracking Status Select…" at bounding box center [300, 59] width 595 height 40
click at [23, 70] on strong "More" at bounding box center [23, 70] width 16 height 6
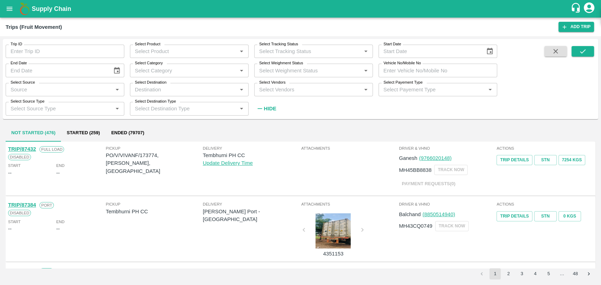
click at [403, 72] on input "Vehicle No/Mobile No" at bounding box center [437, 70] width 119 height 13
paste input "MH18BA5188"
drag, startPoint x: 403, startPoint y: 72, endPoint x: 577, endPoint y: 65, distance: 174.4
click at [574, 66] on div "Trip ID Trip ID Select Product Select Product   * Select Tracking Status Select…" at bounding box center [300, 79] width 595 height 74
type input "MH18BA5188"
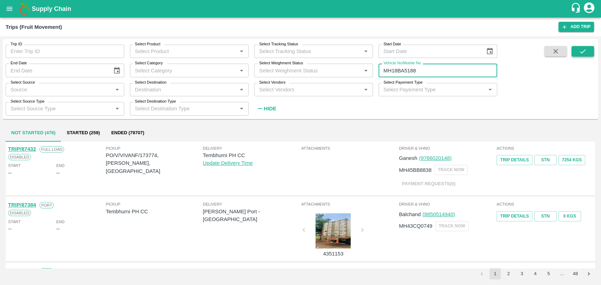
click at [588, 52] on button "submit" at bounding box center [582, 51] width 23 height 11
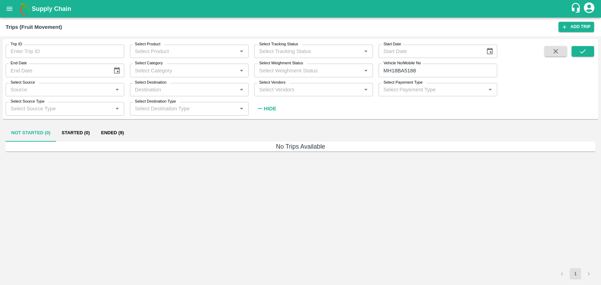
click at [104, 133] on button "Ended (9)" at bounding box center [112, 133] width 34 height 17
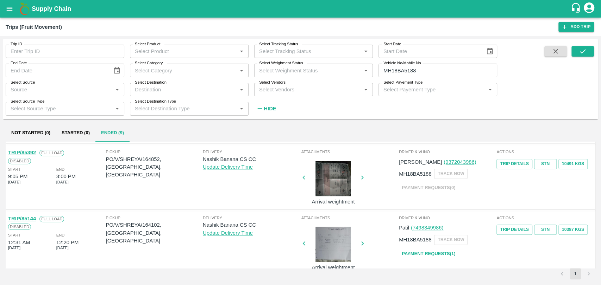
scroll to position [313, 0]
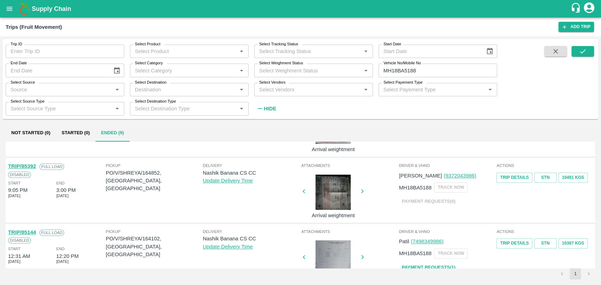
click at [36, 168] on link "TRIP/85392" at bounding box center [22, 167] width 28 height 6
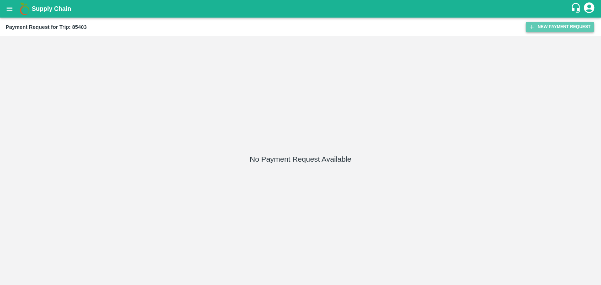
click at [537, 28] on button "New Payment Request" at bounding box center [559, 27] width 68 height 10
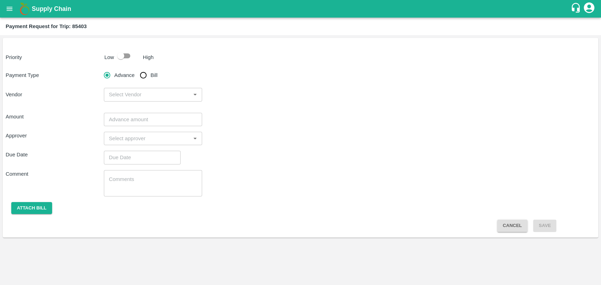
click at [127, 53] on input "checkbox" at bounding box center [121, 55] width 40 height 13
checkbox input "true"
click at [143, 73] on input "Bill" at bounding box center [143, 75] width 14 height 14
radio input "true"
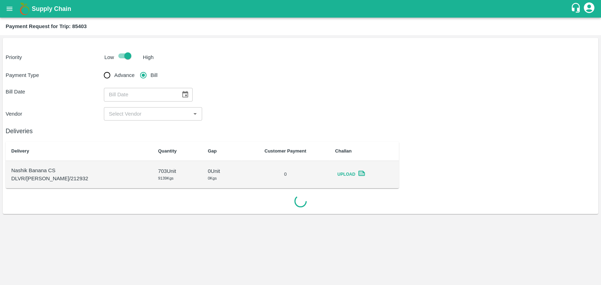
click at [181, 91] on icon "Choose date" at bounding box center [185, 95] width 8 height 8
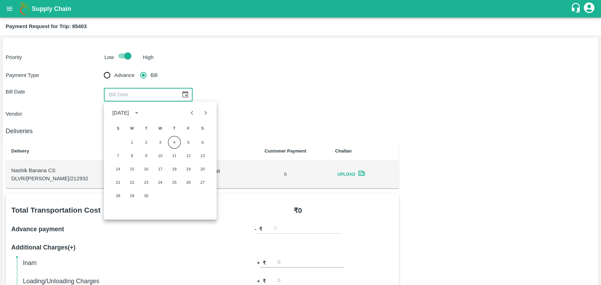
click at [190, 116] on icon "Previous month" at bounding box center [192, 113] width 8 height 8
click at [191, 108] on button "Previous month" at bounding box center [191, 112] width 13 height 13
click at [168, 183] on button "24" at bounding box center [174, 182] width 13 height 13
type input "[DATE]"
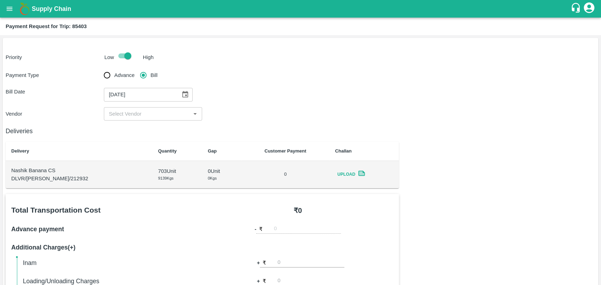
drag, startPoint x: 160, startPoint y: 182, endPoint x: 149, endPoint y: 149, distance: 35.2
click at [160, 182] on td "703 Unit 9139 Kgs" at bounding box center [177, 174] width 50 height 27
drag, startPoint x: 146, startPoint y: 114, endPoint x: 143, endPoint y: 117, distance: 5.0
click at [146, 114] on input "input" at bounding box center [147, 113] width 82 height 9
click at [133, 126] on div "BALAJI HARIDAS PATIL - ₹22000" at bounding box center [149, 130] width 81 height 8
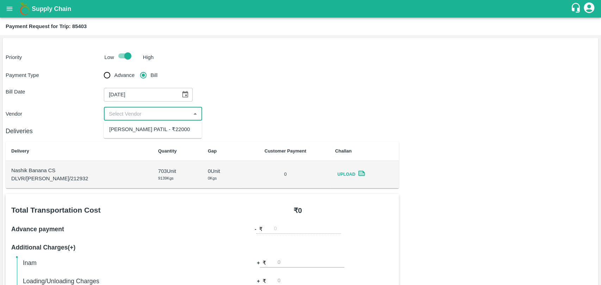
type input "BALAJI HARIDAS PATIL - ₹22000"
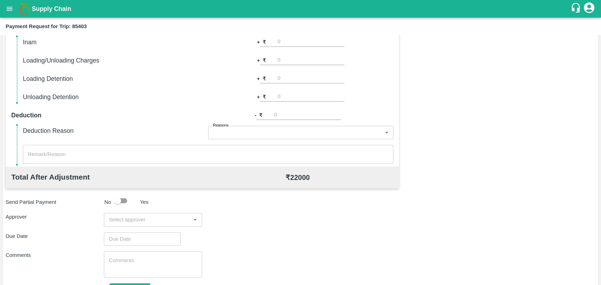
scroll to position [234, 0]
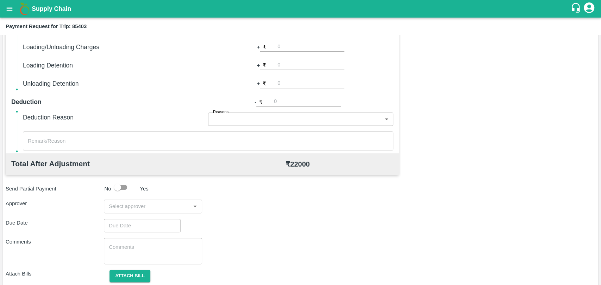
click at [146, 206] on input "input" at bounding box center [147, 206] width 82 height 9
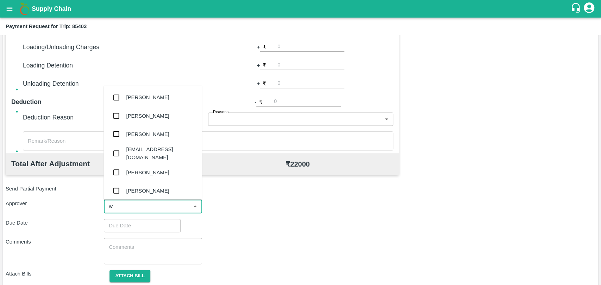
type input "wa"
drag, startPoint x: 140, startPoint y: 137, endPoint x: 140, endPoint y: 147, distance: 9.9
click at [139, 137] on div "Prasad Waghade" at bounding box center [147, 135] width 43 height 8
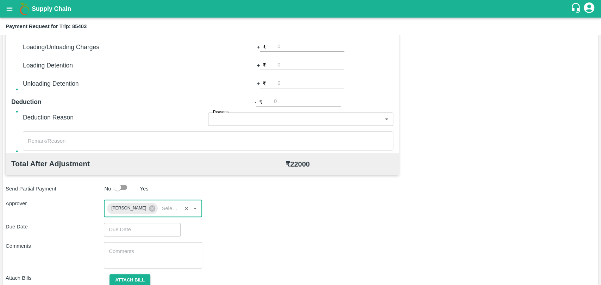
click at [132, 227] on input "Choose date" at bounding box center [140, 229] width 72 height 13
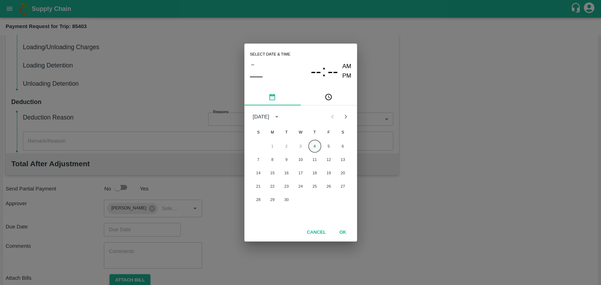
click at [310, 145] on button "4" at bounding box center [314, 146] width 13 height 13
type input "04/09/2025 12:00 AM"
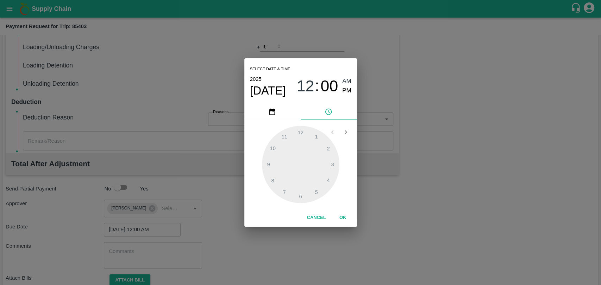
click at [343, 221] on button "OK" at bounding box center [343, 218] width 23 height 12
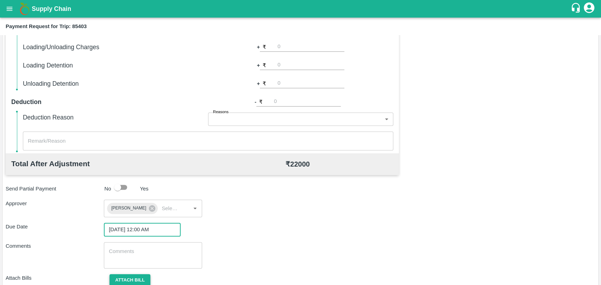
click at [114, 275] on button "Attach bill" at bounding box center [129, 281] width 41 height 12
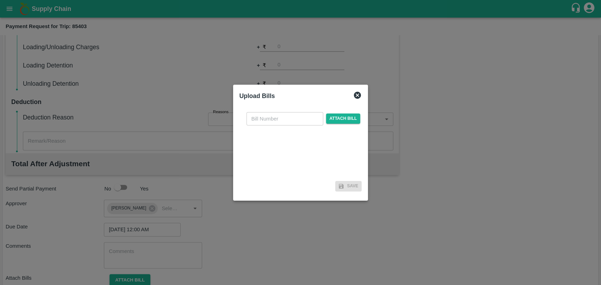
click at [276, 120] on input "text" at bounding box center [284, 118] width 77 height 13
type input "367"
click at [349, 119] on span "Attach bill" at bounding box center [343, 119] width 34 height 10
click at [0, 0] on input "Attach bill" at bounding box center [0, 0] width 0 height 0
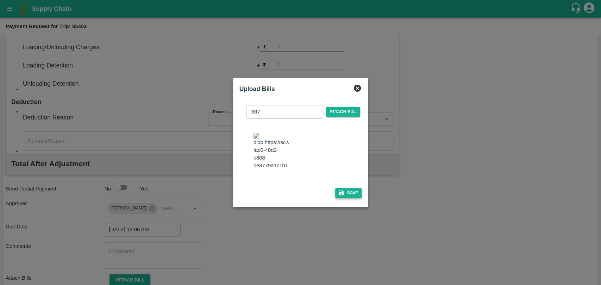
click at [354, 189] on button "Save" at bounding box center [348, 193] width 27 height 10
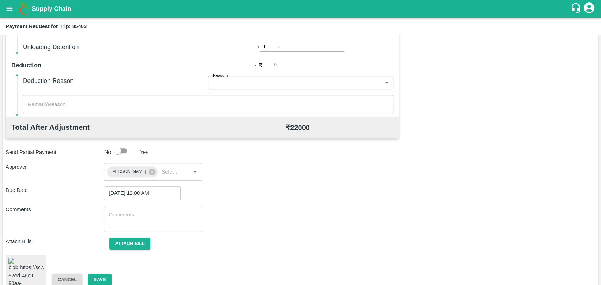
scroll to position [292, 0]
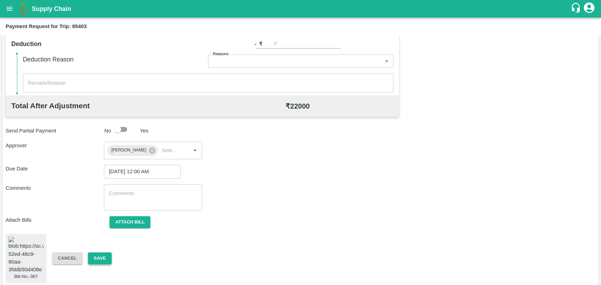
click at [104, 255] on button "Save" at bounding box center [99, 259] width 23 height 12
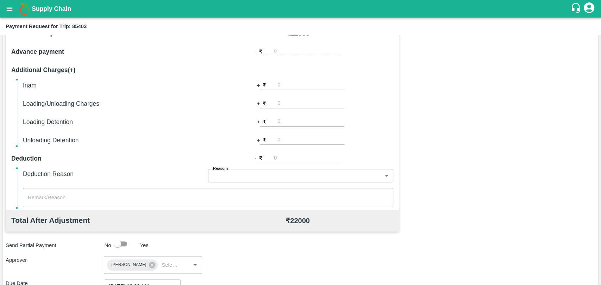
scroll to position [136, 0]
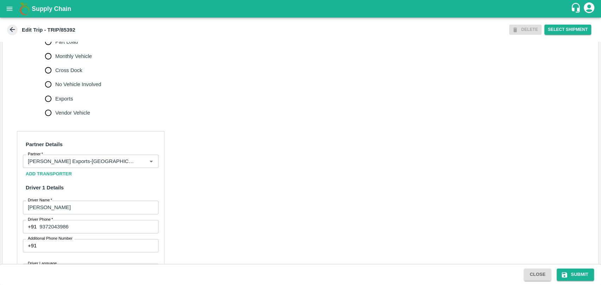
scroll to position [352, 0]
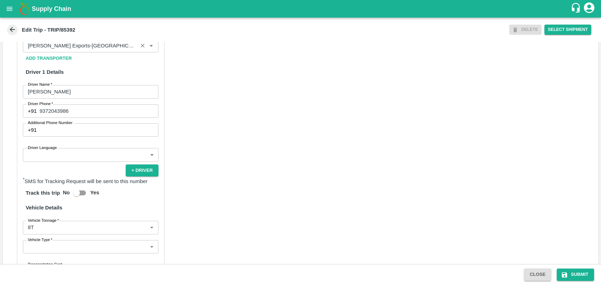
click at [62, 50] on input "Partner   *" at bounding box center [80, 45] width 111 height 9
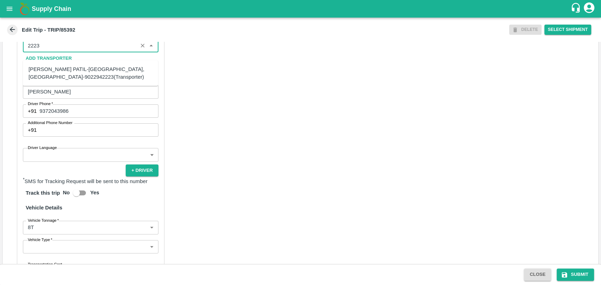
click at [53, 77] on div "[PERSON_NAME] PATIL-[GEOGRAPHIC_DATA], [GEOGRAPHIC_DATA]-9022942223(Transporter)" at bounding box center [91, 73] width 124 height 16
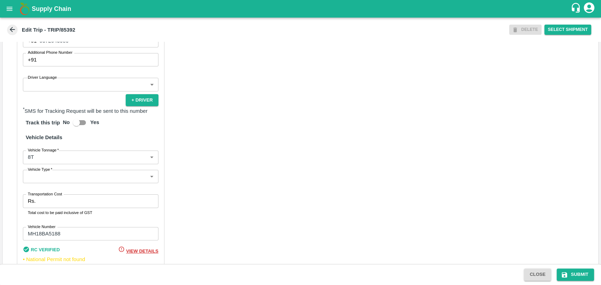
scroll to position [458, 0]
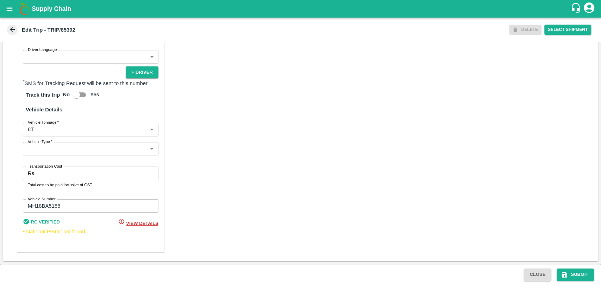
type input "[PERSON_NAME] PATIL-[GEOGRAPHIC_DATA], [GEOGRAPHIC_DATA]-9022942223(Transporter)"
click at [43, 133] on body "Supply Chain Edit Trip - TRIP/85392 DELETE Select Shipment Trip Details Trip Ty…" at bounding box center [300, 142] width 601 height 285
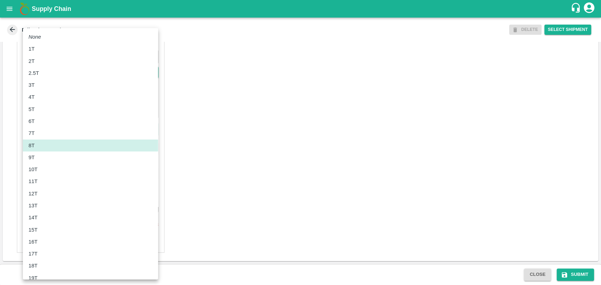
click at [42, 196] on div "12T" at bounding box center [91, 194] width 124 height 8
type input "12000"
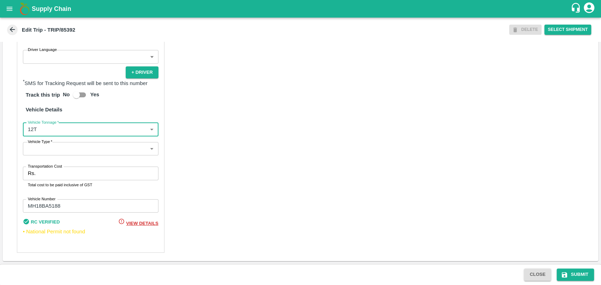
click at [42, 171] on input "Transportation Cost" at bounding box center [98, 173] width 120 height 13
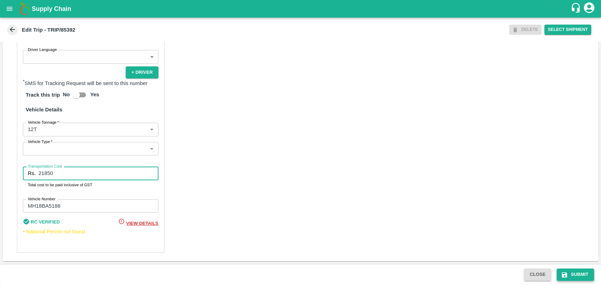
type input "21850"
click at [587, 275] on button "Submit" at bounding box center [574, 275] width 37 height 12
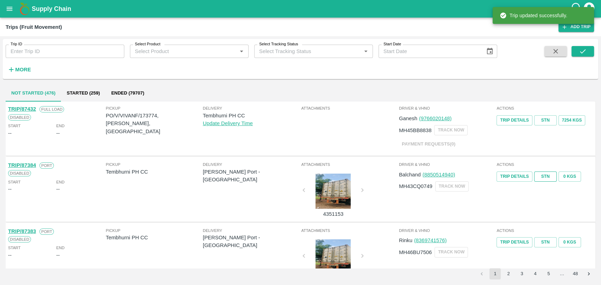
click at [543, 175] on link "STN" at bounding box center [545, 177] width 23 height 10
drag, startPoint x: 28, startPoint y: 77, endPoint x: 23, endPoint y: 71, distance: 8.5
click at [23, 71] on div "Trip ID Trip ID Select Product Select Product   * Select Tracking Status Select…" at bounding box center [300, 59] width 595 height 40
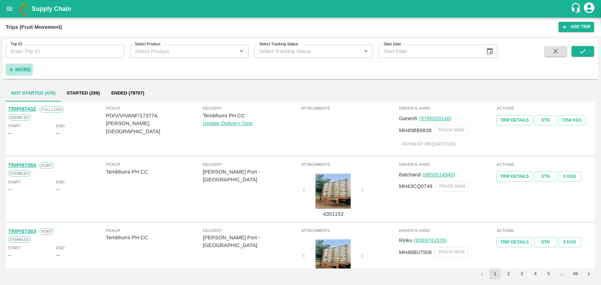
click at [23, 71] on strong "More" at bounding box center [23, 70] width 16 height 6
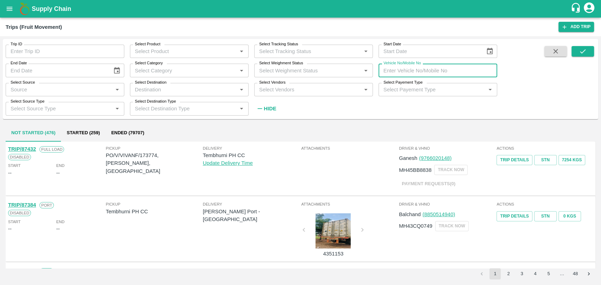
click at [394, 68] on input "Vehicle No/Mobile No" at bounding box center [437, 70] width 119 height 13
paste input "MH19CY3334"
type input "MH19CY3334"
click at [583, 51] on icon "submit" at bounding box center [583, 52] width 8 height 8
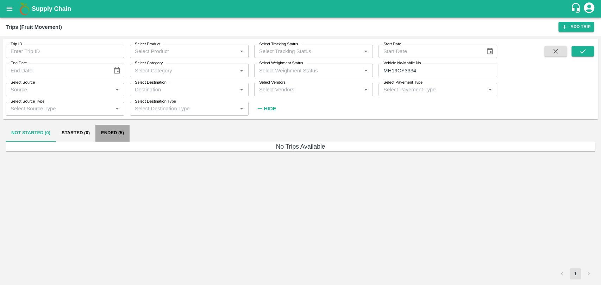
click at [111, 134] on button "Ended (5)" at bounding box center [112, 133] width 34 height 17
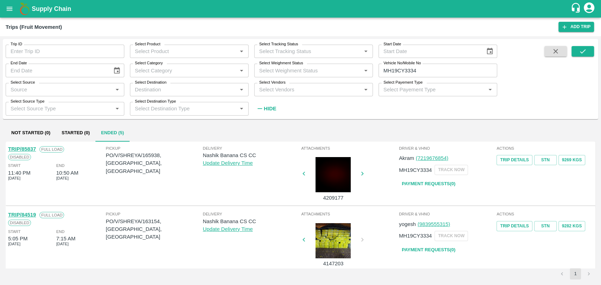
click at [33, 147] on link "TRIP/85837" at bounding box center [22, 149] width 28 height 6
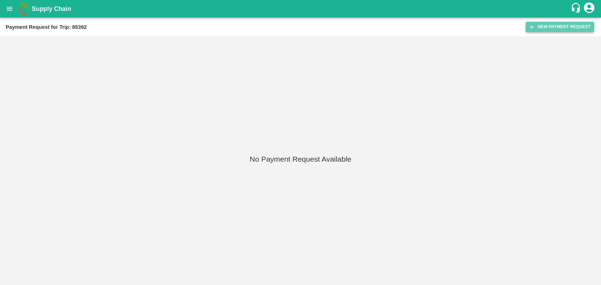
click at [529, 29] on icon "button" at bounding box center [531, 27] width 6 height 6
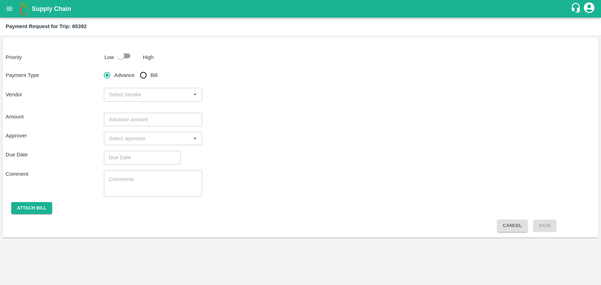
click at [117, 54] on input "checkbox" at bounding box center [121, 55] width 40 height 13
checkbox input "true"
click at [154, 73] on span "Bill" at bounding box center [154, 75] width 7 height 8
click at [150, 73] on input "Bill" at bounding box center [143, 75] width 14 height 14
radio input "true"
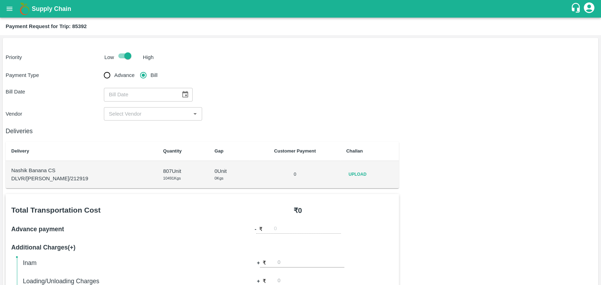
click at [174, 90] on div "​" at bounding box center [148, 94] width 89 height 13
type input "DD/MM/YYYY"
click at [178, 92] on button "Choose date" at bounding box center [184, 94] width 13 height 13
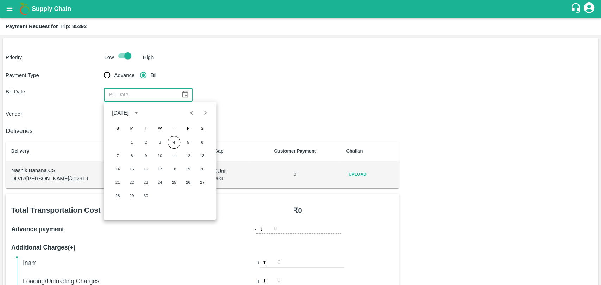
click at [190, 114] on icon "Previous month" at bounding box center [192, 113] width 8 height 8
click at [189, 114] on icon "Previous month" at bounding box center [192, 113] width 8 height 8
click at [155, 183] on button "23" at bounding box center [159, 182] width 13 height 13
type input "23/07/2025"
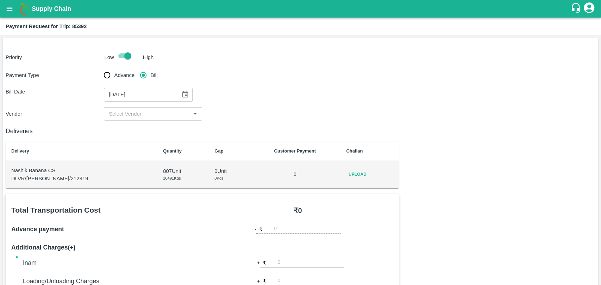
click at [130, 110] on input "input" at bounding box center [147, 113] width 82 height 9
click at [130, 128] on div "BALAJI HARIDAS PATIL - ₹21850" at bounding box center [149, 130] width 81 height 8
type input "BALAJI HARIDAS PATIL - ₹21850"
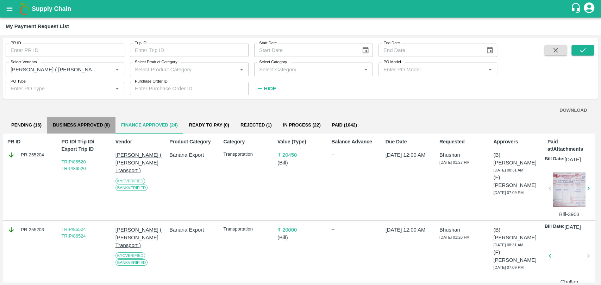
click at [71, 124] on button "Business Approved (0)" at bounding box center [81, 125] width 68 height 17
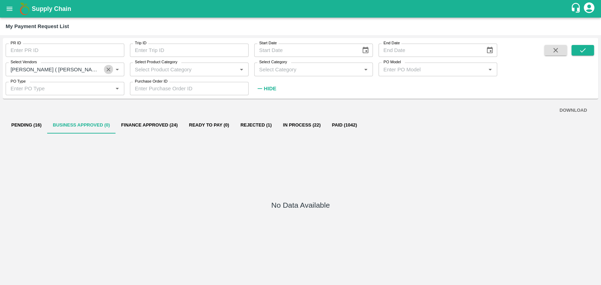
click at [111, 67] on icon "Clear" at bounding box center [108, 69] width 7 height 7
click at [45, 121] on button "Pending (16)" at bounding box center [27, 125] width 42 height 17
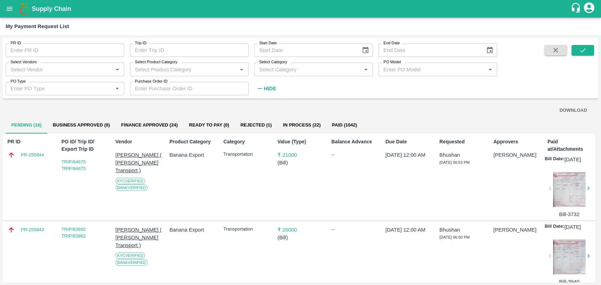
click at [64, 126] on button "Business Approved (0)" at bounding box center [81, 125] width 68 height 17
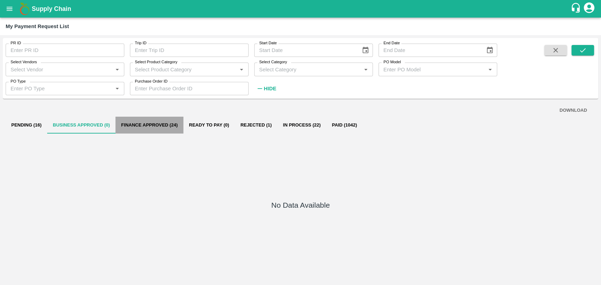
click at [125, 123] on button "Finance Approved (24)" at bounding box center [149, 125] width 68 height 17
